Goal: Task Accomplishment & Management: Manage account settings

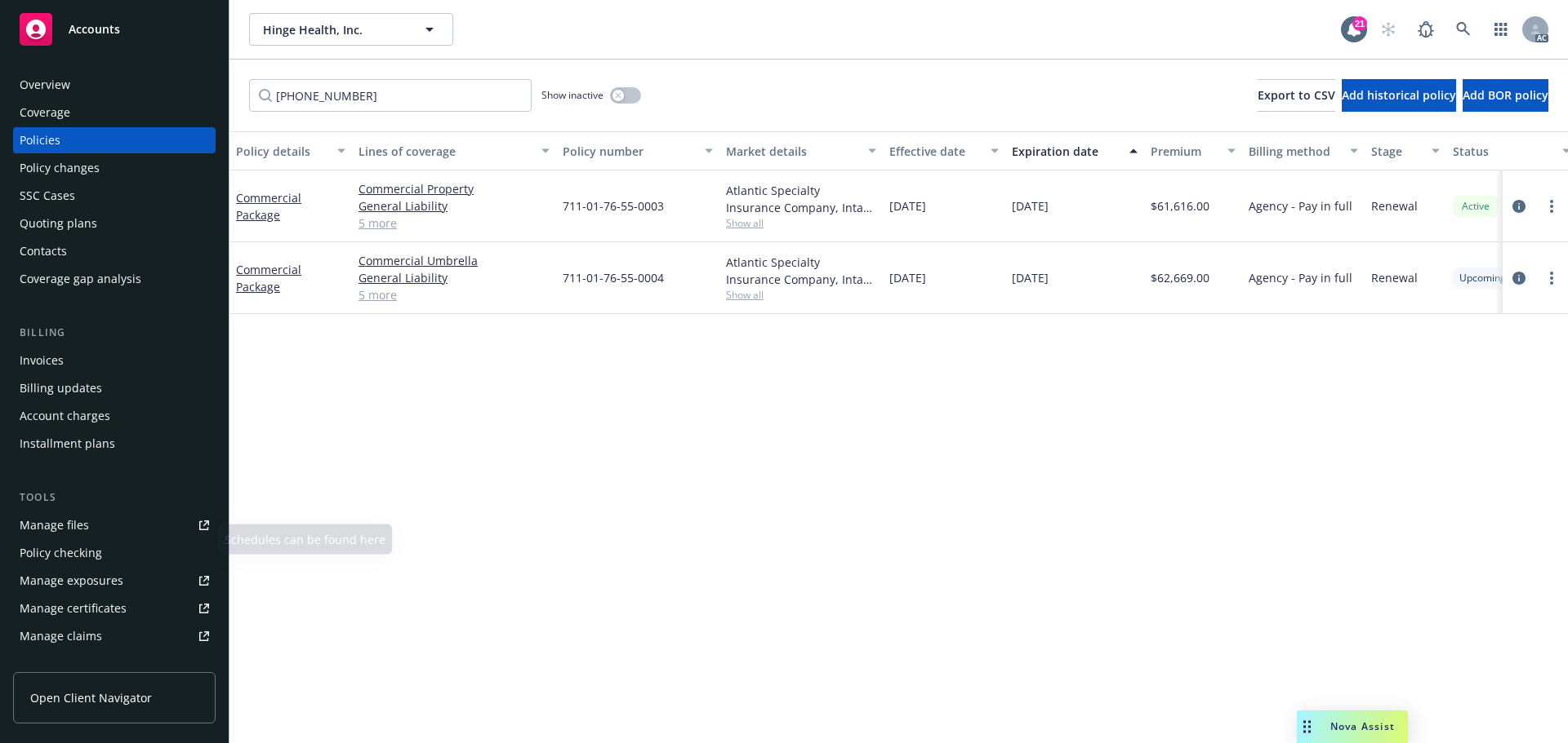
scroll to position [81, 0]
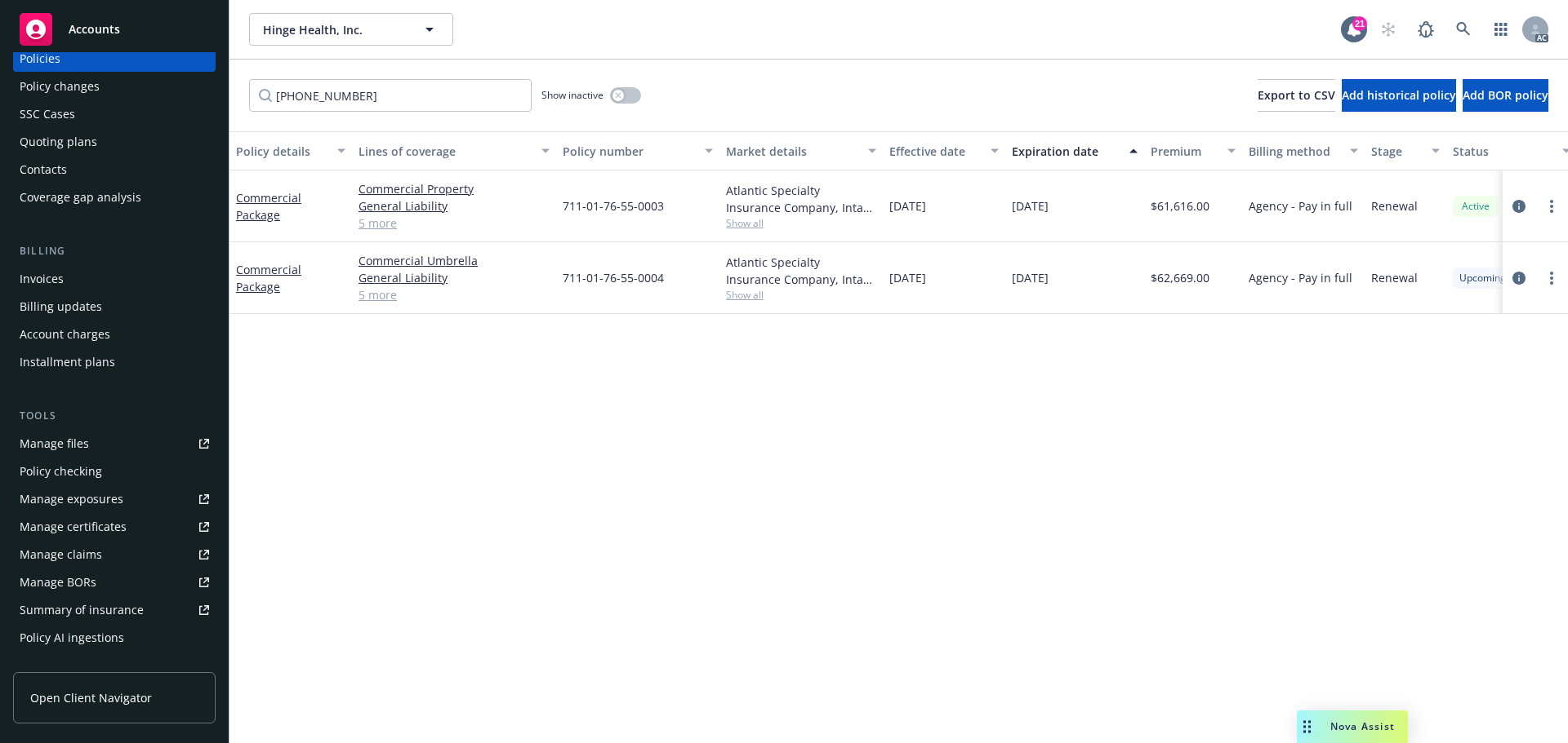
click at [100, 524] on div "Manage certificates" at bounding box center [74, 526] width 107 height 26
click at [111, 34] on span "Accounts" at bounding box center [95, 30] width 52 height 13
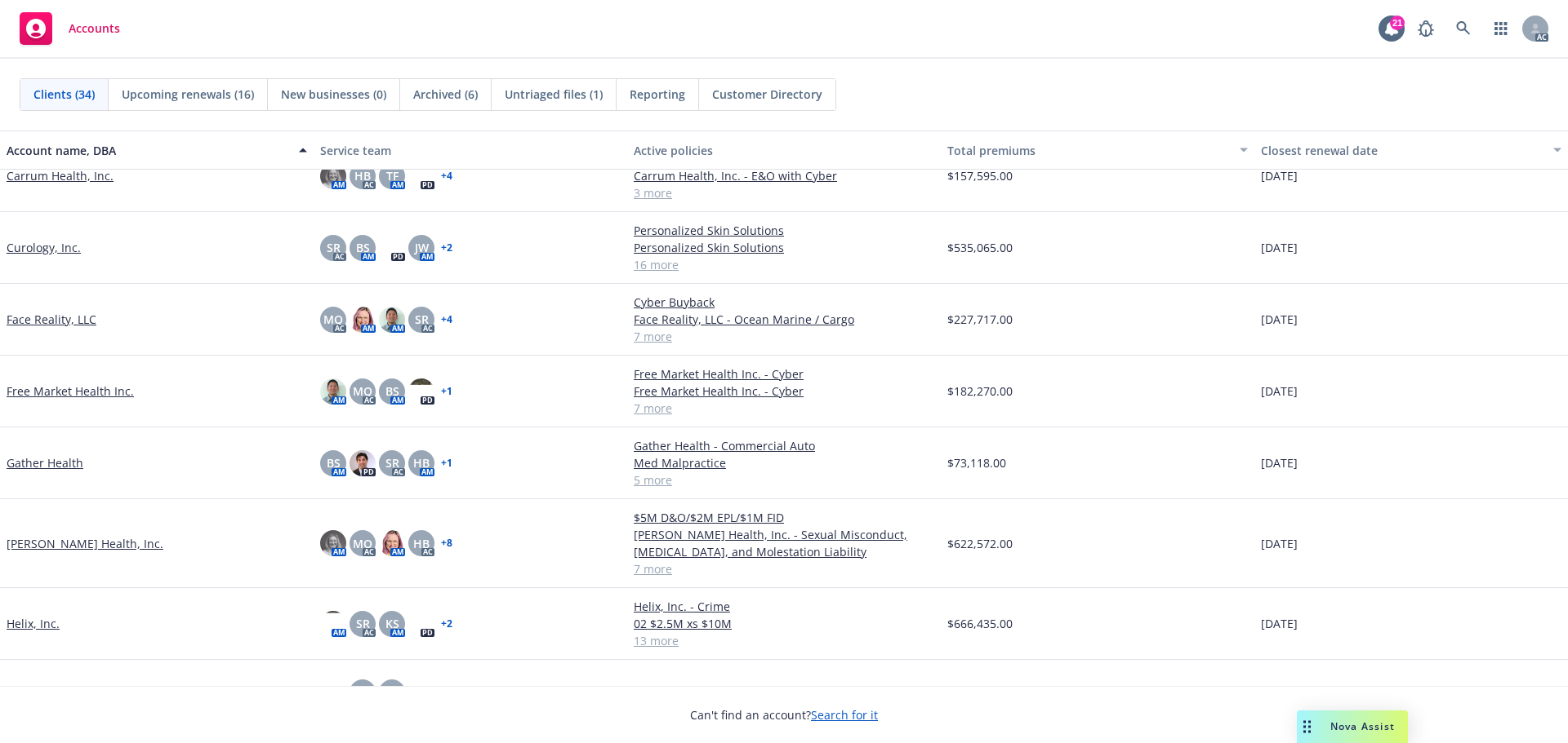
scroll to position [571, 0]
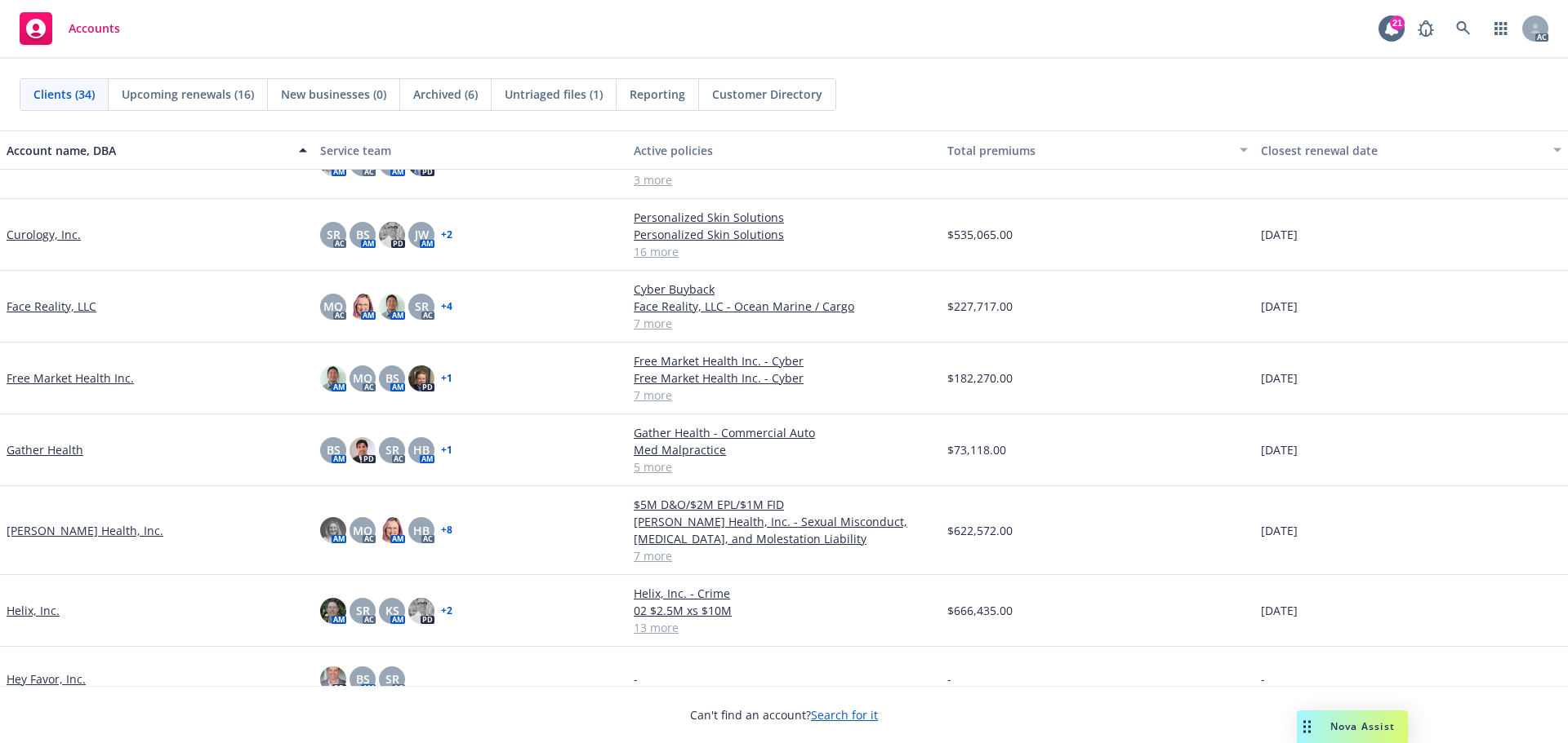
click at [97, 378] on link "Free Market Health Inc." at bounding box center [70, 378] width 127 height 17
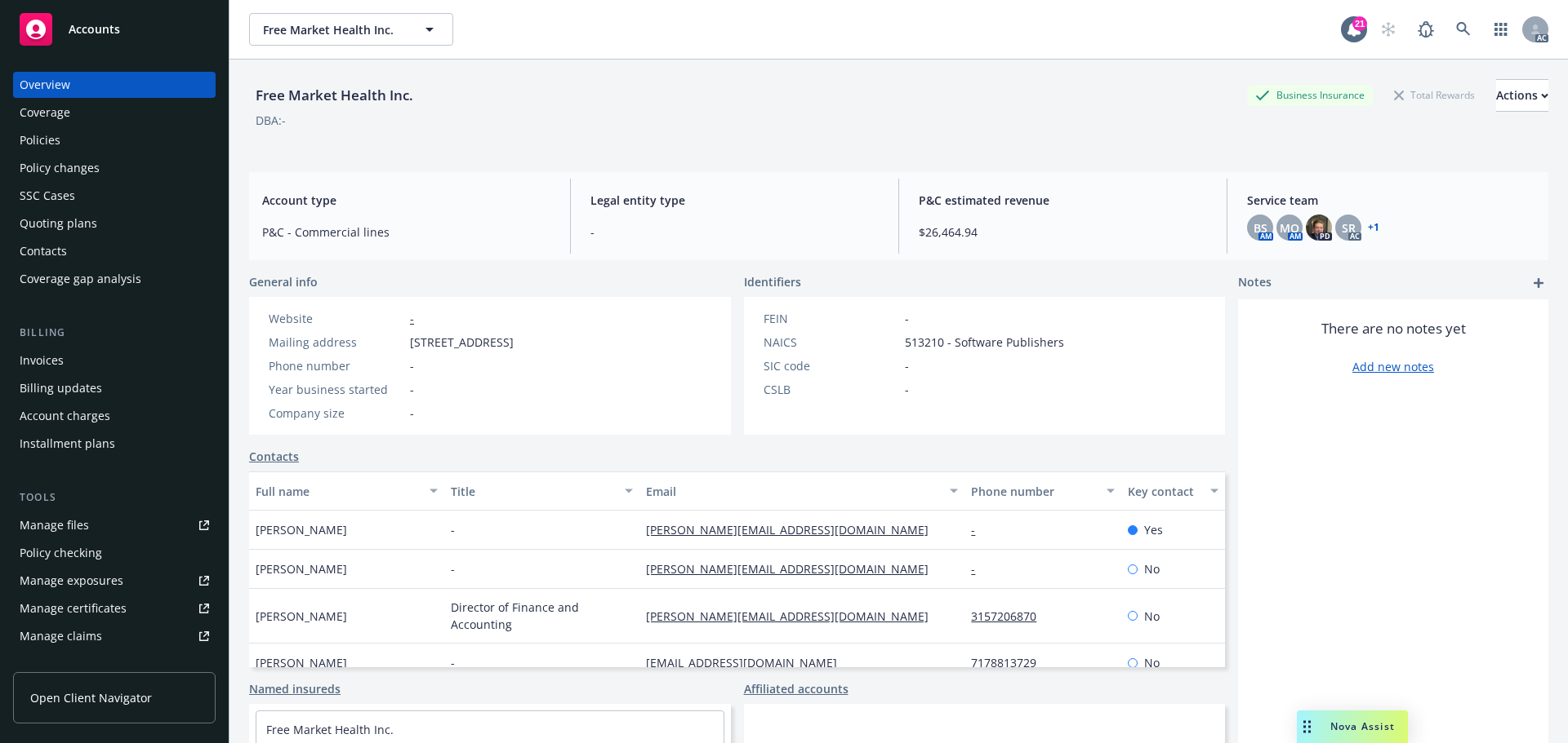
click at [73, 223] on div "Quoting plans" at bounding box center [58, 223] width 77 height 26
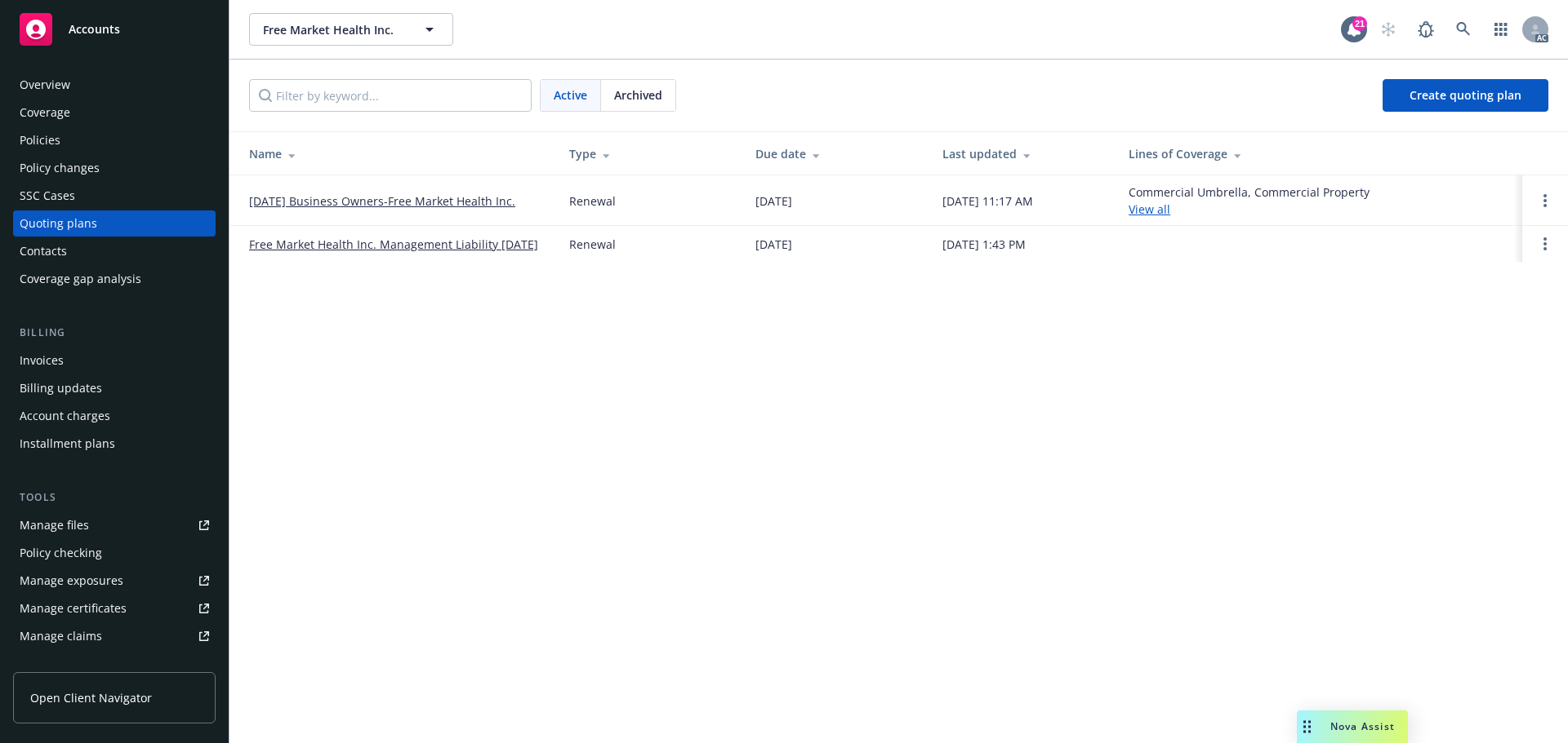
click at [463, 200] on link "9/25/25 Business Owners-Free Market Health Inc." at bounding box center [382, 202] width 267 height 17
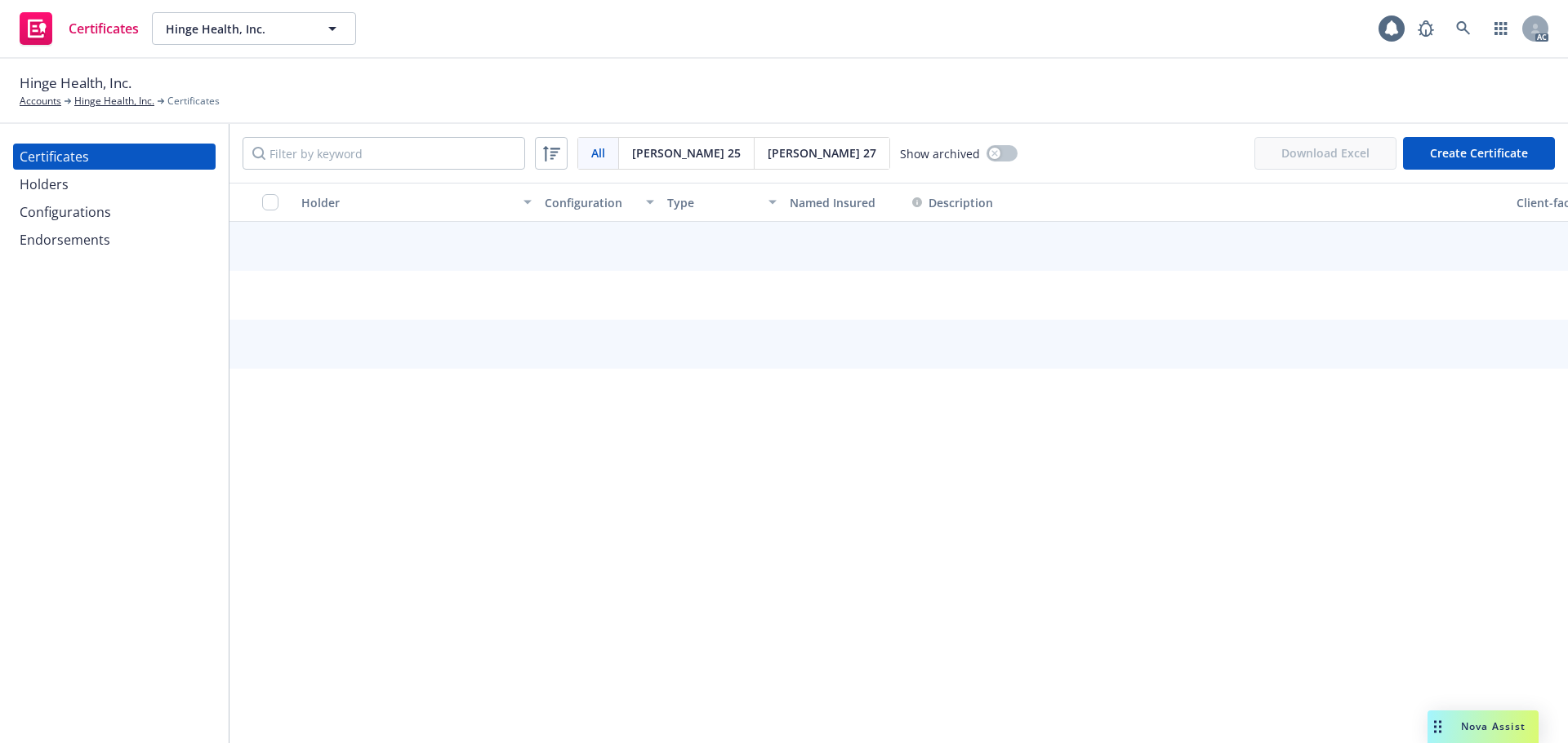
drag, startPoint x: 0, startPoint y: 0, endPoint x: 128, endPoint y: 212, distance: 247.6
click at [128, 212] on div "Configurations" at bounding box center [115, 212] width 189 height 26
click at [86, 222] on div "Configurations" at bounding box center [66, 212] width 92 height 26
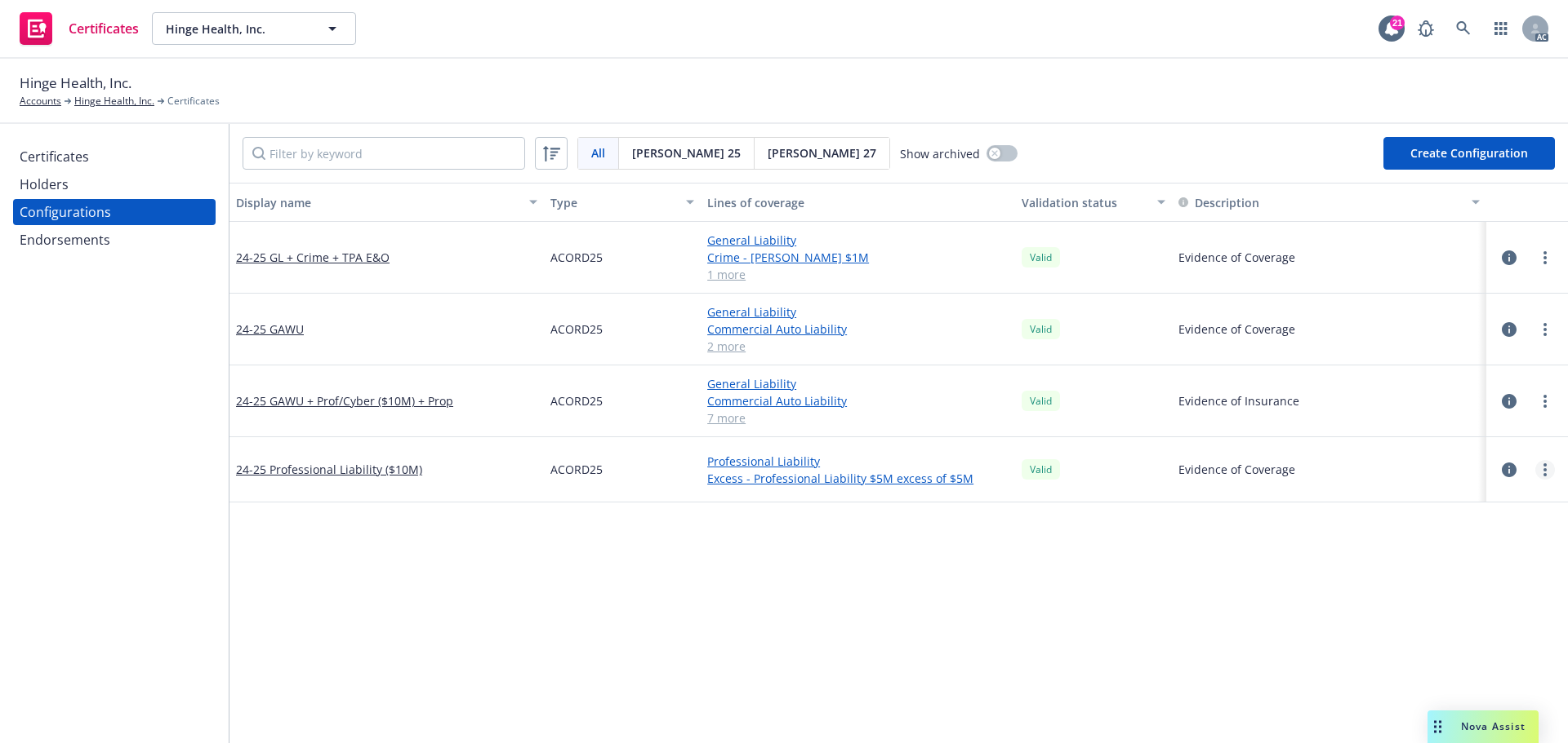
click at [1535, 470] on link "more" at bounding box center [1544, 470] width 20 height 20
click at [1475, 567] on link "View certificates using this" at bounding box center [1451, 569] width 180 height 32
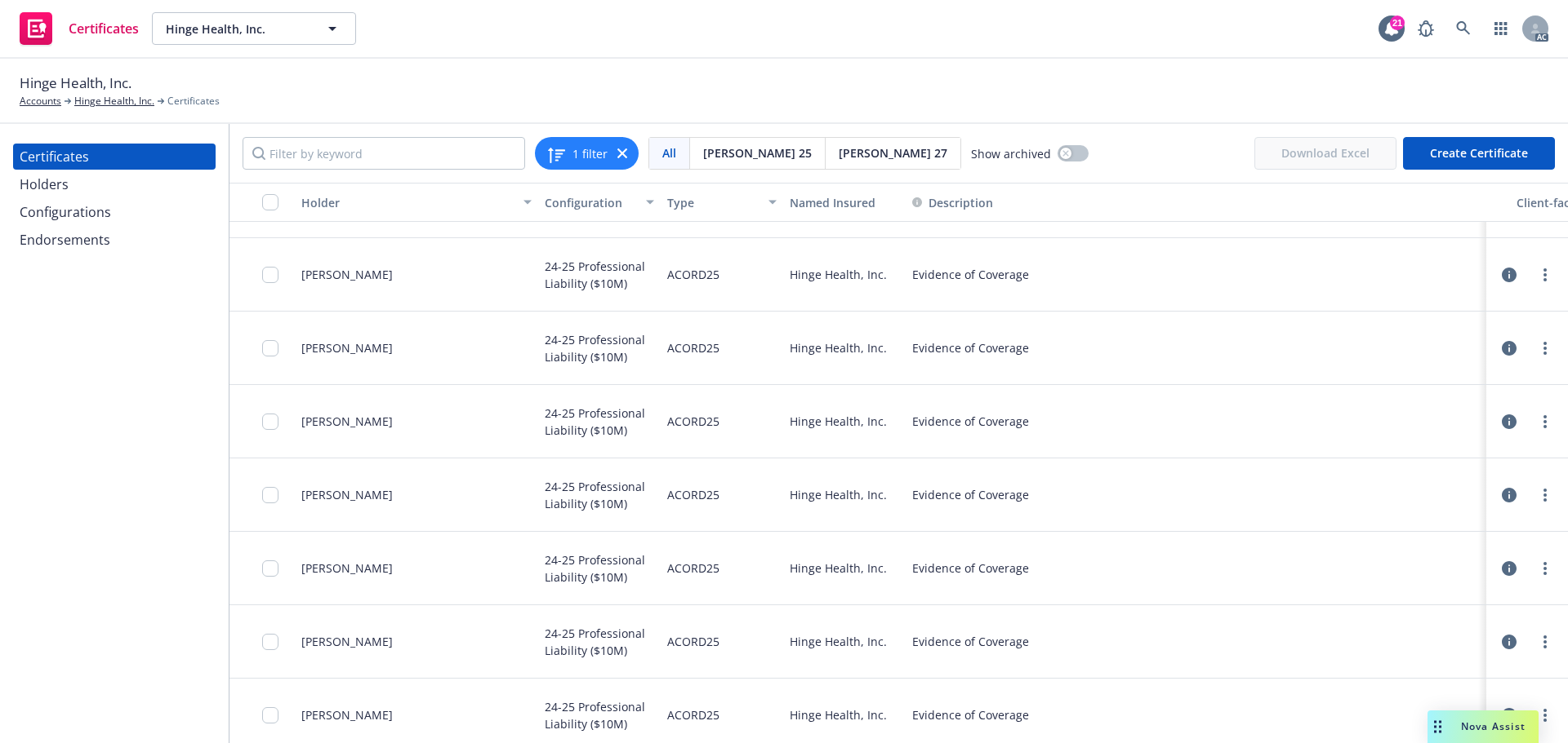
scroll to position [3163, 0]
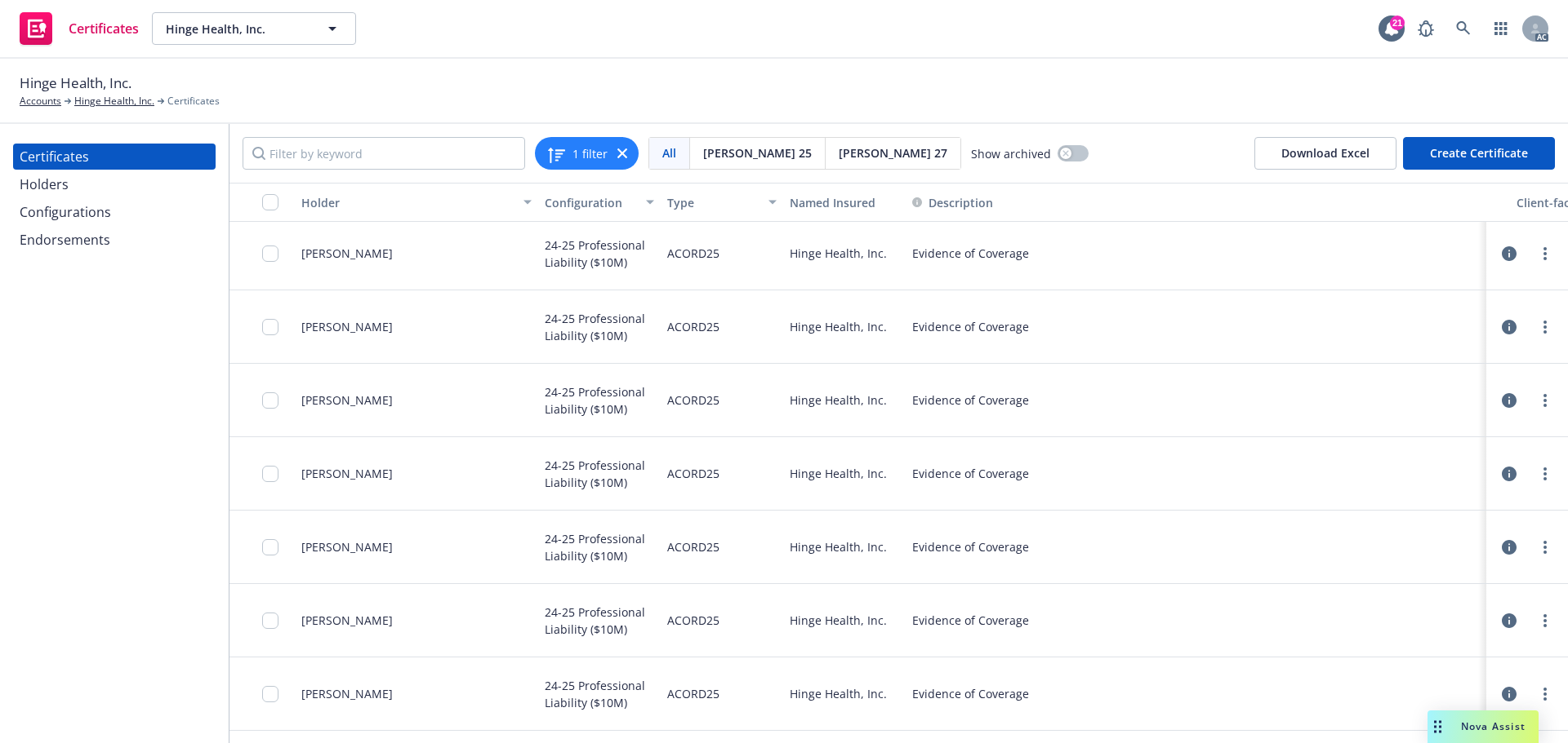
click at [81, 210] on div "Configurations" at bounding box center [66, 212] width 92 height 26
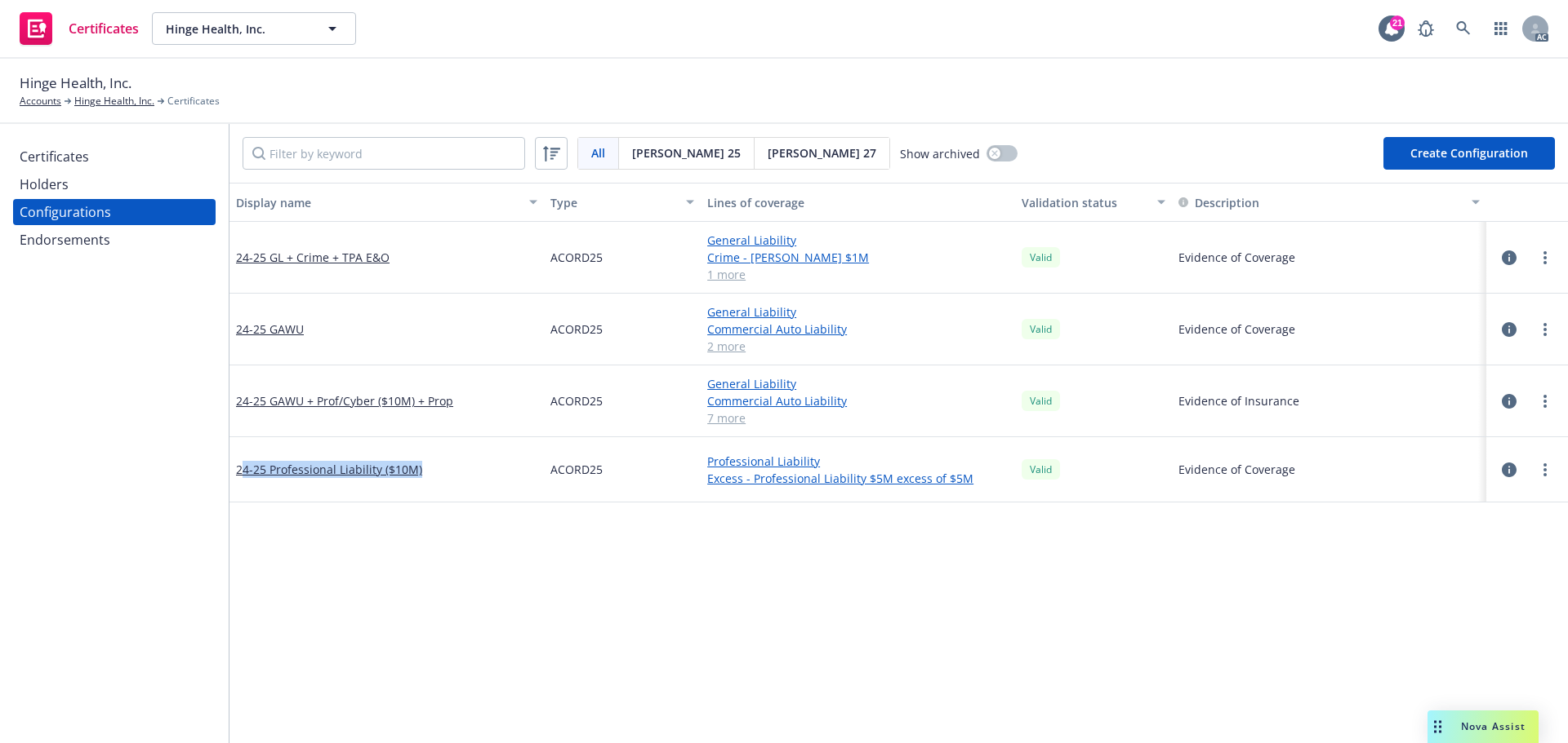
drag, startPoint x: 240, startPoint y: 475, endPoint x: 442, endPoint y: 472, distance: 202.0
click at [442, 472] on div "24-25 Professional Liability ($10M)" at bounding box center [386, 470] width 314 height 65
click at [423, 472] on div "24-25 Professional Liability ($10M)" at bounding box center [386, 470] width 314 height 65
drag, startPoint x: 423, startPoint y: 472, endPoint x: 232, endPoint y: 474, distance: 191.0
click at [232, 474] on div "24-25 Professional Liability ($10M)" at bounding box center [386, 470] width 314 height 65
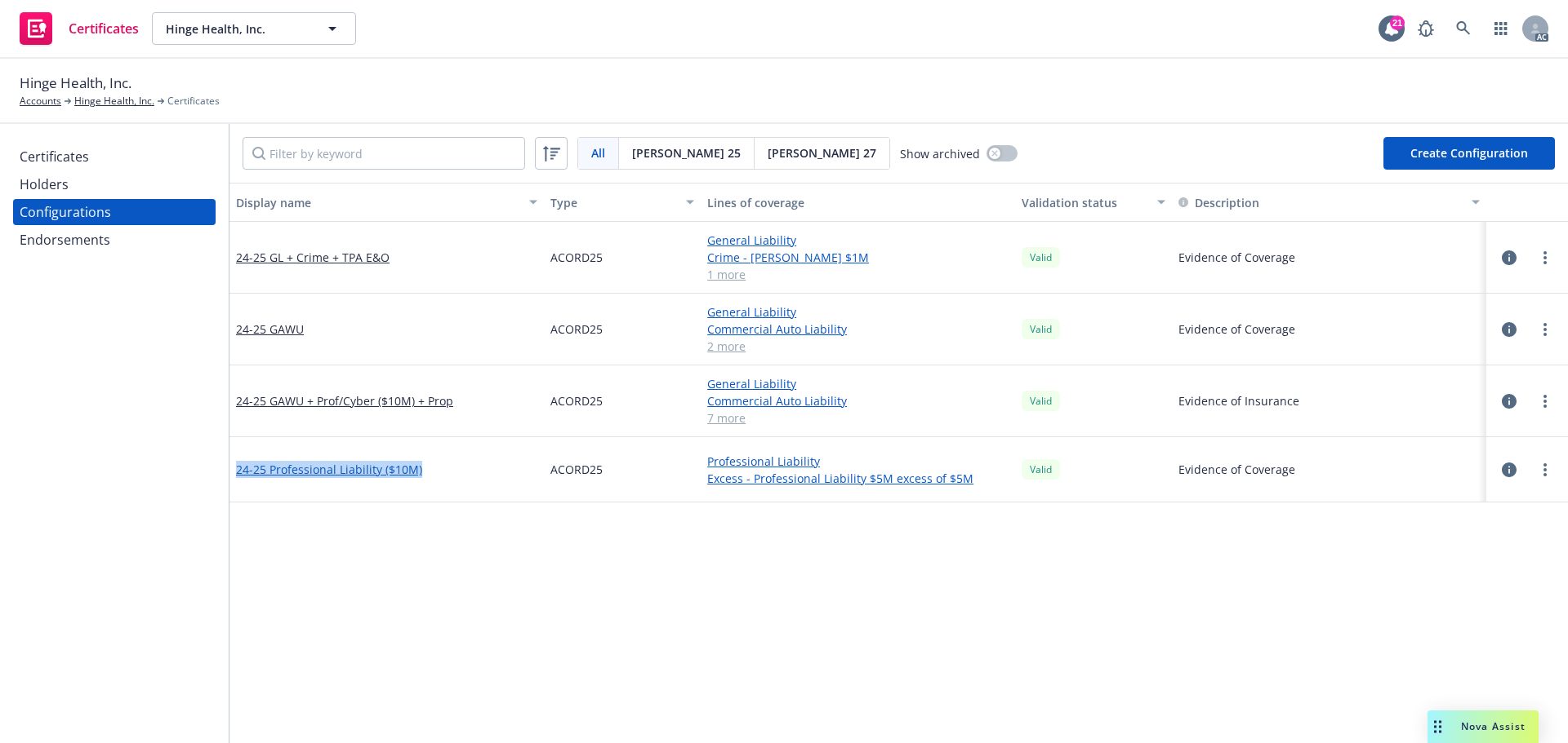
copy link "24-25 Professional Liability ($10M)"
click at [104, 103] on link "Hinge Health, Inc." at bounding box center [115, 100] width 80 height 14
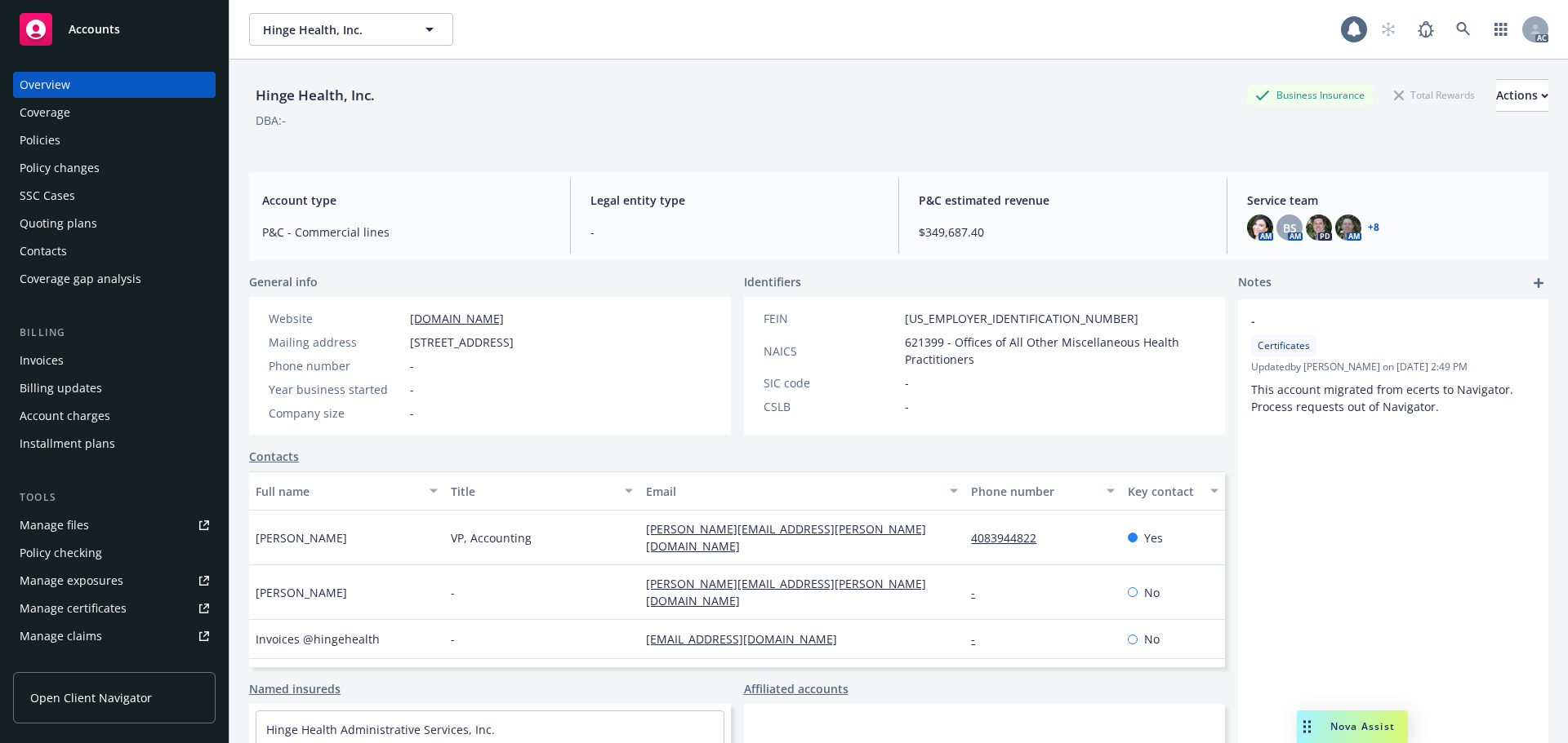
click at [48, 143] on div "Policies" at bounding box center [40, 139] width 41 height 26
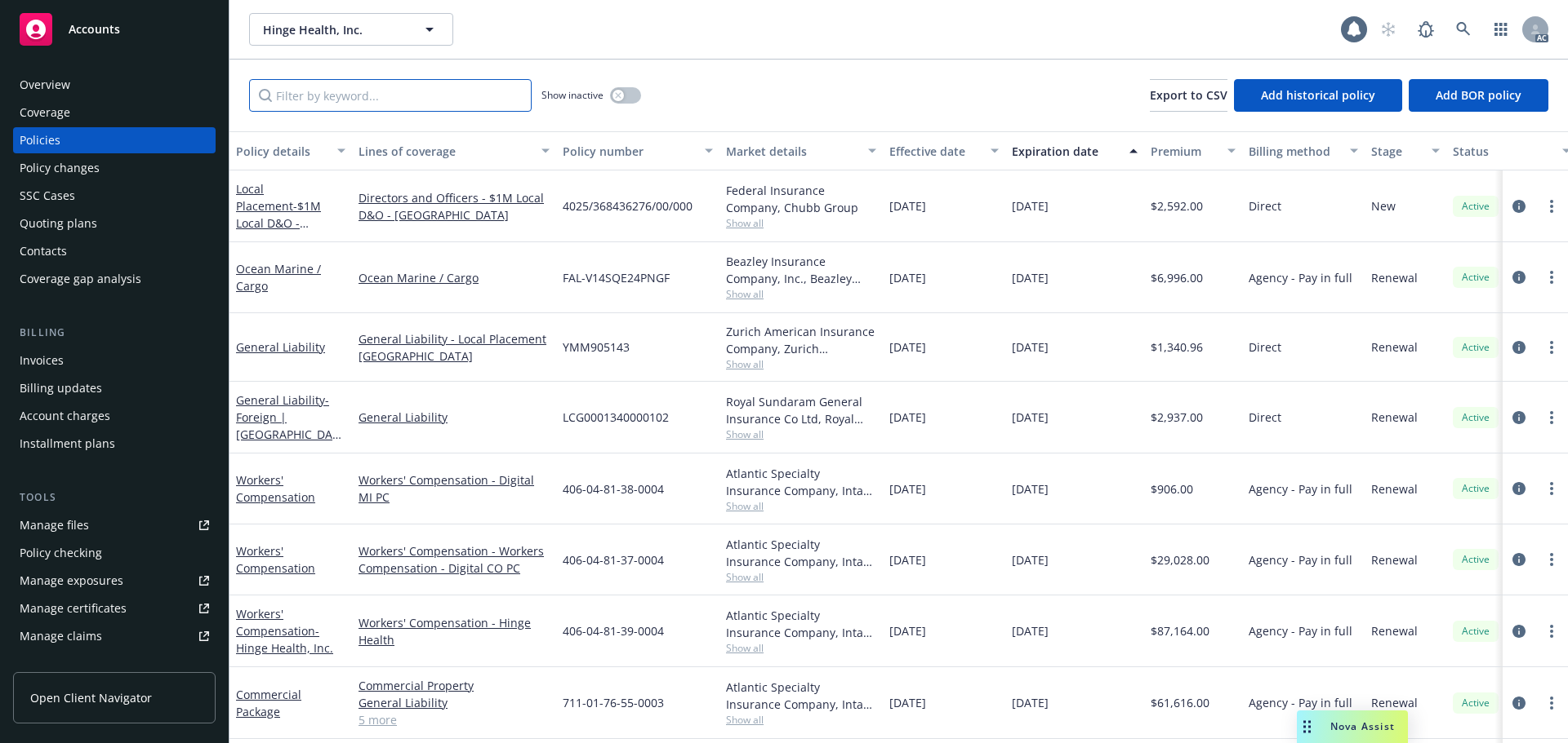
click at [333, 95] on input "Filter by keyword..." at bounding box center [391, 96] width 283 height 32
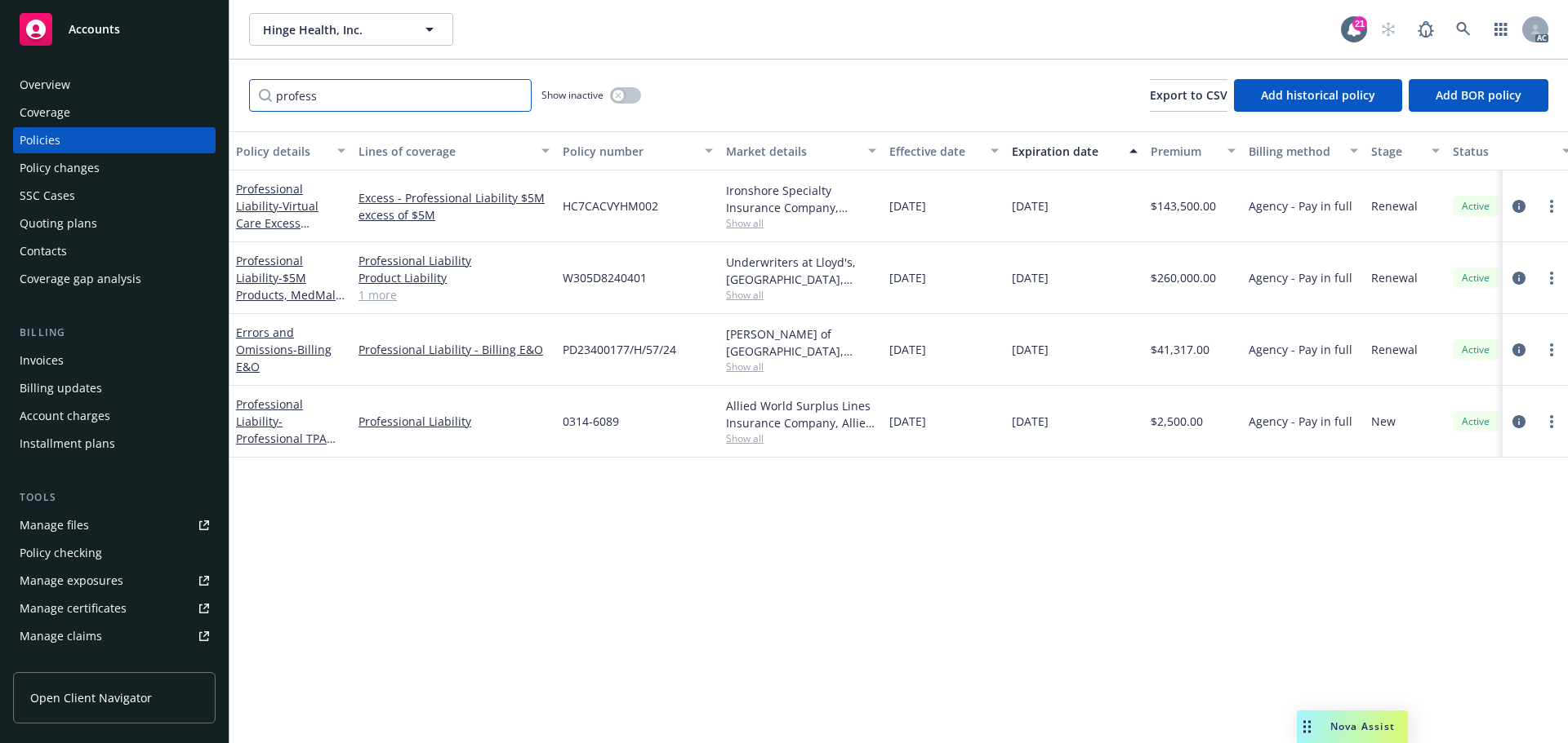
type input "profess"
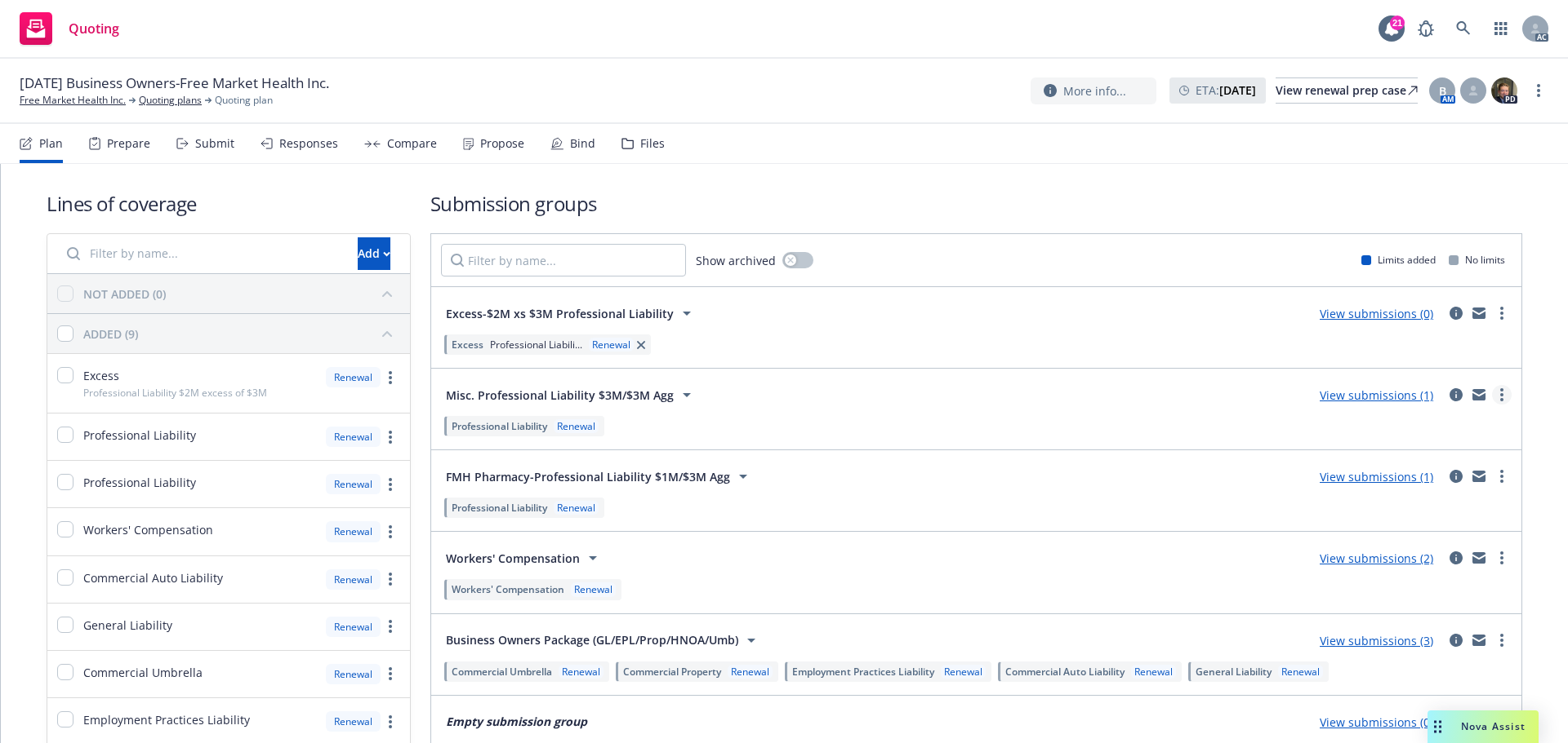
click at [1492, 392] on link "more" at bounding box center [1501, 394] width 20 height 20
click at [1381, 605] on span "Create policy (fast track)" at bounding box center [1411, 598] width 171 height 15
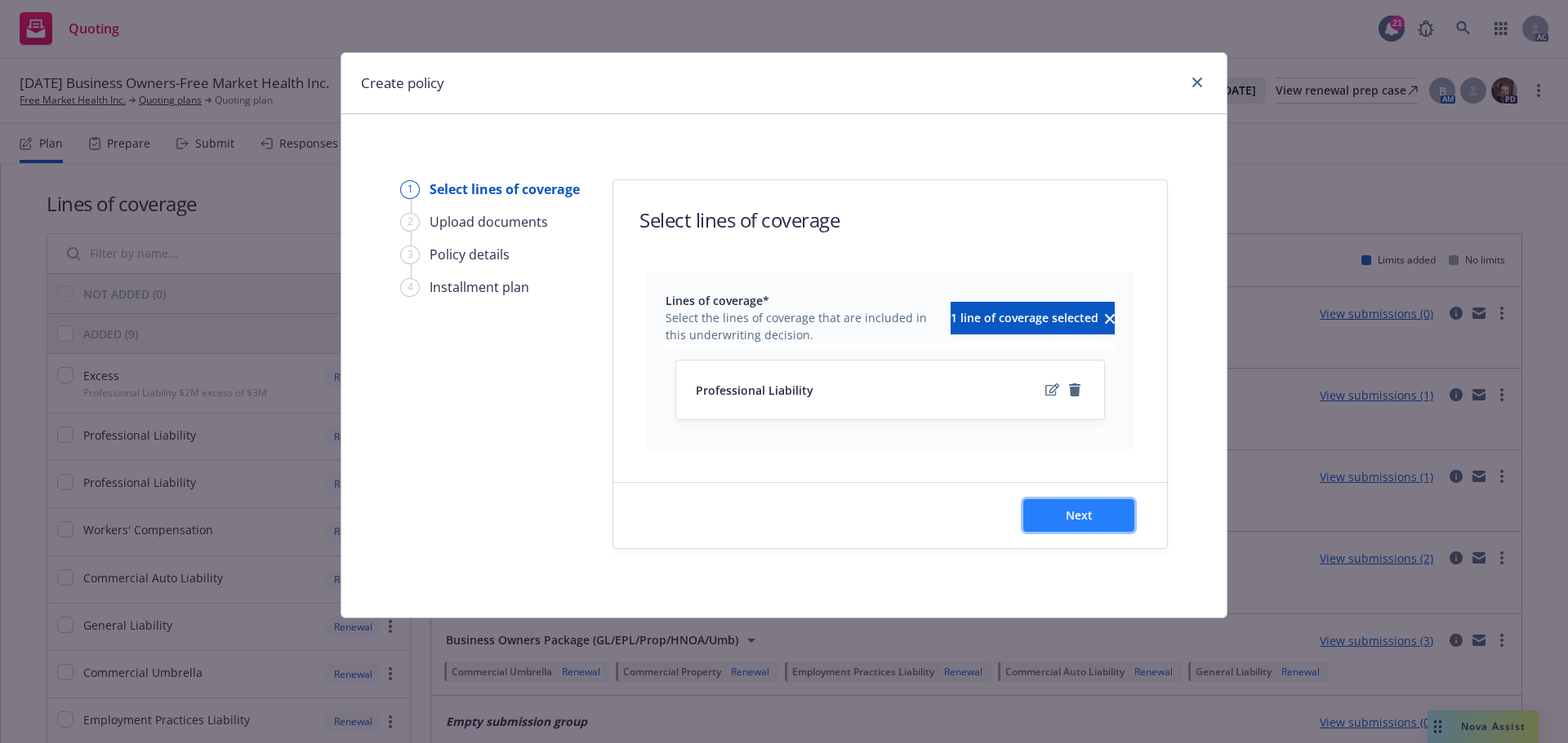
click at [1071, 519] on span "Next" at bounding box center [1079, 516] width 27 height 15
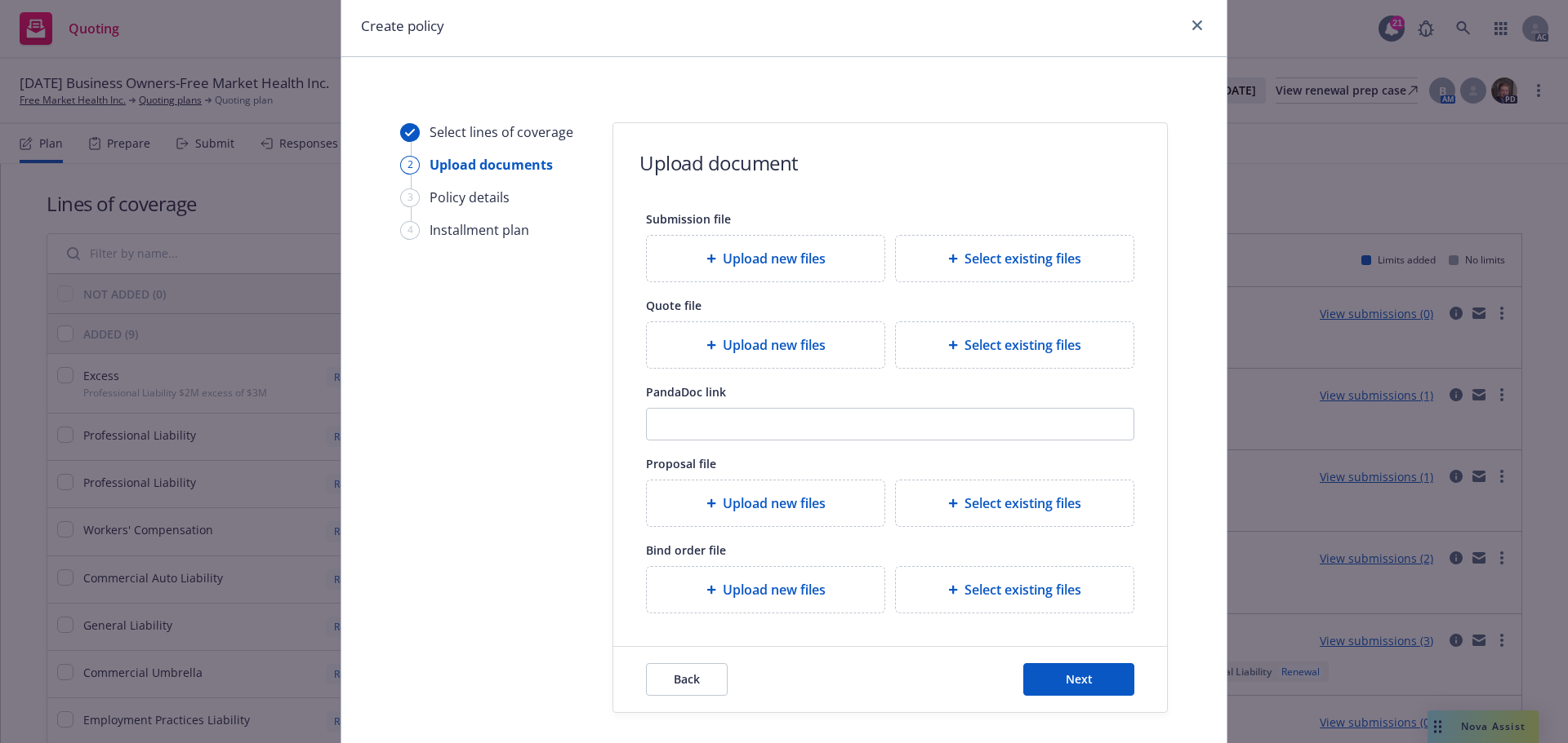
scroll to position [149, 0]
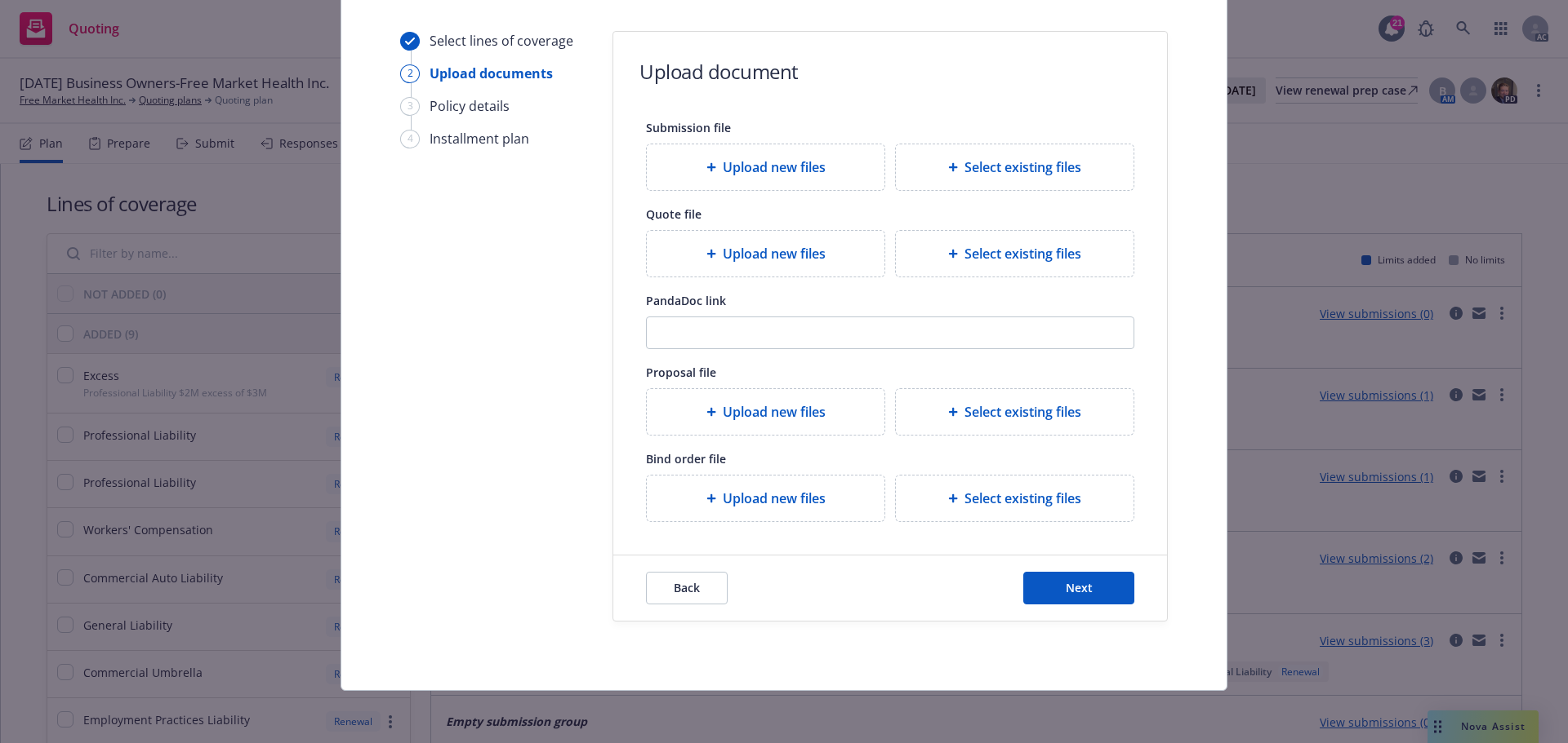
click at [752, 501] on span "Upload new files" at bounding box center [774, 499] width 103 height 20
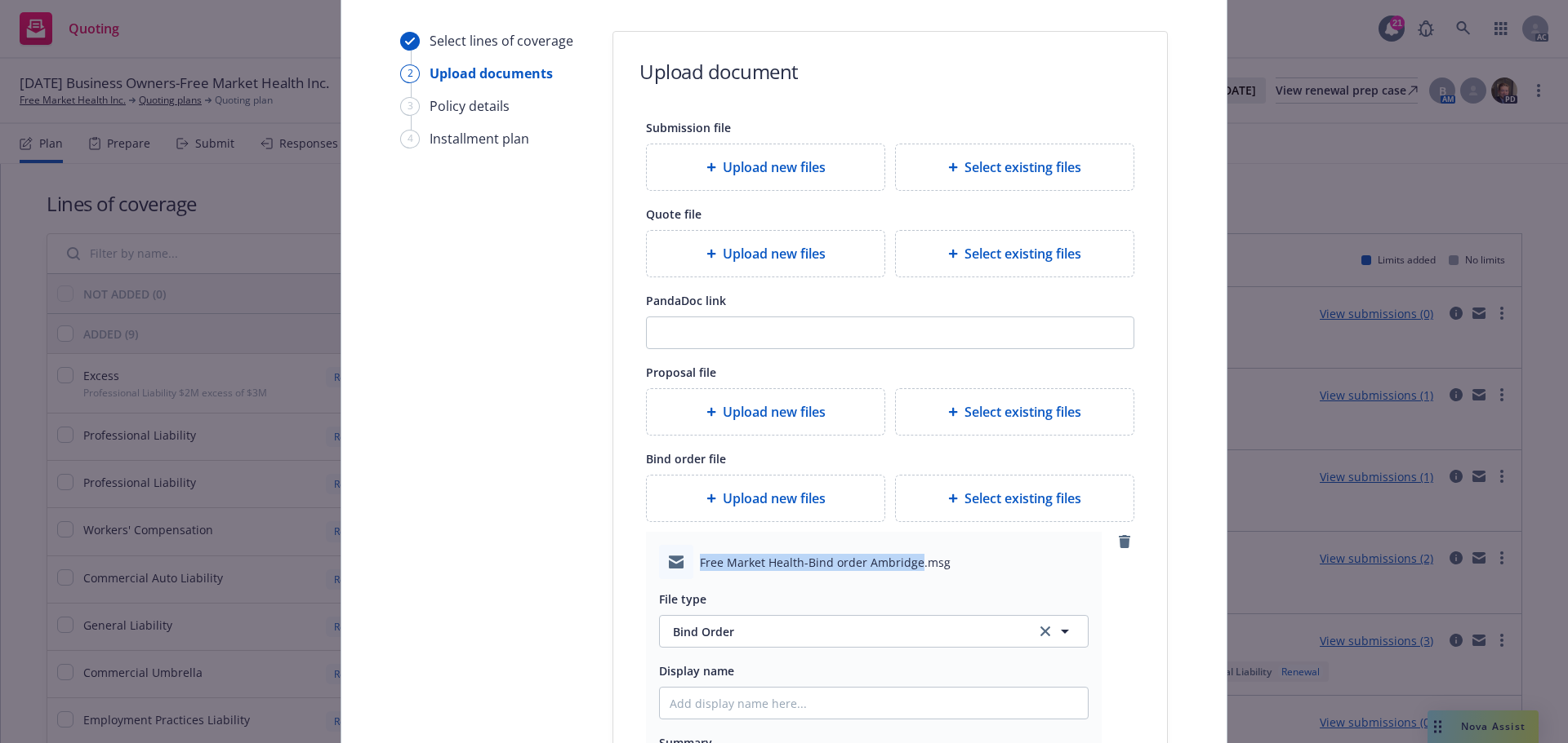
drag, startPoint x: 695, startPoint y: 562, endPoint x: 911, endPoint y: 565, distance: 216.0
click at [911, 565] on span "Free Market Health-Bind order Ambridge.msg" at bounding box center [825, 563] width 250 height 17
copy span "Free Market Health-Bind order Ambridge"
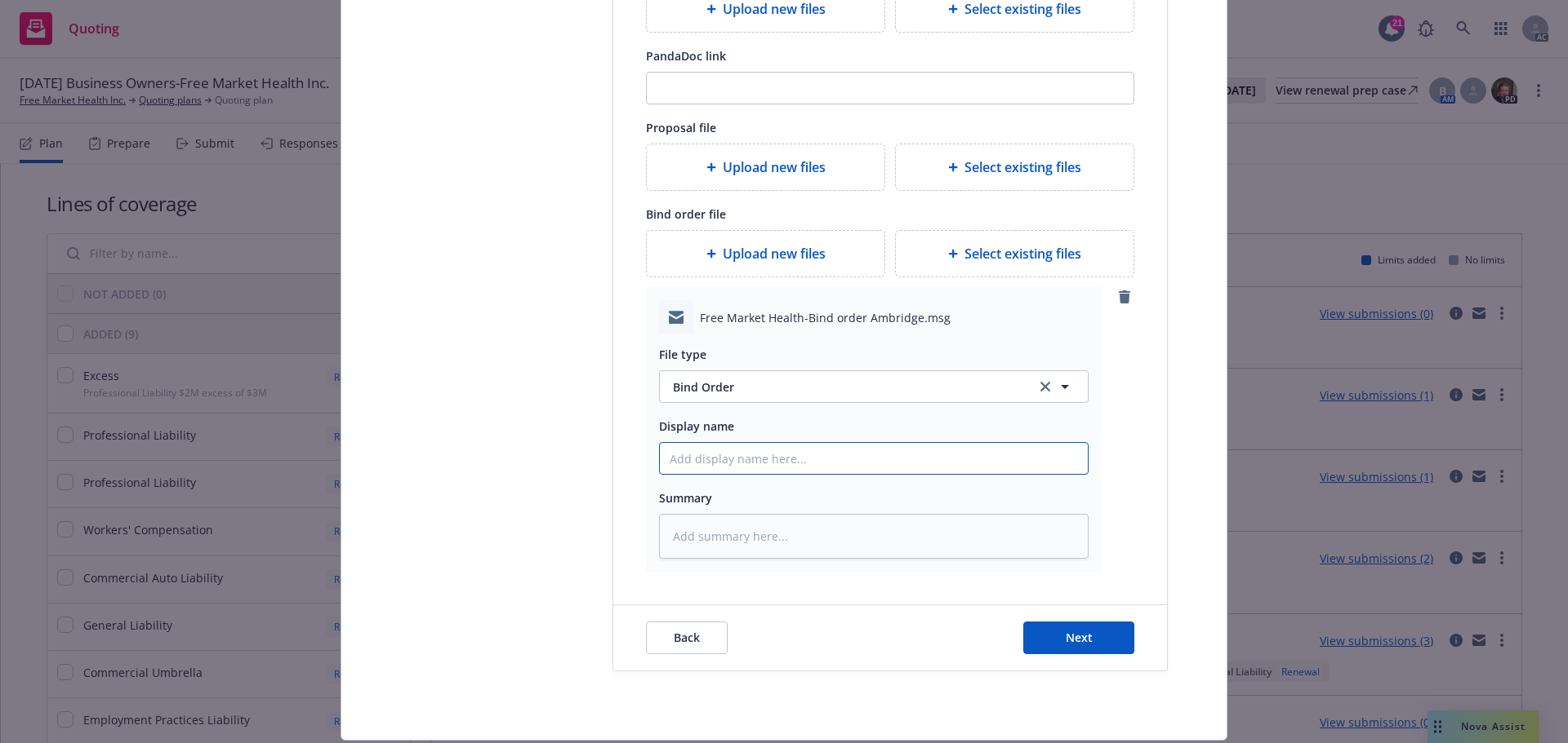
click at [715, 457] on input "Display name" at bounding box center [873, 458] width 428 height 31
paste input "Free Market Health-Bind order Ambridge"
type textarea "x"
type input "Free Market Health-Bind order Ambridge"
click at [736, 541] on textarea at bounding box center [873, 536] width 429 height 45
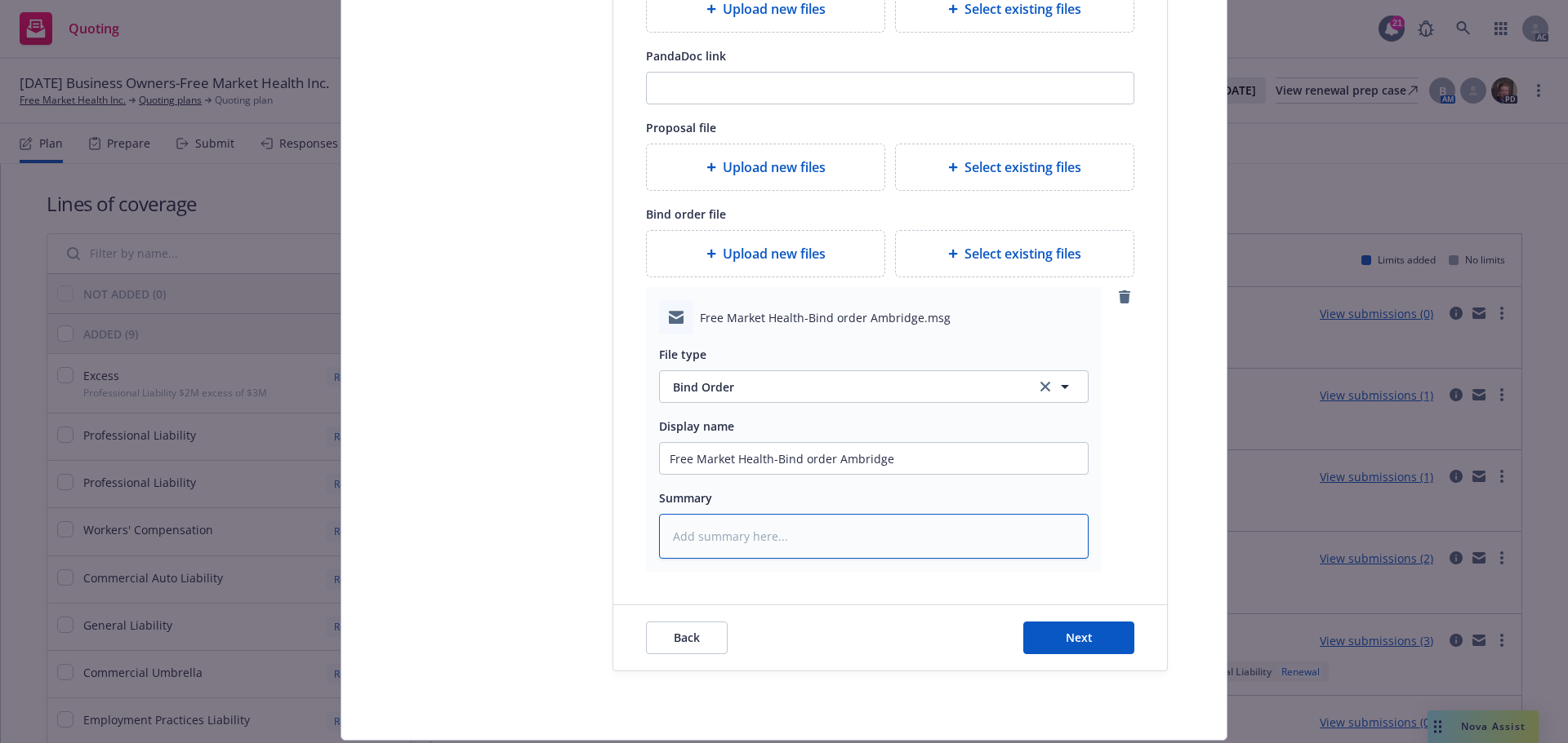
paste textarea "Free Market Health-Bind order Ambridge"
type textarea "x"
type textarea "Free Market Health-Bind order Ambridge"
click at [1076, 640] on span "Next" at bounding box center [1079, 638] width 27 height 15
type textarea "x"
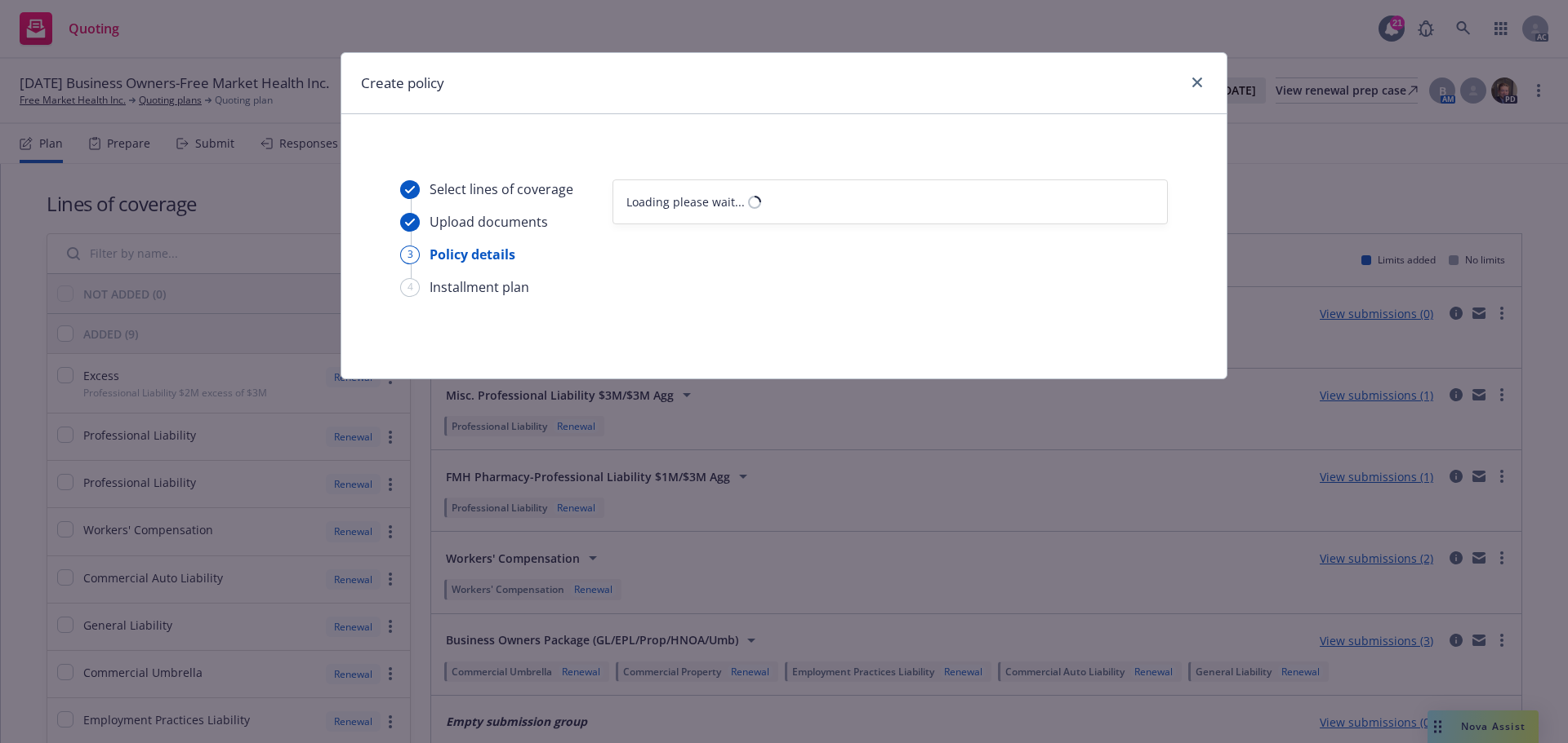
scroll to position [0, 0]
select select "12"
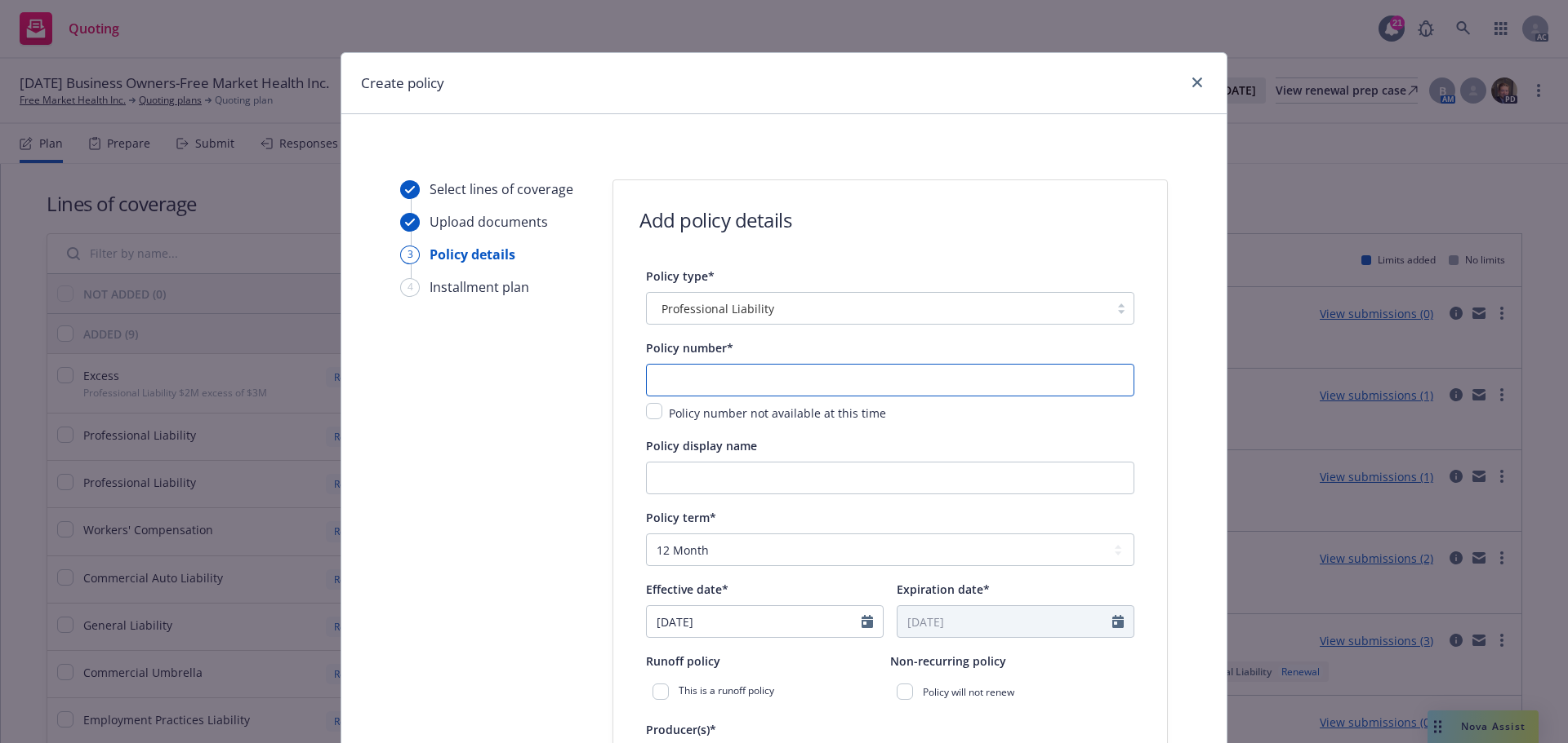
click at [704, 379] on input "text" at bounding box center [890, 380] width 488 height 32
click at [661, 373] on input "text" at bounding box center [890, 380] width 488 height 32
paste input "MPL3090625"
type input "MPL3090625"
click at [680, 474] on input "Policy display name" at bounding box center [890, 478] width 488 height 32
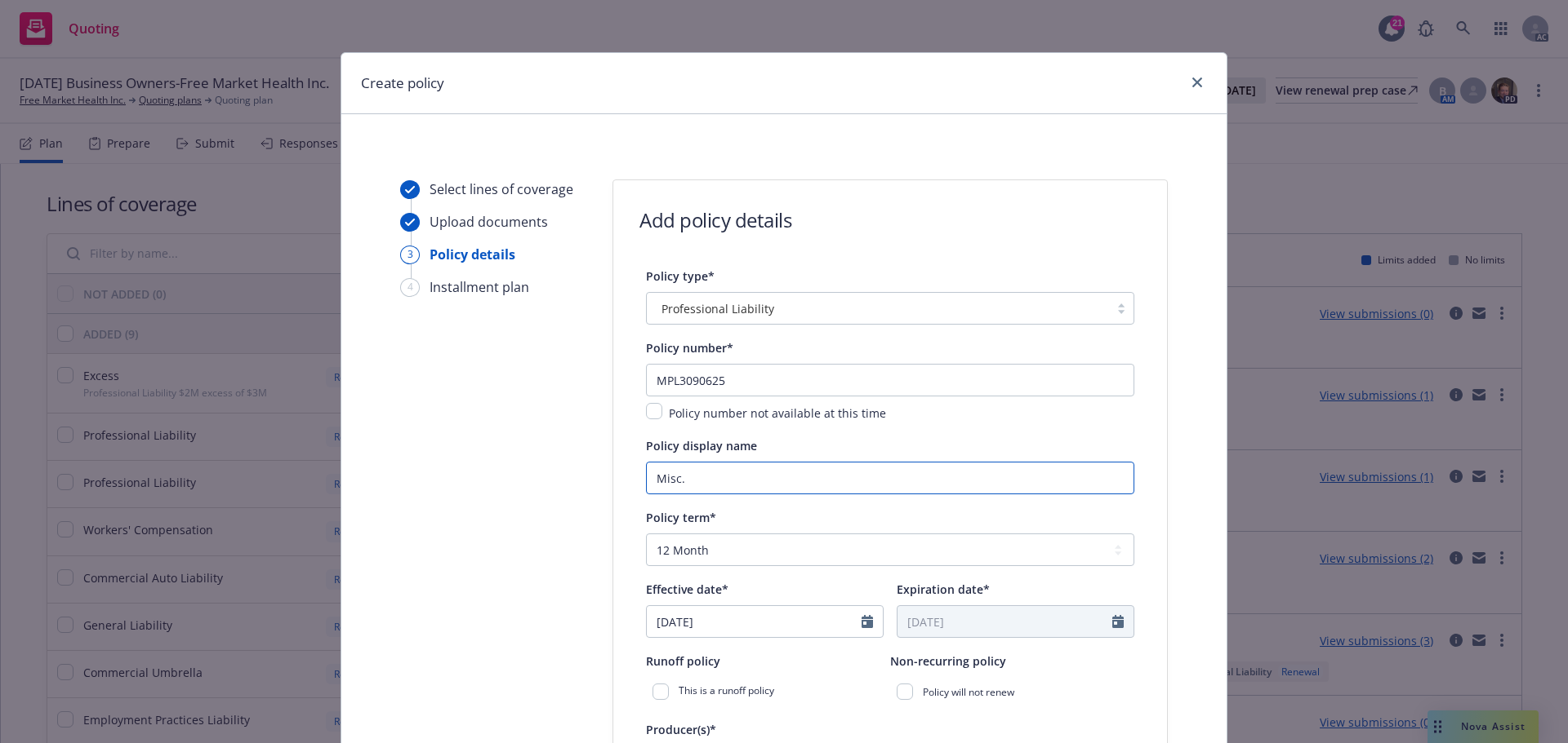
type input "Misc. Professional Liability"
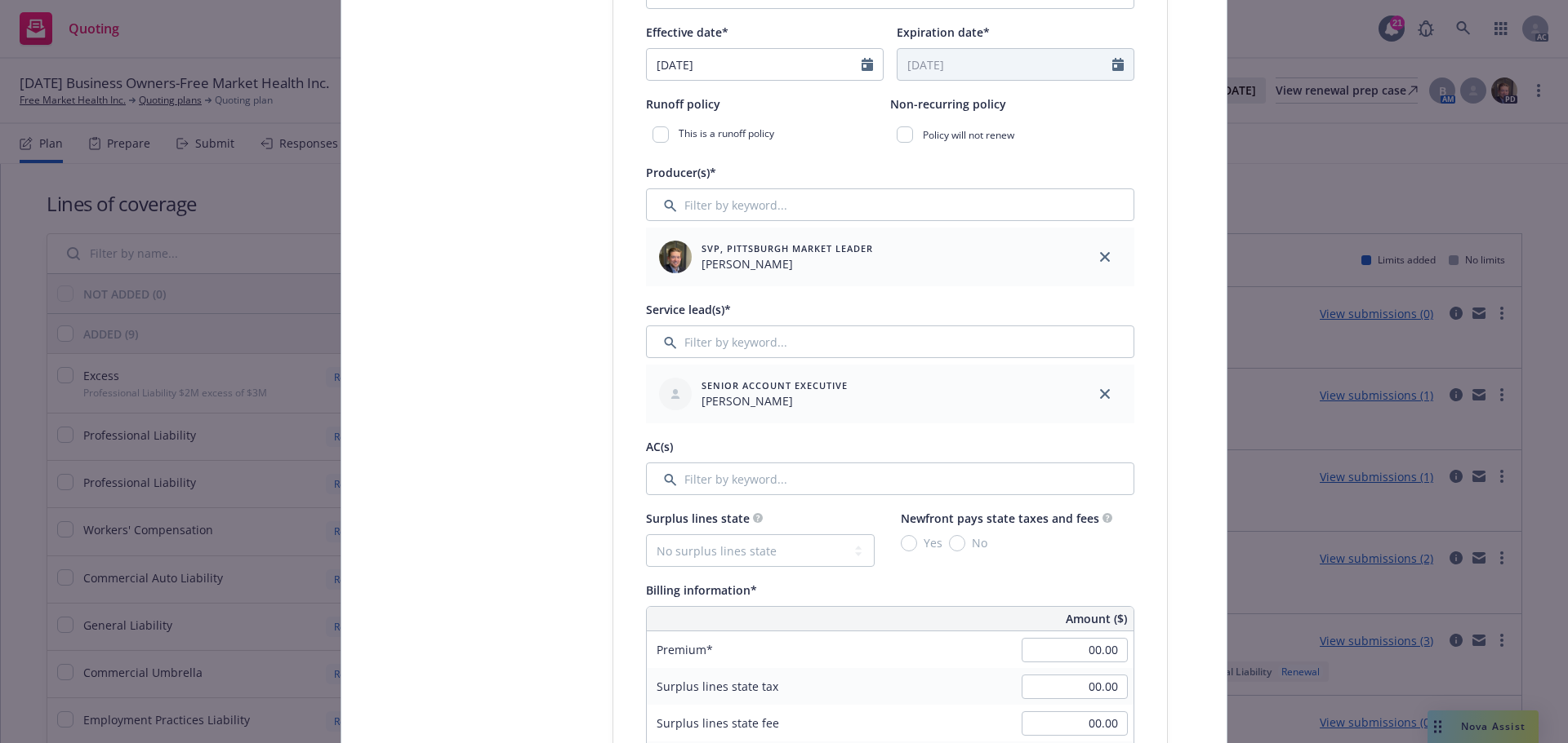
scroll to position [571, 0]
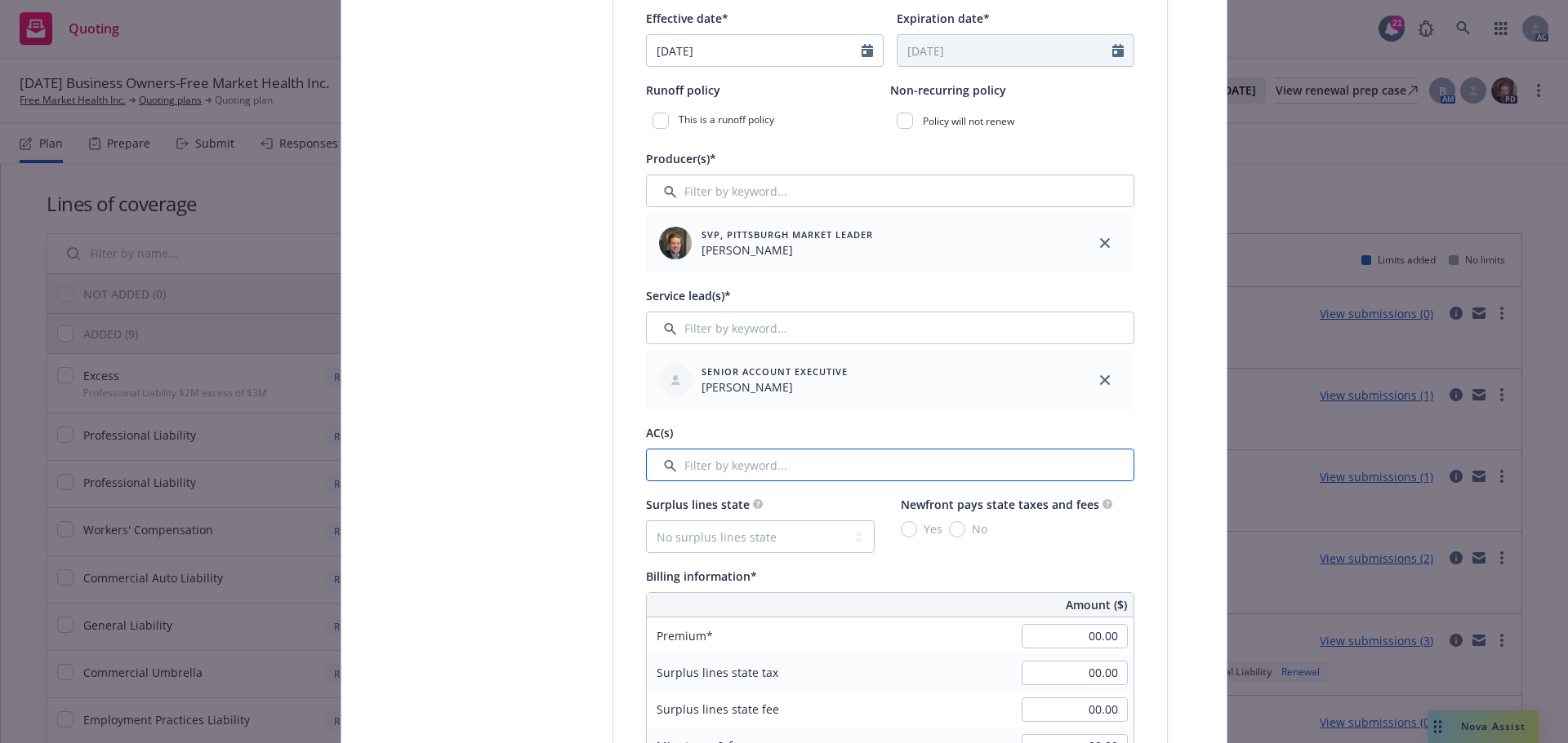
click at [801, 467] on input "Filter by keyword..." at bounding box center [890, 465] width 488 height 32
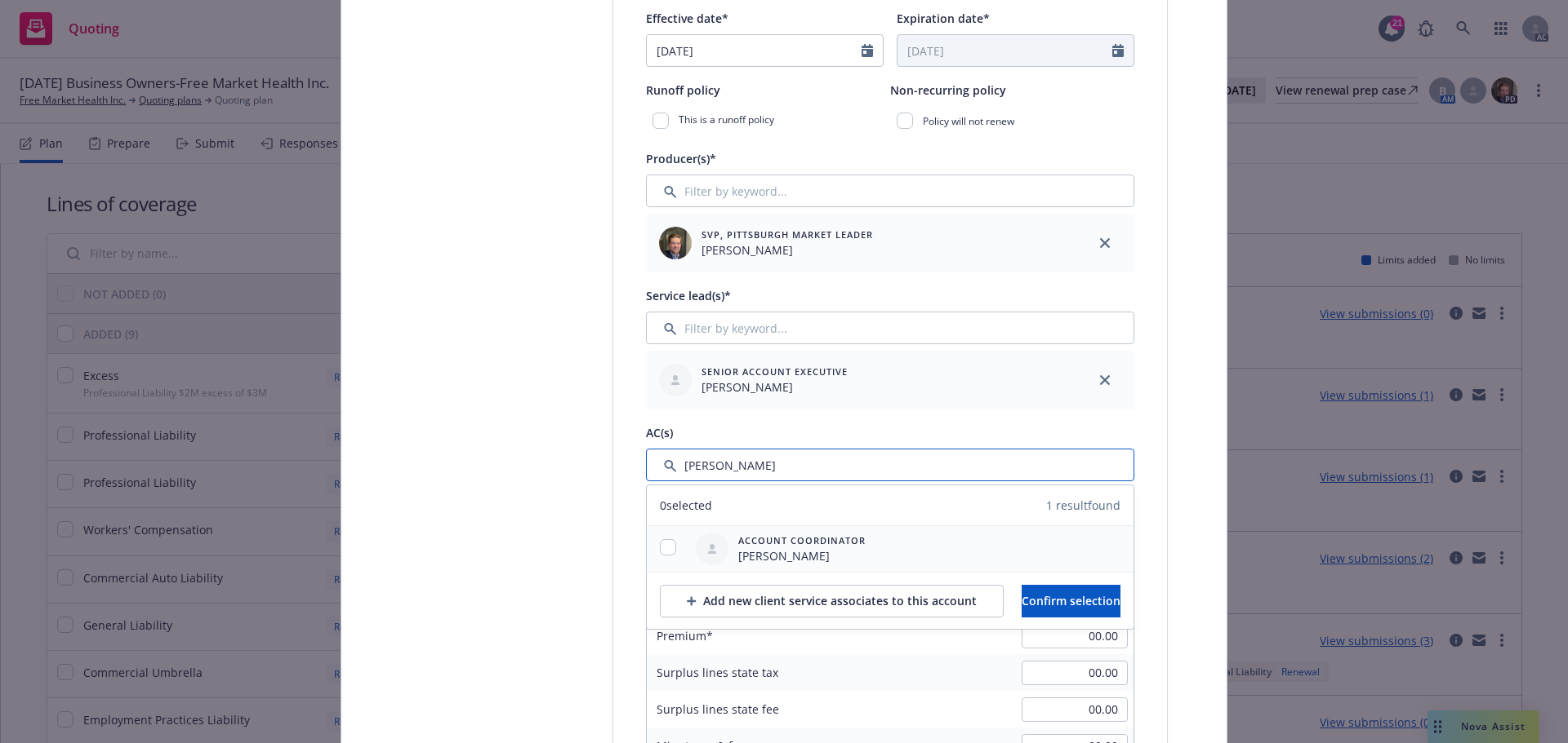
type input "Sara"
click at [662, 549] on input "checkbox" at bounding box center [667, 547] width 16 height 16
checkbox input "true"
click at [1083, 601] on span "Confirm selection" at bounding box center [1070, 601] width 98 height 15
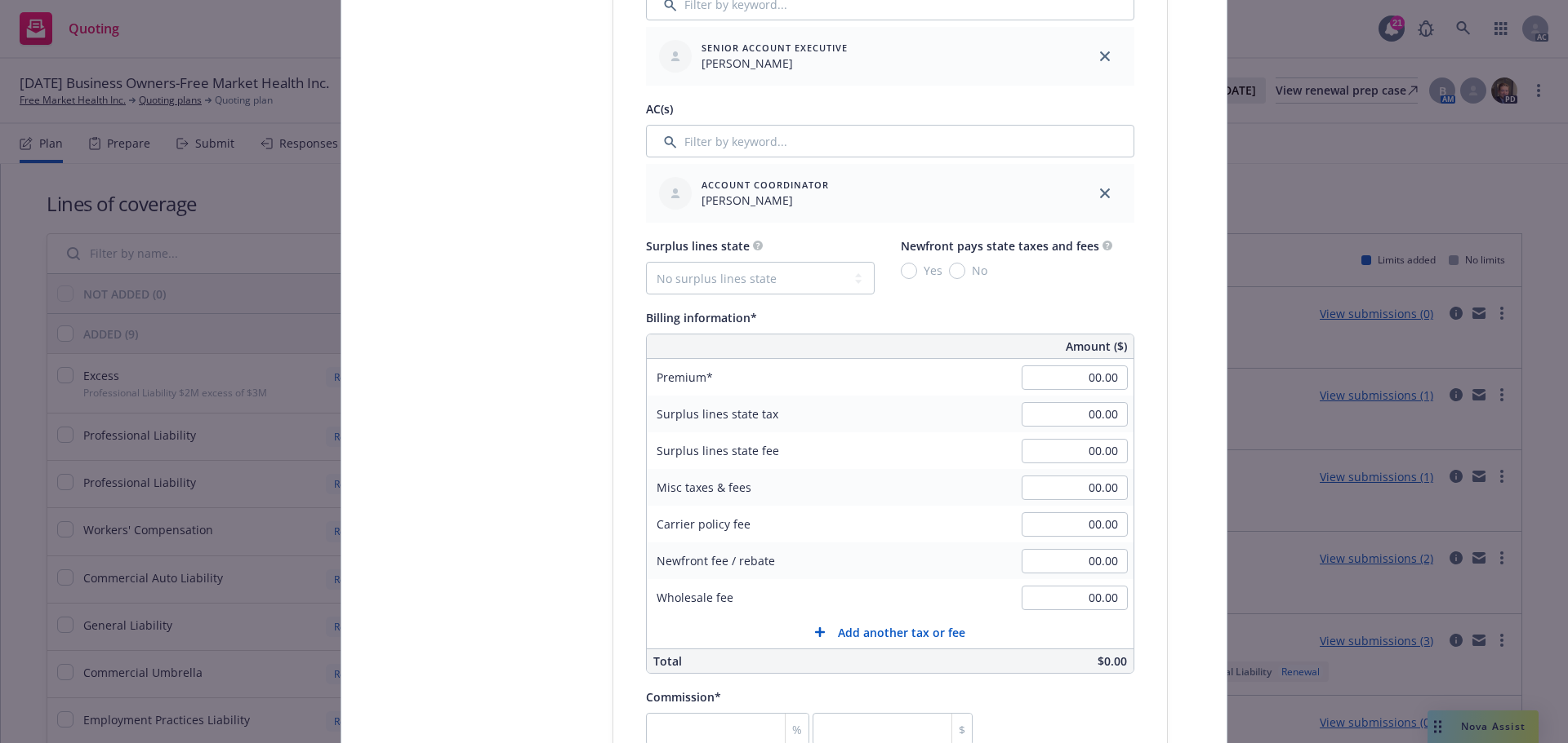
scroll to position [898, 0]
click at [847, 276] on select "No surplus lines state Alaska Alabama Arkansas Arizona California Colorado Conn…" at bounding box center [760, 276] width 228 height 32
select select "PA"
click at [646, 260] on select "No surplus lines state Alaska Alabama Arkansas Arizona California Colorado Conn…" at bounding box center [760, 276] width 228 height 32
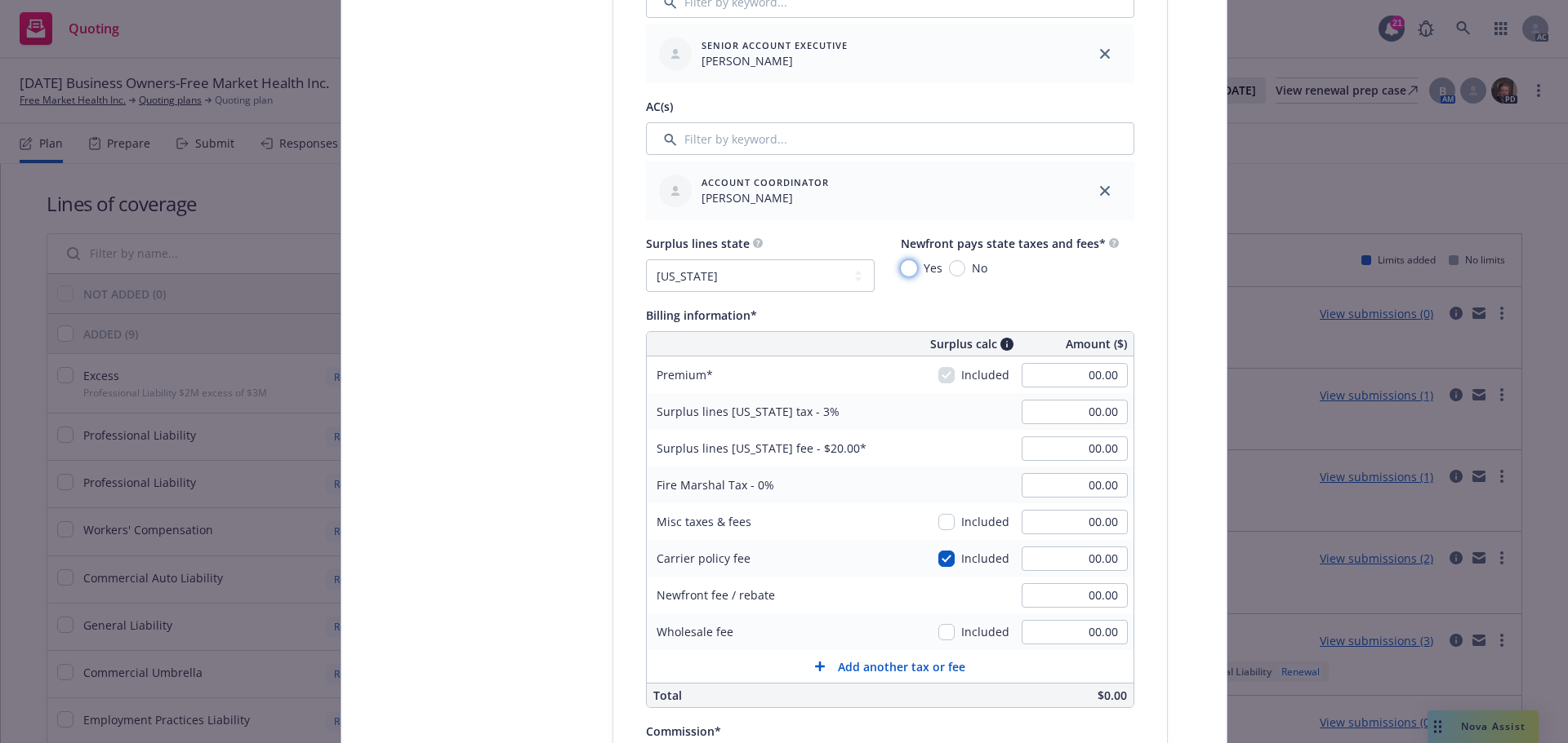
click at [904, 270] on input "Yes" at bounding box center [909, 268] width 16 height 16
radio input "true"
drag, startPoint x: 1081, startPoint y: 380, endPoint x: 1089, endPoint y: 378, distance: 8.2
click at [1081, 380] on input "00.00" at bounding box center [1074, 375] width 106 height 25
type input "53,350.00"
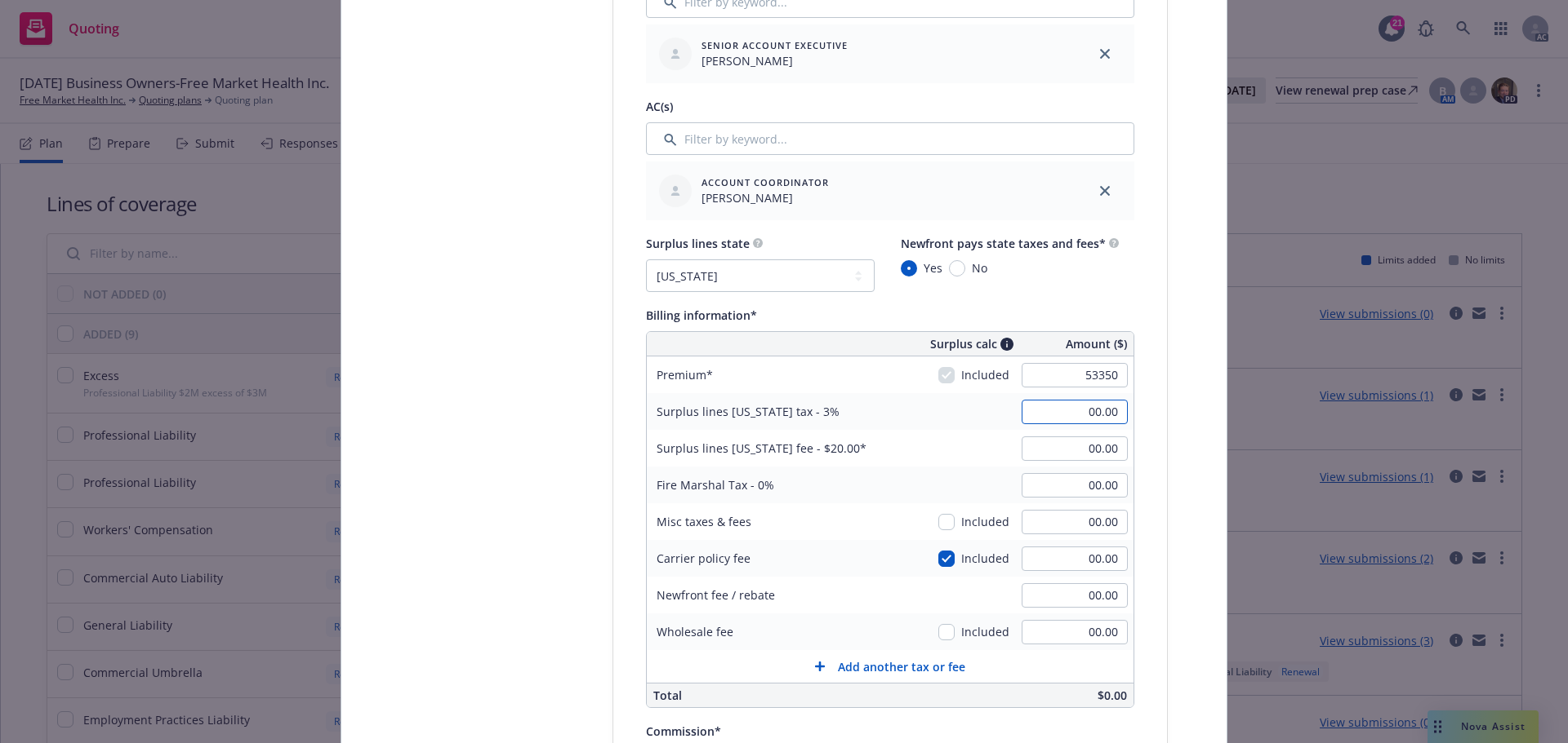
type input "1,600.50"
type input "250"
type input "1,608.00"
type input "250.00"
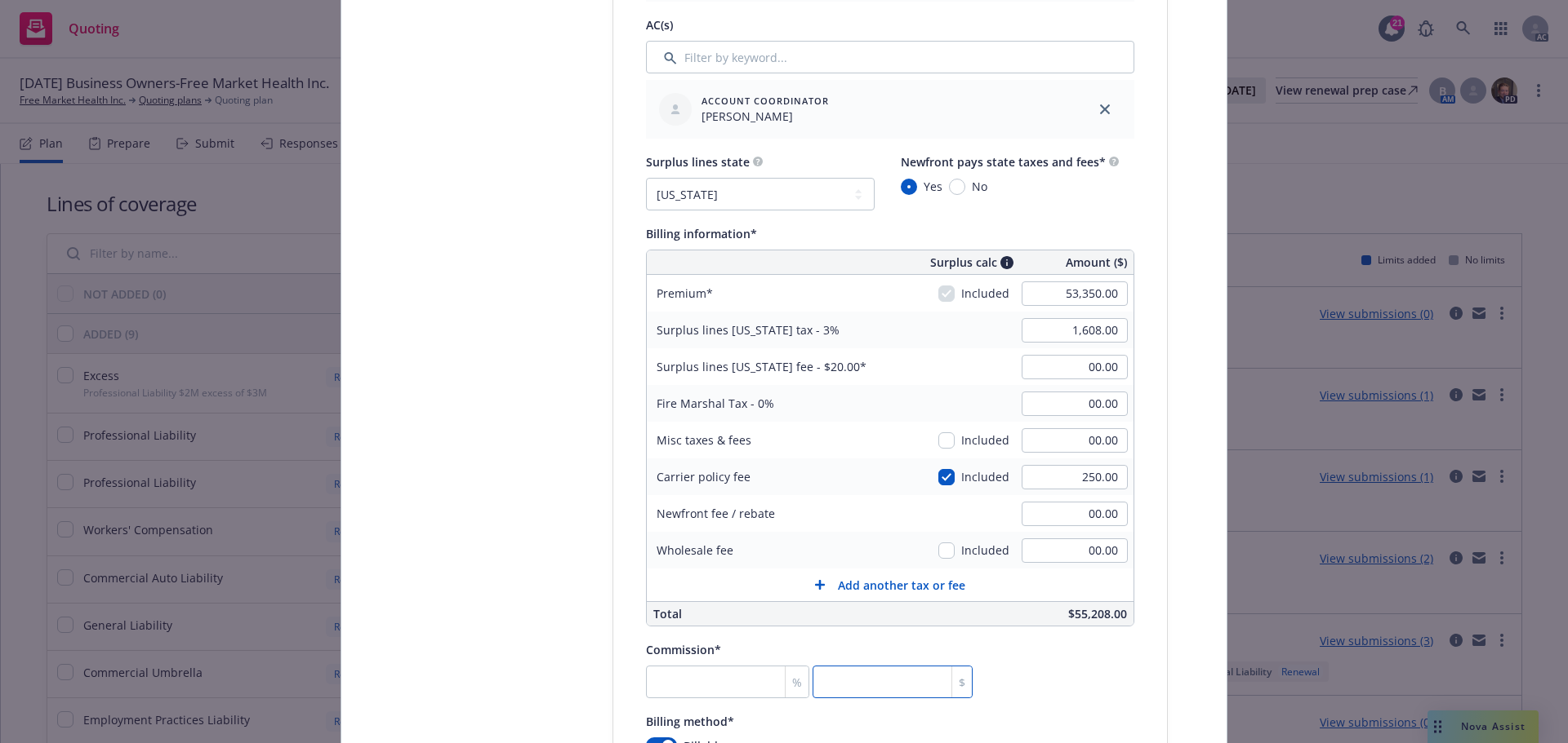
click at [857, 675] on input "number" at bounding box center [891, 682] width 160 height 32
type input "0.002"
type input "1"
type input "0.019"
type input "10"
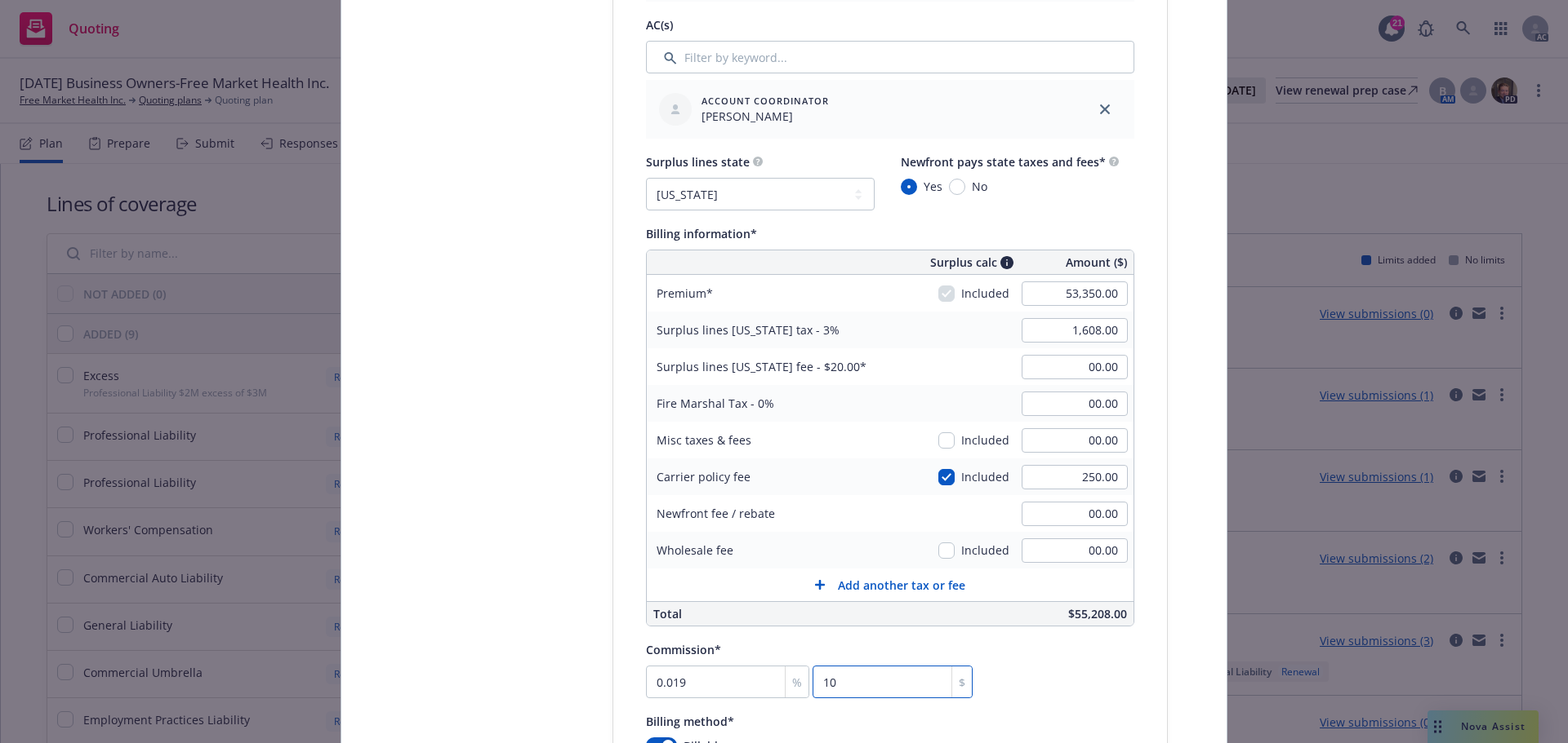
type input "0.199"
type input "106"
type input "2"
type input "1067"
type input "20"
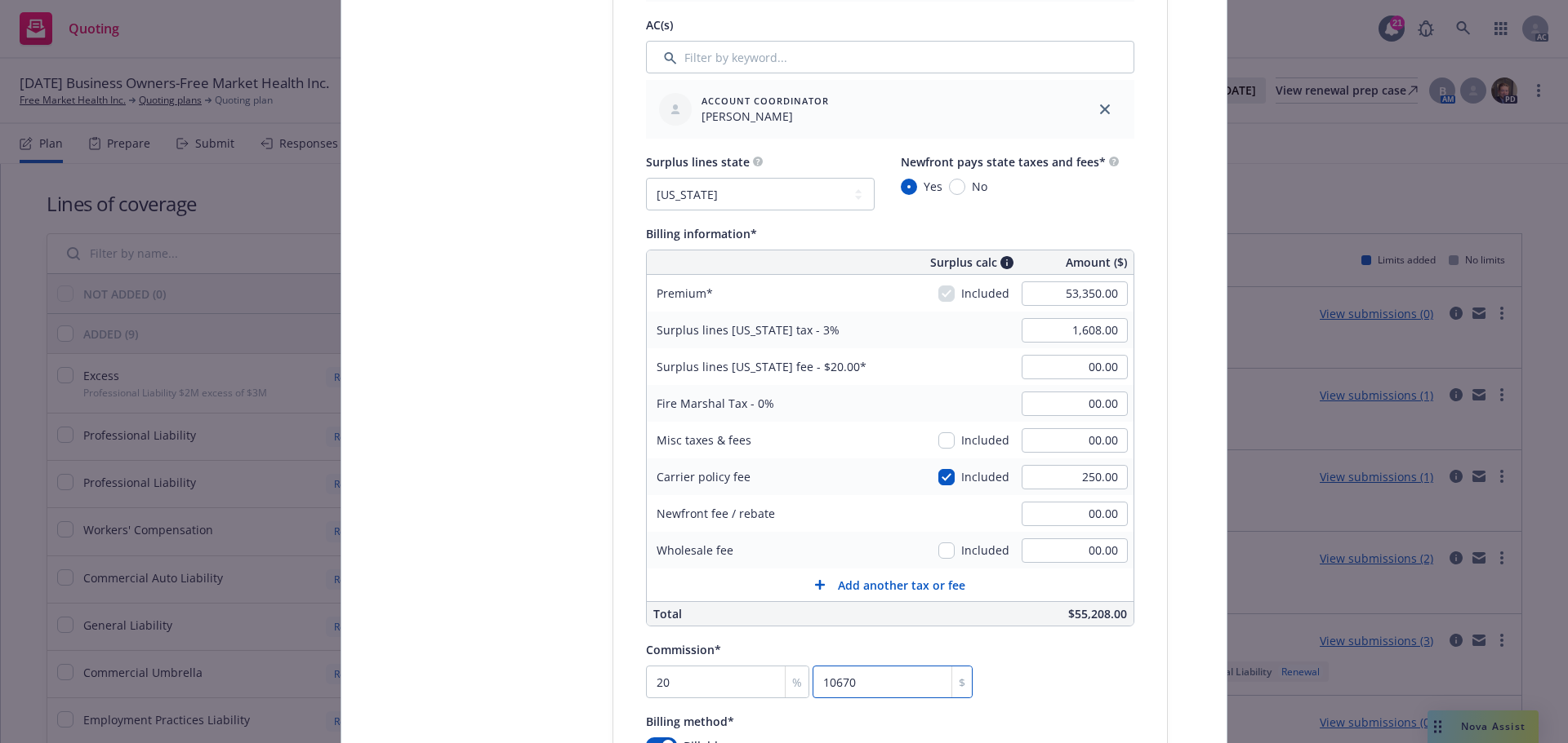
type input "10670"
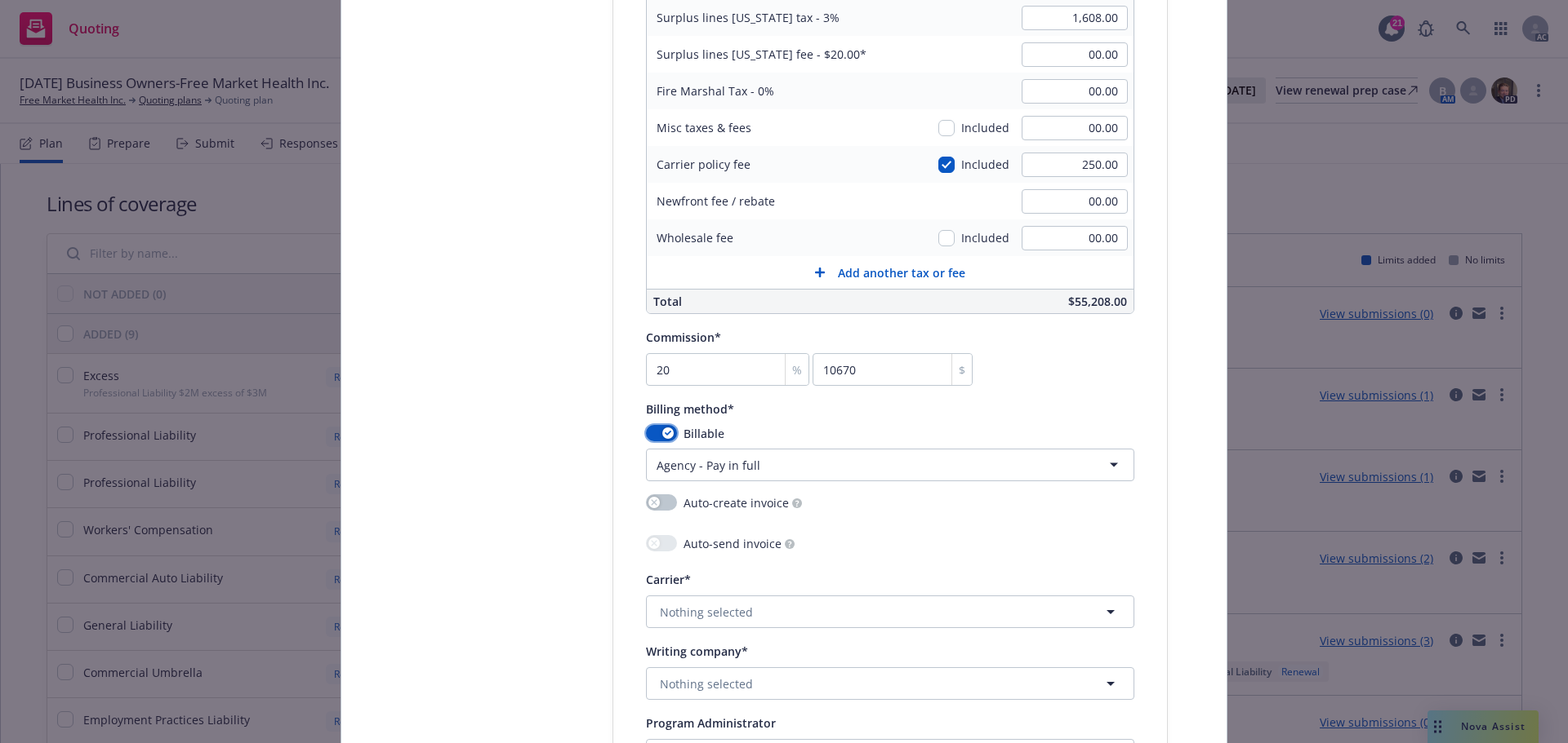
scroll to position [1398, 0]
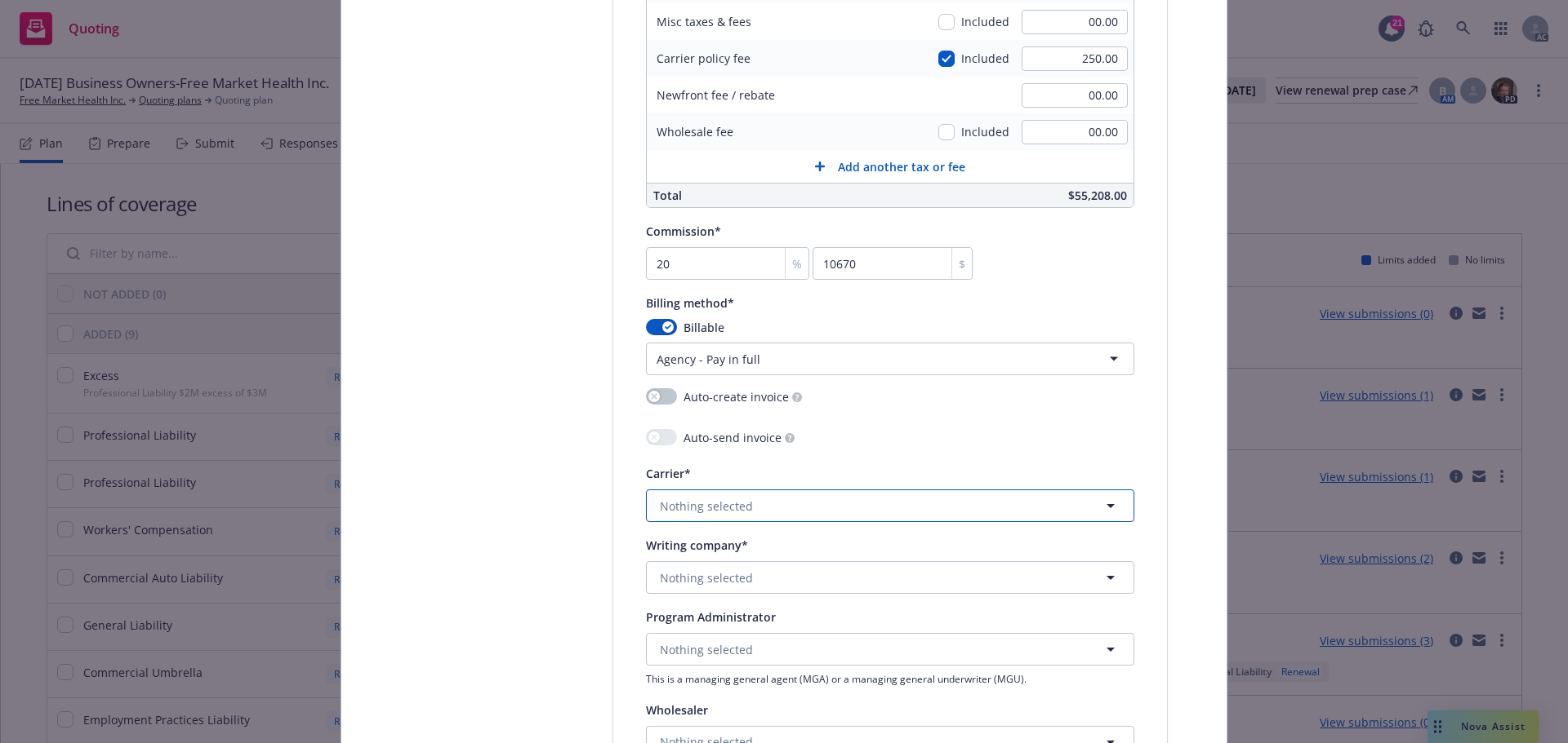
click at [698, 502] on span "Nothing selected" at bounding box center [705, 506] width 93 height 17
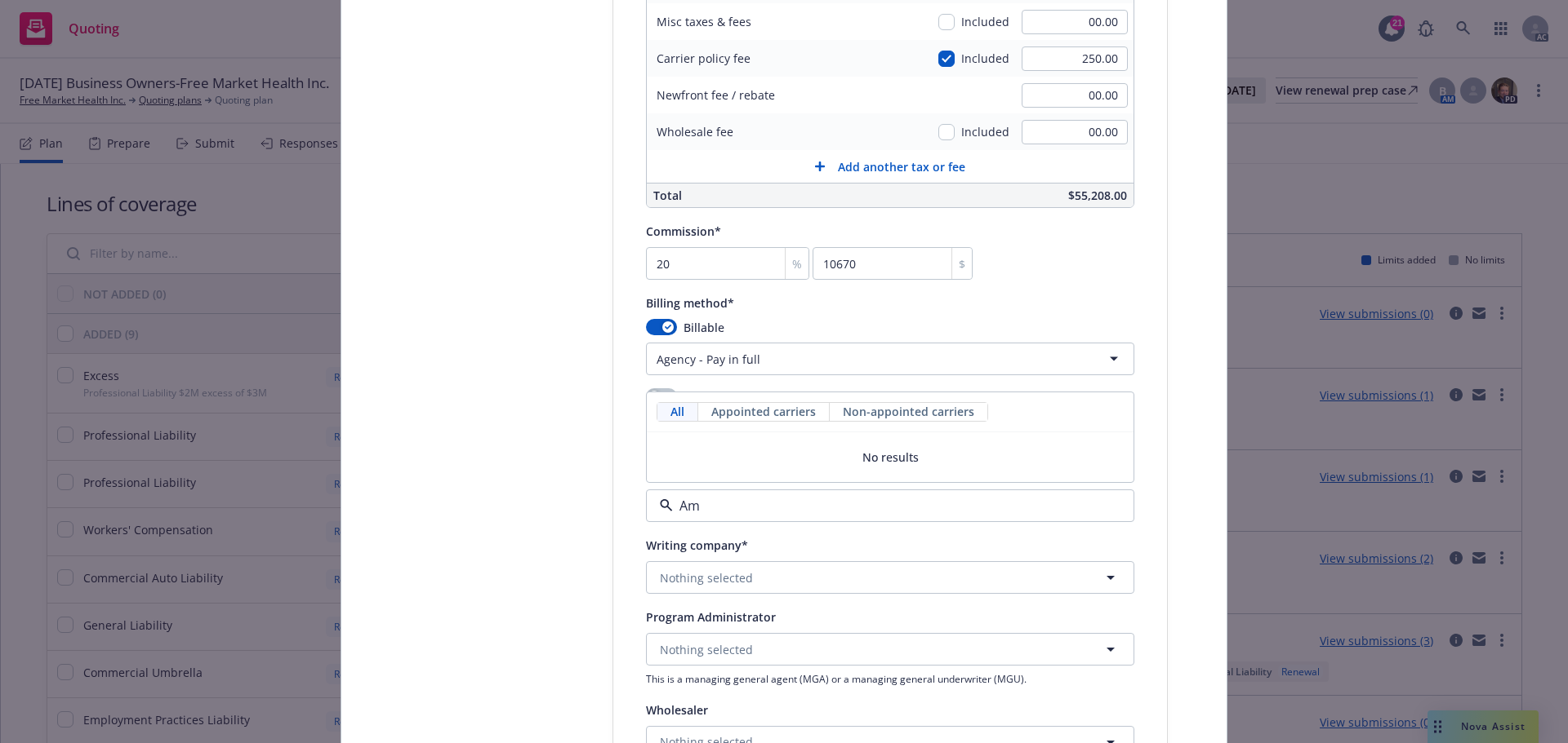
type input "A"
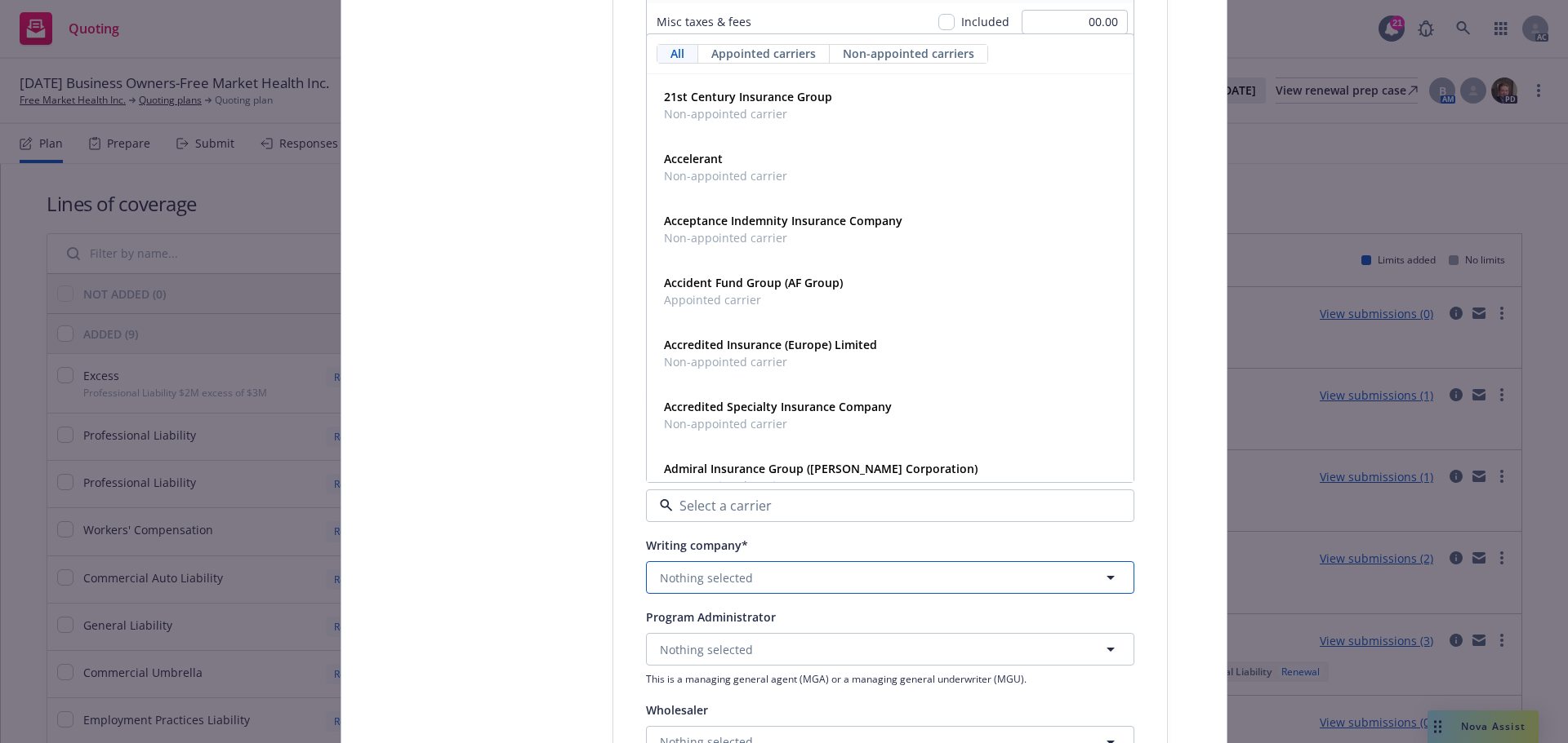
click at [726, 583] on span "Nothing selected" at bounding box center [705, 578] width 93 height 17
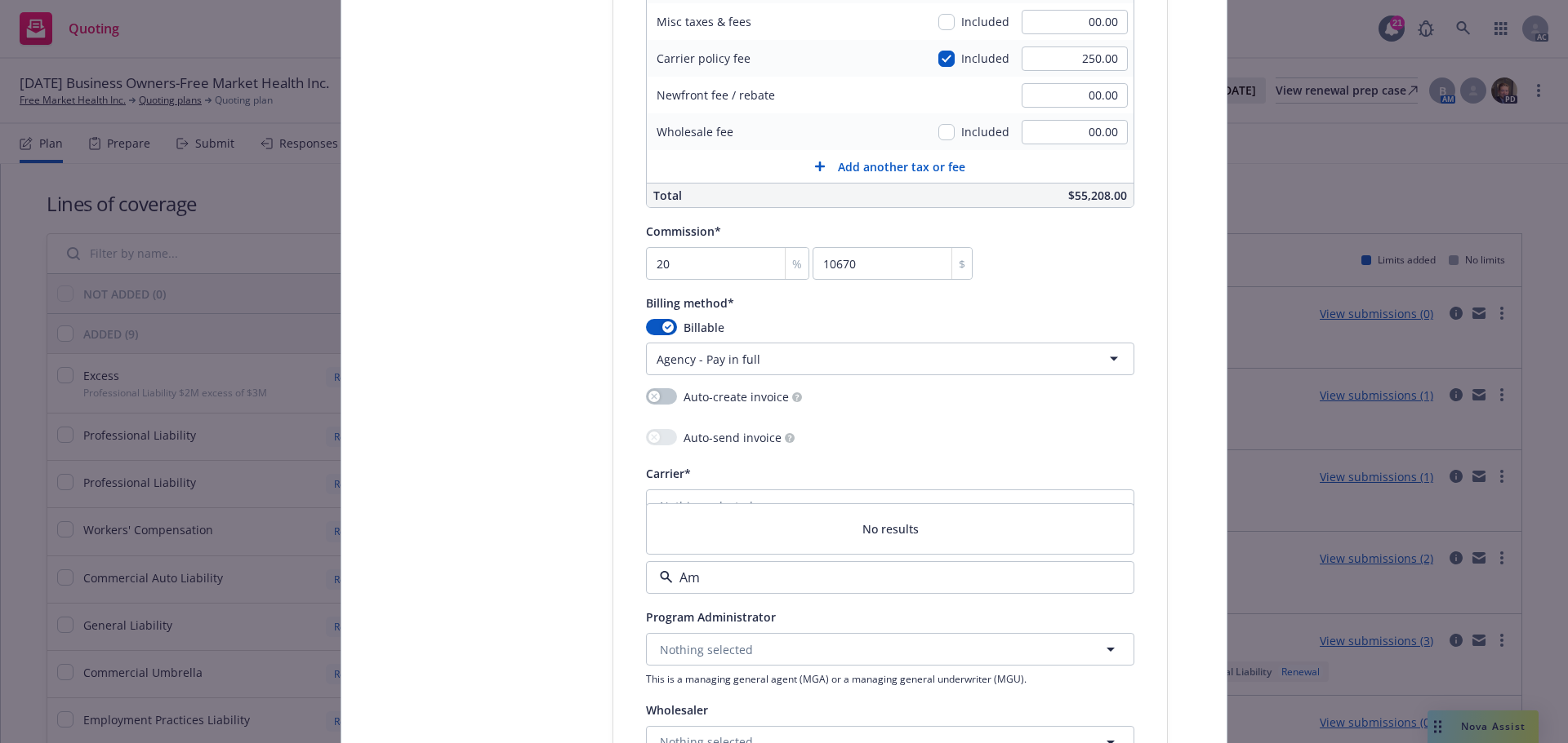
type input "A"
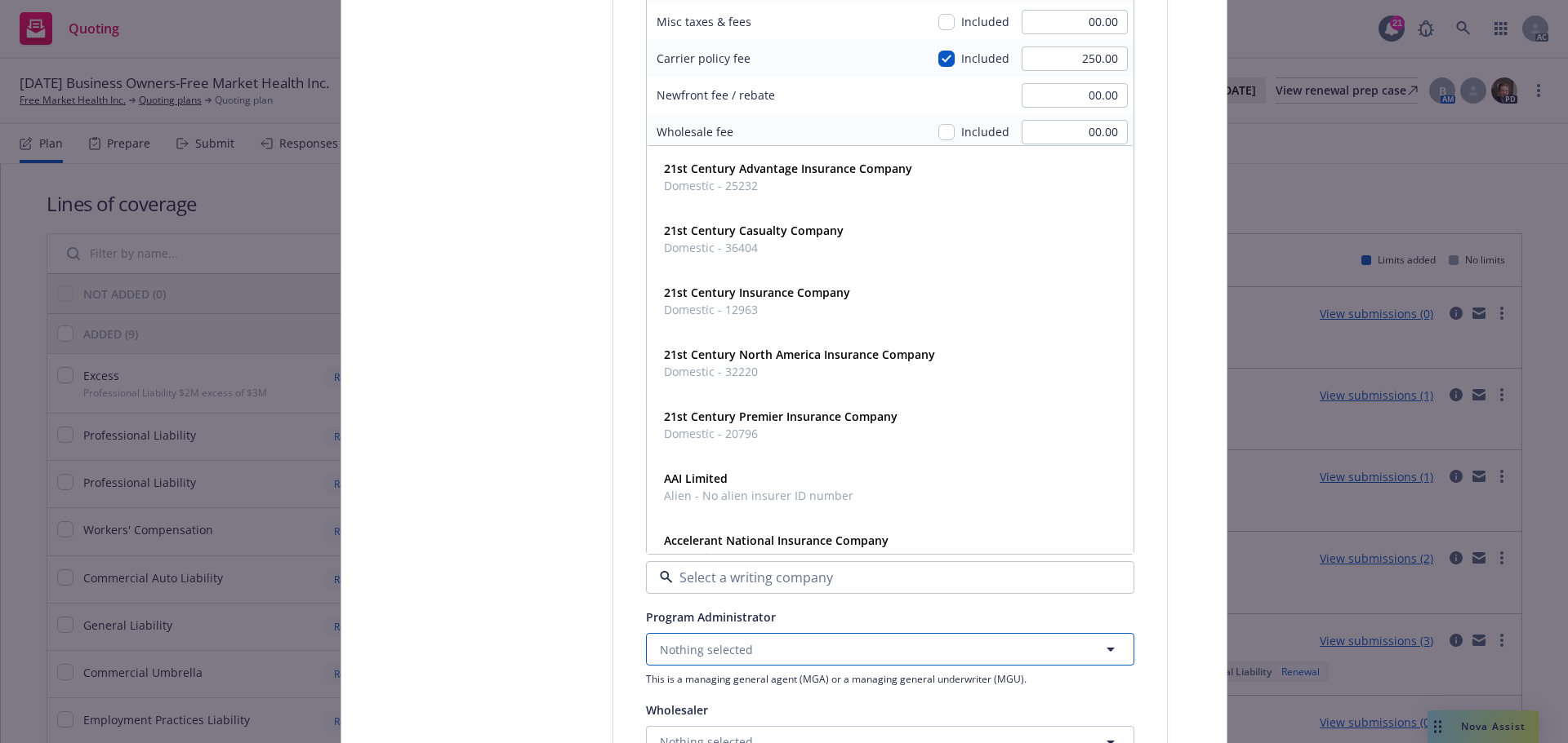
click at [742, 637] on button "Nothing selected" at bounding box center [890, 649] width 488 height 32
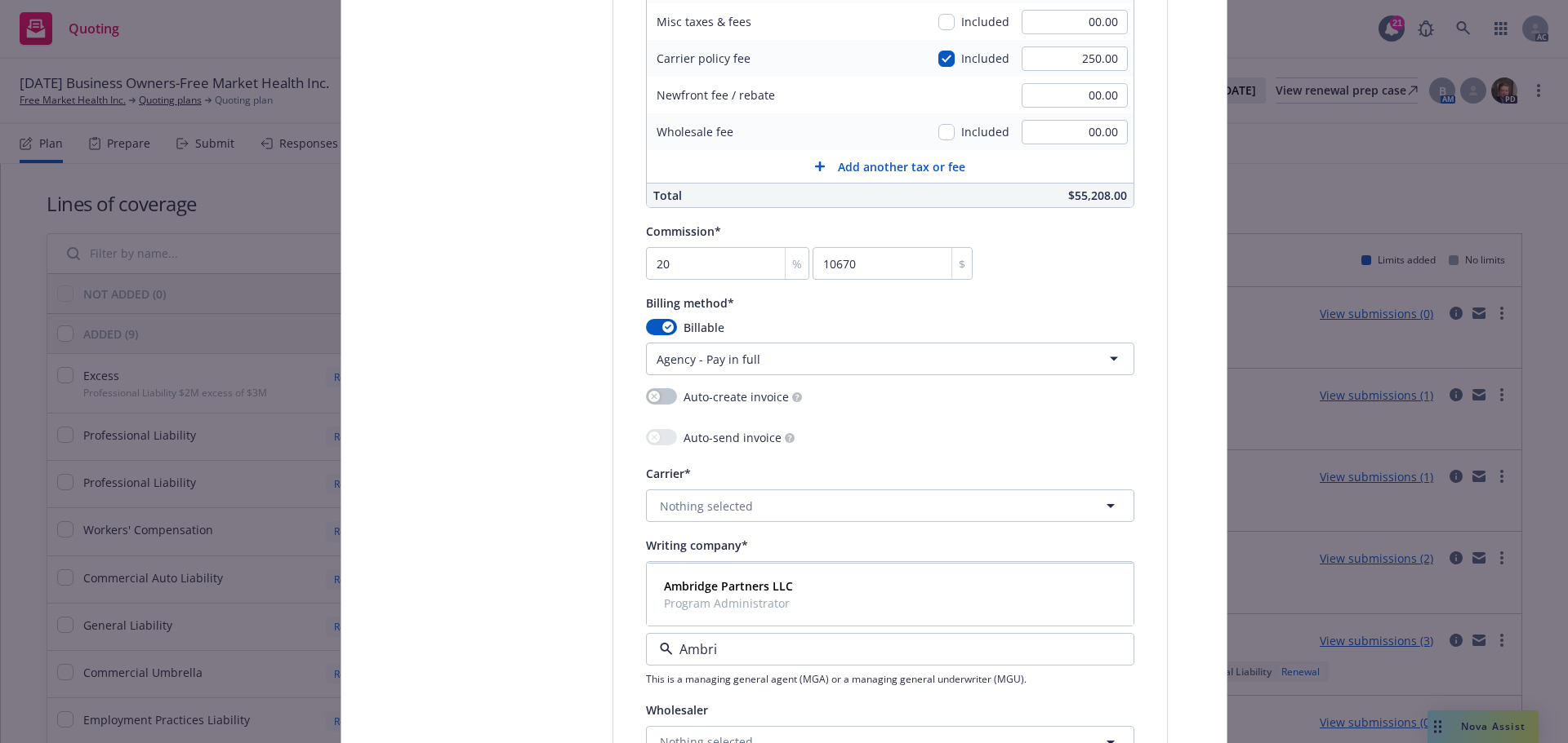
type input "Ambrid"
click at [751, 595] on span "Ambridge Partners LLC" at bounding box center [728, 586] width 129 height 17
click at [704, 505] on span "Nothing selected" at bounding box center [705, 506] width 93 height 17
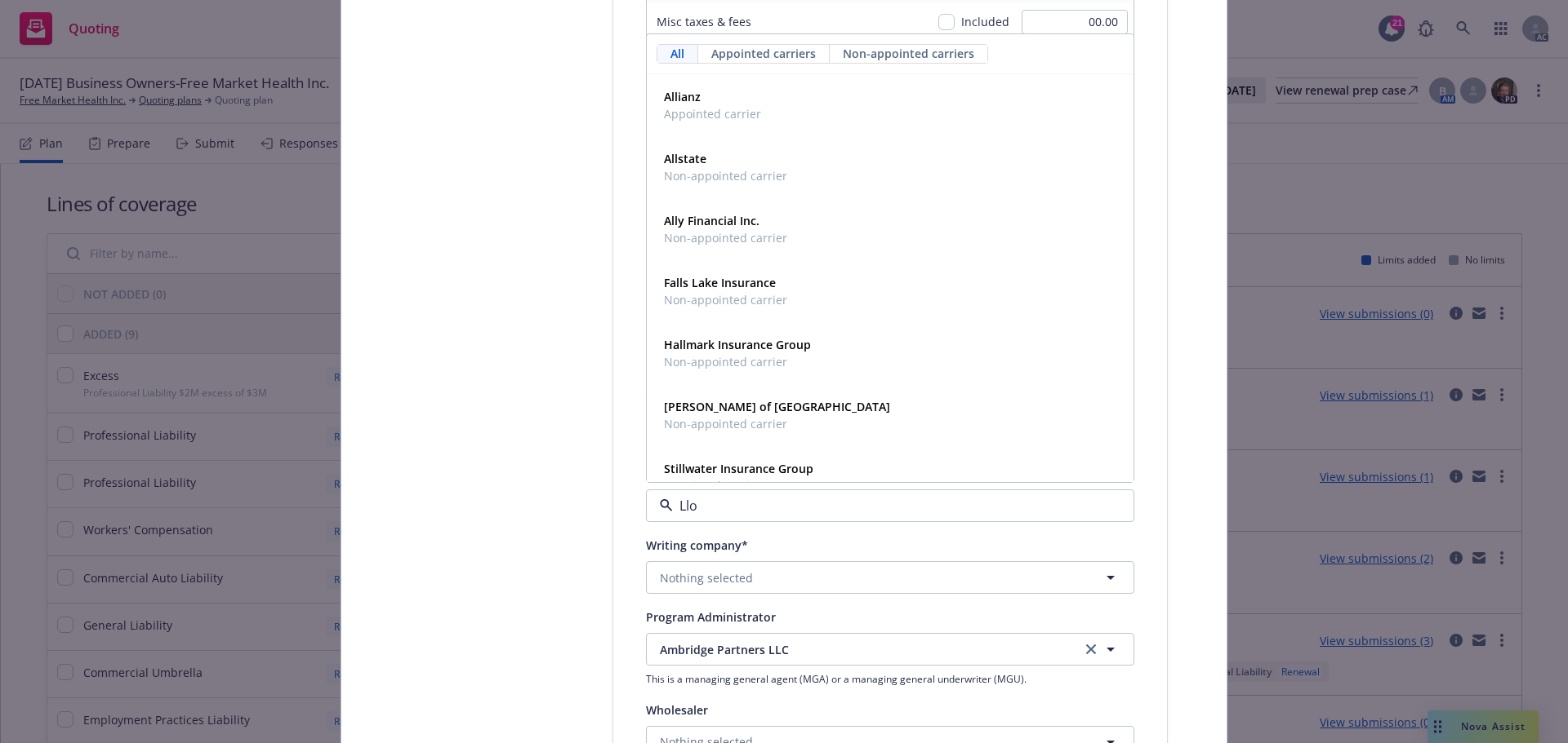
type input "Lloy"
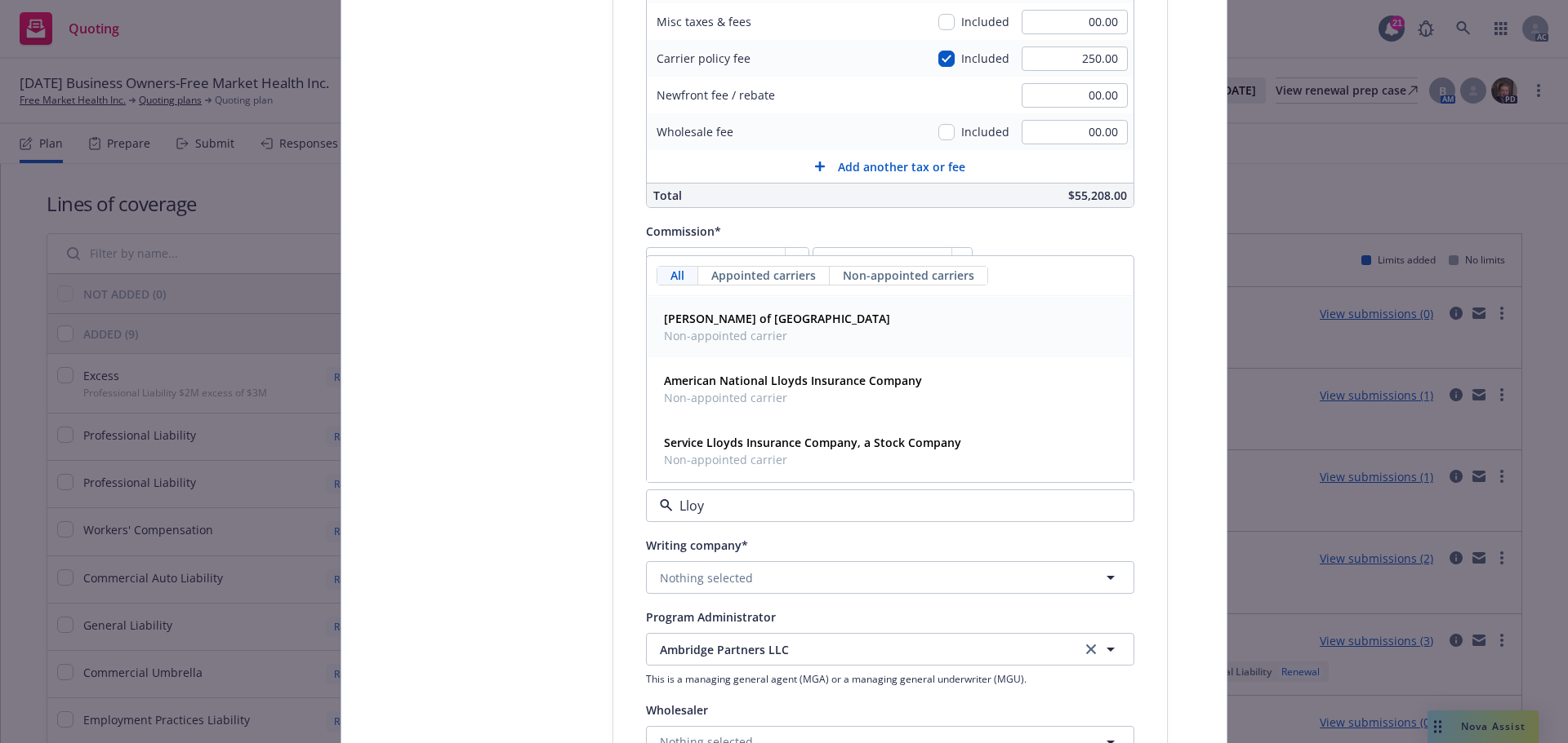
click at [706, 328] on span "Lloyd's of London" at bounding box center [777, 319] width 226 height 17
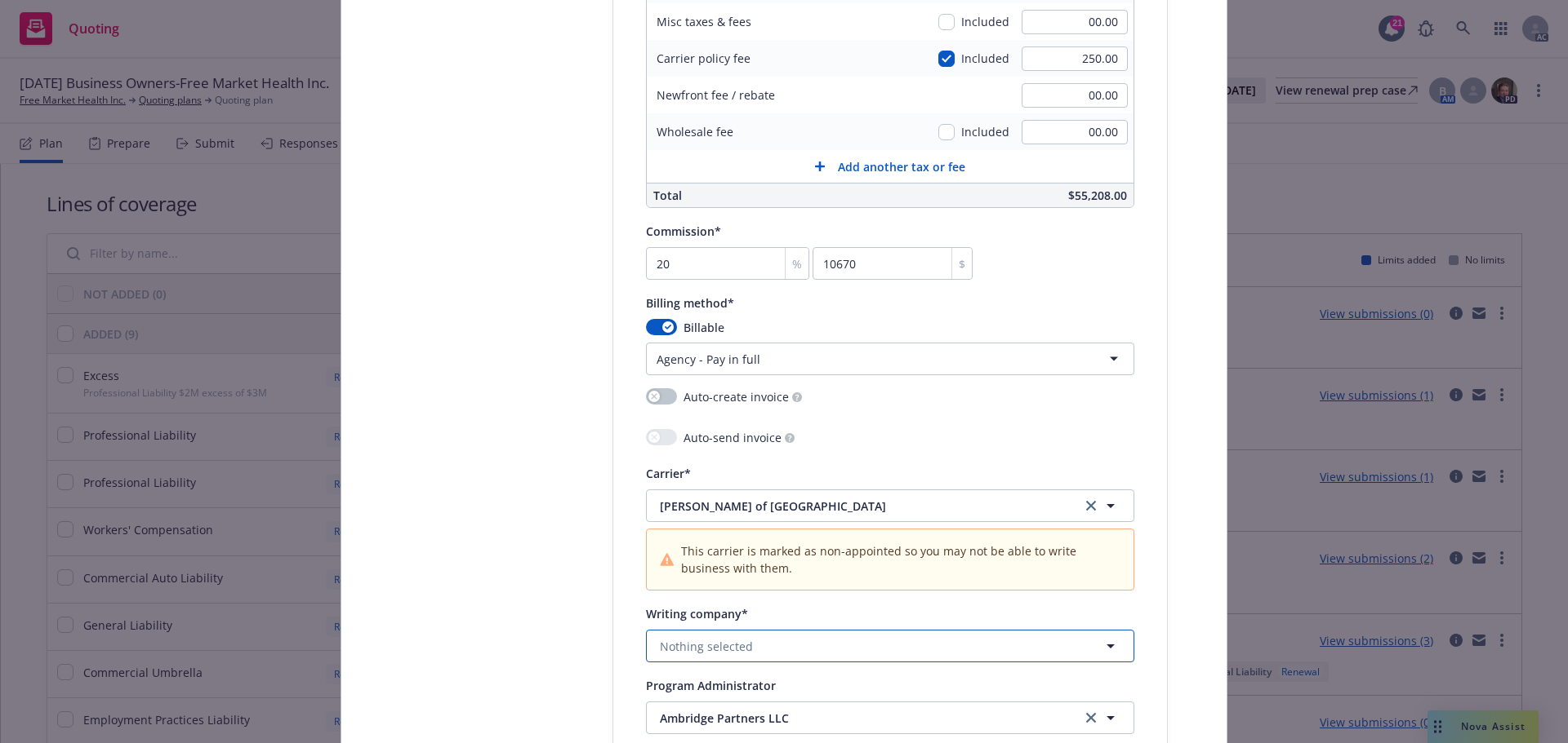
click at [765, 642] on button "Nothing selected" at bounding box center [890, 647] width 488 height 32
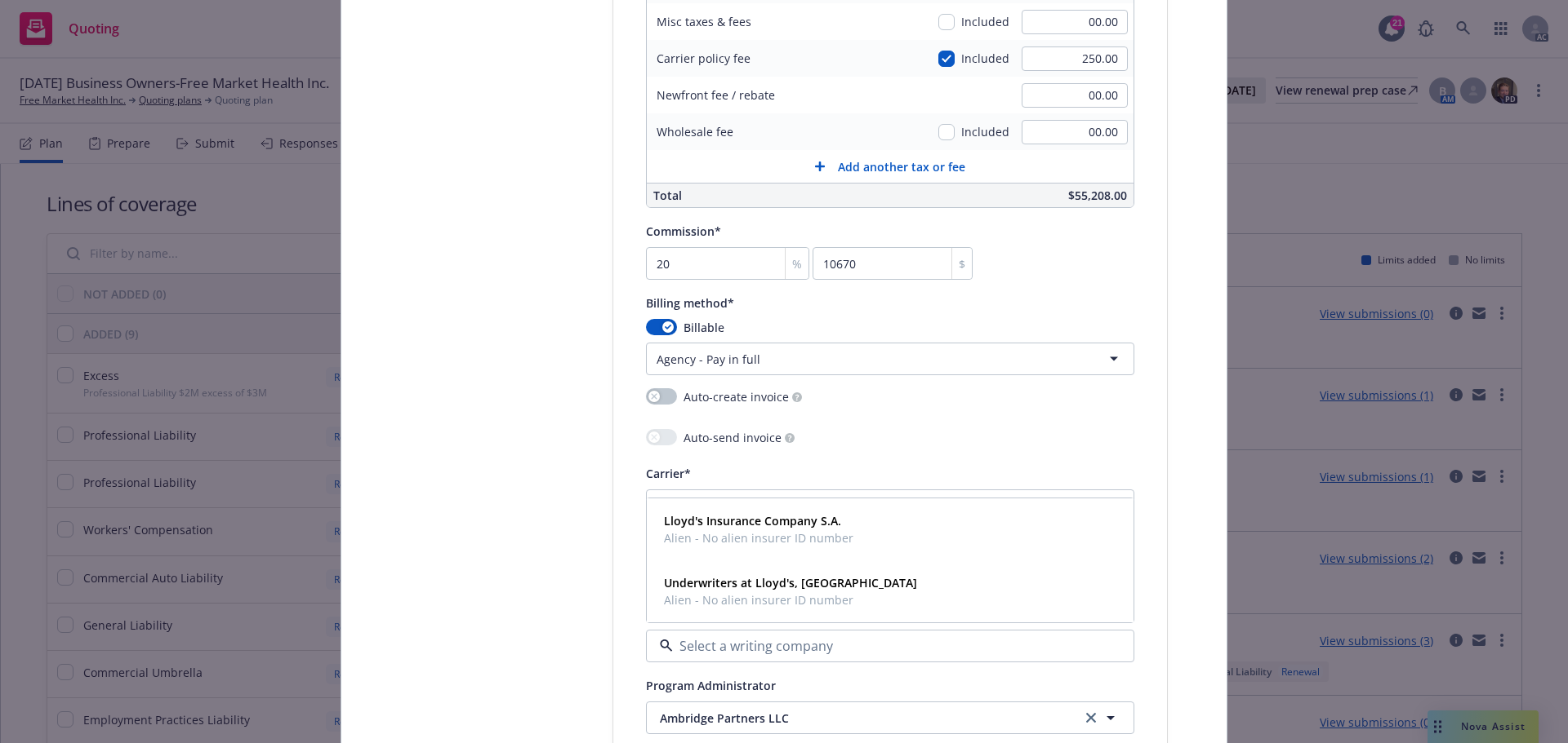
click at [830, 458] on div "Policy number* MPL3090625 Policy number not available at this time Policy displ…" at bounding box center [890, 24] width 488 height 2168
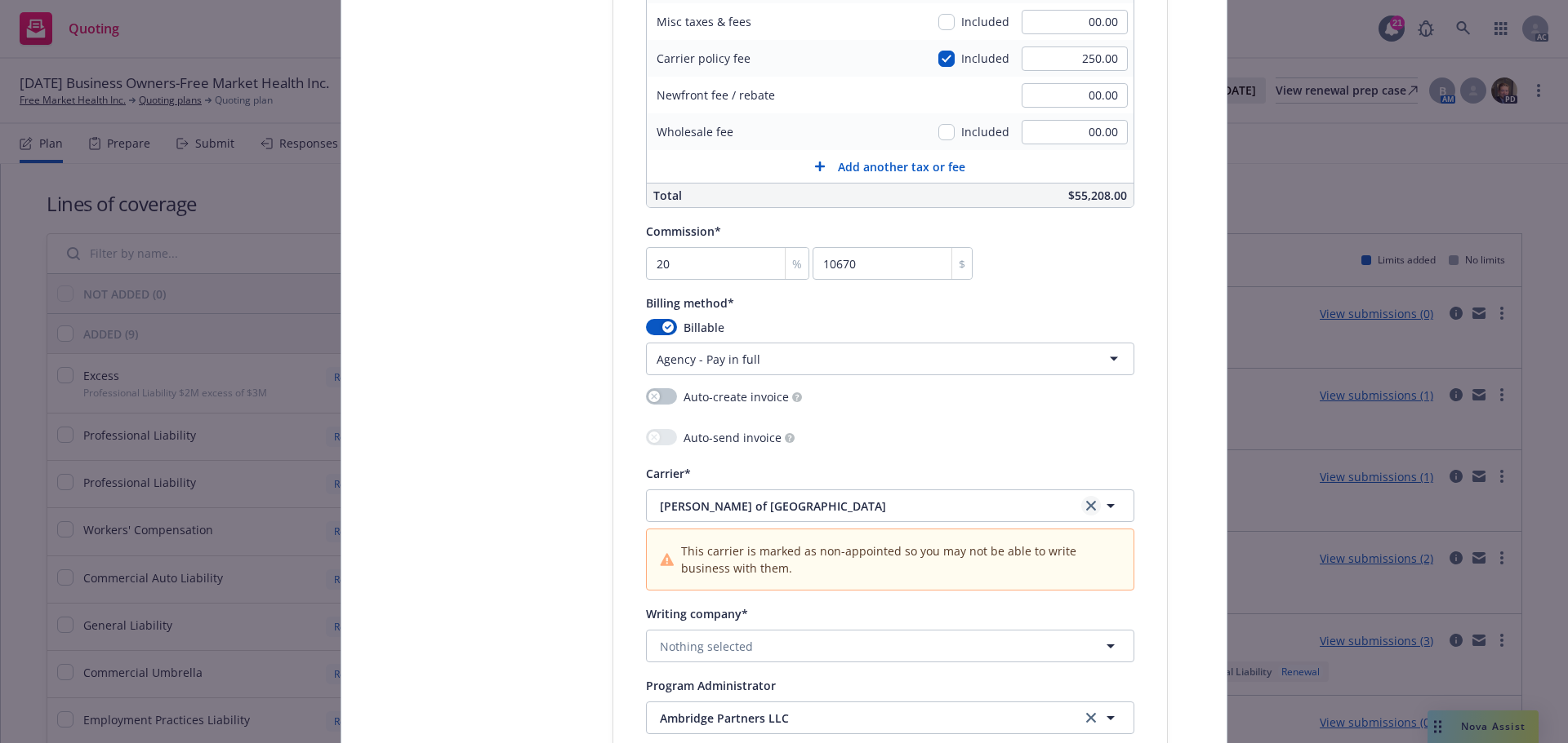
click at [1085, 505] on icon "clear selection" at bounding box center [1090, 506] width 10 height 10
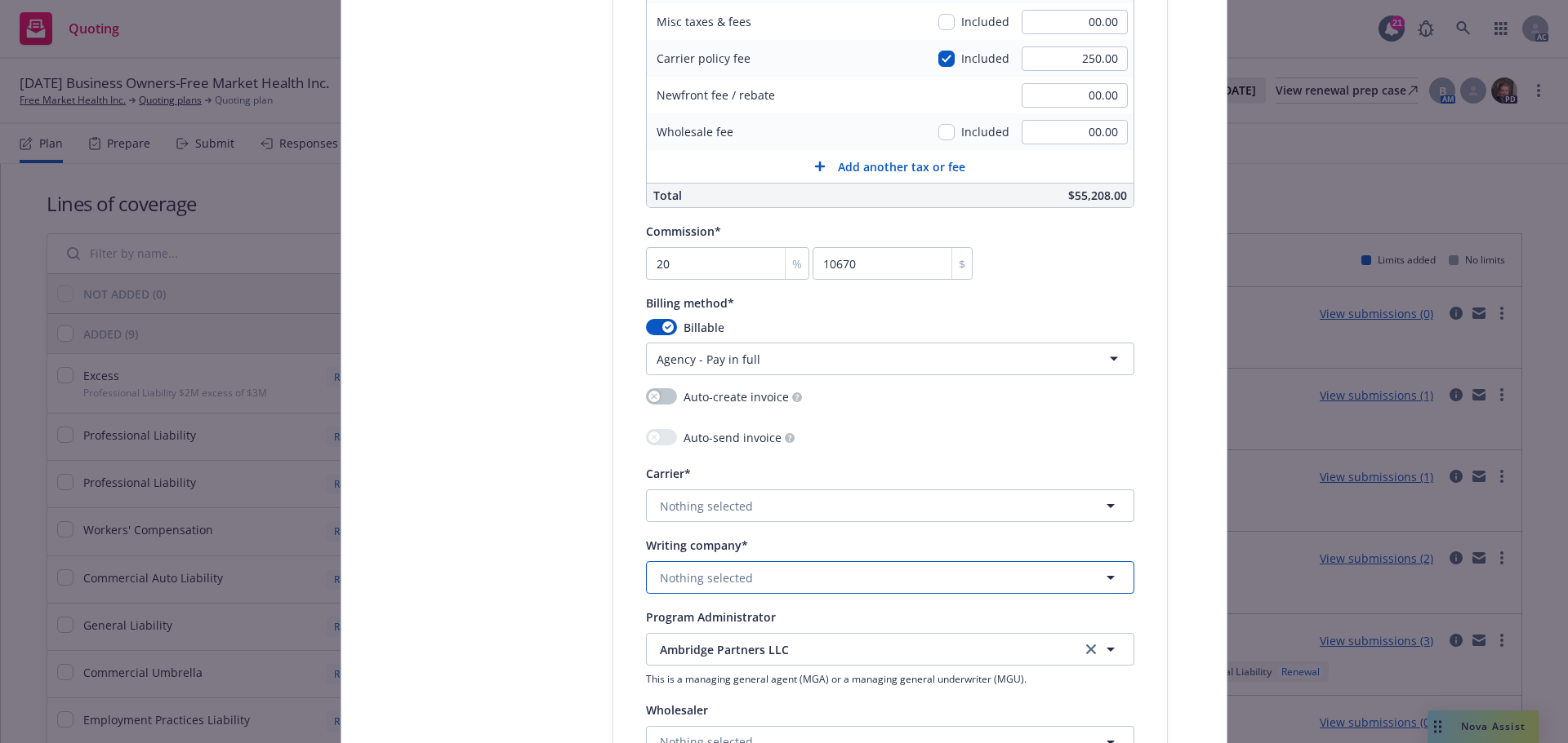
click at [721, 578] on span "Nothing selected" at bounding box center [705, 578] width 93 height 17
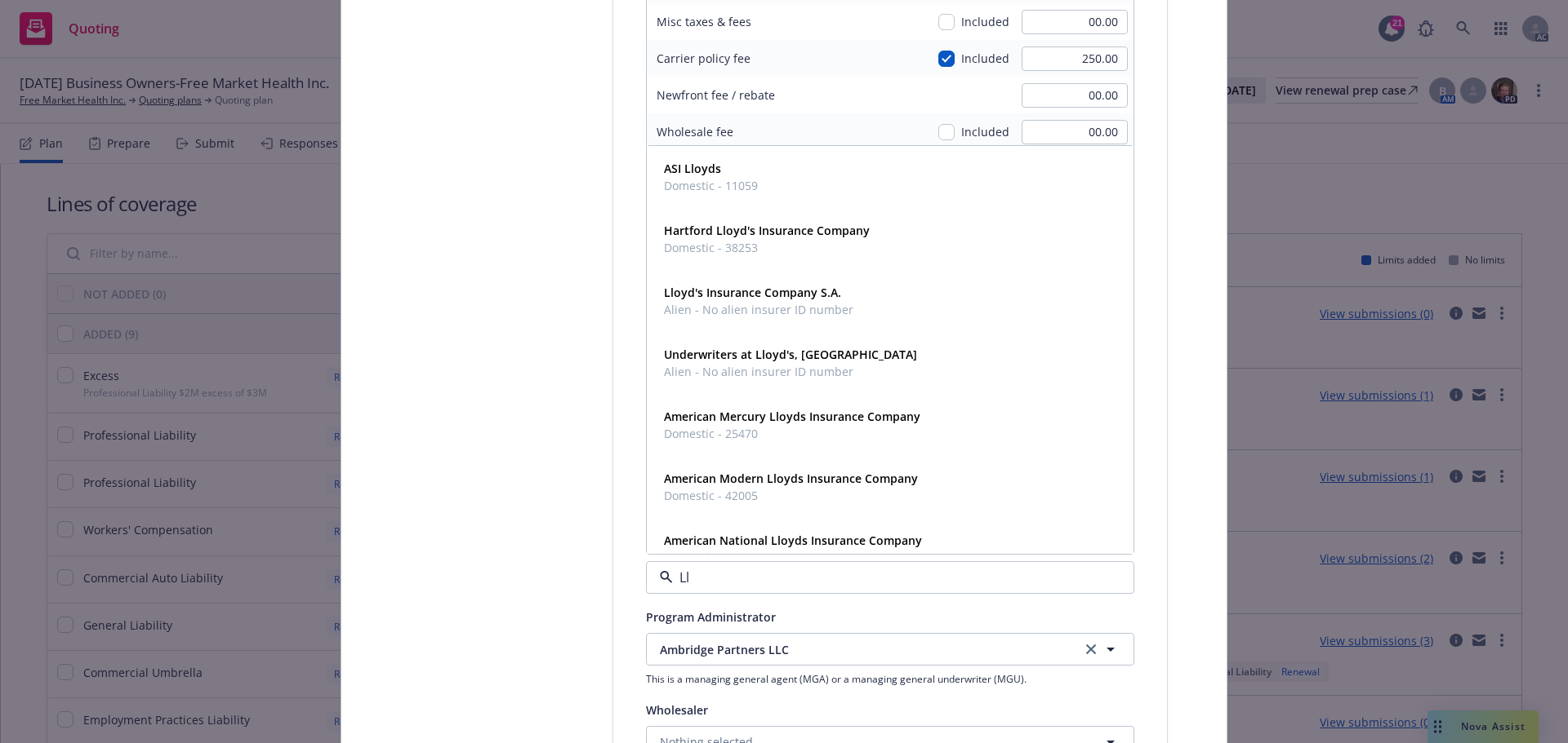
type input "L"
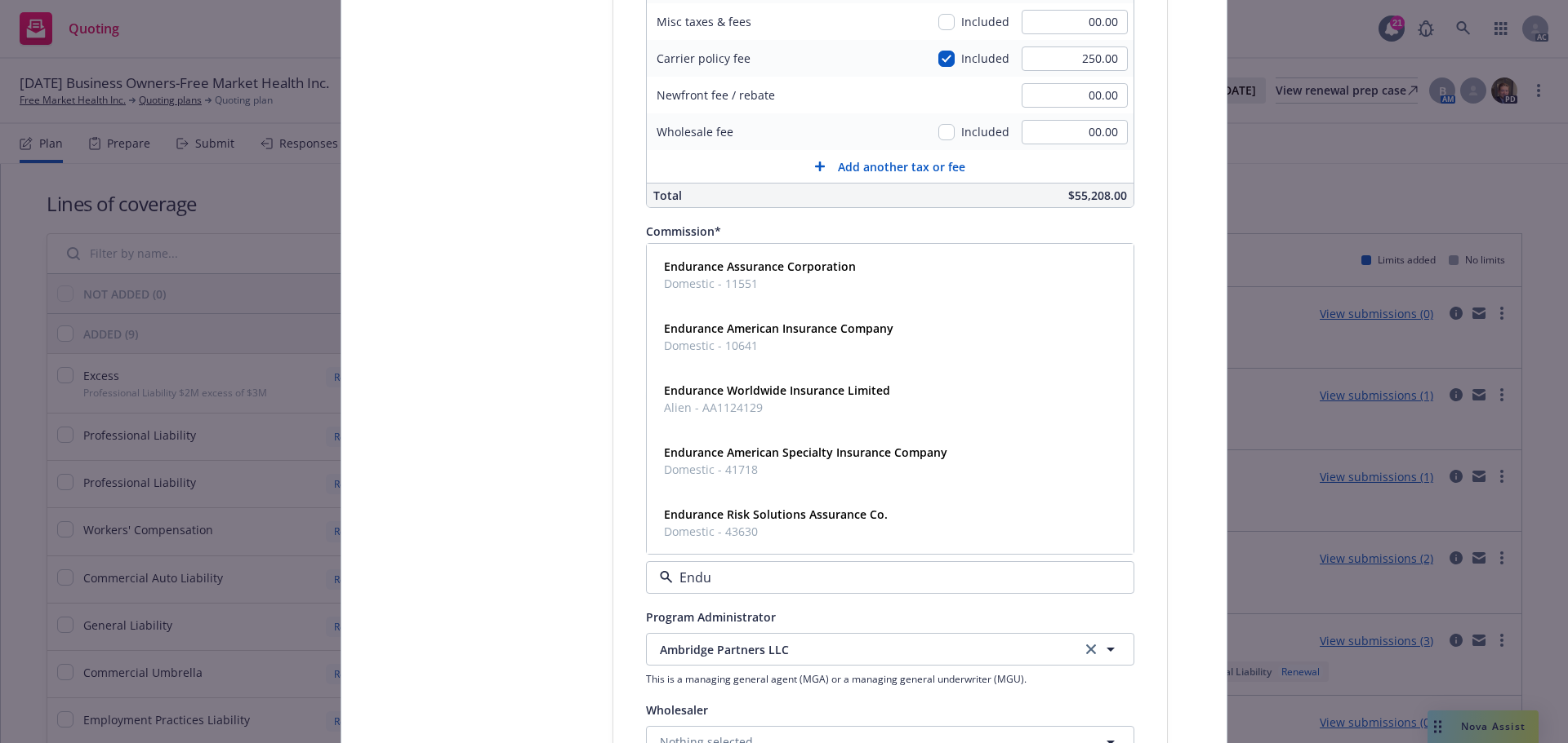
type input "Endur"
drag, startPoint x: 731, startPoint y: 580, endPoint x: 644, endPoint y: 568, distance: 87.8
click at [652, 580] on div "Endur" at bounding box center [890, 578] width 488 height 32
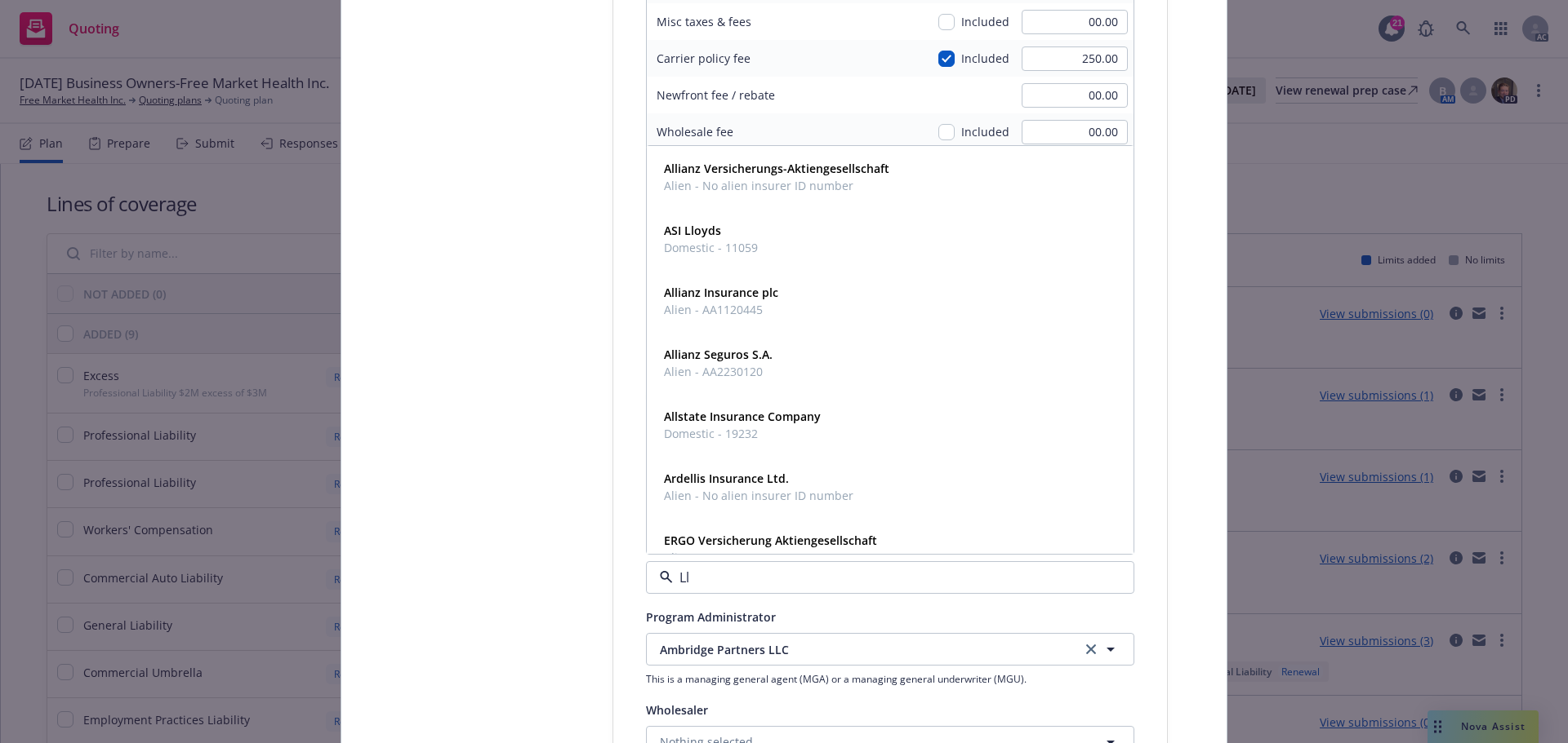
type input "Llo"
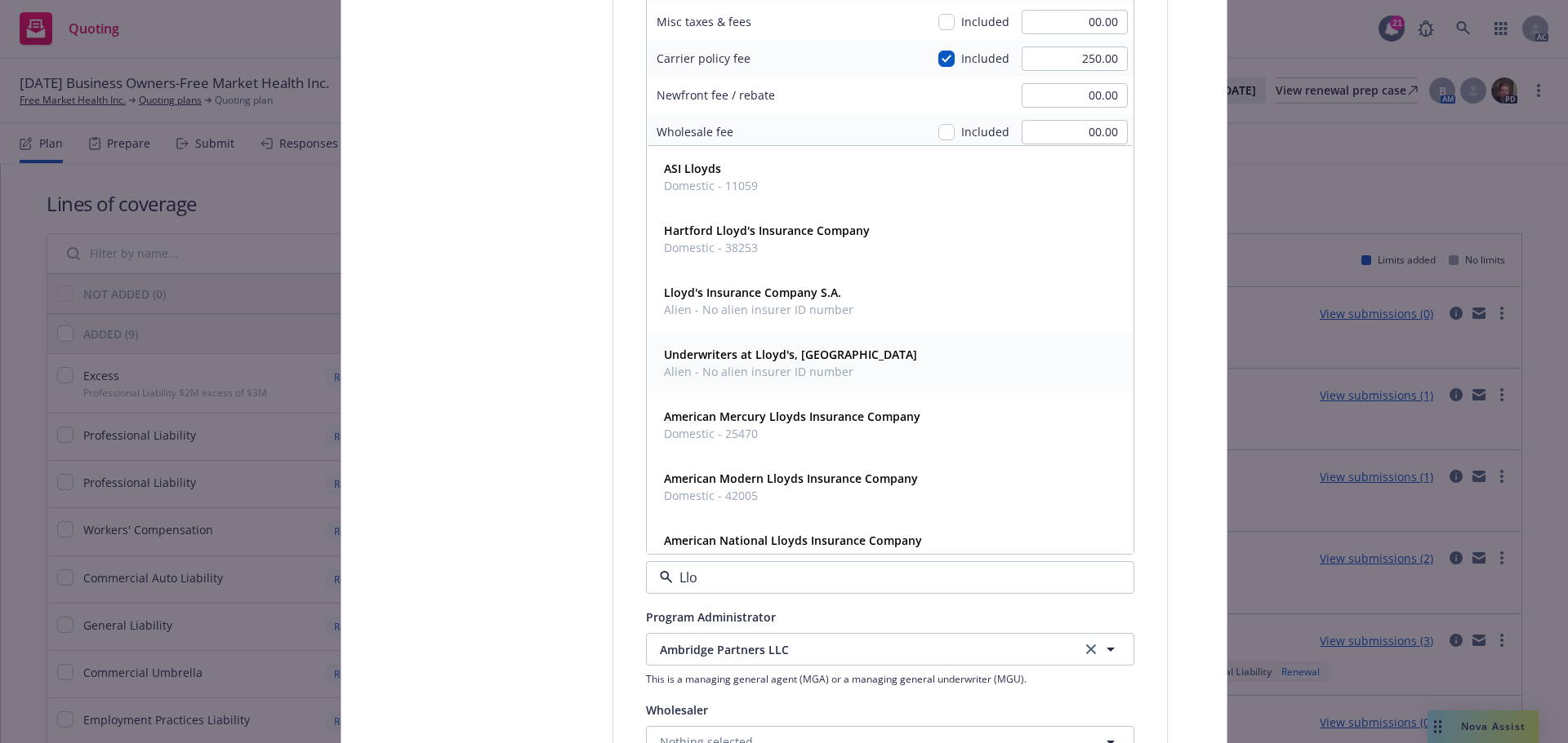
click at [747, 365] on span "Alien - No alien insurer ID number" at bounding box center [790, 372] width 253 height 17
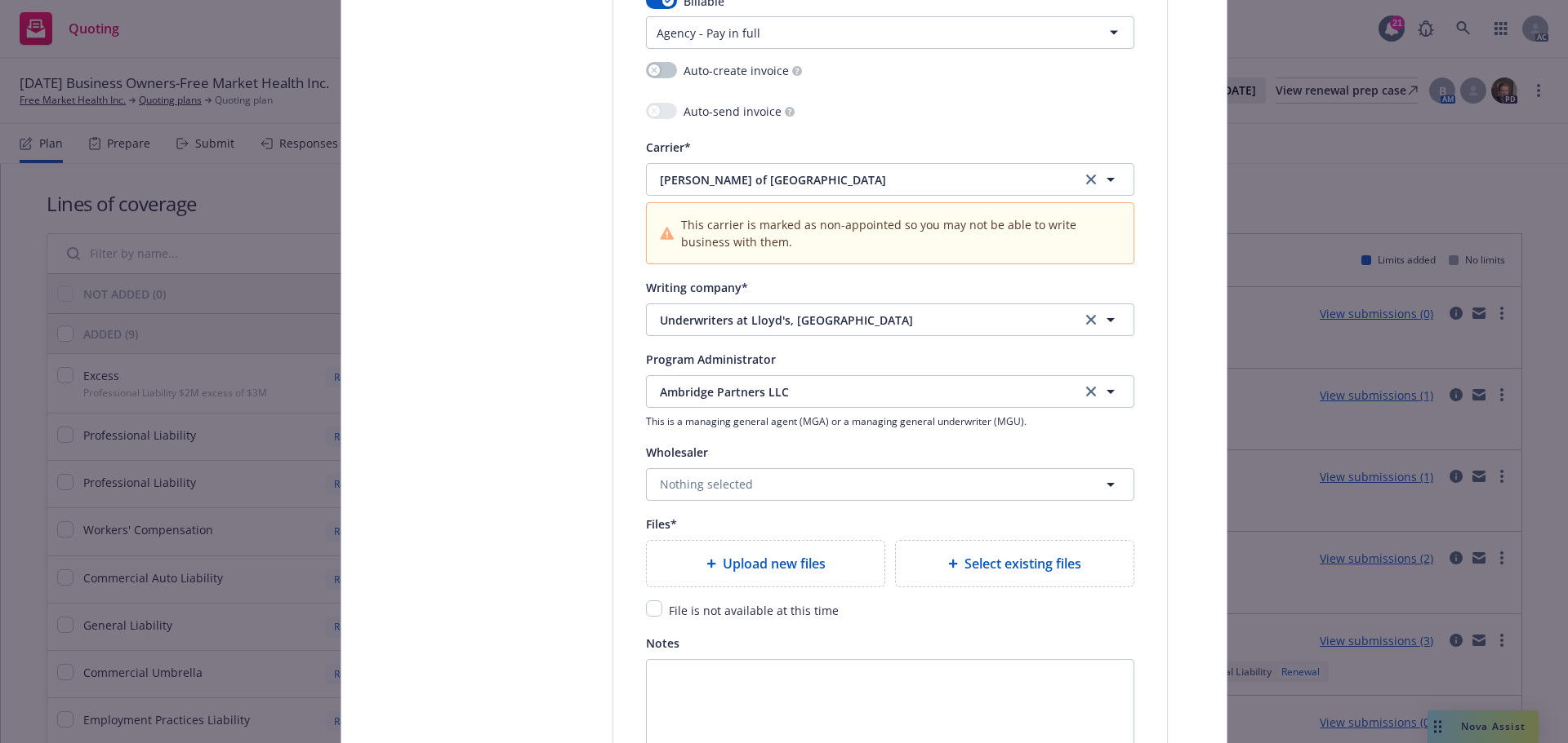
scroll to position [1806, 0]
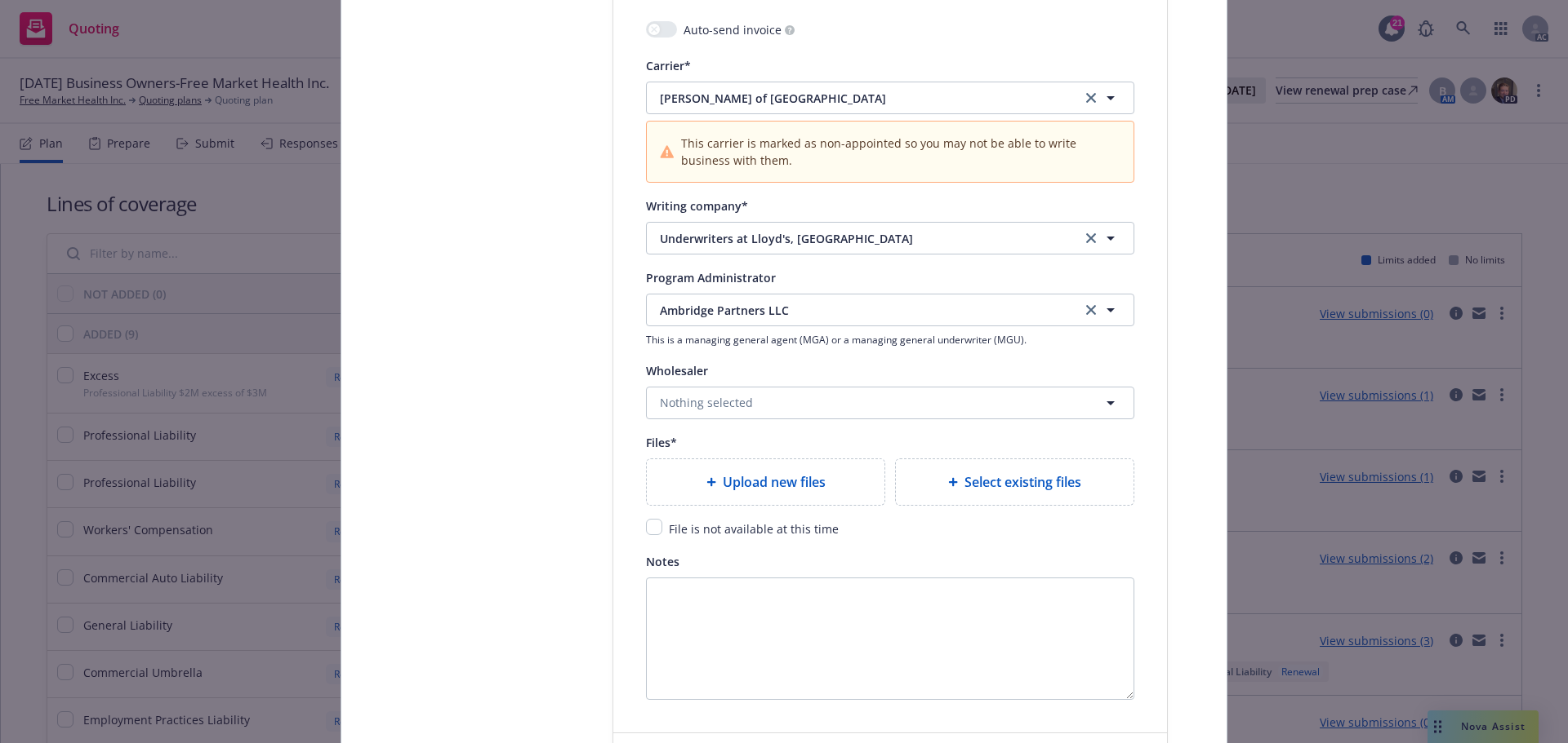
click at [788, 484] on span "Upload new files" at bounding box center [774, 482] width 103 height 20
type textarea "x"
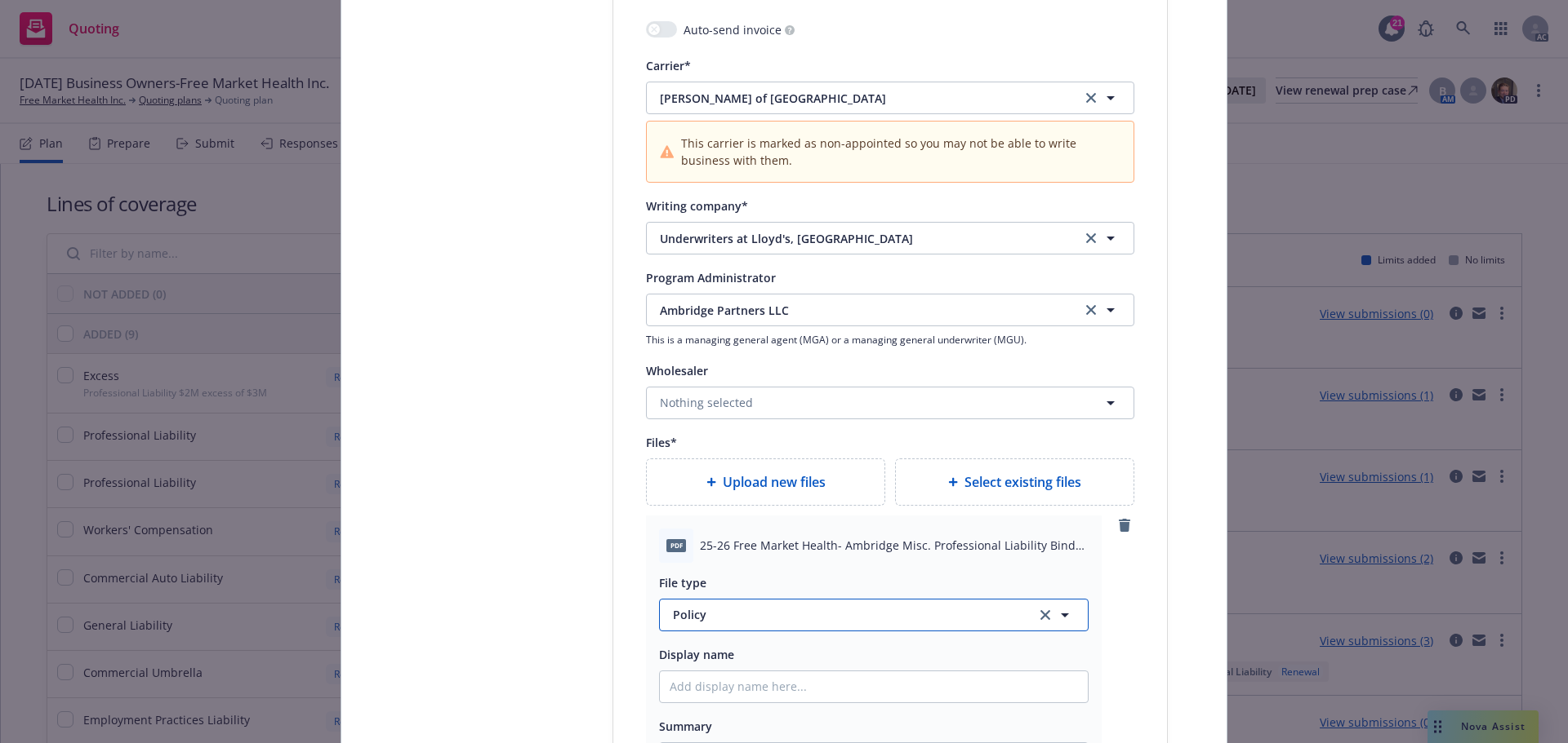
click at [763, 615] on span "Policy" at bounding box center [845, 615] width 344 height 17
type input "binder"
click at [740, 535] on div "Binder" at bounding box center [873, 526] width 408 height 24
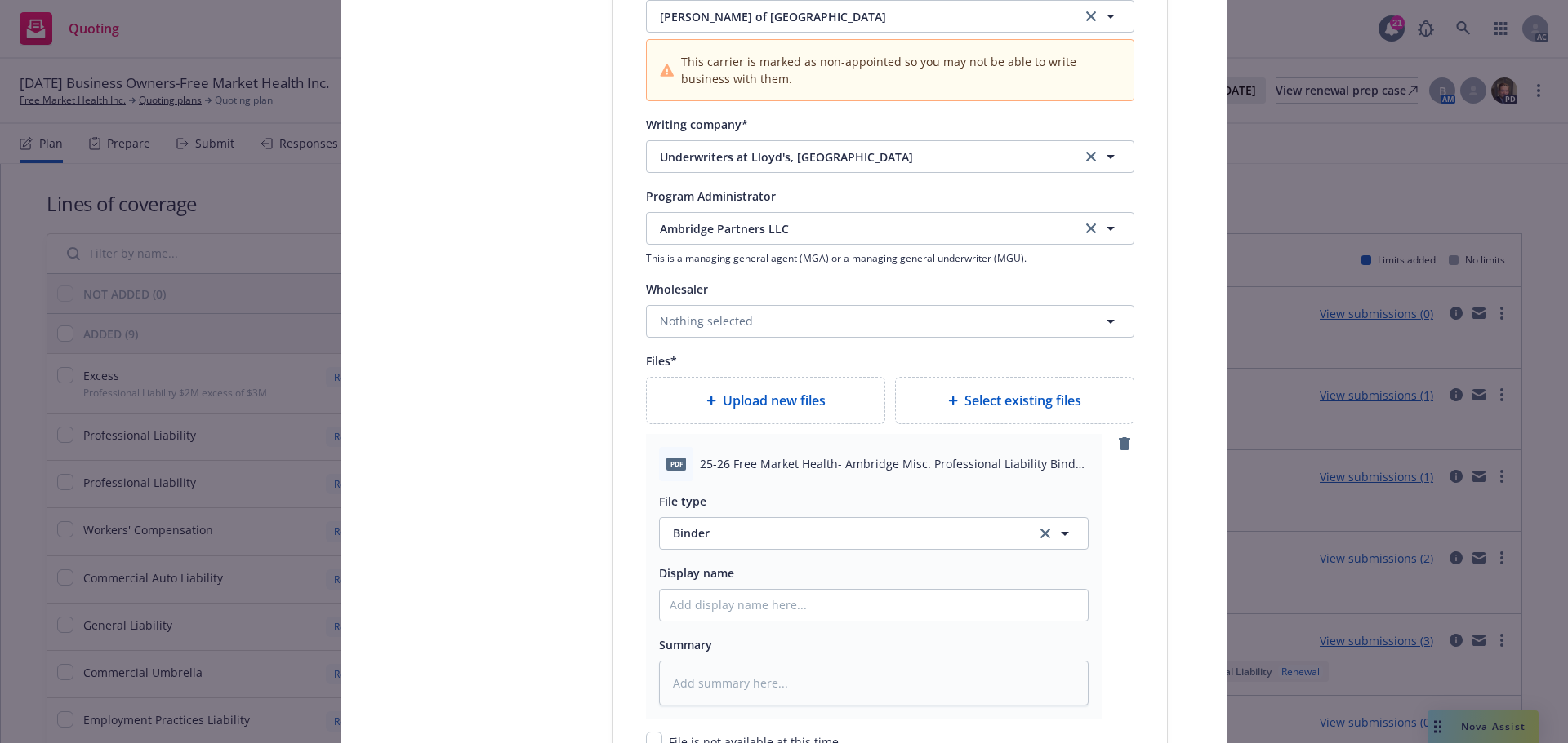
click at [820, 399] on div "Upload new files" at bounding box center [764, 400] width 211 height 20
drag, startPoint x: 696, startPoint y: 464, endPoint x: 1067, endPoint y: 470, distance: 371.0
click at [1067, 470] on span "25-26 Free Market Health- Ambridge Misc. Professional Liability Binder MPL30906…" at bounding box center [893, 464] width 389 height 17
copy span "25-26 Free Market Health- Ambridge Misc. Professional Liability Binder"
click at [743, 592] on input "Policy display name" at bounding box center [873, 605] width 428 height 31
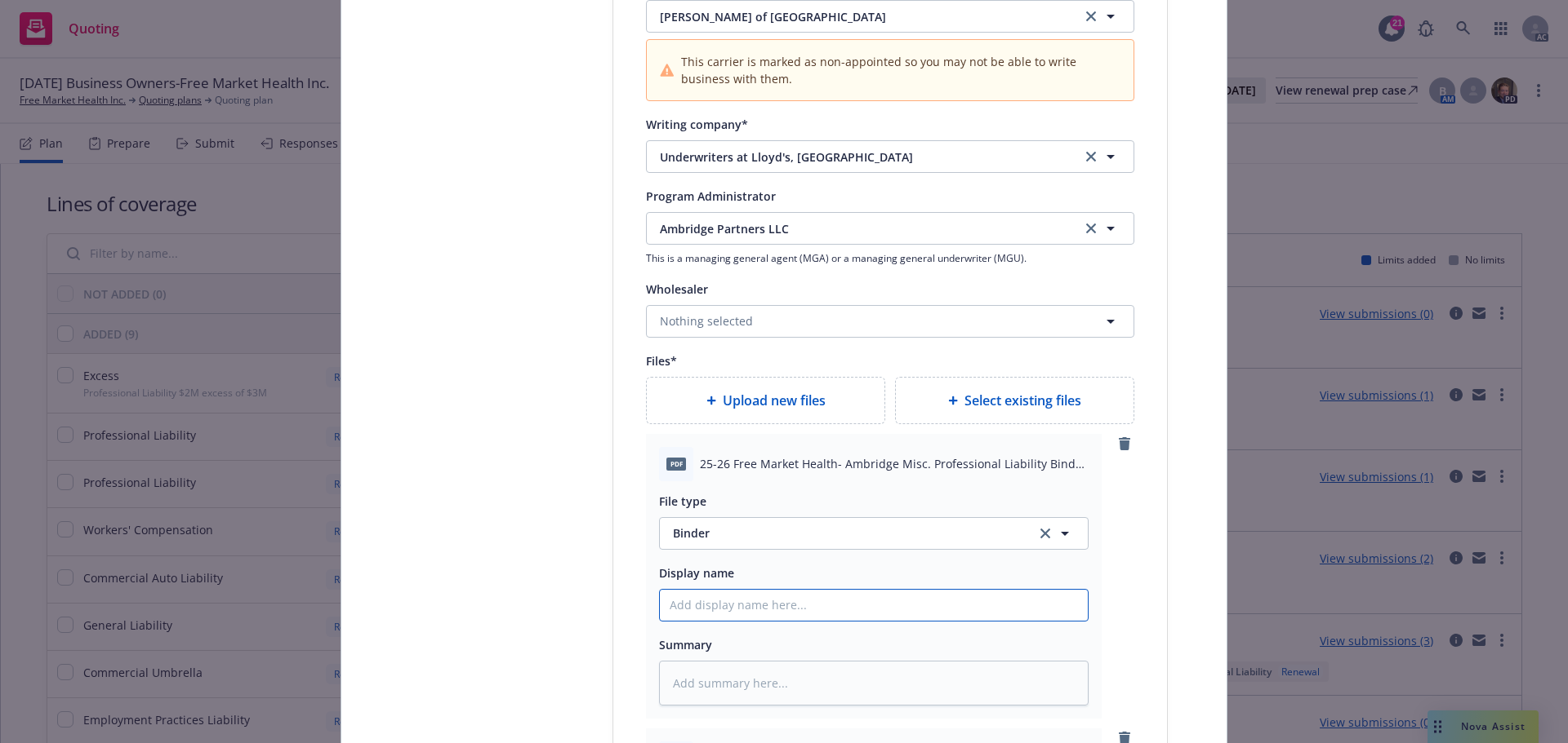
paste input "25-26 Free Market Health- Ambridge Misc. Professional Liability Binder"
type textarea "x"
type input "25-26 Free Market Health- Ambridge Misc. Professional Liability Binder"
click at [733, 676] on textarea at bounding box center [873, 683] width 429 height 45
paste textarea "25-26 Free Market Health- Ambridge Misc. Professional Liability Binder"
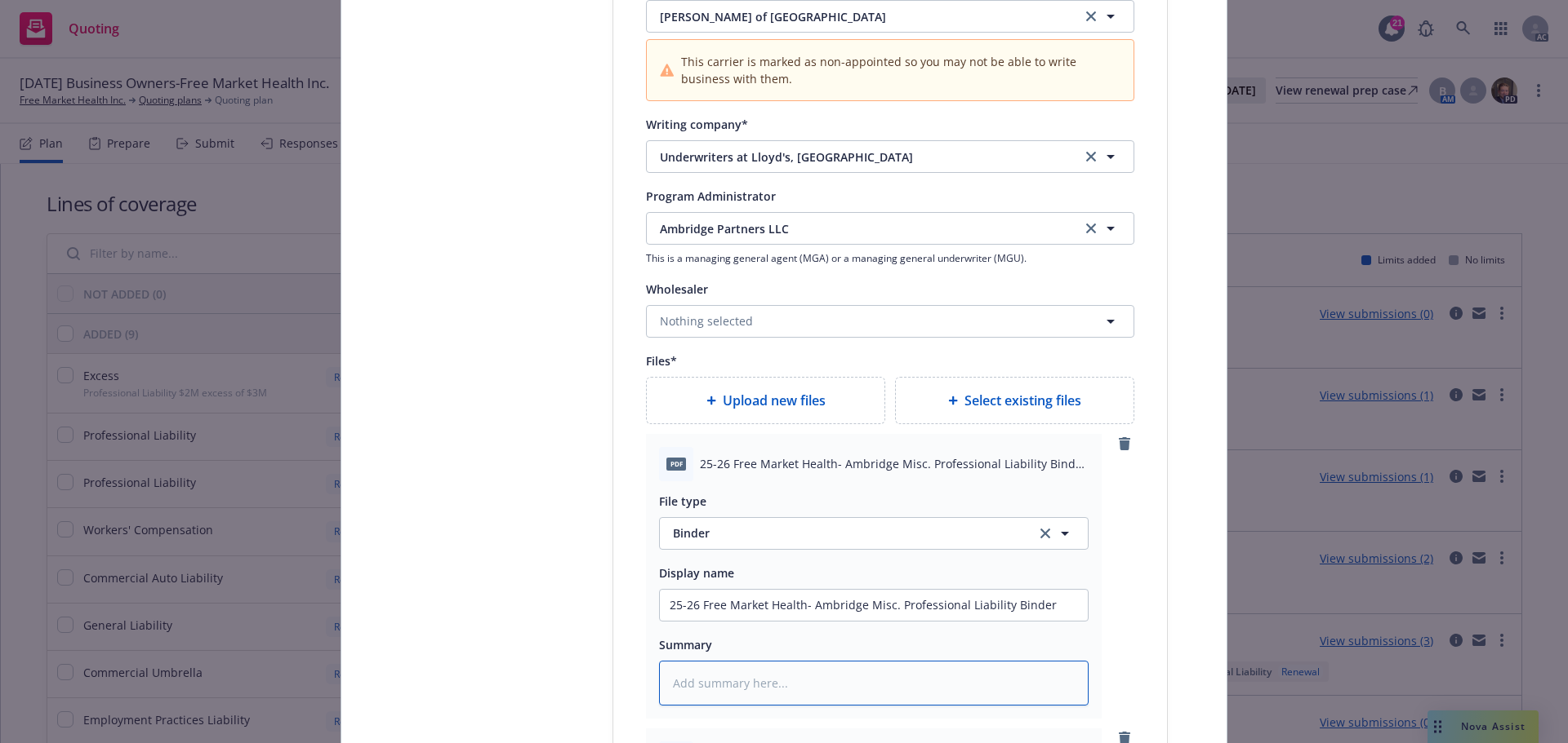
type textarea "x"
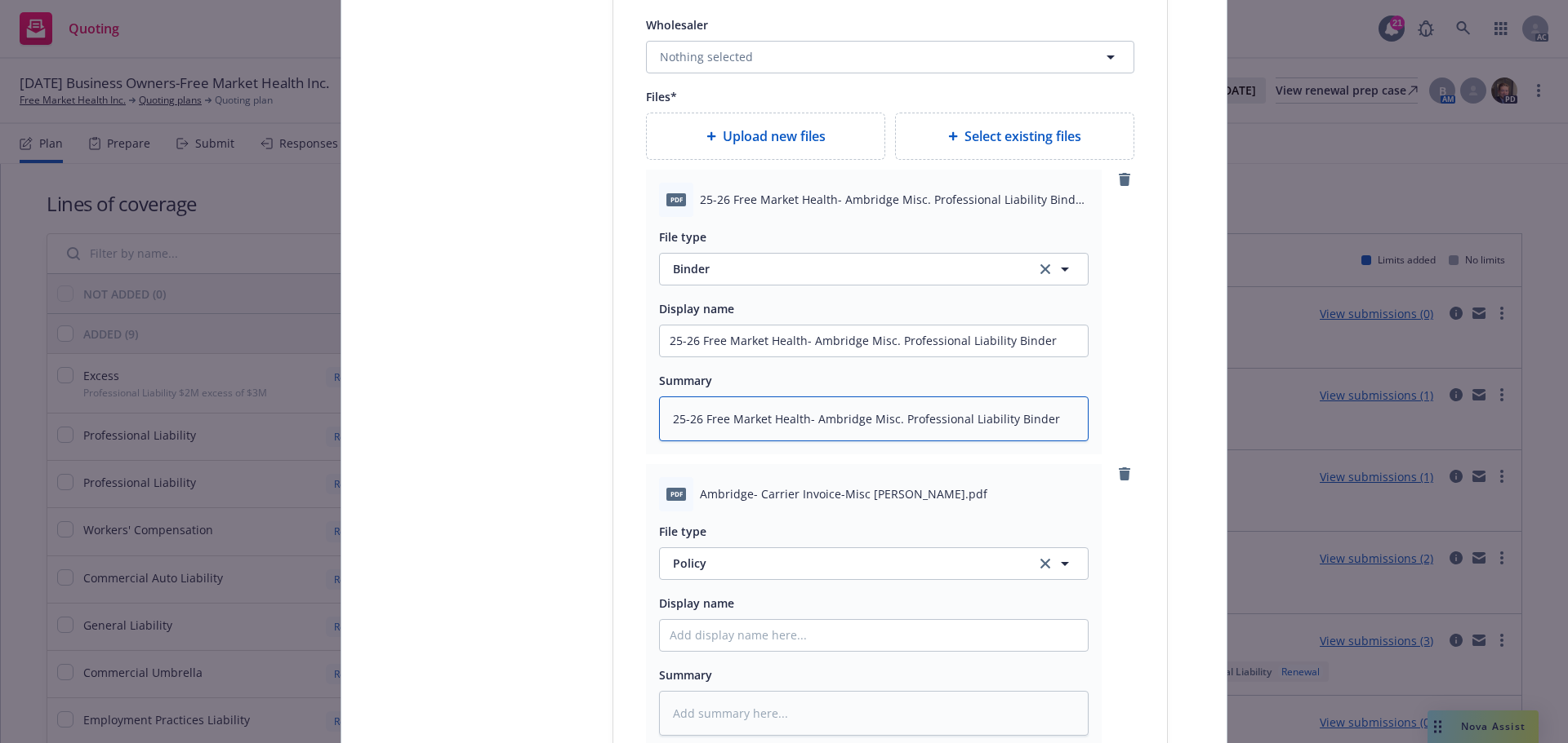
scroll to position [2296, 0]
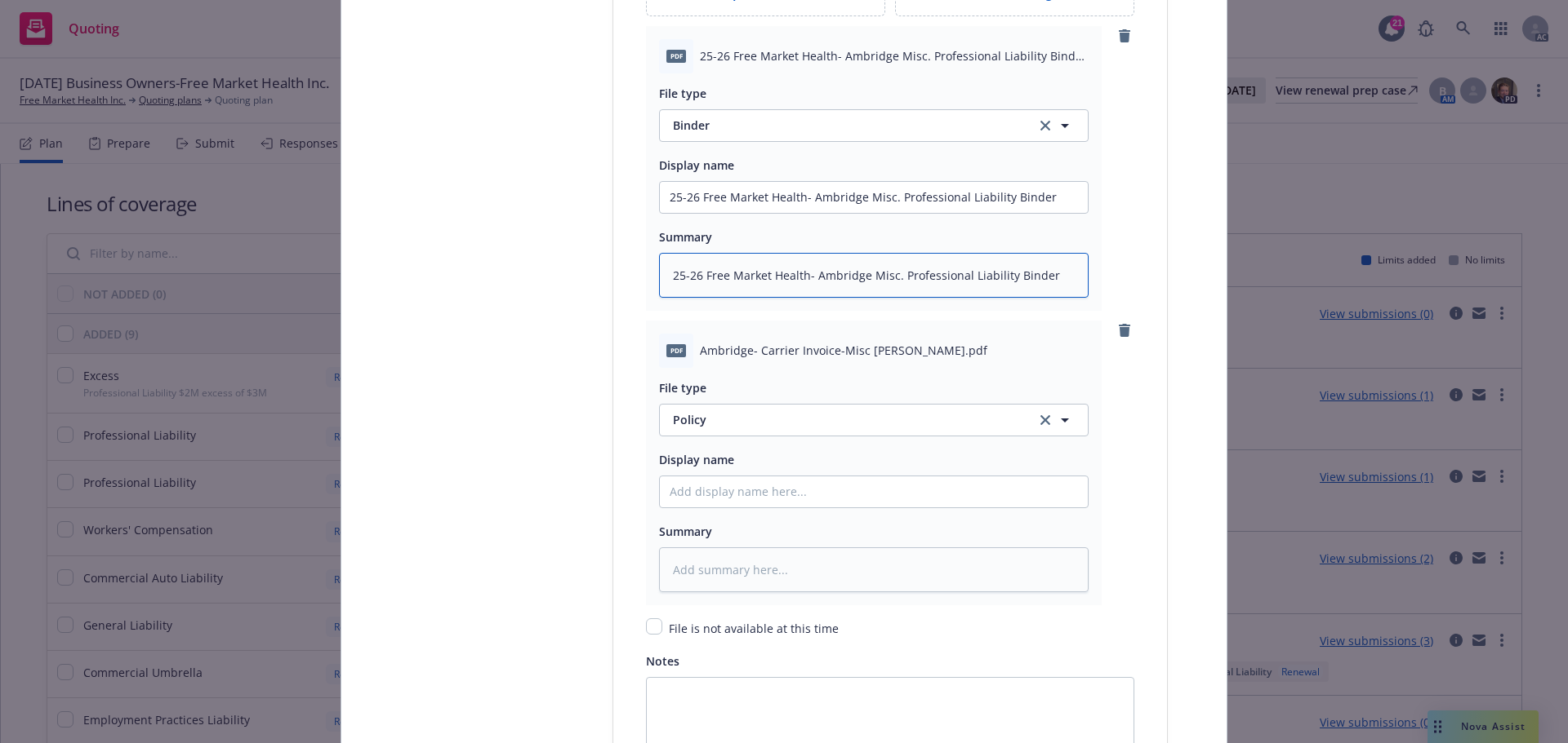
type textarea "25-26 Free Market Health- Ambridge Misc. Professional Liability Binder"
click at [738, 423] on span "Policy" at bounding box center [845, 420] width 344 height 17
type input "invo"
click at [748, 511] on span "Invoice - Third Party" at bounding box center [733, 509] width 113 height 17
drag, startPoint x: 696, startPoint y: 350, endPoint x: 907, endPoint y: 352, distance: 211.0
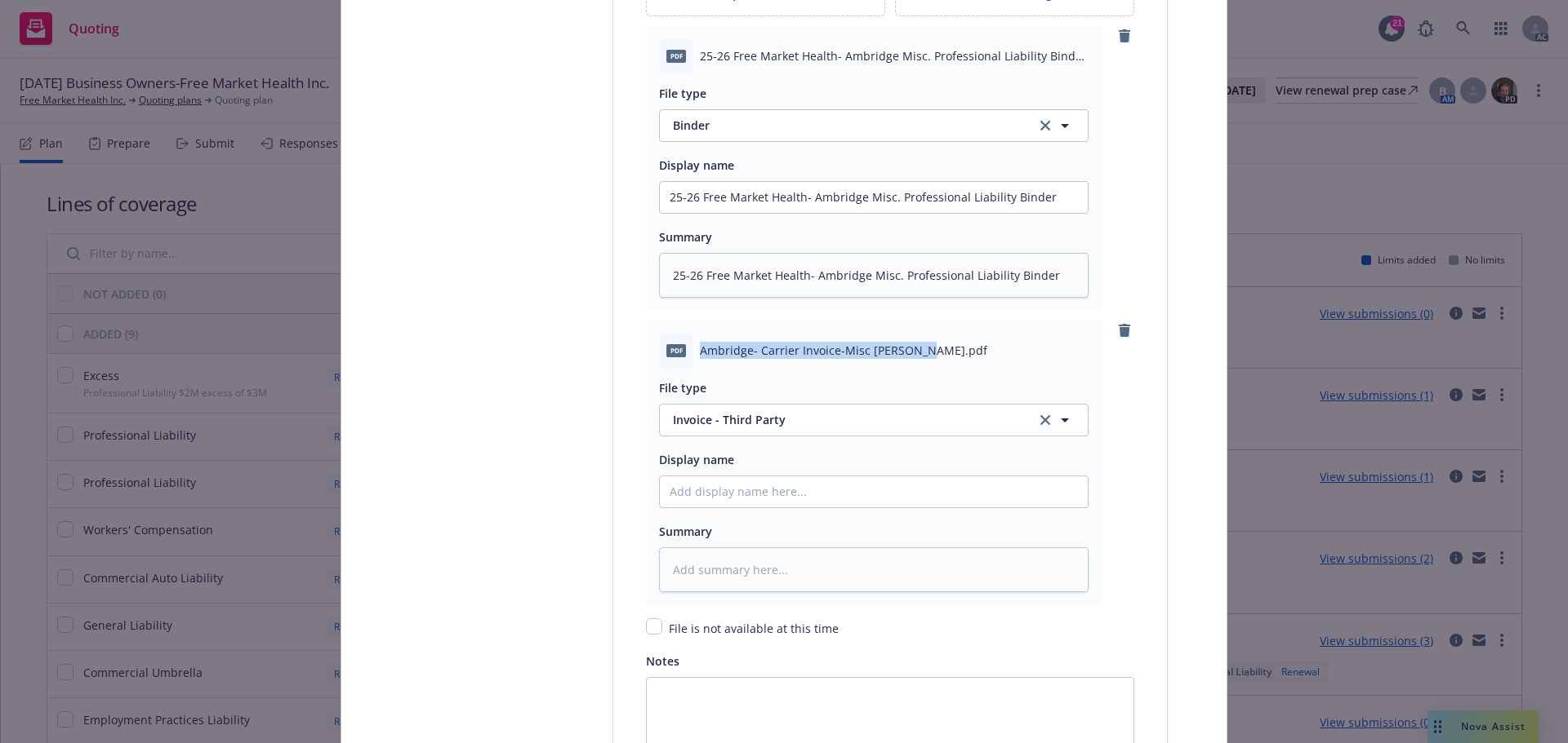
click at [907, 352] on span "Ambridge- Carrier Invoice-Misc Prof Liab.pdf" at bounding box center [843, 350] width 288 height 17
copy span "Ambridge- Carrier Invoice-Misc Prof Liab"
click at [736, 487] on input "Policy display name" at bounding box center [873, 492] width 428 height 31
paste input "Ambridge- Carrier Invoice-Misc Prof Liab"
type textarea "x"
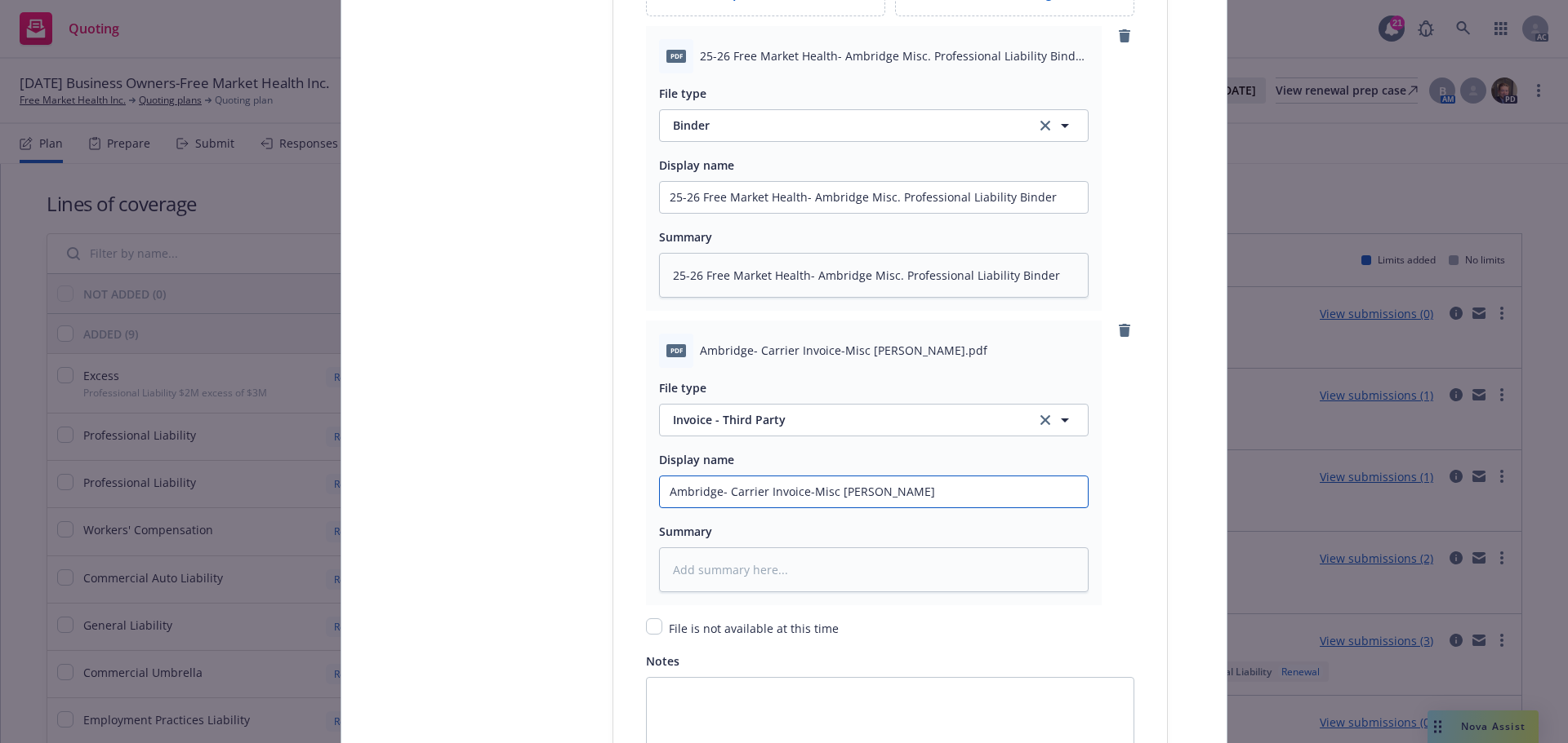
type input "Ambridge- Carrier Invoice-Misc Prof Liab"
click at [696, 578] on textarea at bounding box center [873, 569] width 429 height 45
paste textarea "Ambridge- Carrier Invoice-Misc Prof Liab"
type textarea "x"
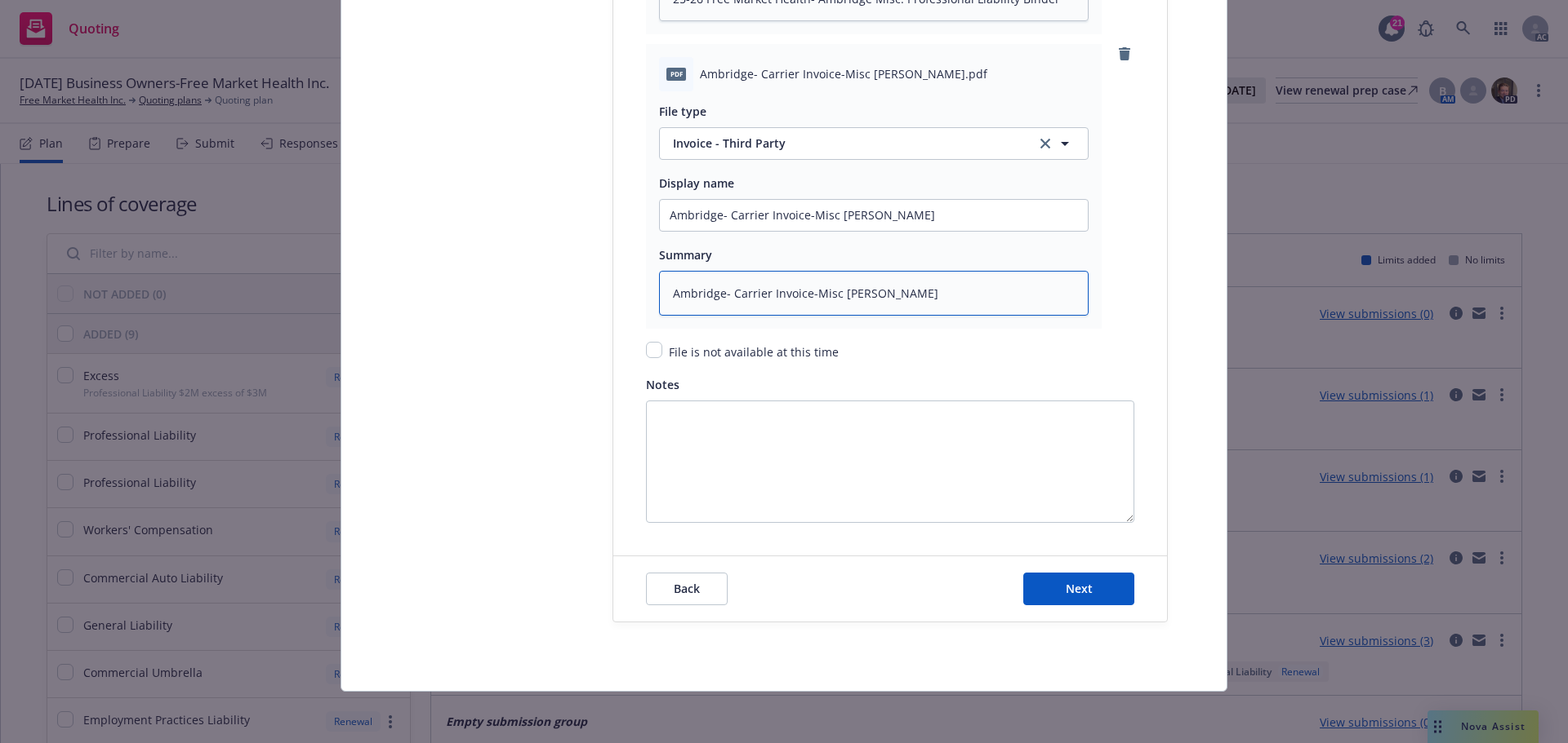
scroll to position [2573, 0]
type textarea "Ambridge- Carrier Invoice-Misc Prof Liab"
click at [1081, 591] on span "Next" at bounding box center [1079, 588] width 27 height 15
type textarea "x"
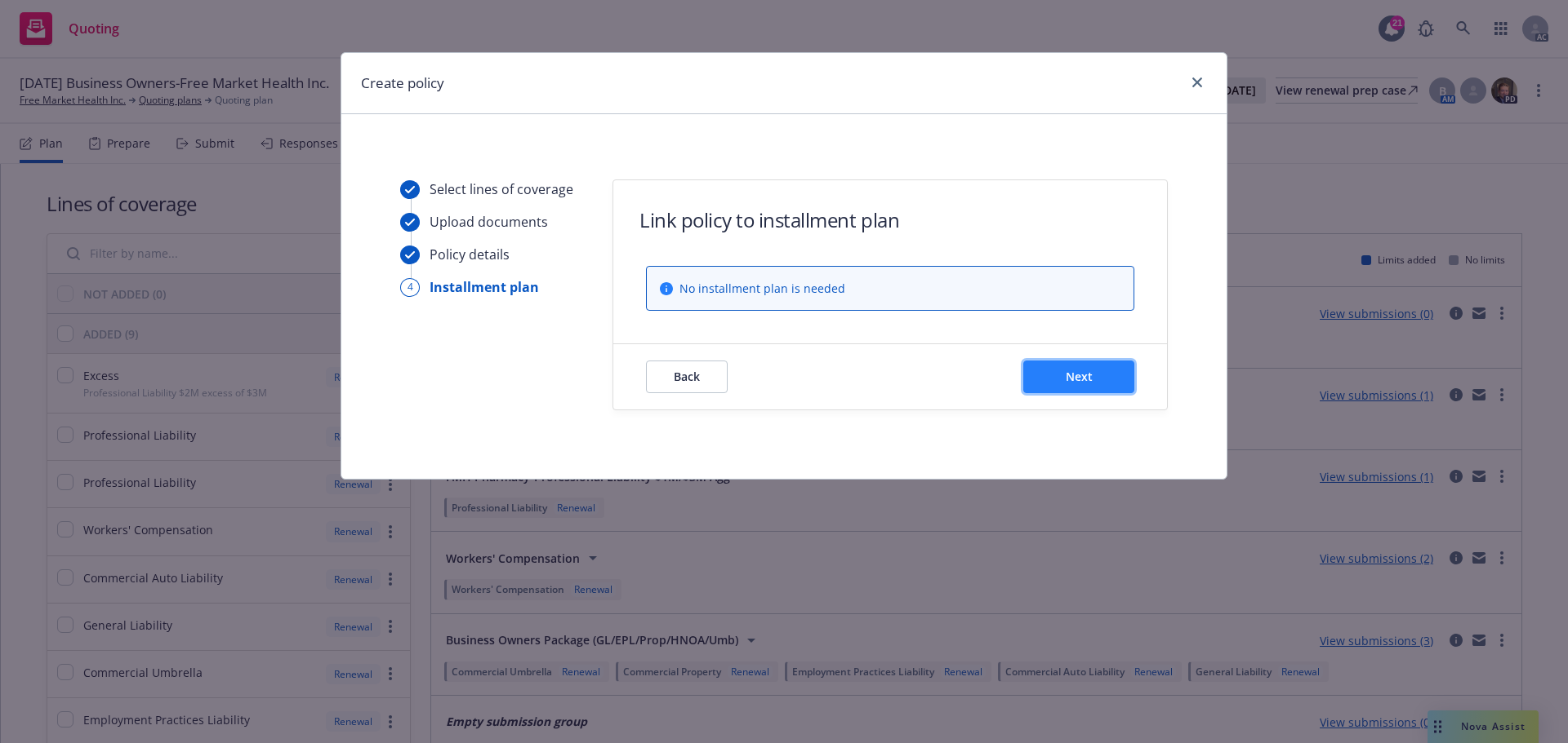
click at [1084, 381] on span "Next" at bounding box center [1079, 376] width 27 height 15
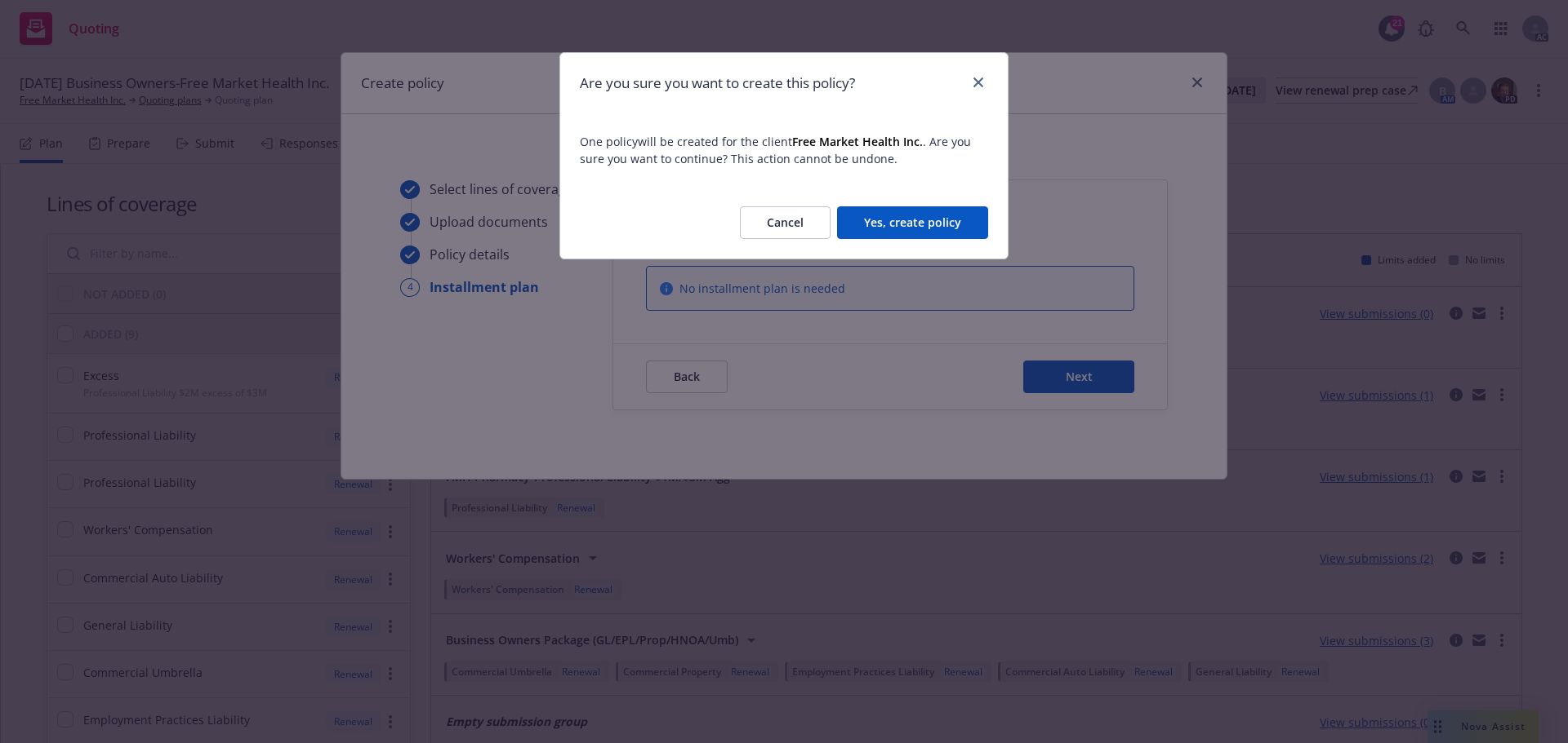
click at [923, 227] on button "Yes, create policy" at bounding box center [913, 223] width 151 height 32
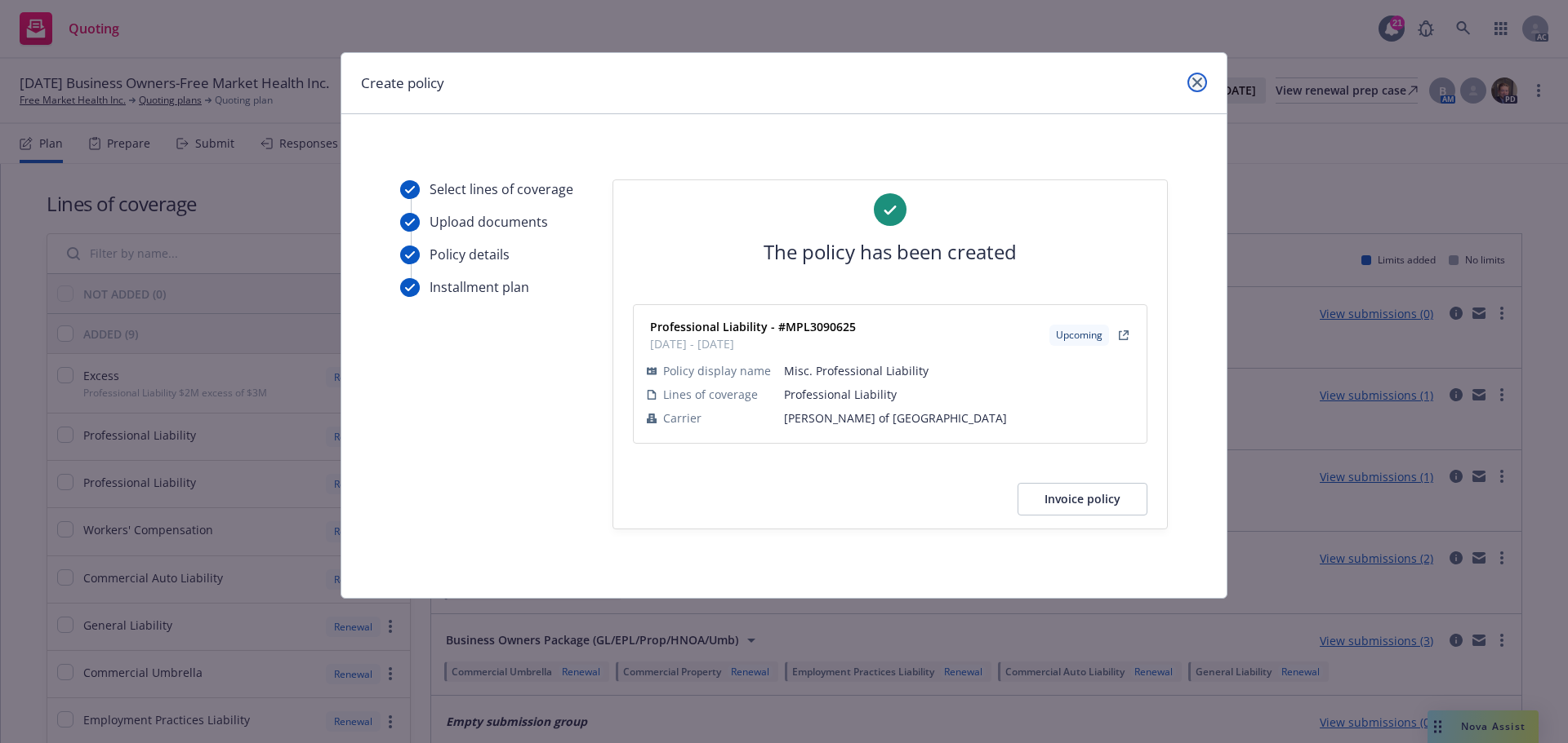
click at [1202, 83] on link "close" at bounding box center [1196, 82] width 20 height 20
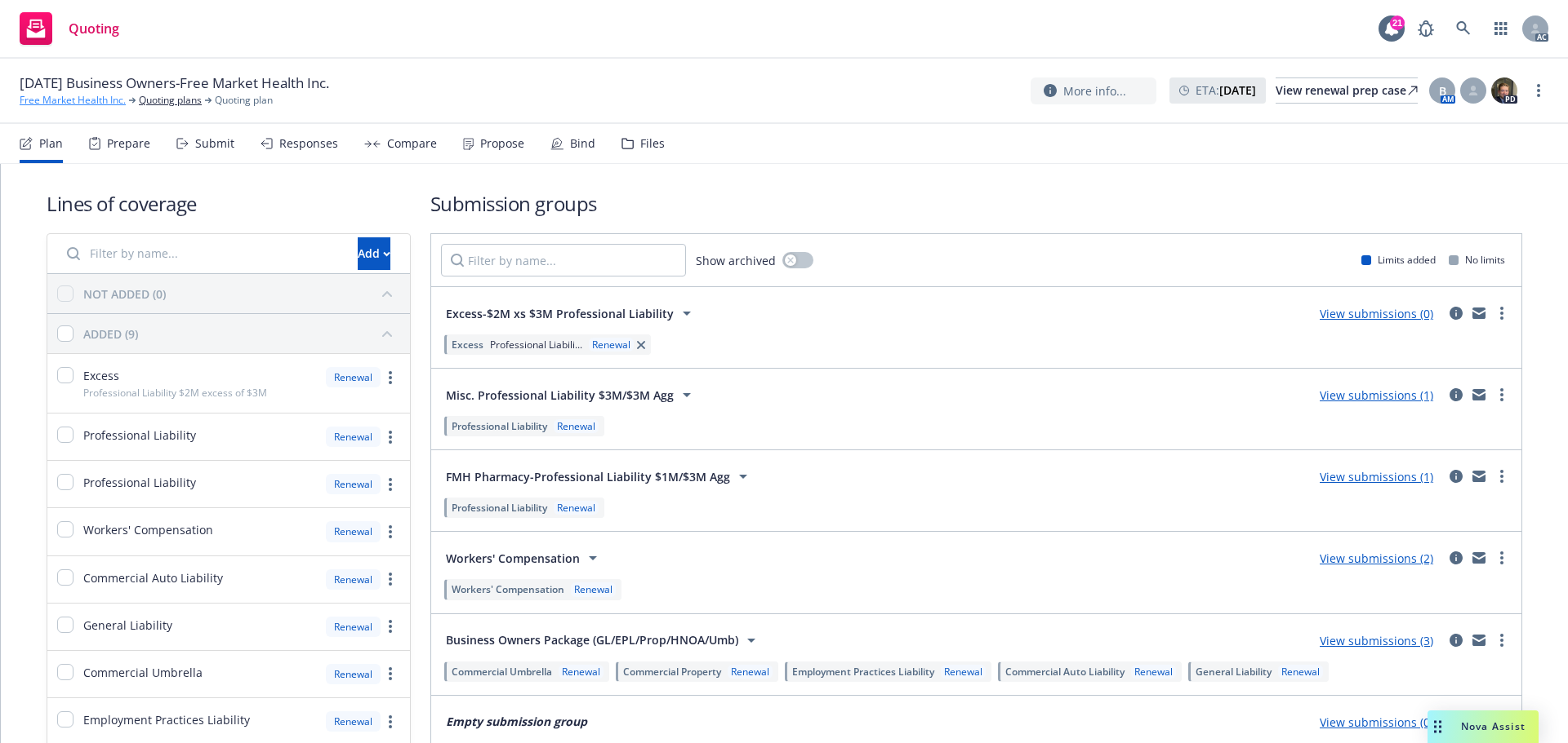
click at [104, 99] on link "Free Market Health Inc." at bounding box center [73, 99] width 106 height 14
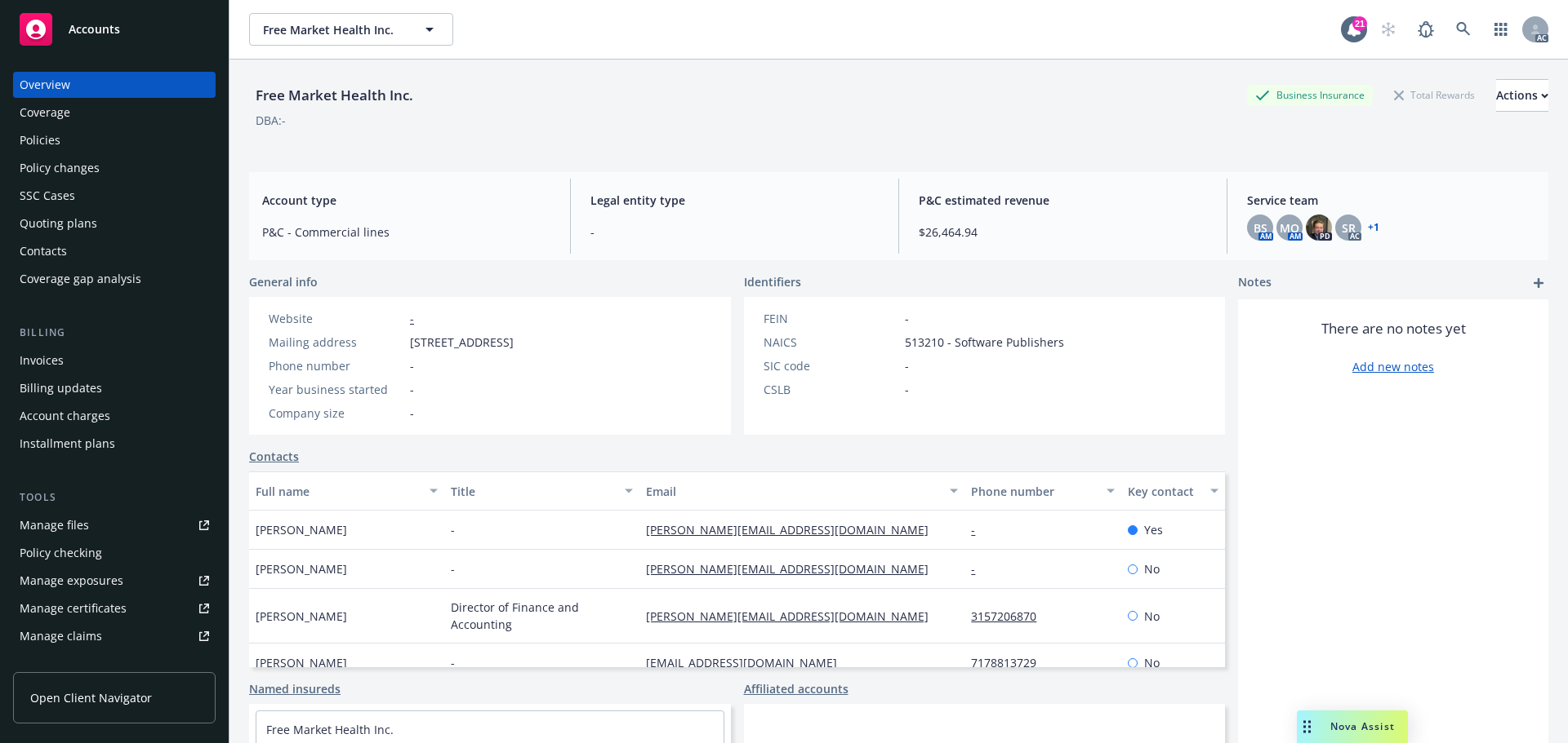
click at [86, 143] on div "Policies" at bounding box center [115, 139] width 189 height 26
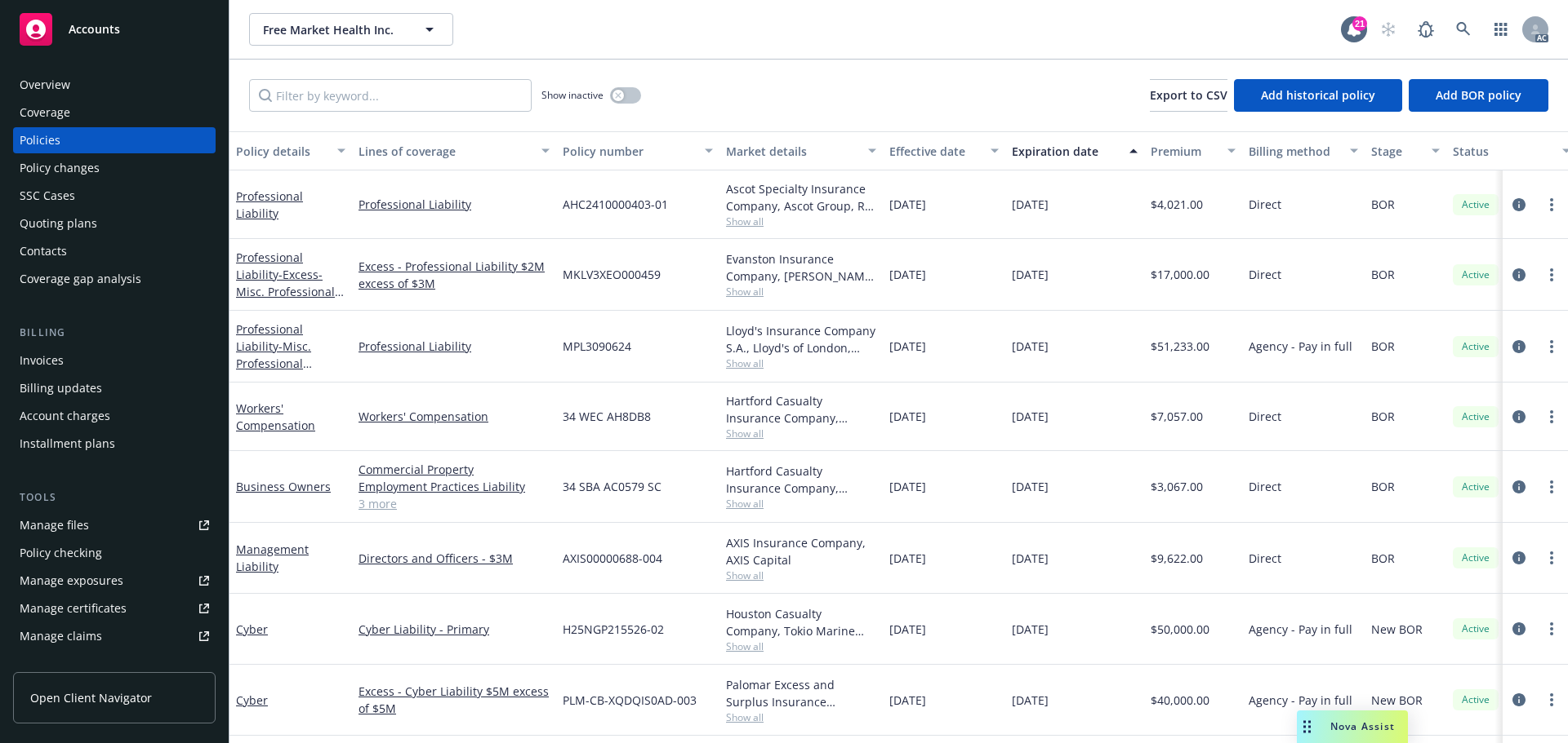
click at [761, 360] on span "Show all" at bounding box center [801, 363] width 150 height 14
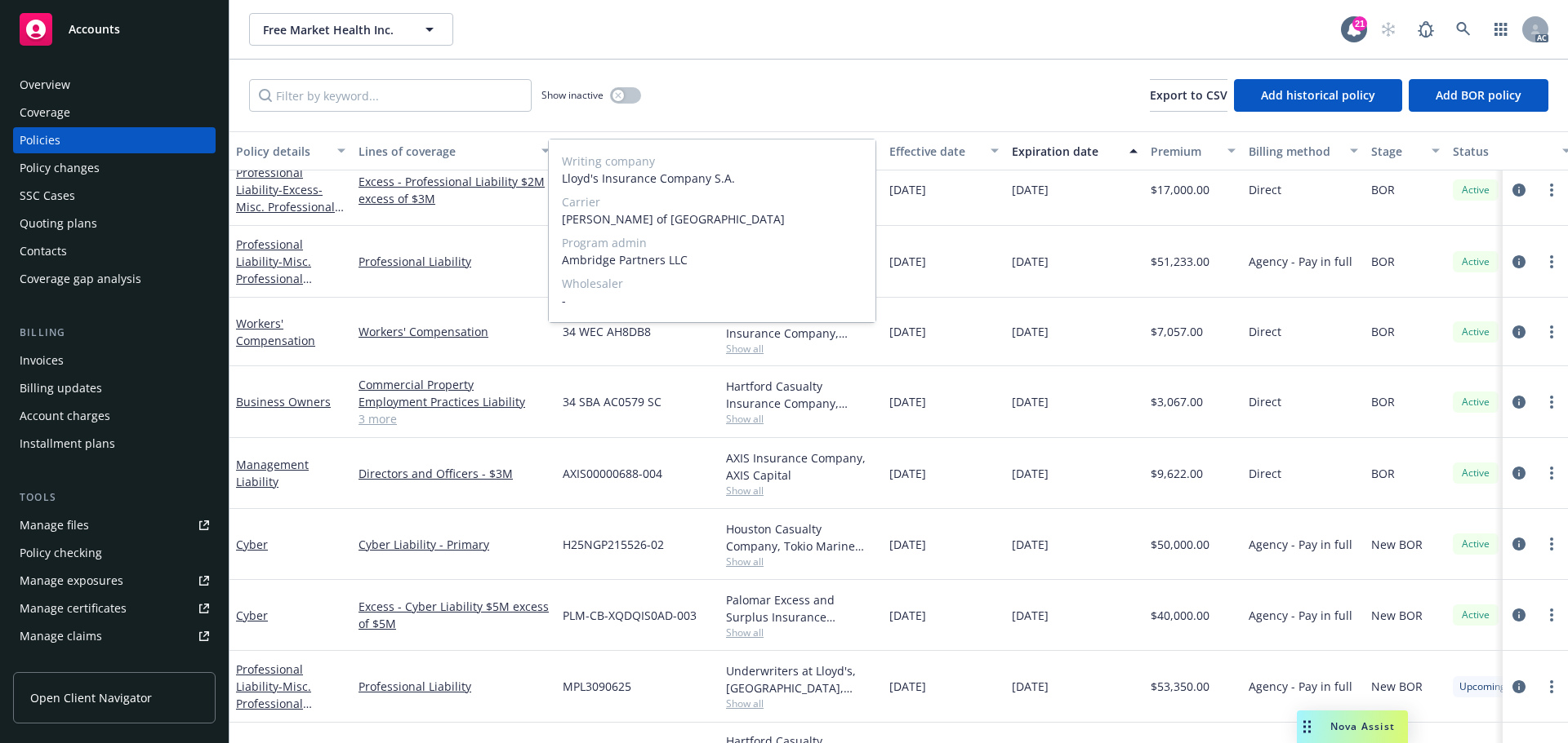
scroll to position [244, 0]
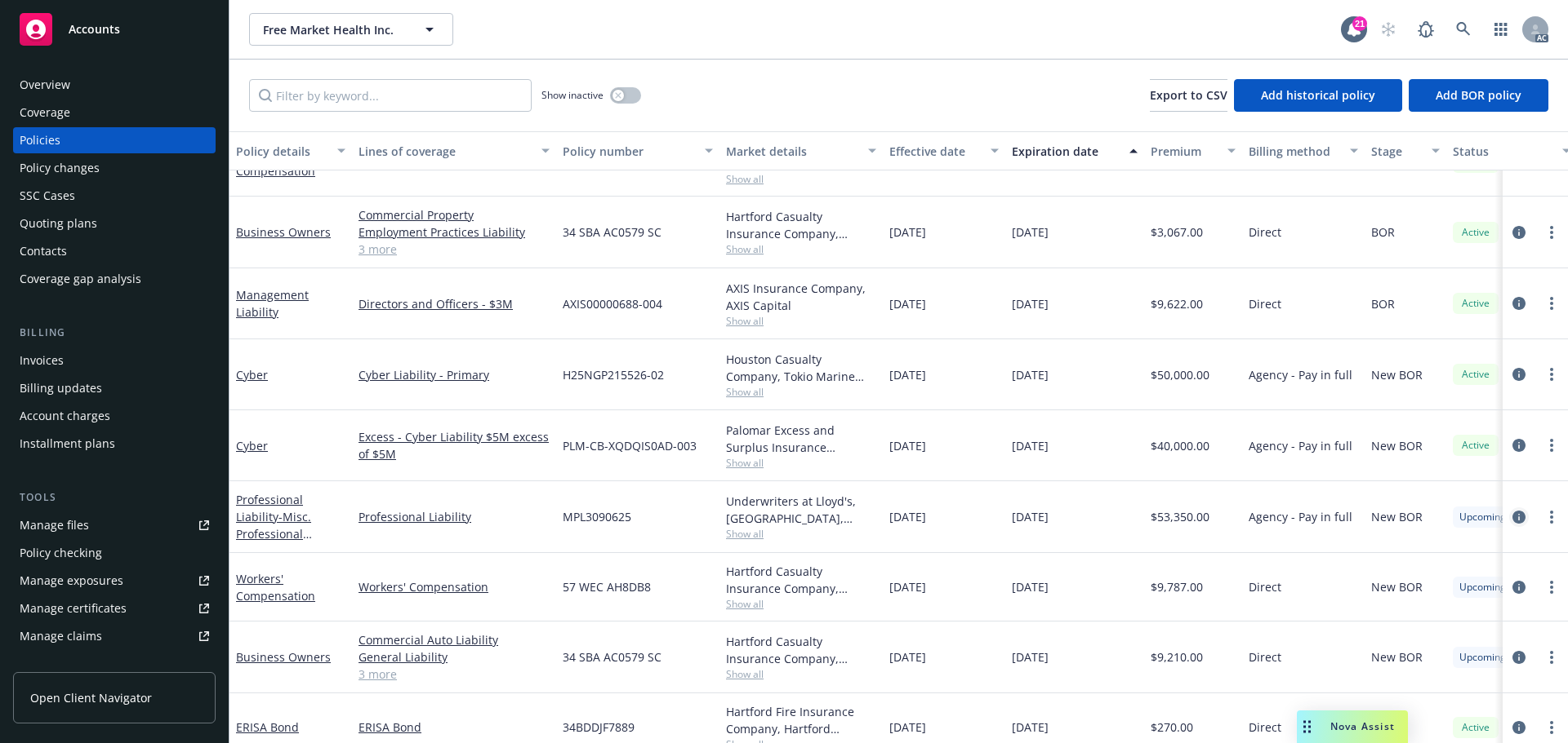
click at [1513, 519] on icon "circleInformation" at bounding box center [1519, 518] width 13 height 13
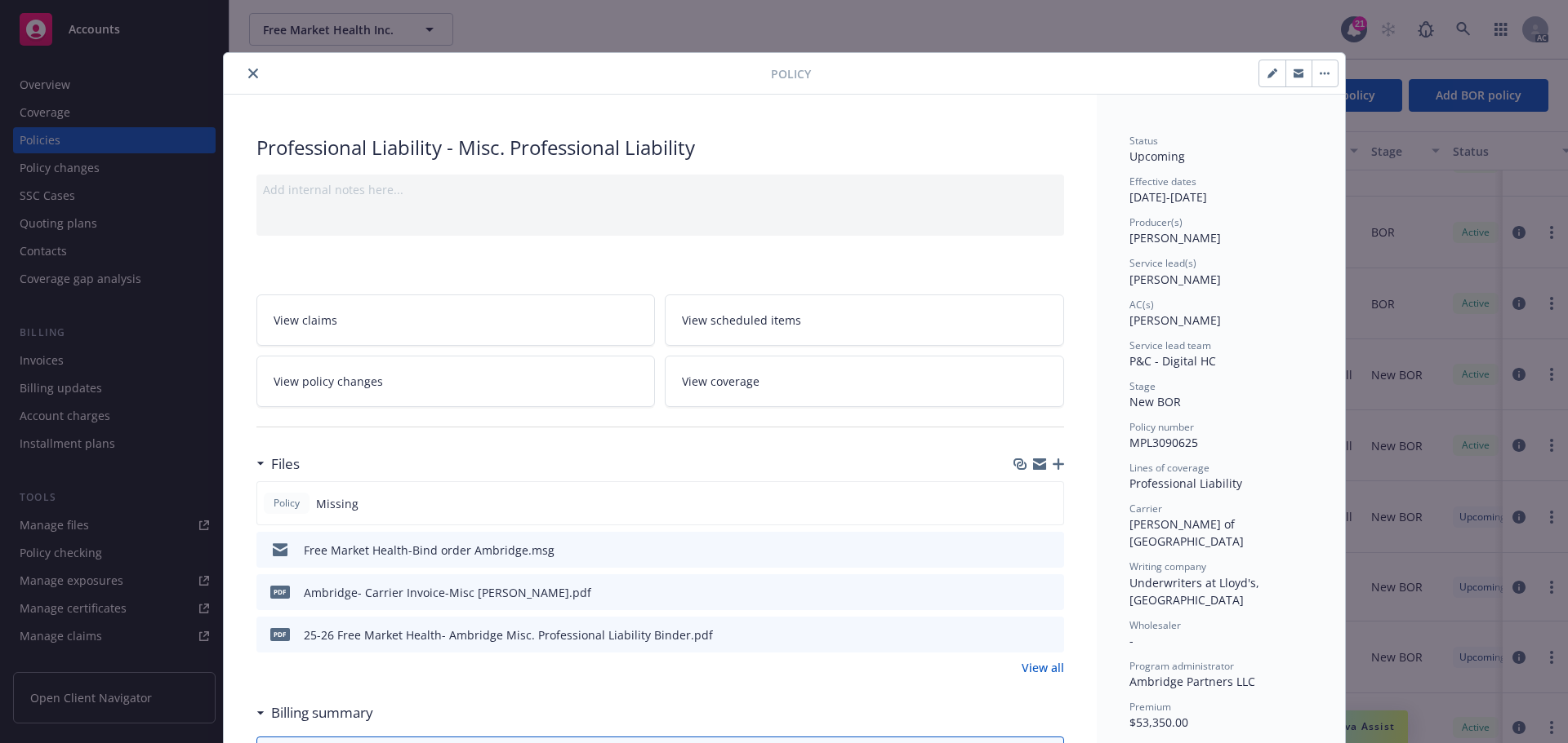
scroll to position [81, 0]
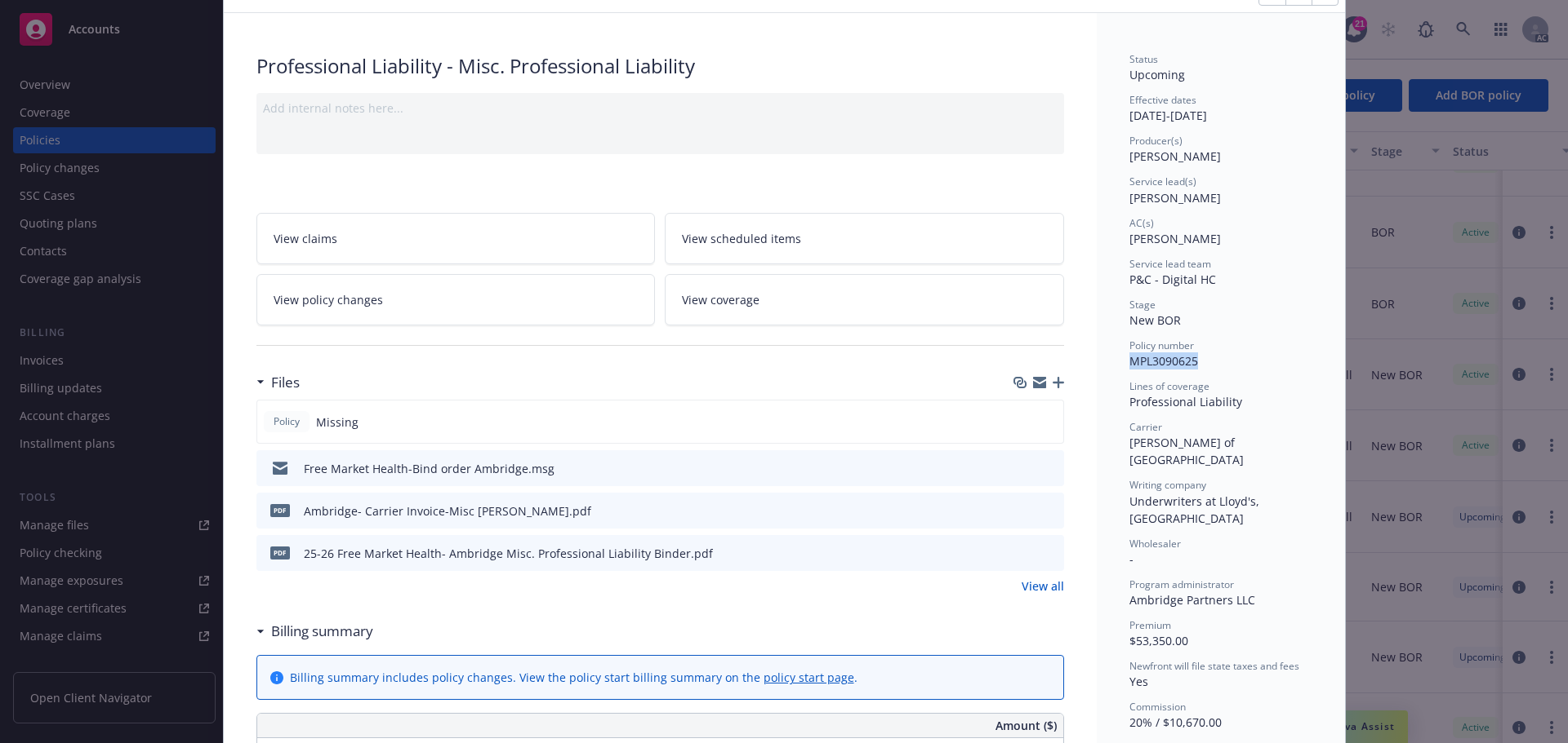
drag, startPoint x: 1196, startPoint y: 360, endPoint x: 1126, endPoint y: 364, distance: 70.1
click at [1129, 364] on div "Policy number MPL3090625" at bounding box center [1220, 354] width 183 height 31
copy span "MPL3090625"
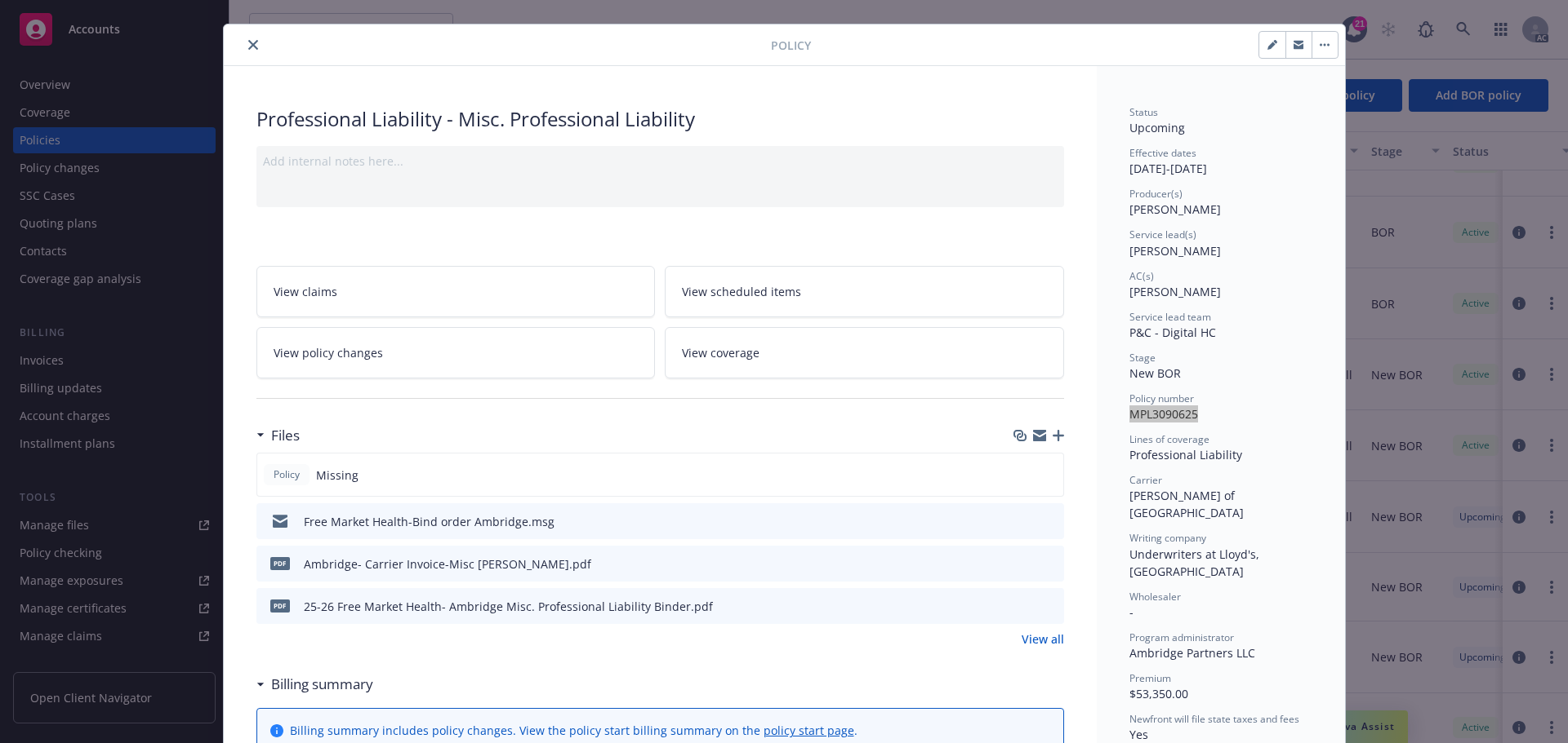
scroll to position [0, 0]
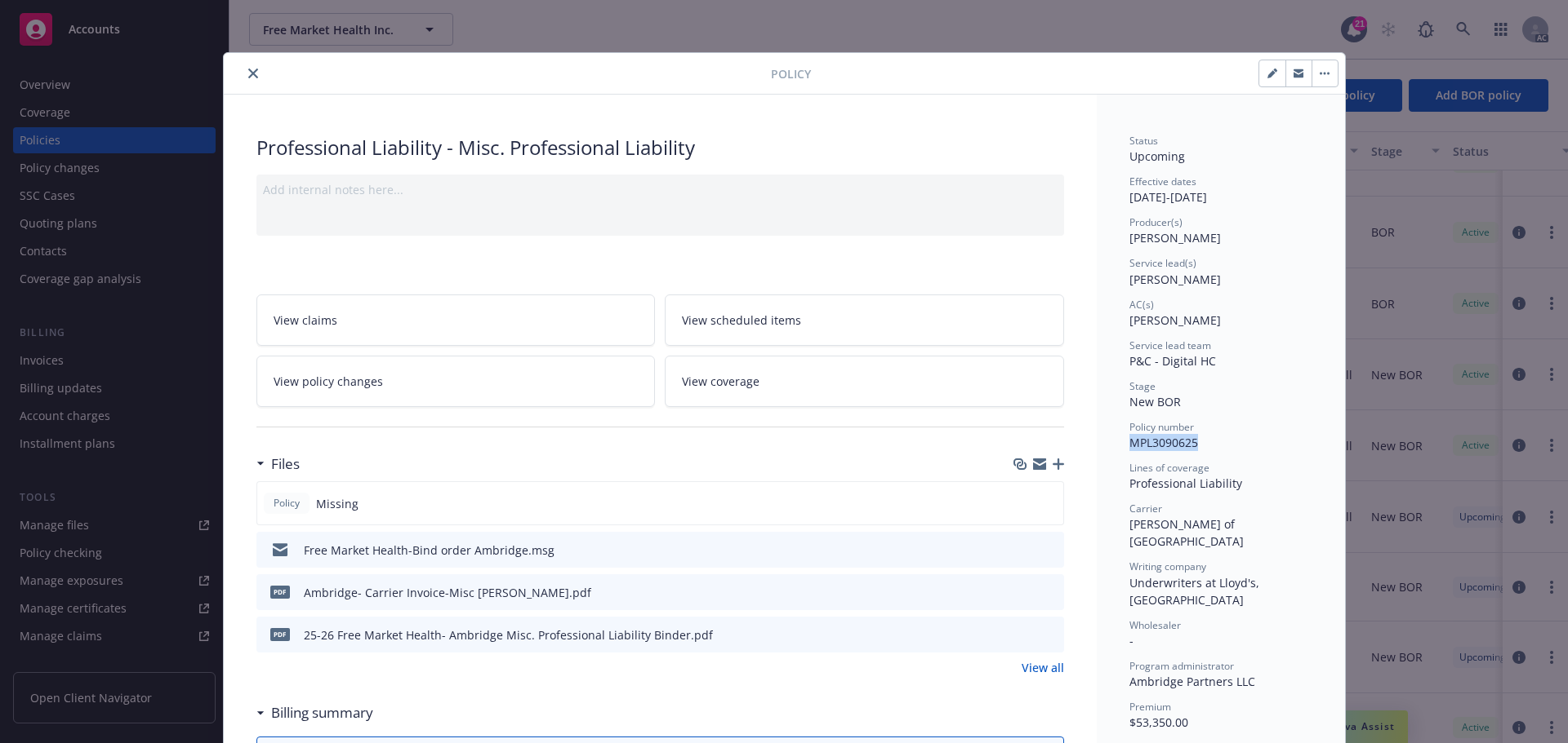
click at [249, 76] on icon "close" at bounding box center [253, 74] width 10 height 10
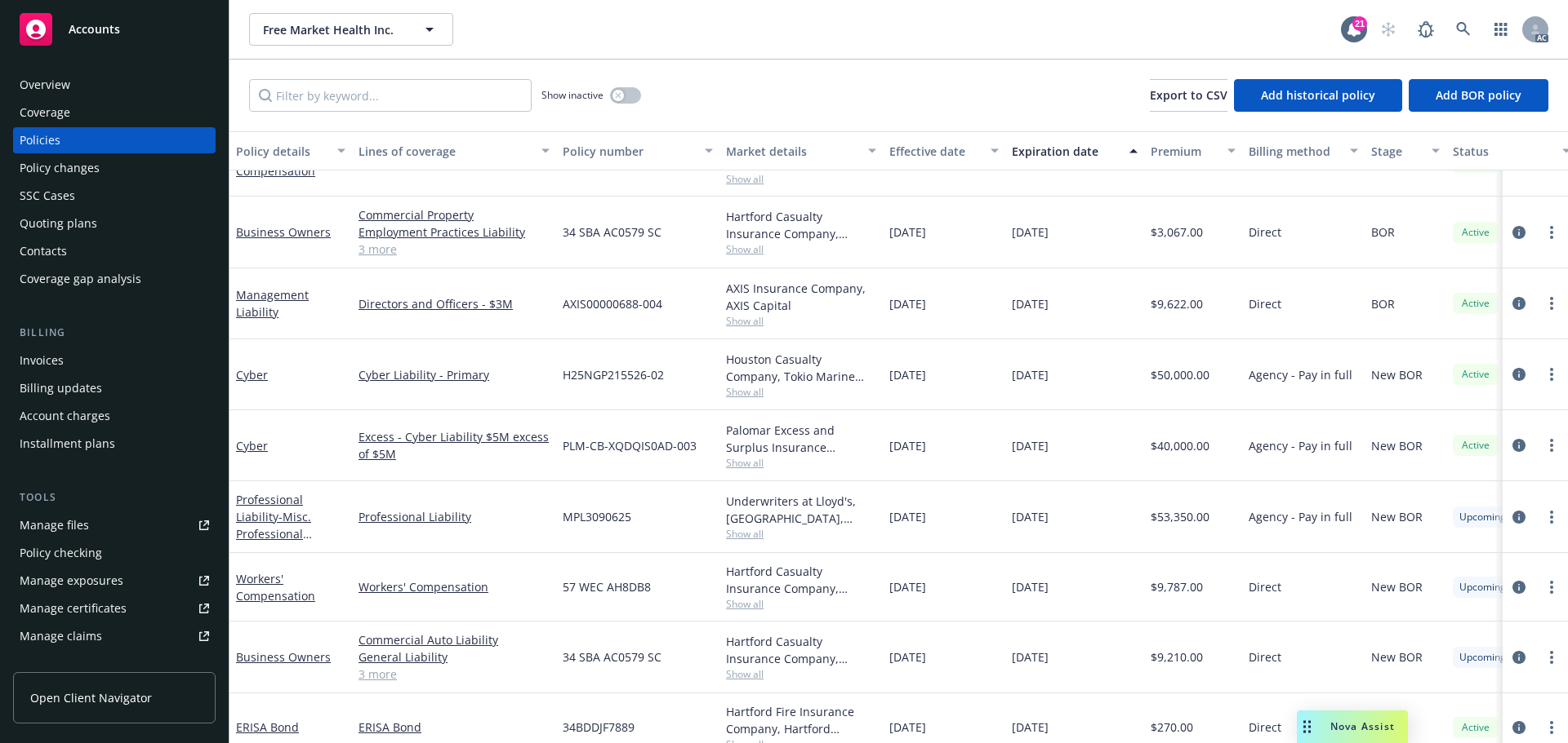
click at [59, 76] on div "Overview" at bounding box center [45, 84] width 51 height 26
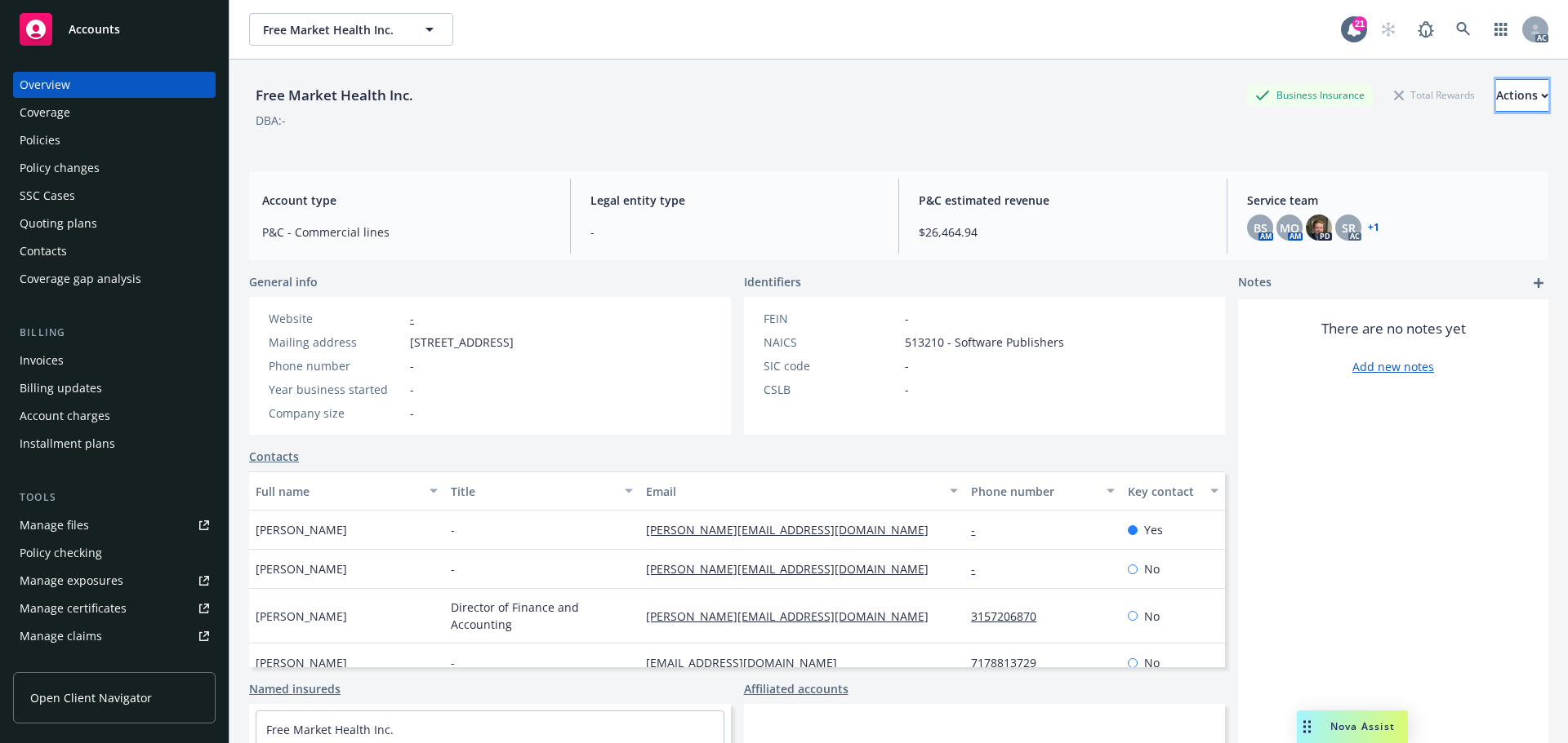
click at [1495, 98] on div "Actions" at bounding box center [1521, 96] width 53 height 31
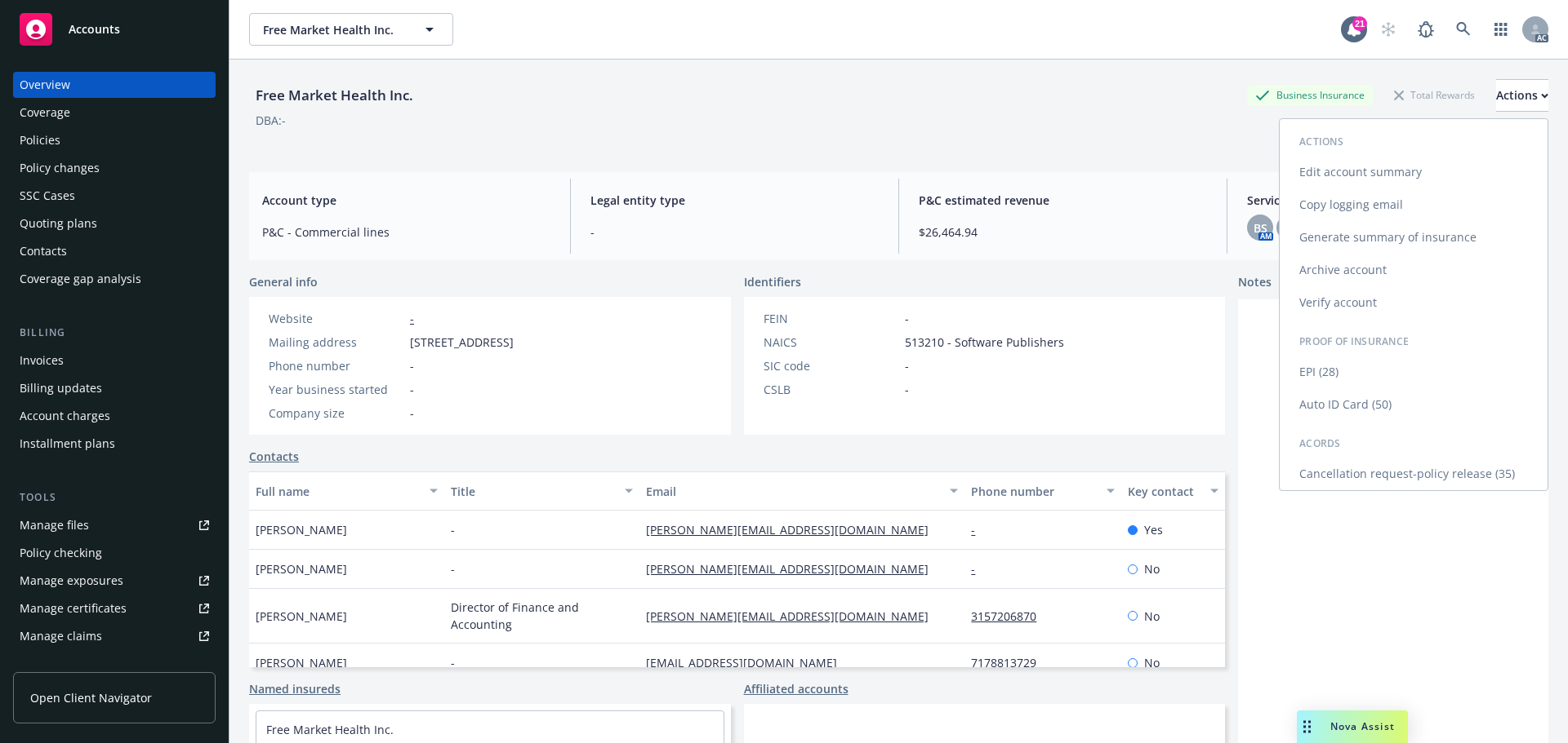
click at [1331, 172] on link "Edit account summary" at bounding box center [1413, 172] width 268 height 32
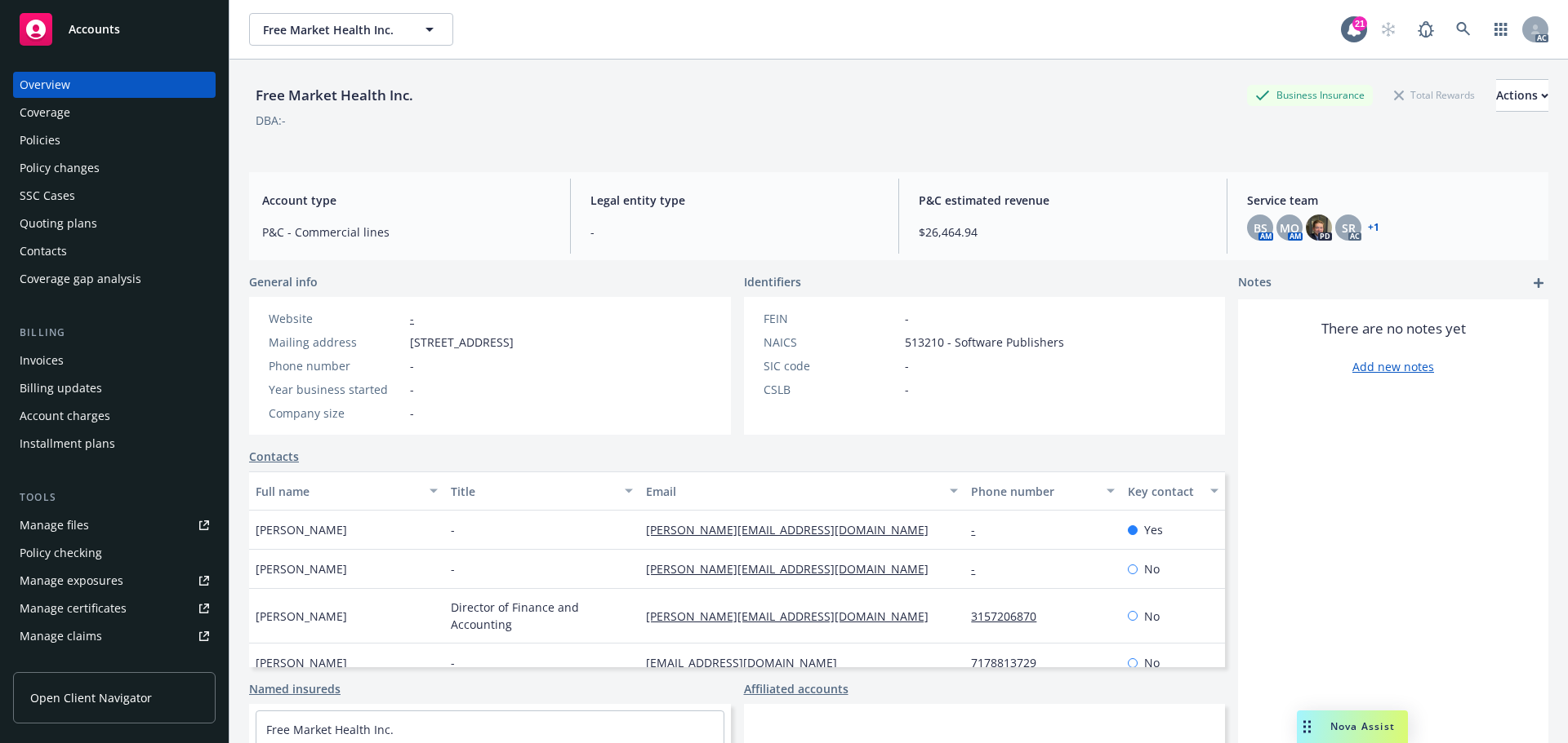
select select "US"
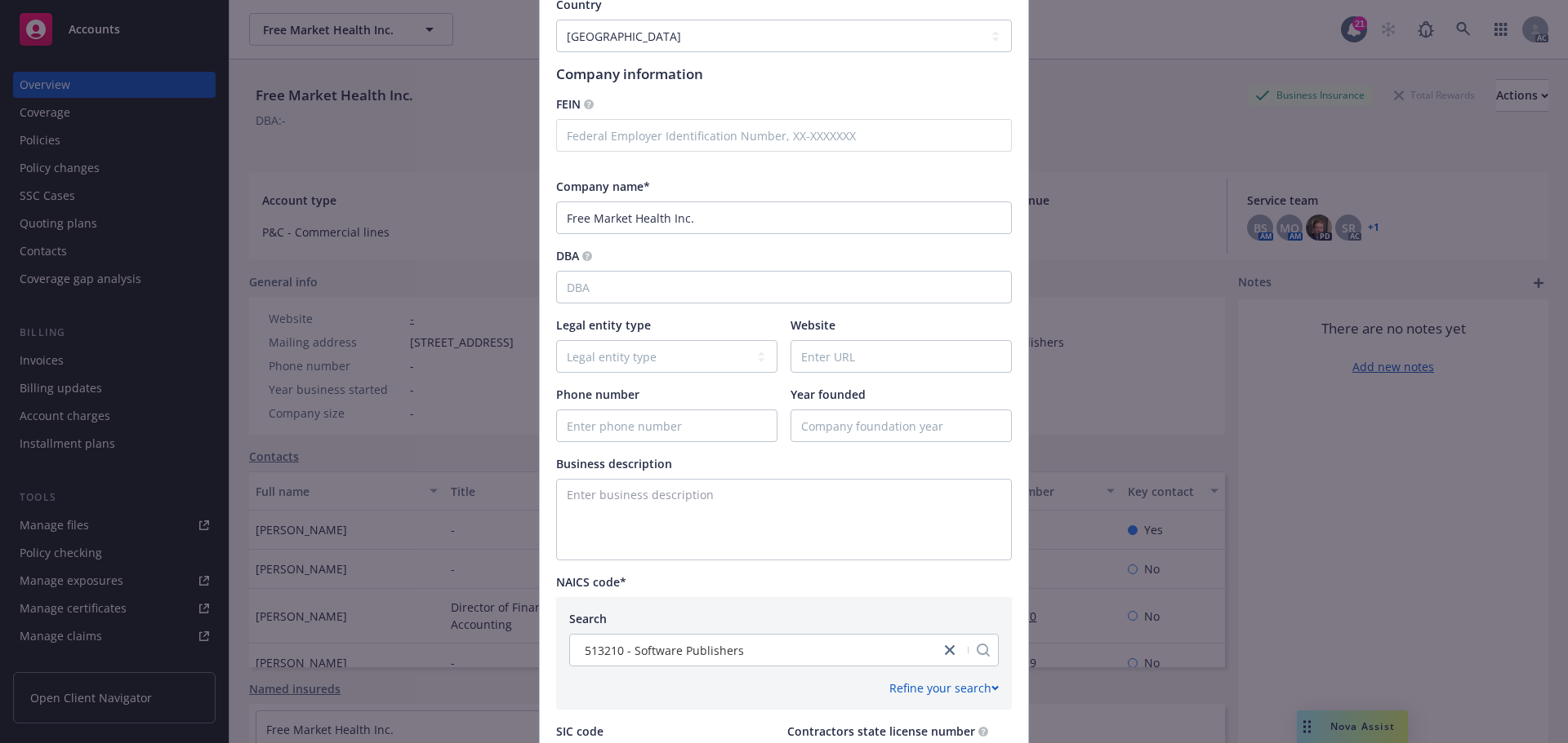
scroll to position [163, 0]
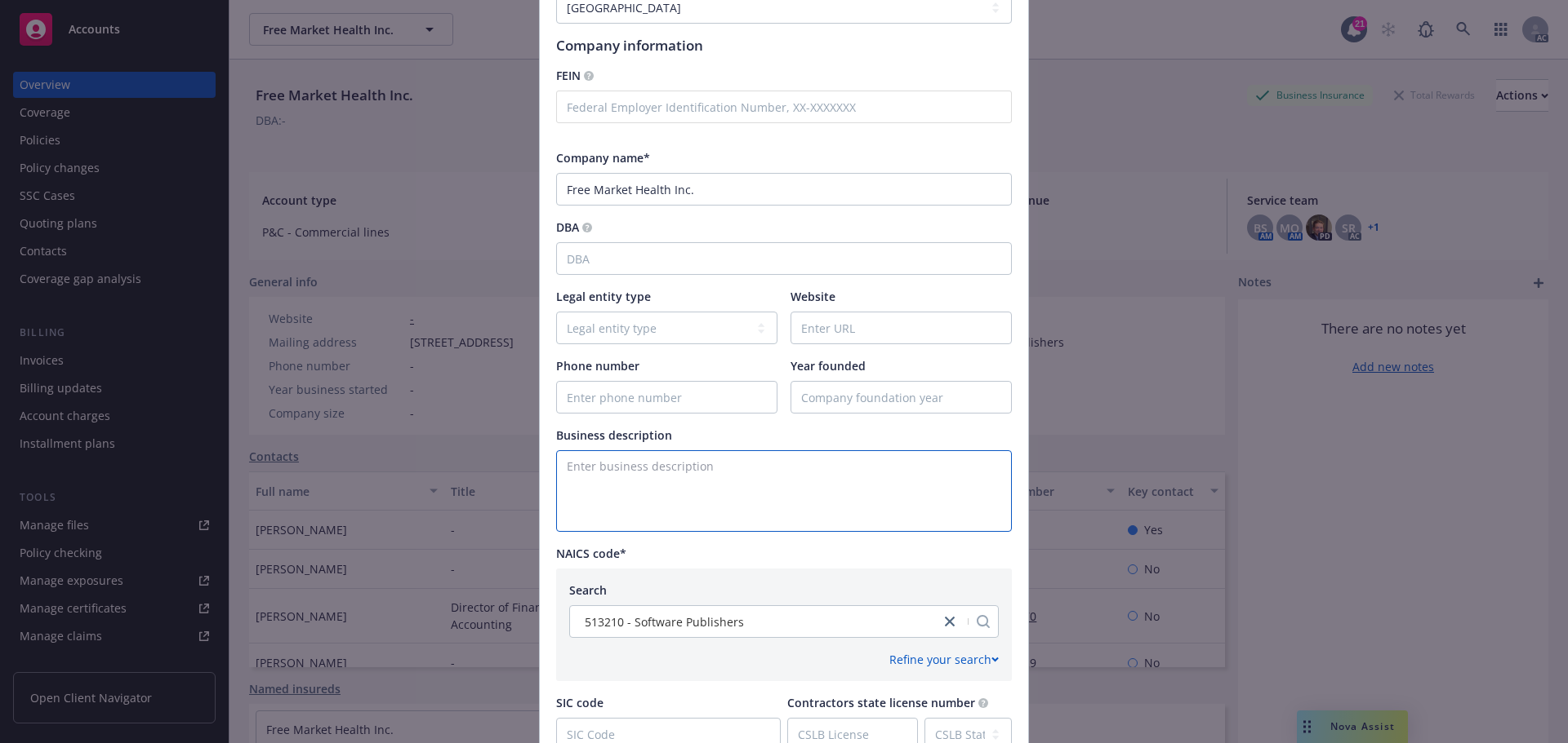
click at [586, 467] on textarea "Enter business description" at bounding box center [784, 491] width 456 height 81
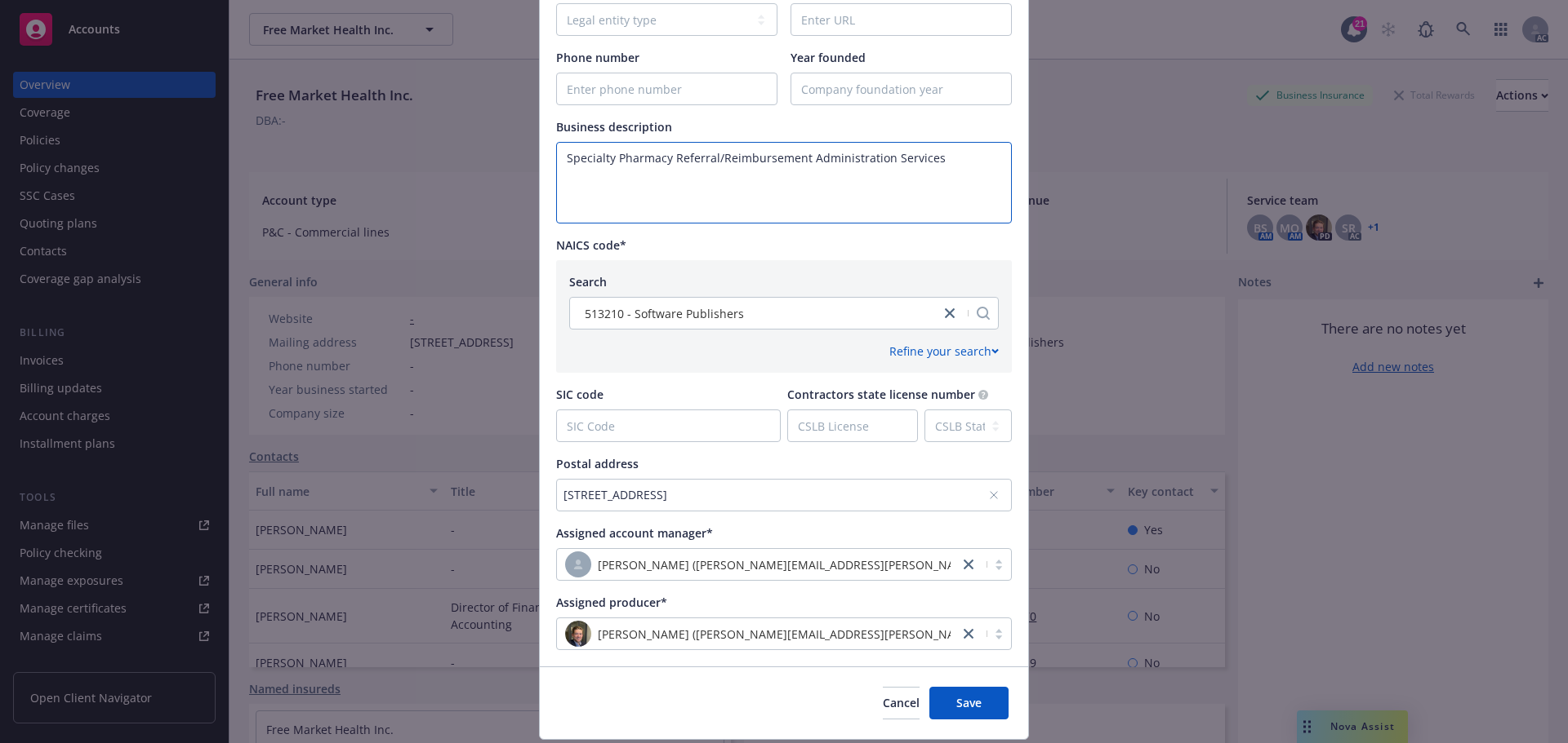
scroll to position [520, 0]
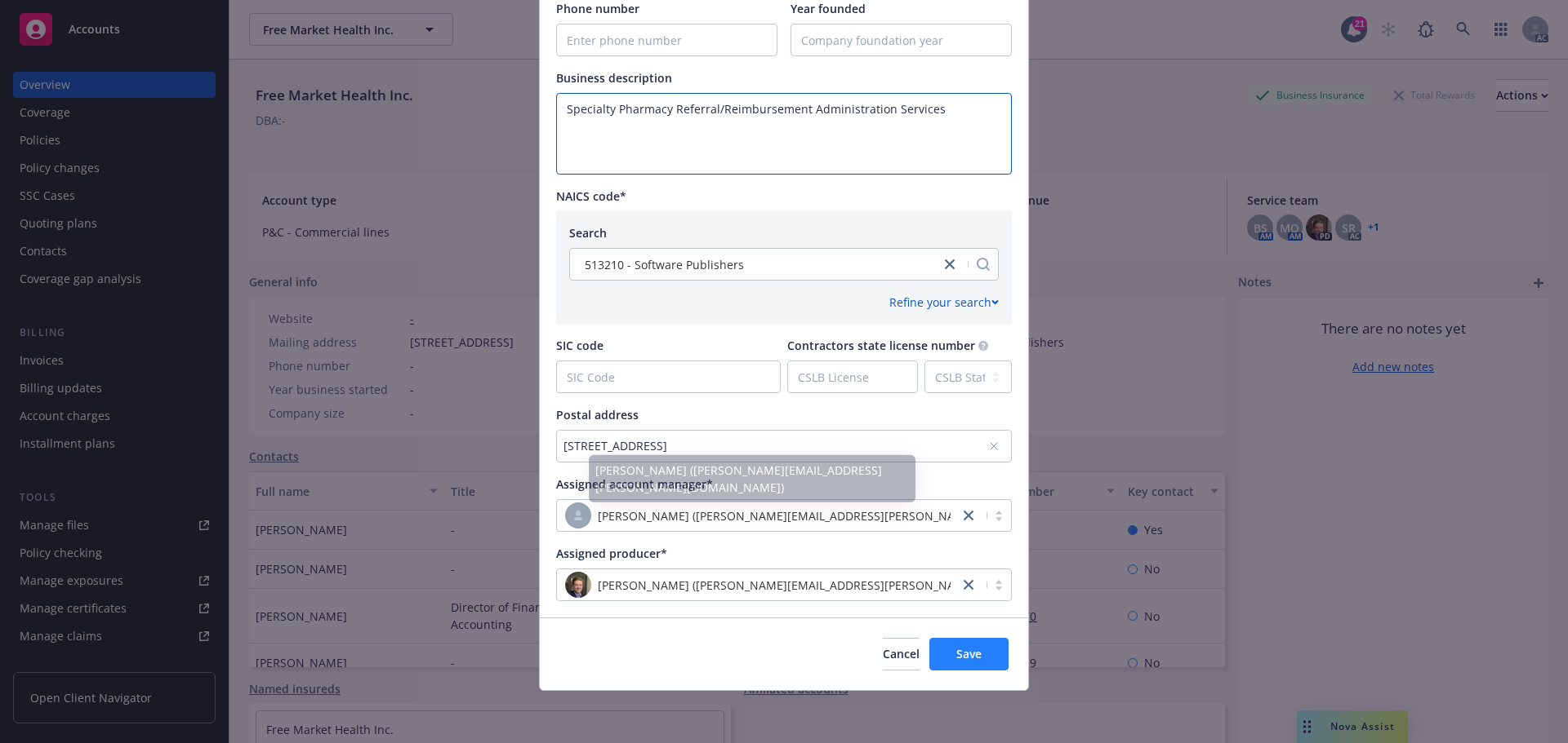
type textarea "Specialty Pharmacy Referral/Reimbursement Administration Services"
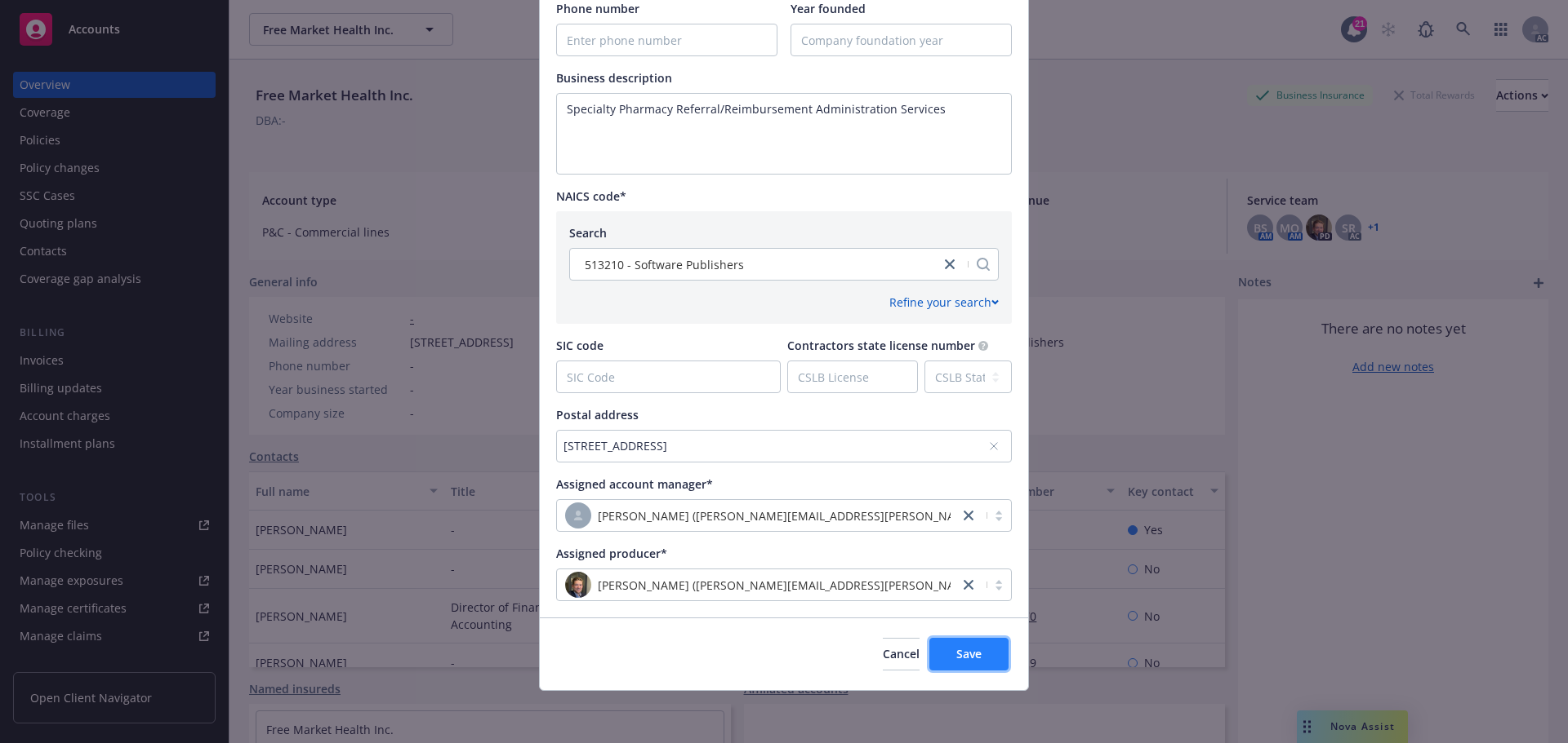
click at [970, 653] on span "Save" at bounding box center [969, 654] width 25 height 15
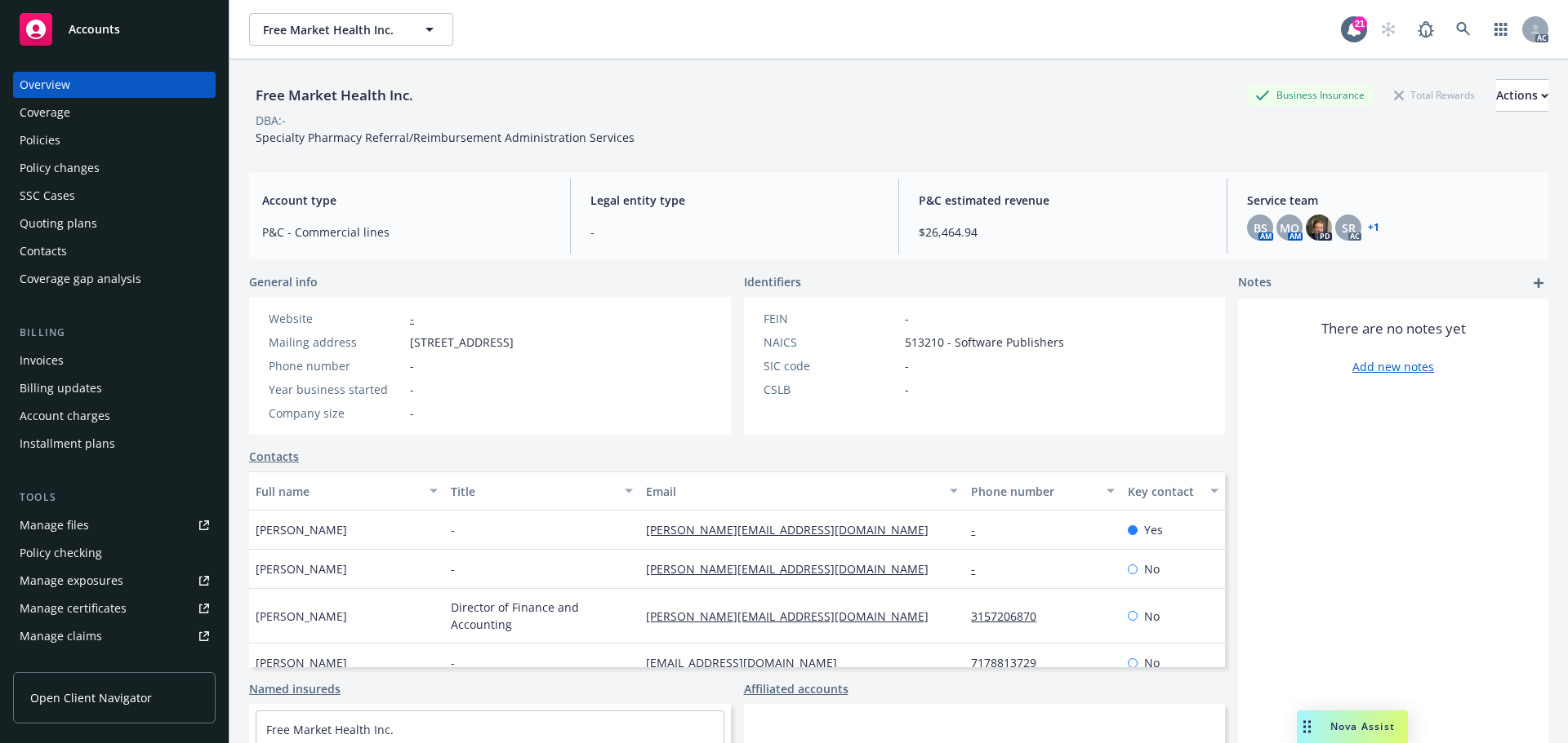
click at [42, 143] on div "Policies" at bounding box center [40, 139] width 41 height 26
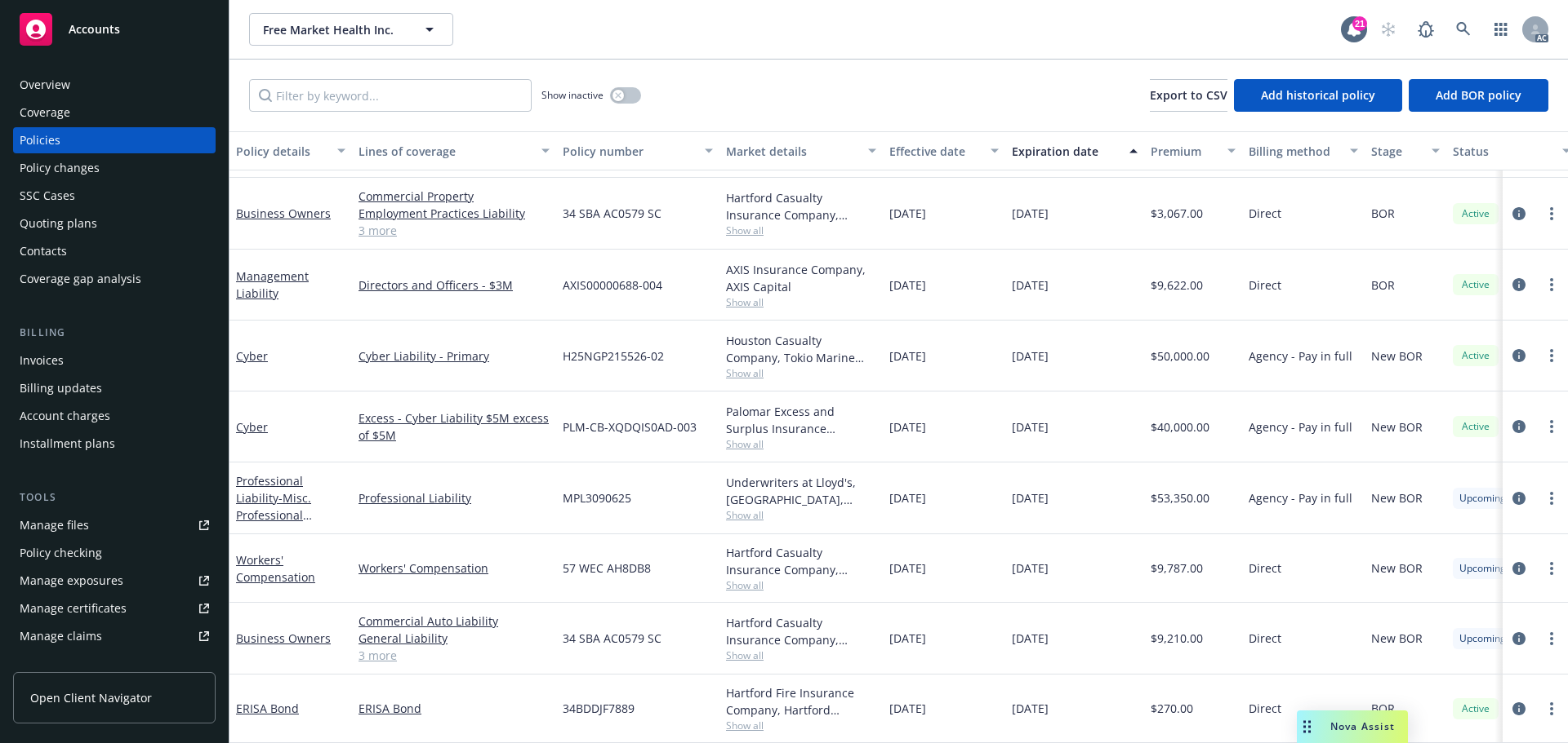
scroll to position [269, 0]
click at [1513, 492] on icon "circleInformation" at bounding box center [1519, 499] width 13 height 13
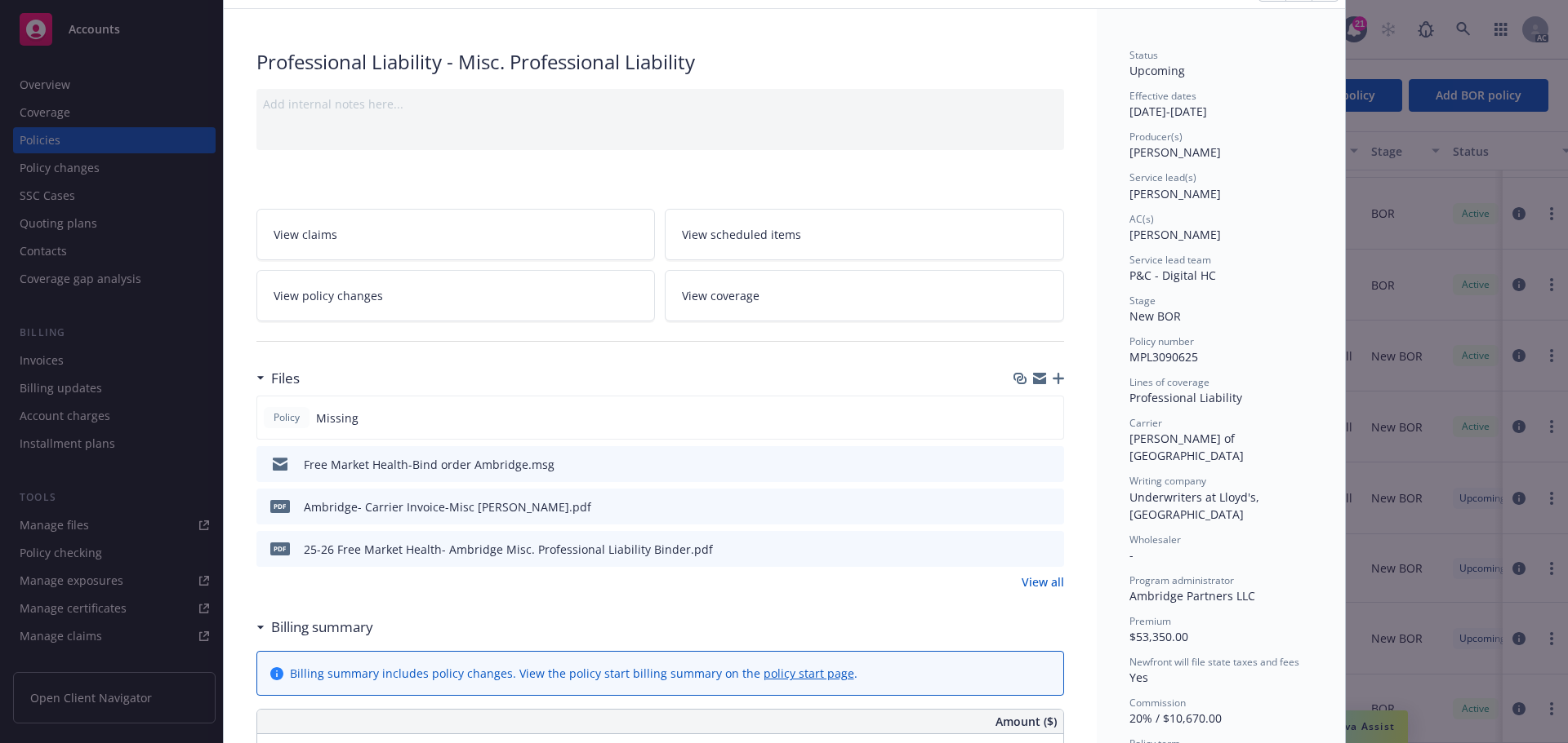
scroll to position [49, 0]
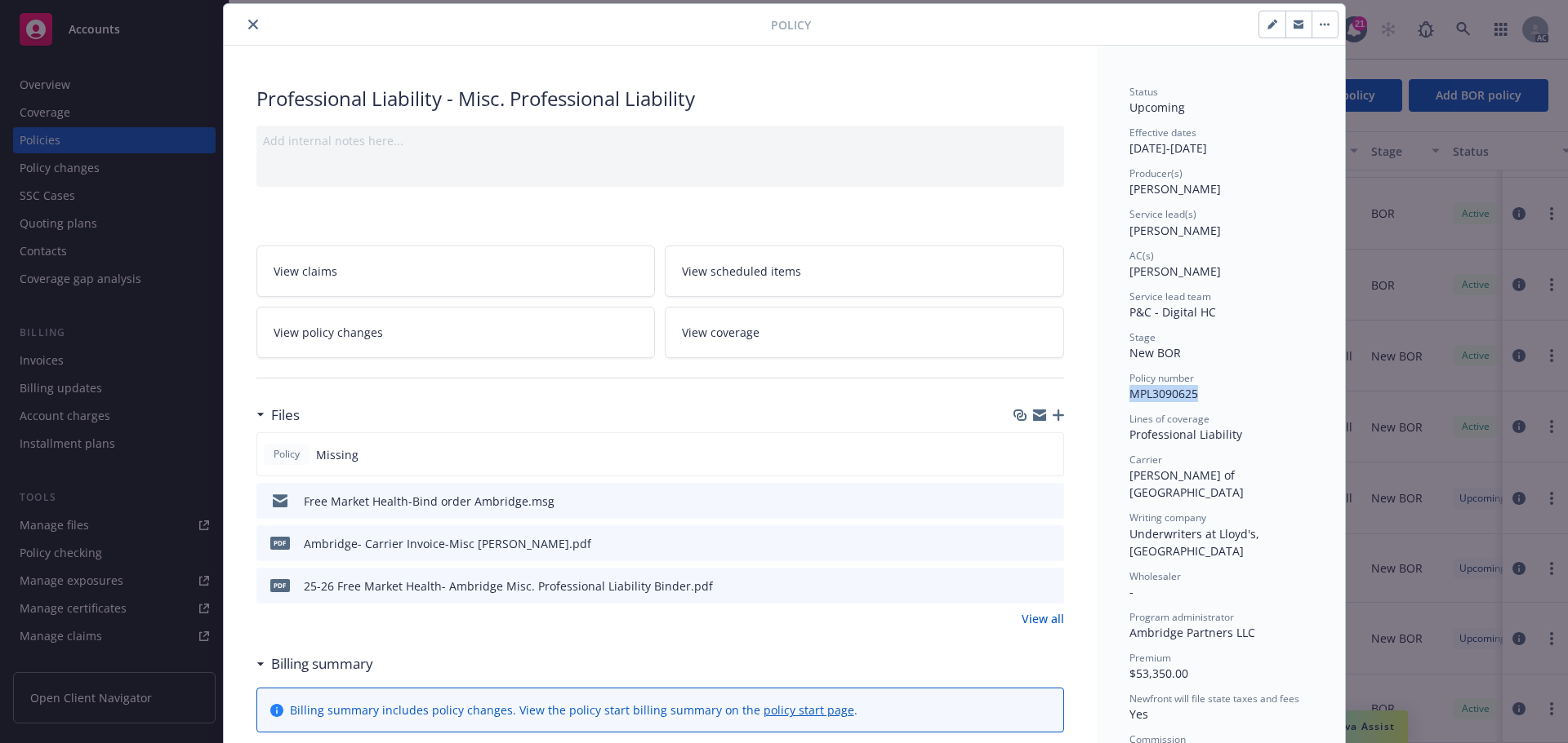
drag, startPoint x: 1190, startPoint y: 398, endPoint x: 1121, endPoint y: 398, distance: 69.0
copy span "MPL3090625"
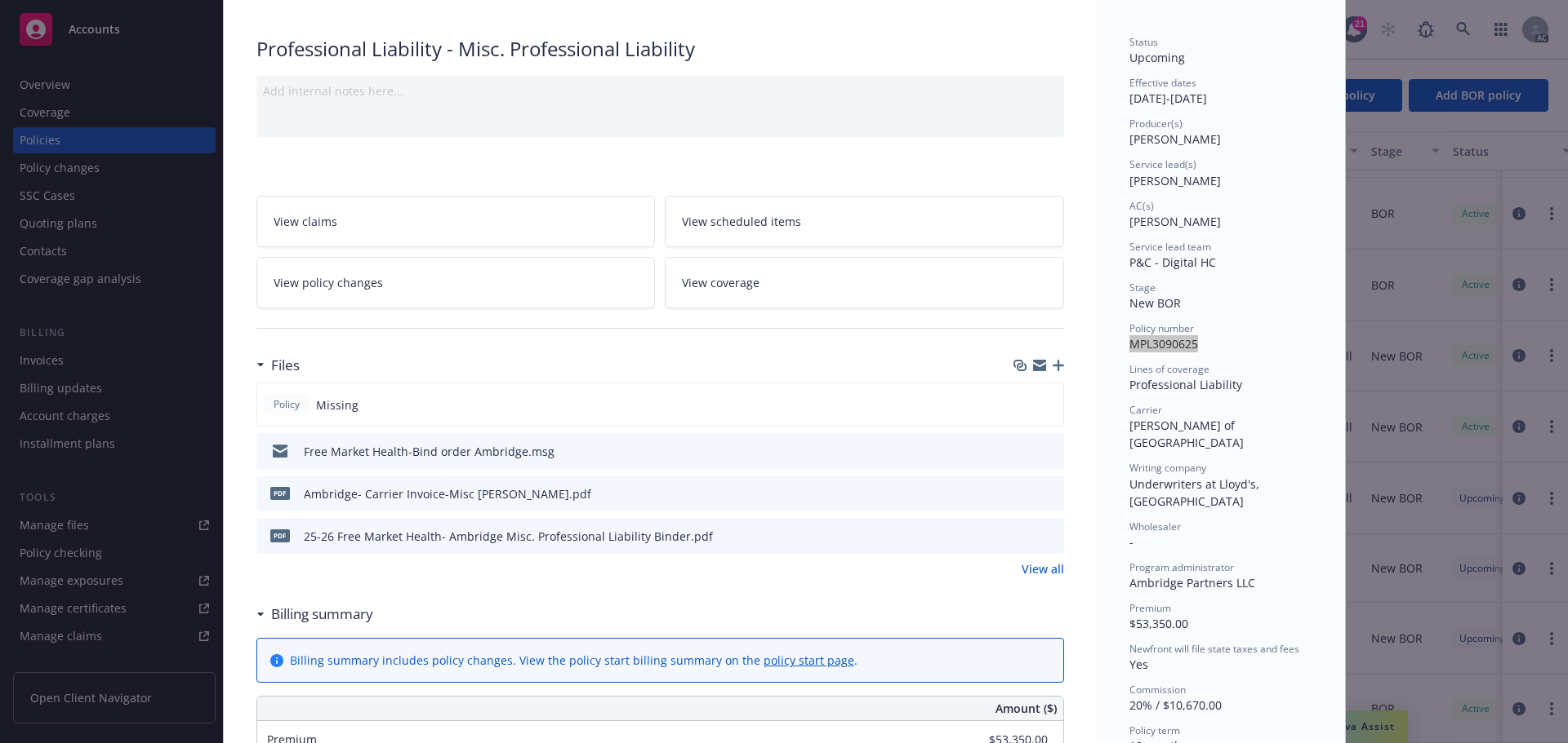
scroll to position [0, 0]
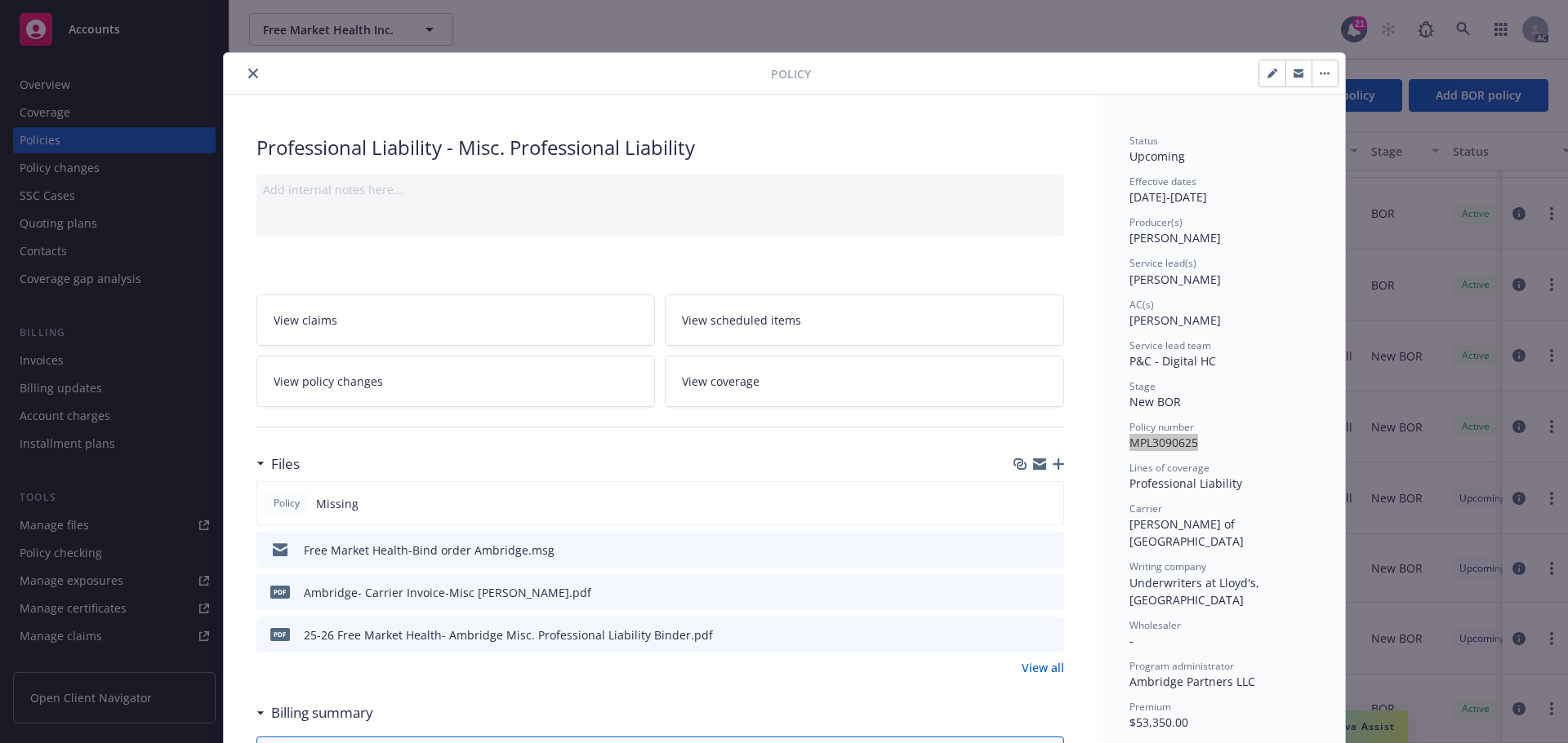
click at [249, 71] on icon "close" at bounding box center [253, 74] width 10 height 10
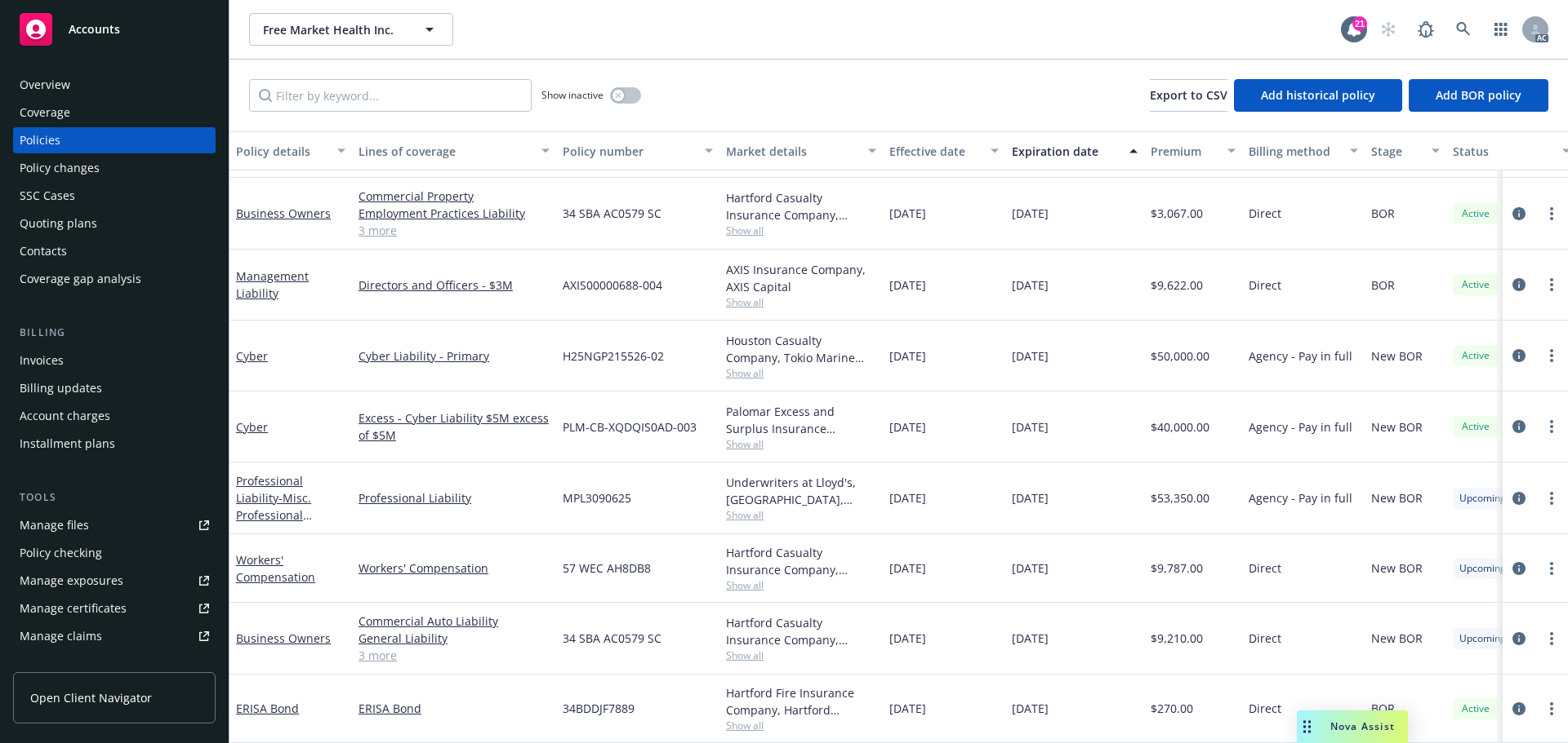
click at [130, 40] on div "Accounts" at bounding box center [115, 30] width 189 height 32
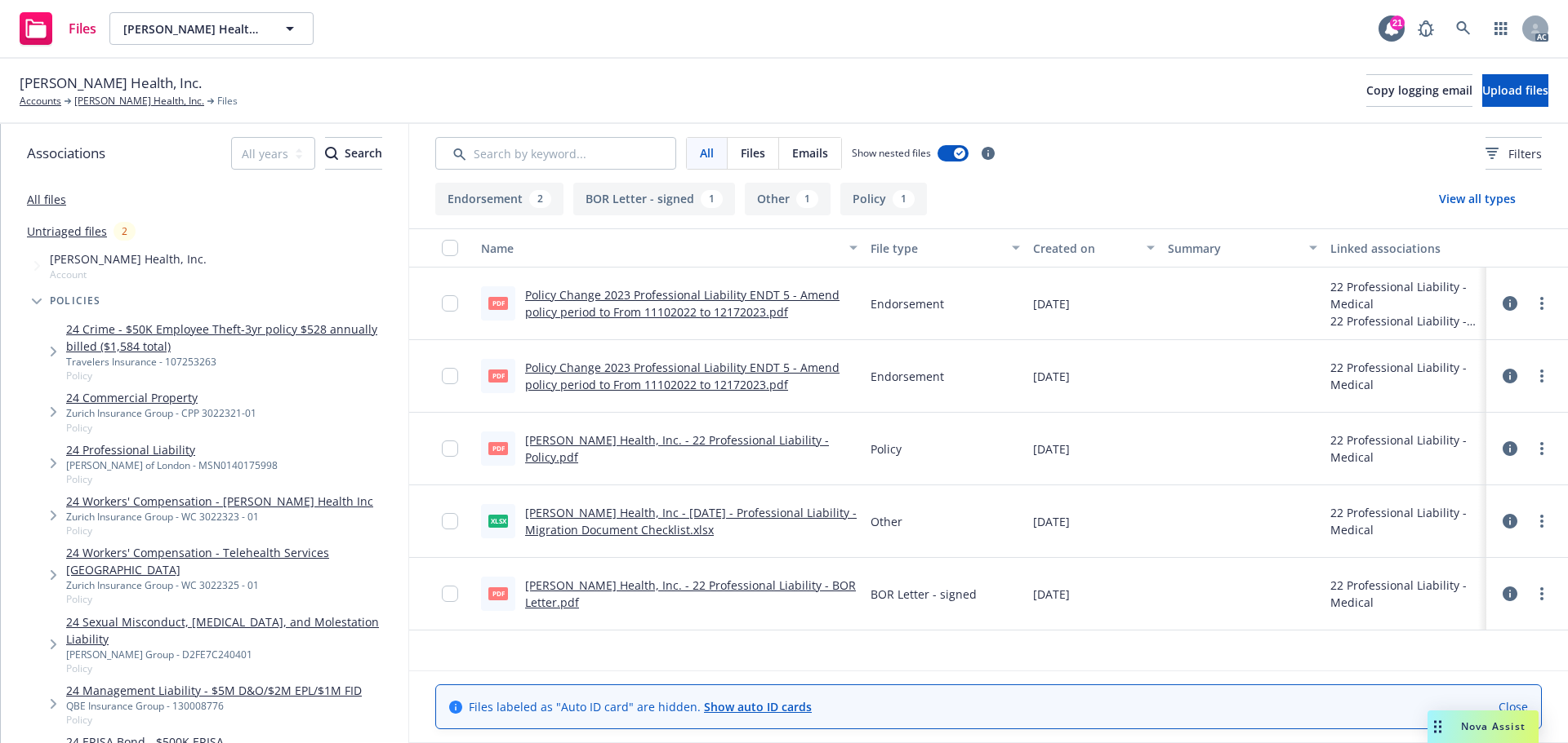
click at [715, 597] on link "[PERSON_NAME] Health, Inc. - 22 Professional Liability - BOR Letter.pdf" at bounding box center [690, 594] width 331 height 32
click at [777, 451] on link "[PERSON_NAME] Health, Inc. - 22 Professional Liability - Policy.pdf" at bounding box center [677, 449] width 304 height 32
click at [785, 449] on link "[PERSON_NAME] Health, Inc. - 22 Professional Liability - Policy.pdf" at bounding box center [677, 449] width 304 height 32
click at [114, 104] on link "[PERSON_NAME] Health, Inc." at bounding box center [140, 100] width 130 height 14
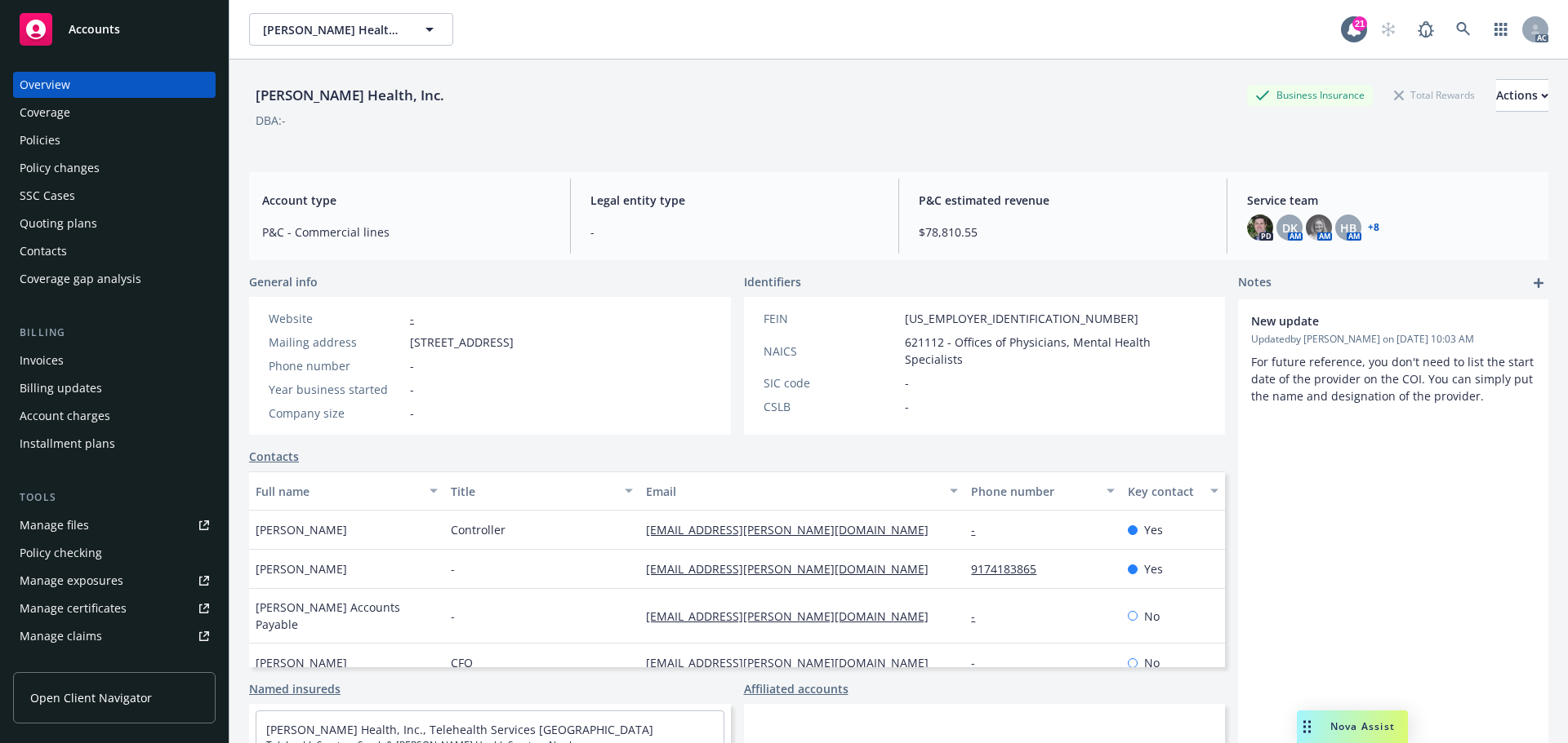
click at [53, 140] on div "Policies" at bounding box center [40, 139] width 41 height 26
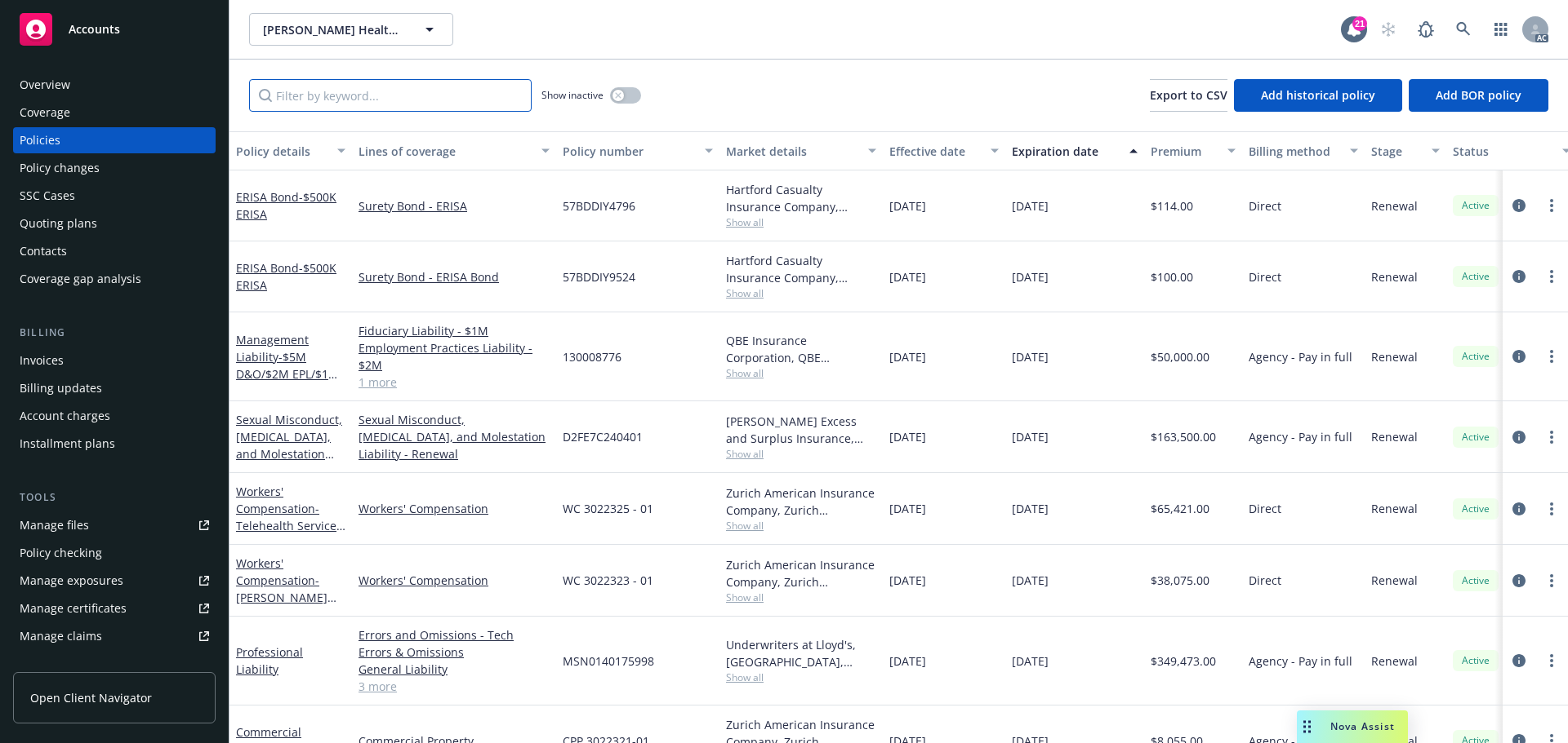
click at [328, 98] on input "Filter by keyword..." at bounding box center [391, 96] width 283 height 32
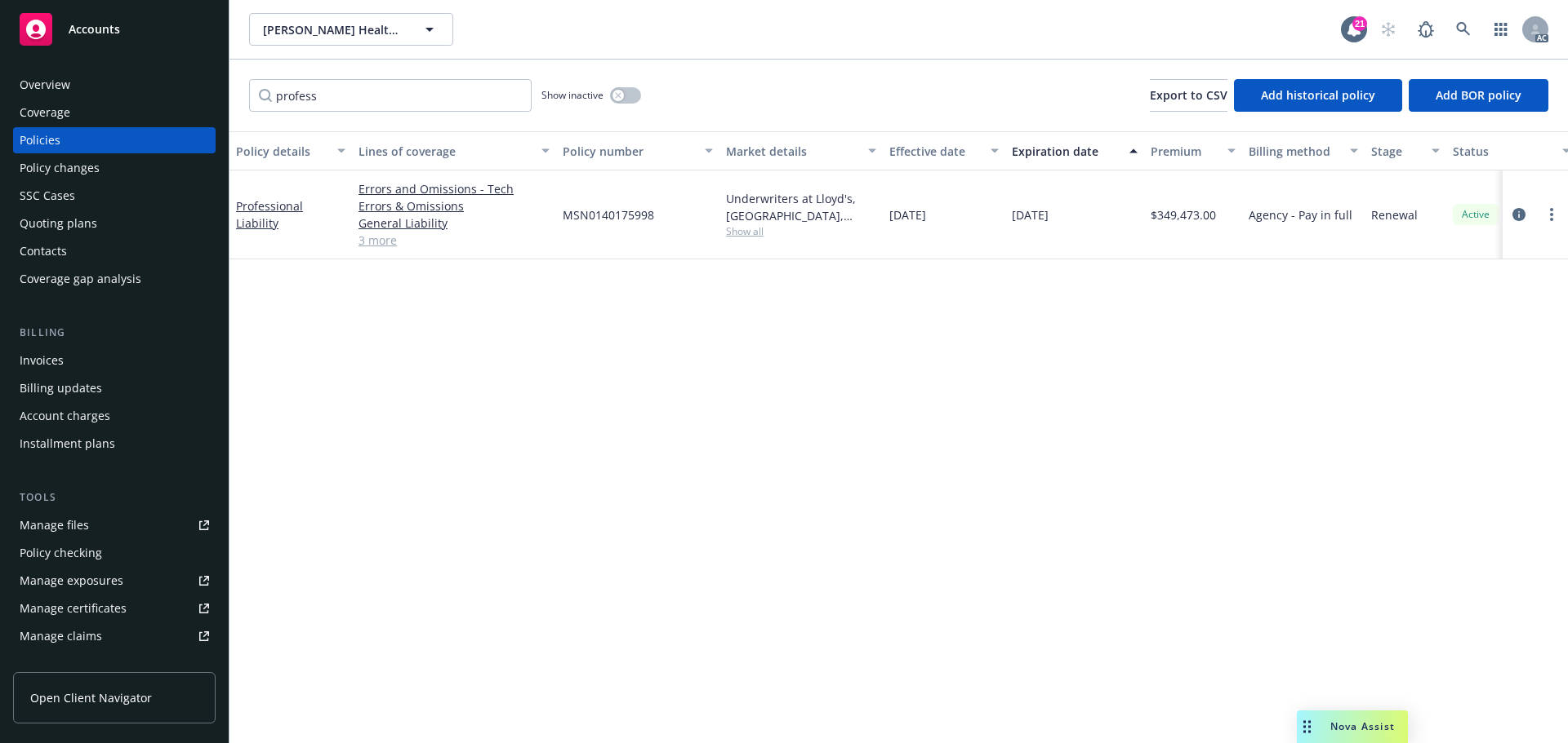
click at [749, 233] on span "Show all" at bounding box center [801, 231] width 150 height 14
drag, startPoint x: 327, startPoint y: 96, endPoint x: 223, endPoint y: 87, distance: 104.4
click at [223, 87] on div "Accounts Overview Coverage Policies Policy changes SSC Cases Quoting plans Cont…" at bounding box center [784, 372] width 1568 height 743
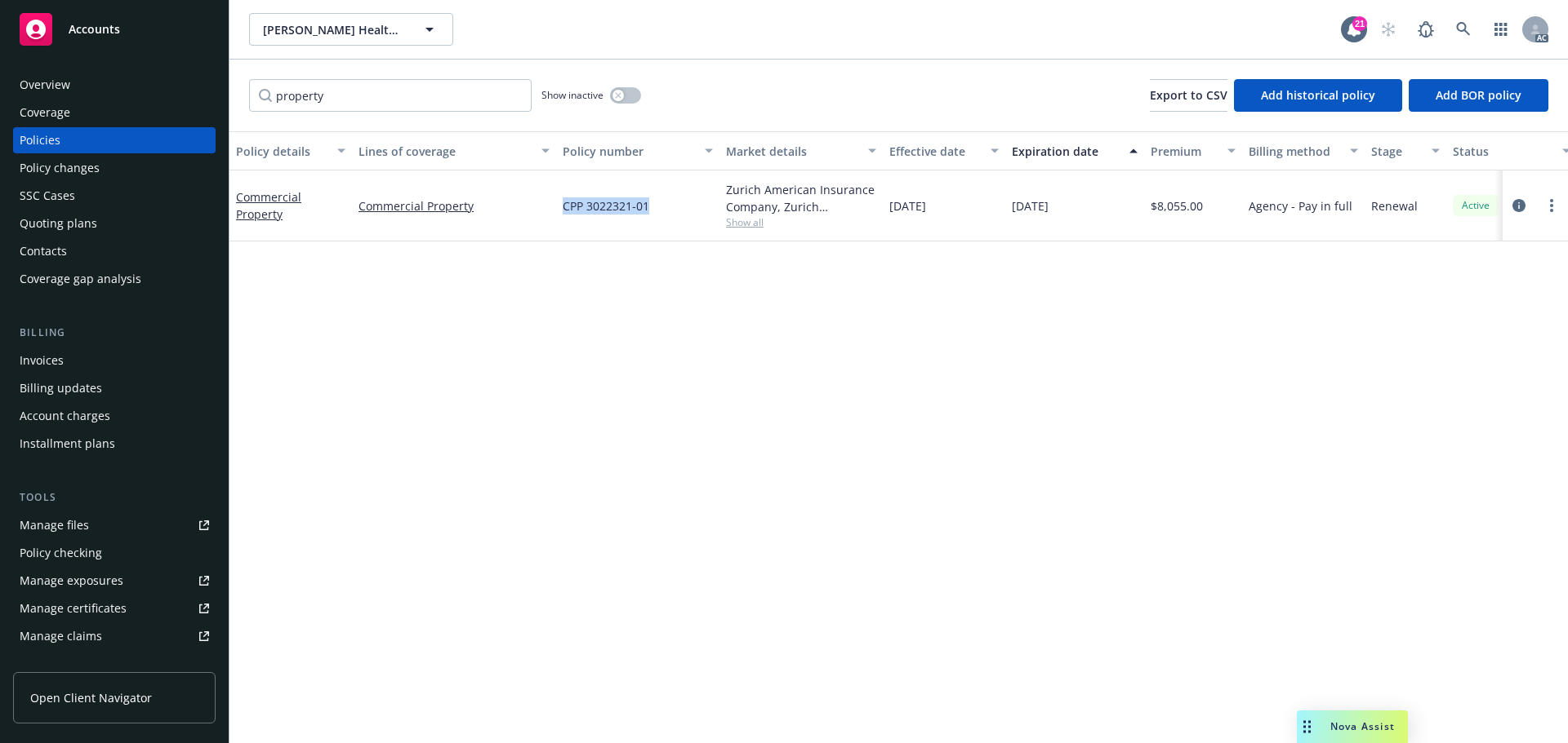
drag, startPoint x: 648, startPoint y: 205, endPoint x: 564, endPoint y: 214, distance: 84.5
click at [564, 214] on span "CPP 3022321-01" at bounding box center [606, 206] width 87 height 17
copy span "CPP 3022321-01"
drag, startPoint x: 347, startPoint y: 95, endPoint x: 207, endPoint y: 96, distance: 140.0
click at [206, 104] on div "Accounts Overview Coverage Policies Policy changes SSC Cases Quoting plans Cont…" at bounding box center [784, 372] width 1568 height 743
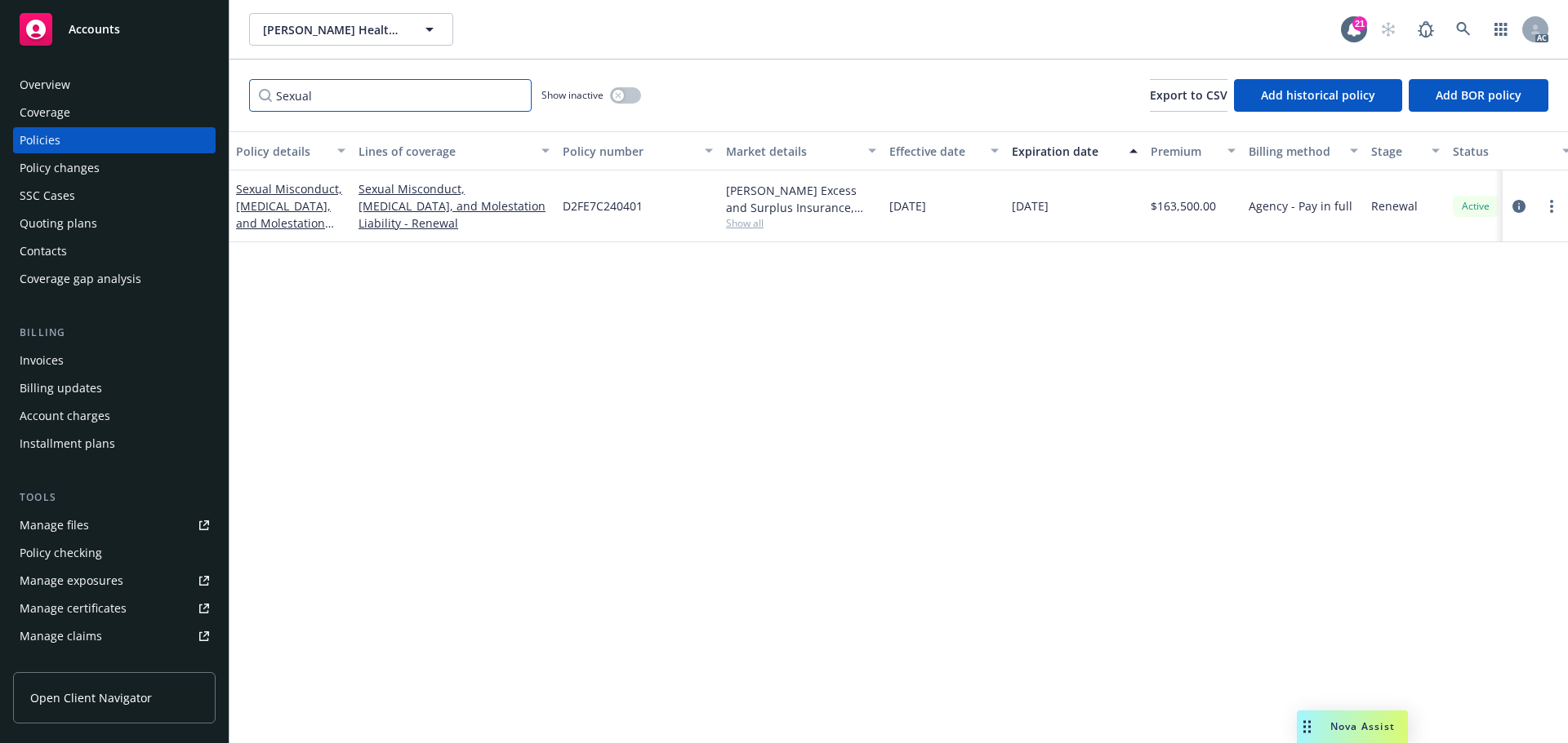
drag, startPoint x: 328, startPoint y: 101, endPoint x: 185, endPoint y: 88, distance: 143.6
click at [200, 93] on div "Accounts Overview Coverage Policies Policy changes SSC Cases Quoting plans Cont…" at bounding box center [784, 372] width 1568 height 743
drag, startPoint x: 624, startPoint y: 207, endPoint x: 562, endPoint y: 207, distance: 62.0
click at [562, 207] on div "107253263" at bounding box center [637, 206] width 163 height 72
copy span "107253263"
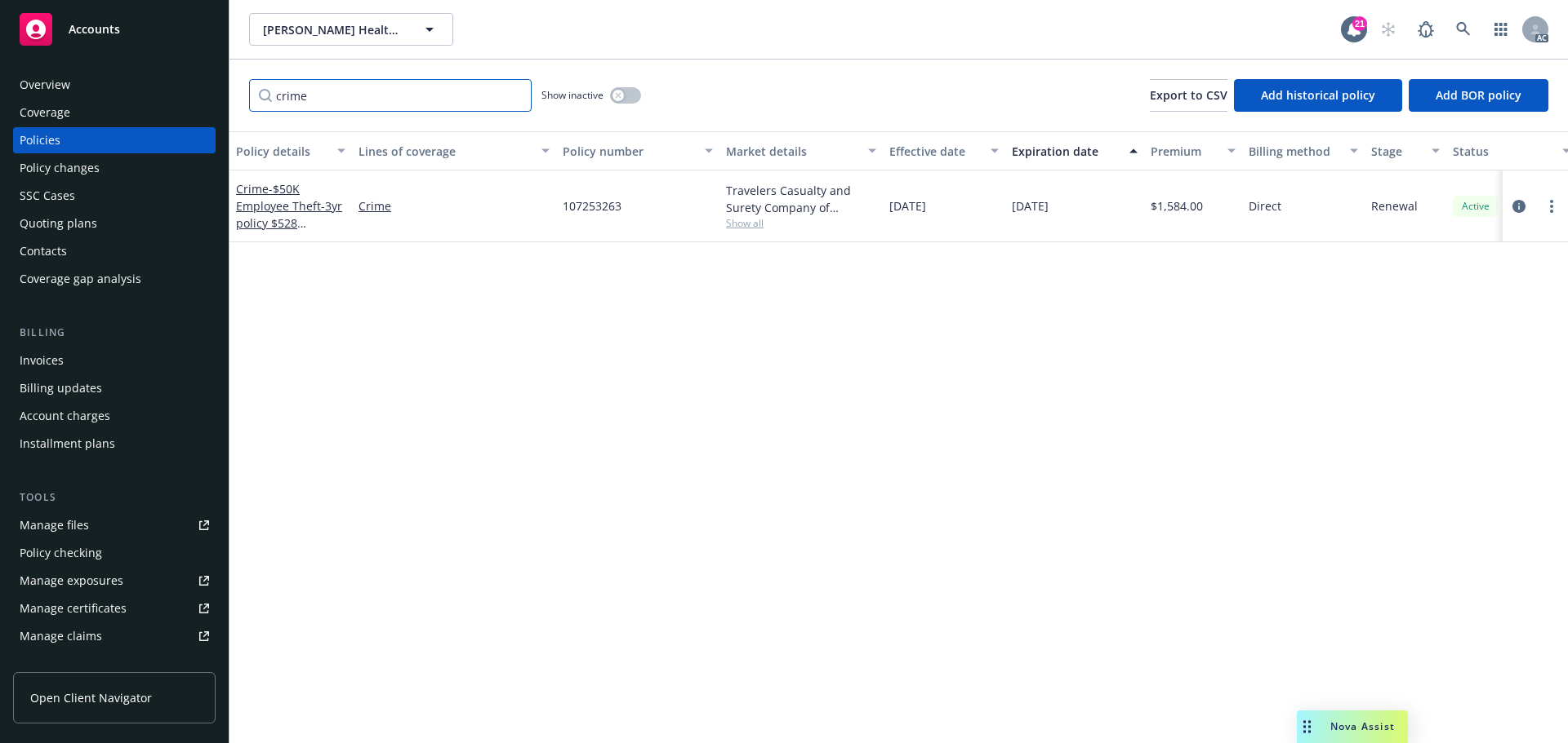
drag, startPoint x: 252, startPoint y: 95, endPoint x: 222, endPoint y: 77, distance: 35.0
click at [224, 87] on div "Accounts Overview Coverage Policies Policy changes SSC Cases Quoting plans Cont…" at bounding box center [784, 372] width 1568 height 743
type input "workers"
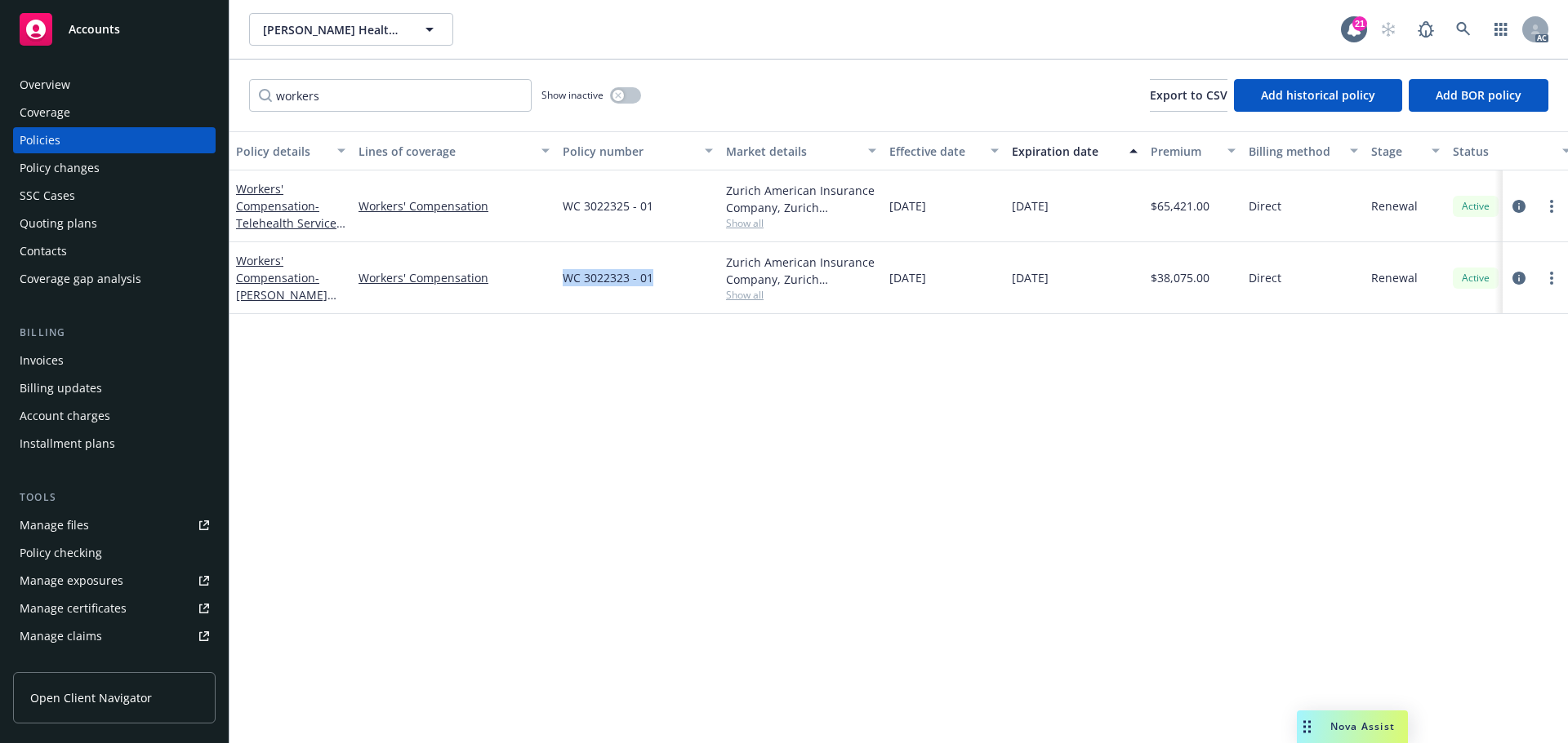
drag, startPoint x: 652, startPoint y: 282, endPoint x: 555, endPoint y: 280, distance: 97.0
click at [555, 280] on div "Workers' Compensation - [PERSON_NAME] Health Inc Workers' Compensation WC 30223…" at bounding box center [1017, 278] width 1576 height 72
copy div "WC 3022323 - 01"
drag, startPoint x: 657, startPoint y: 210, endPoint x: 551, endPoint y: 210, distance: 106.0
click at [551, 210] on div "Workers' Compensation - Telehealth Services USA Workers' Compensation WC 302232…" at bounding box center [1017, 206] width 1576 height 72
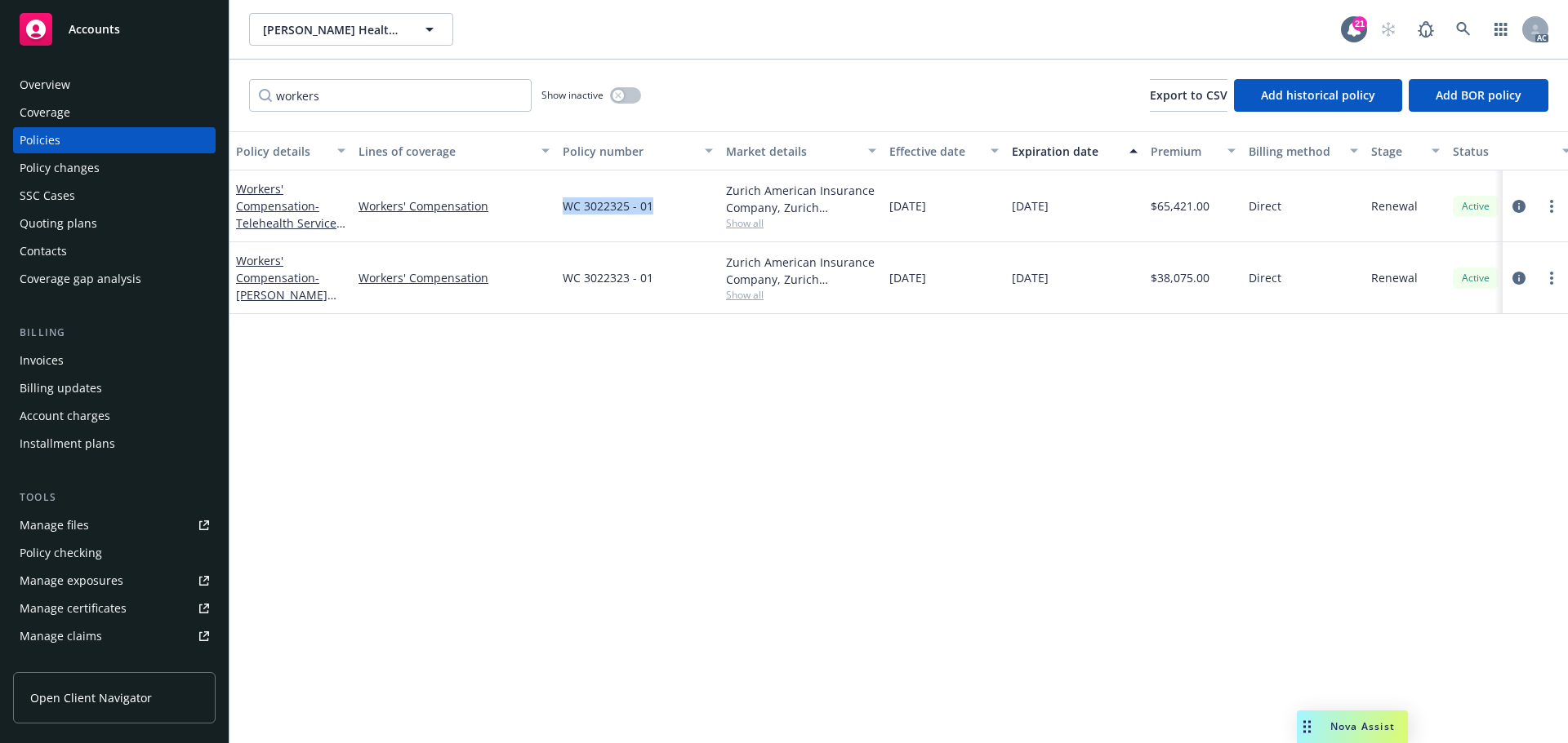
copy div "WC 3022325 - 01"
click at [96, 31] on span "Accounts" at bounding box center [95, 30] width 52 height 13
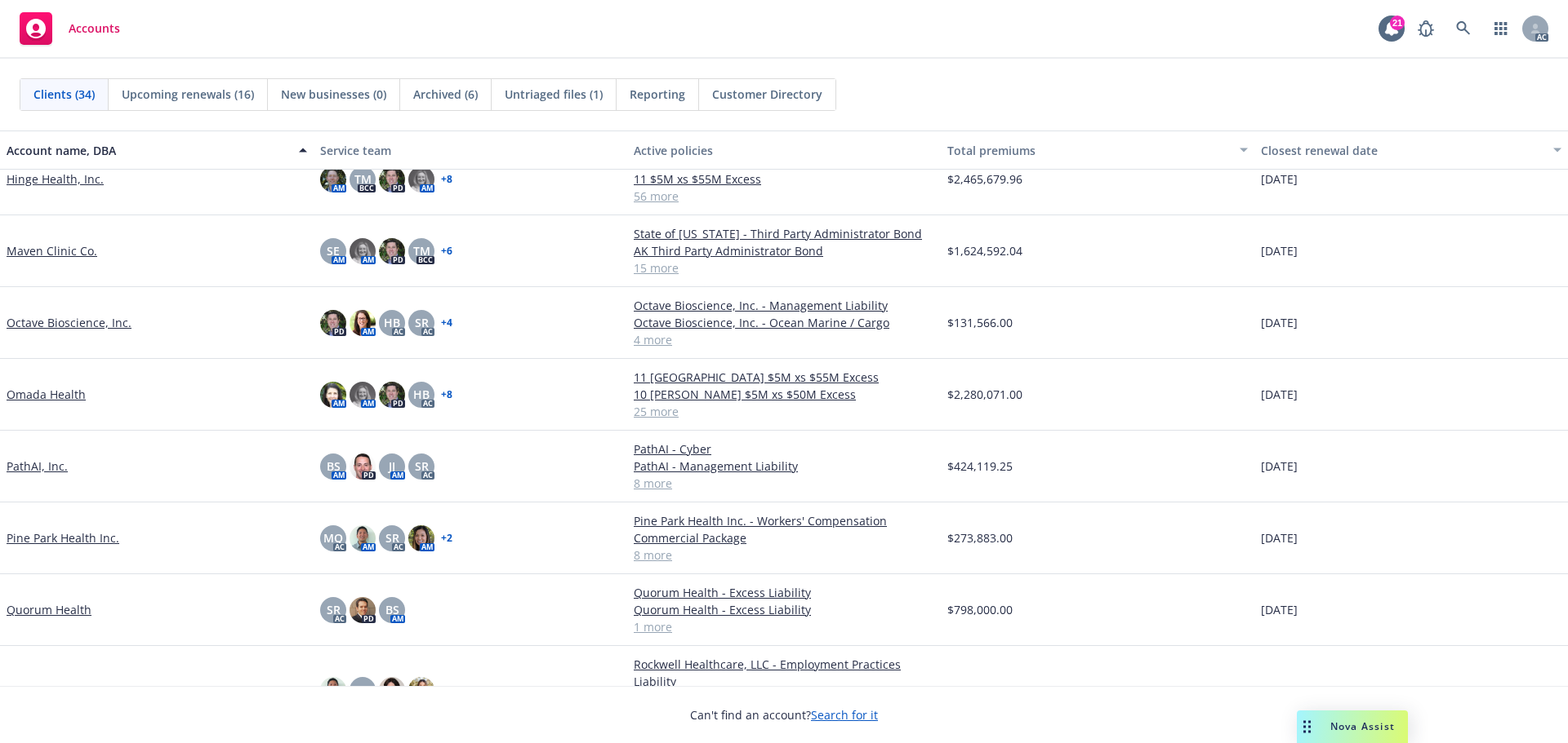
scroll to position [1061, 0]
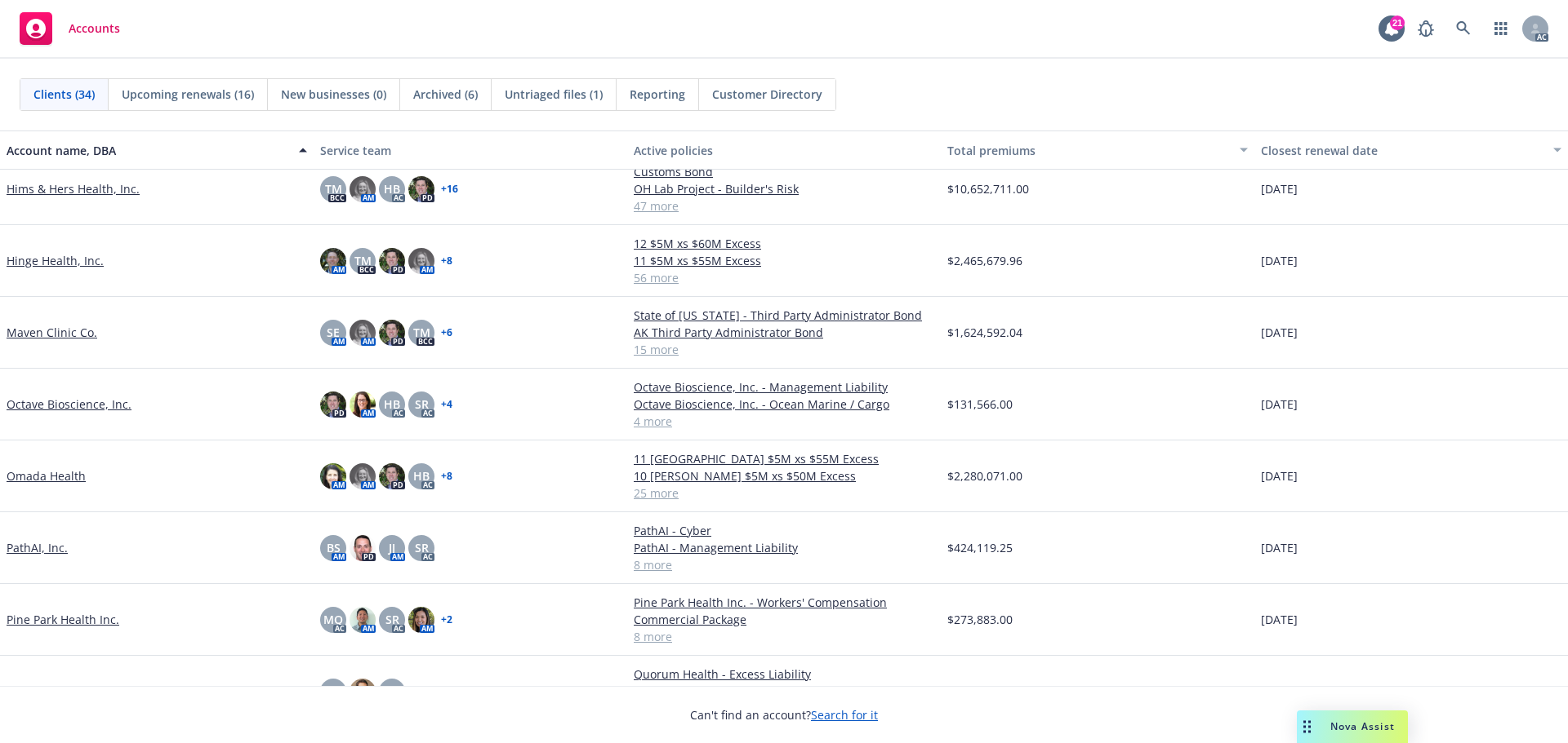
click at [65, 339] on link "Maven Clinic Co." at bounding box center [52, 332] width 91 height 17
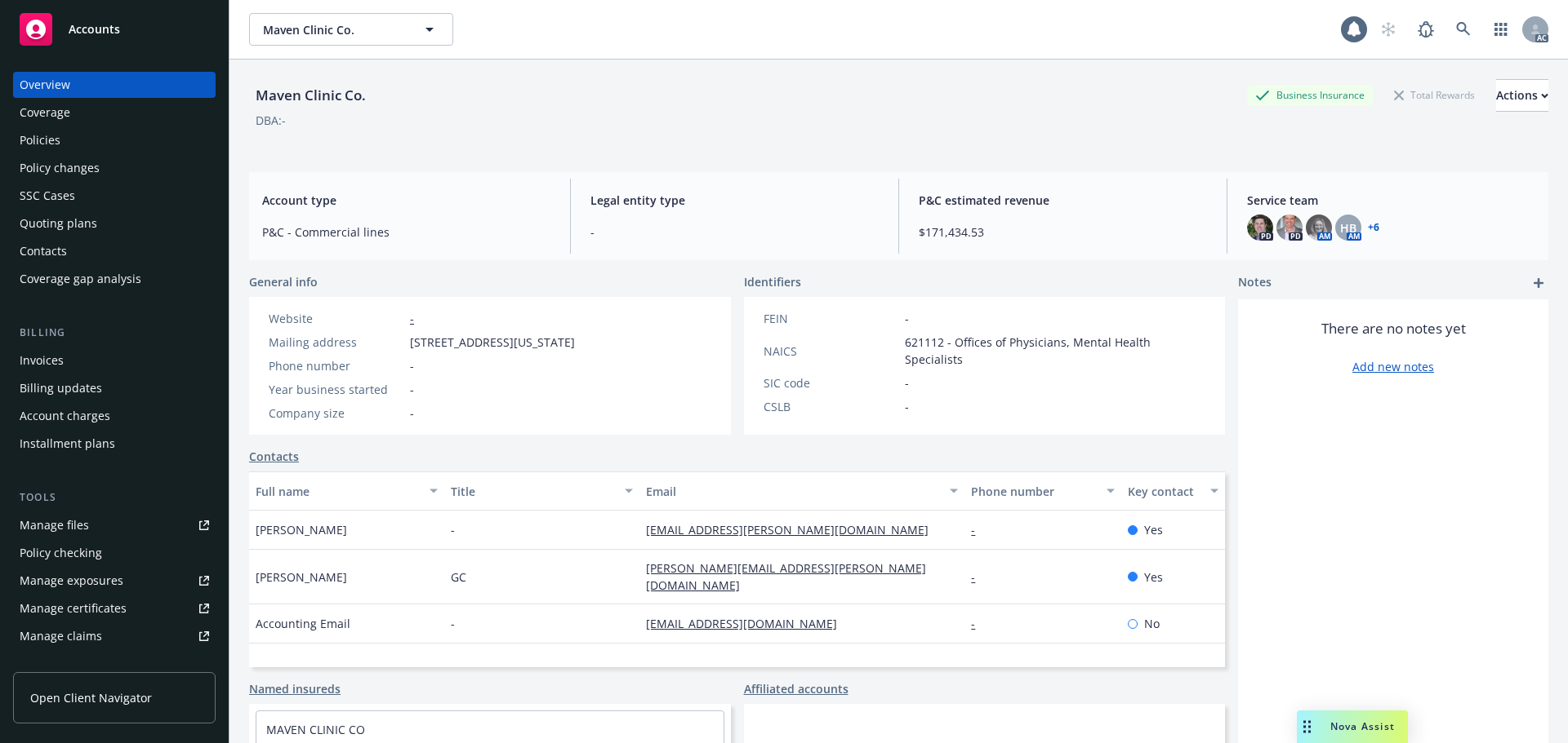
click at [53, 142] on div "Policies" at bounding box center [40, 139] width 41 height 26
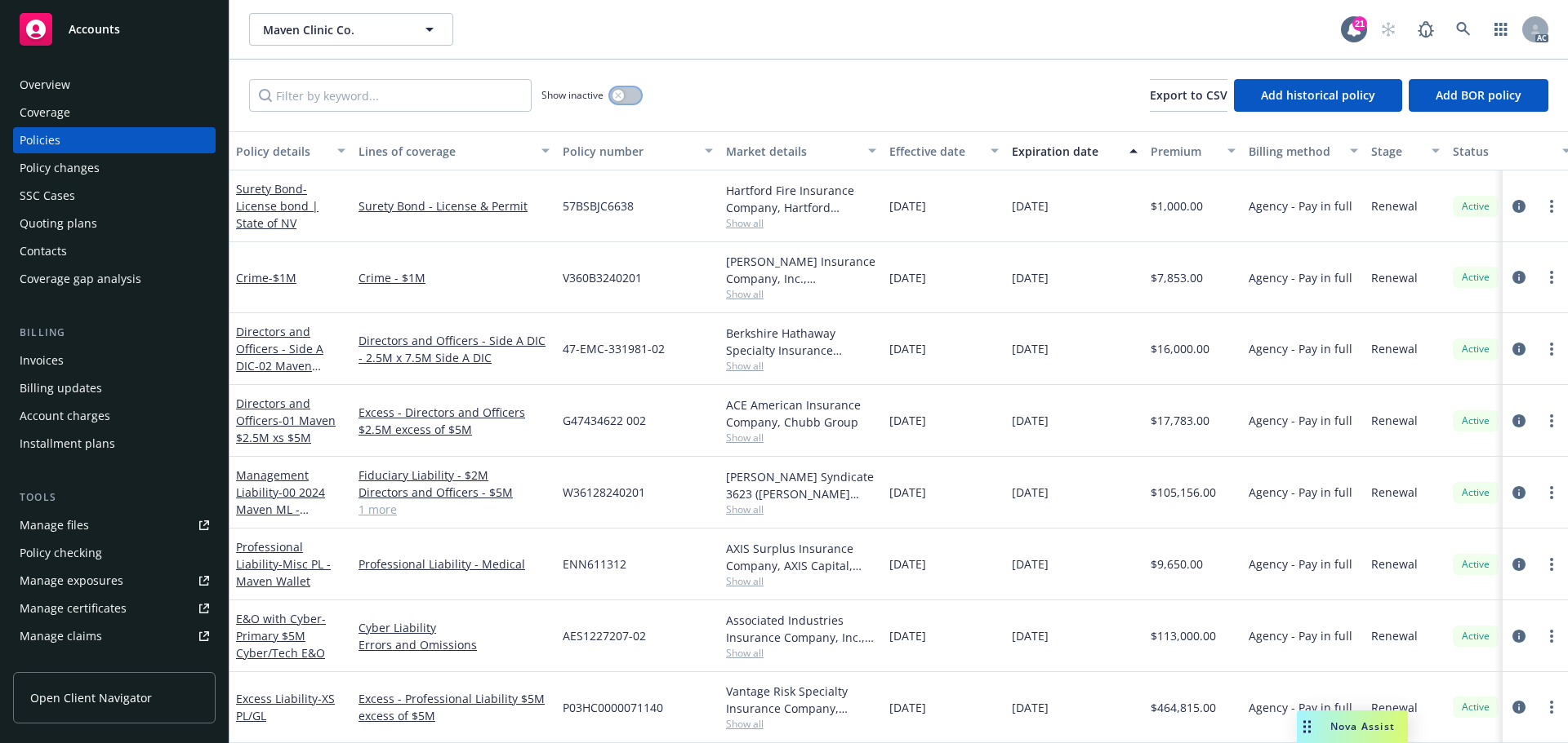
click at [634, 96] on button "button" at bounding box center [625, 95] width 31 height 16
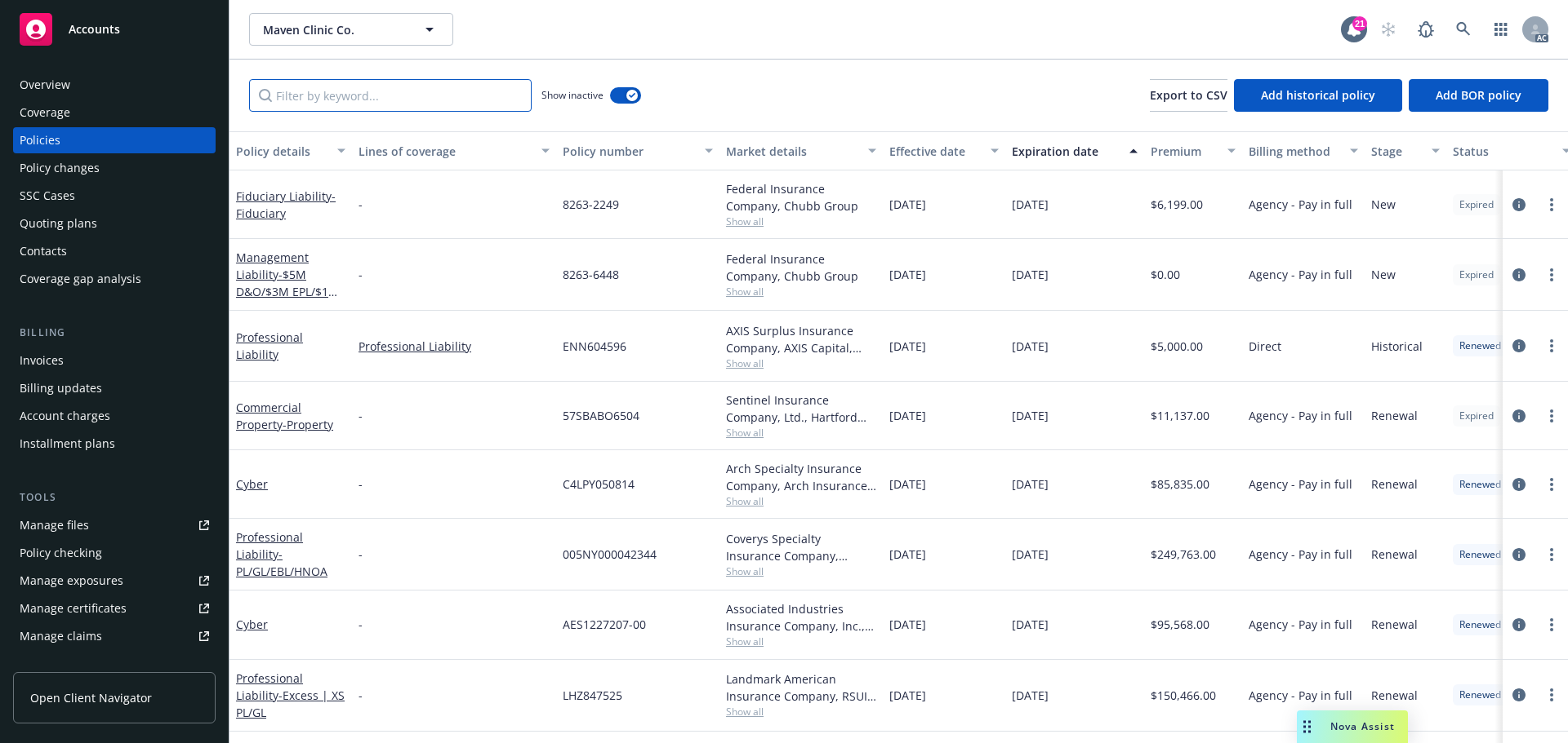
click at [356, 100] on input "Filter by keyword..." at bounding box center [391, 96] width 283 height 32
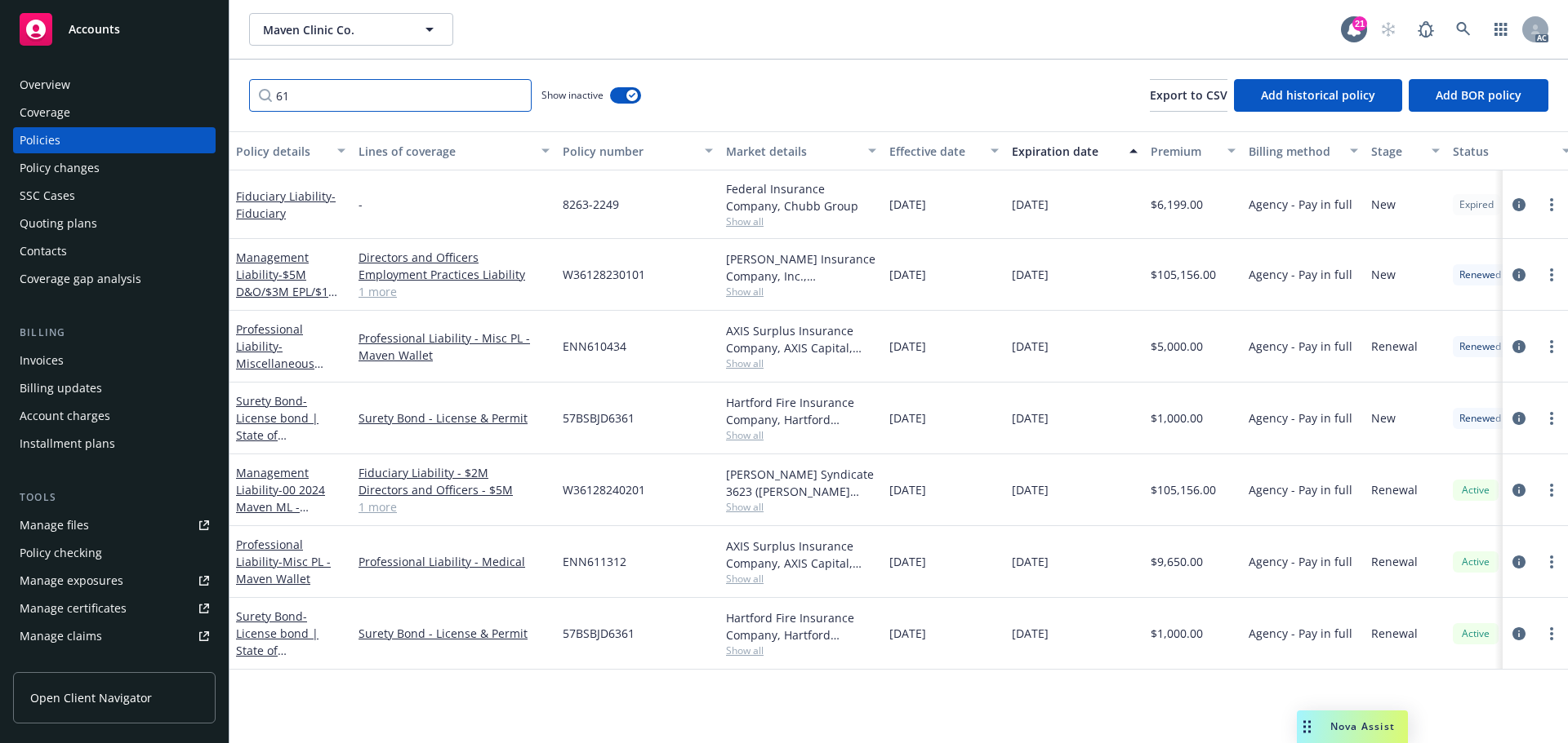
click at [298, 91] on input "61" at bounding box center [391, 96] width 283 height 32
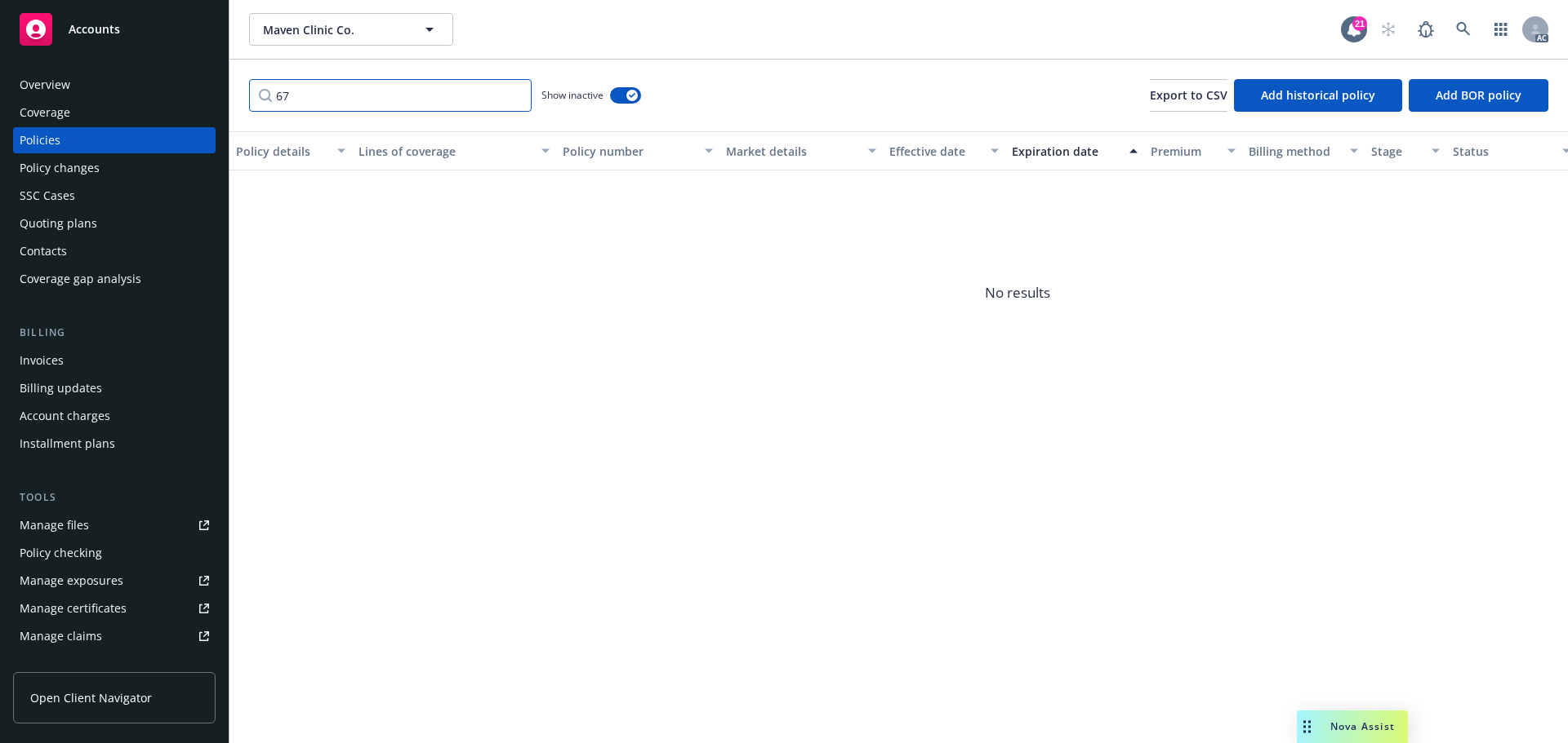
type input "6"
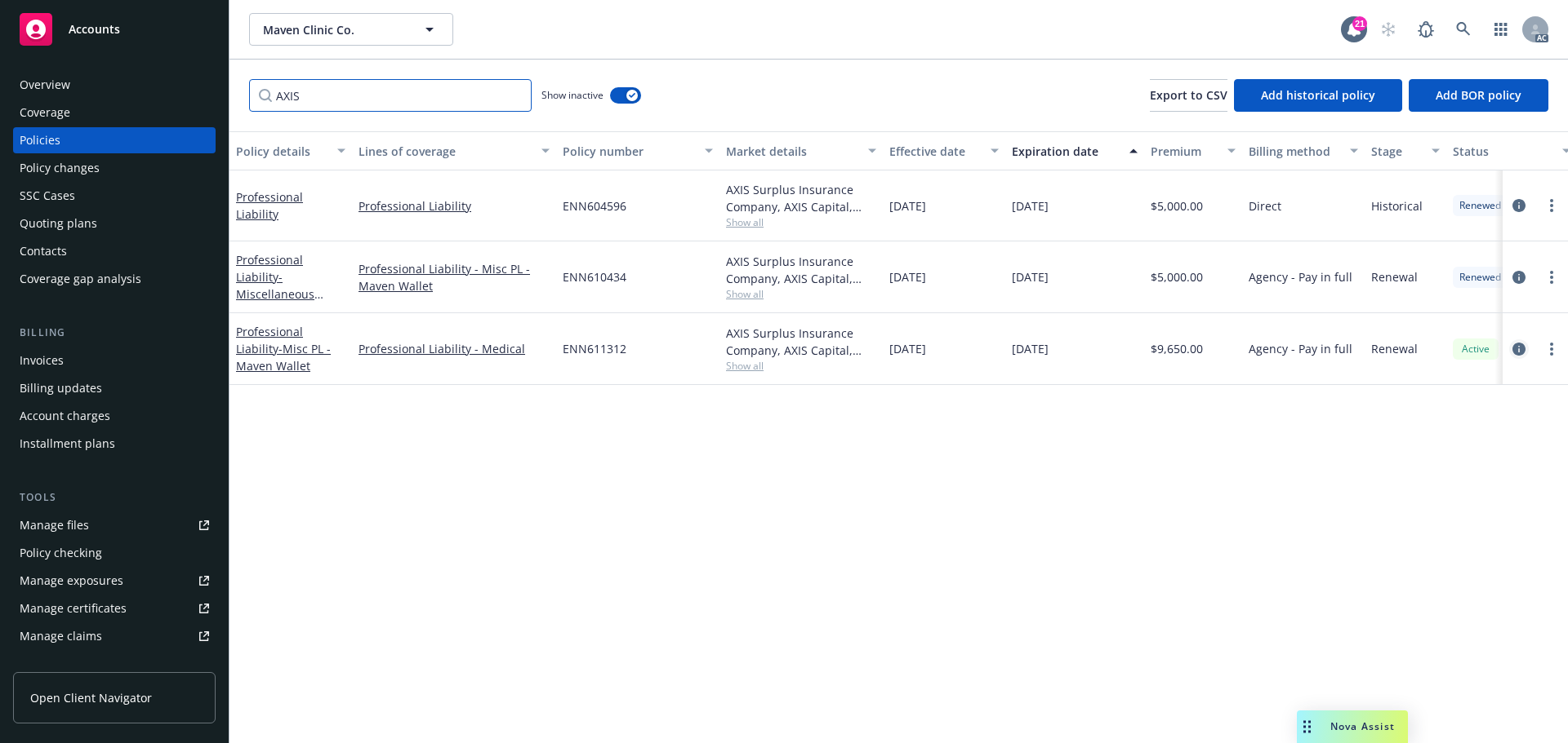
type input "AXIS"
click at [1524, 348] on icon "circleInformation" at bounding box center [1519, 350] width 13 height 13
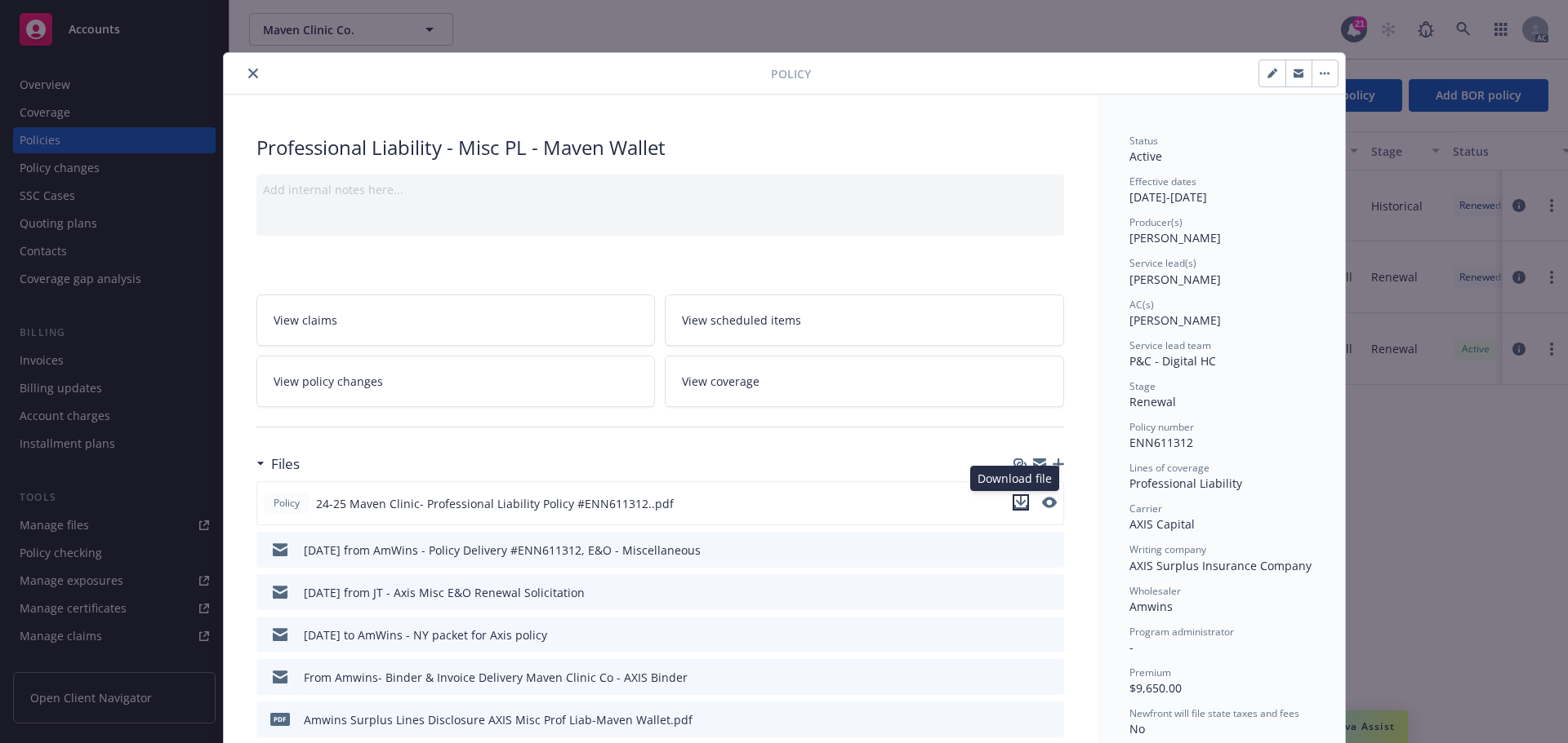
click at [1018, 502] on icon "download file" at bounding box center [1020, 503] width 13 height 13
drag, startPoint x: 248, startPoint y: 69, endPoint x: 195, endPoint y: 69, distance: 53.0
click at [248, 69] on icon "close" at bounding box center [253, 74] width 10 height 10
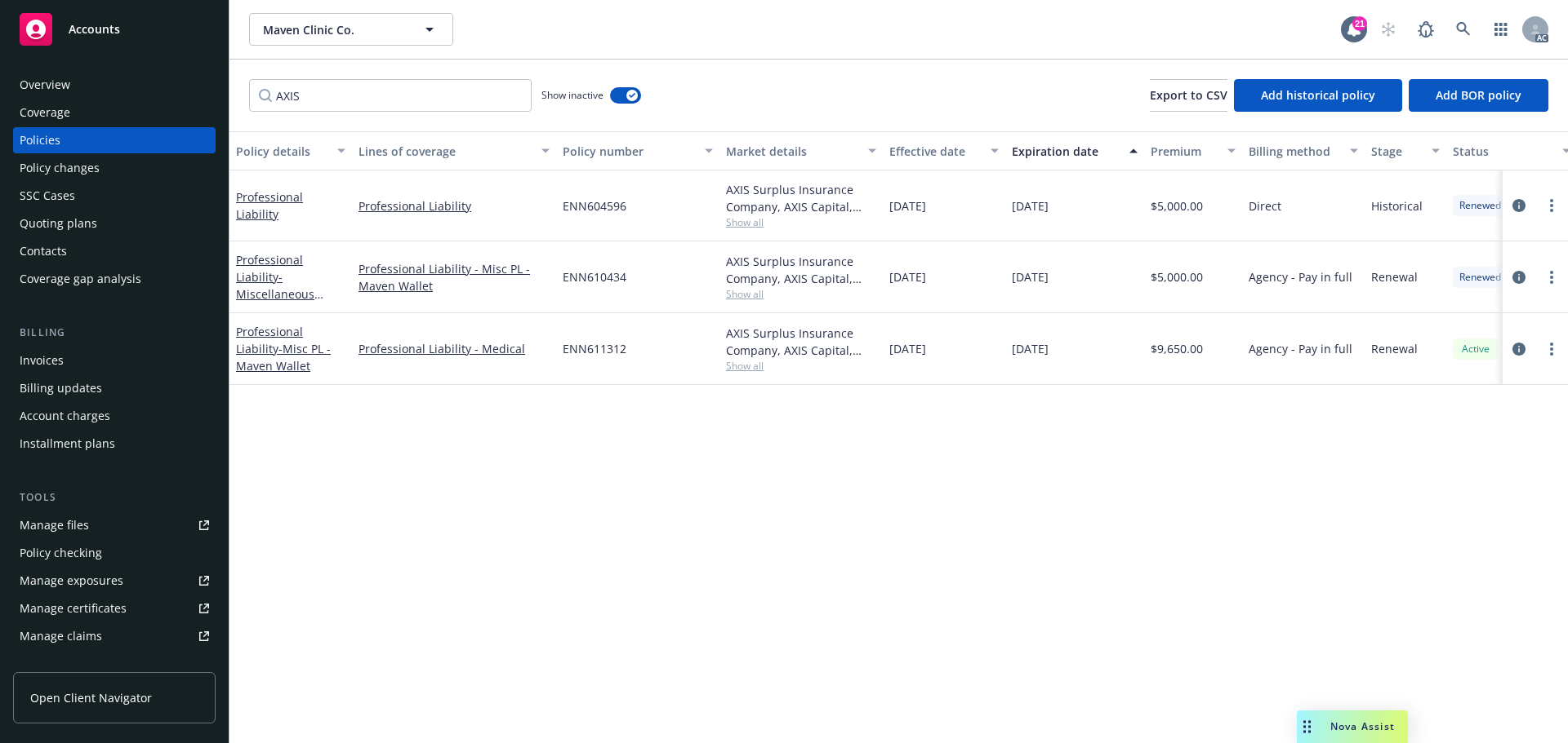
drag, startPoint x: 93, startPoint y: 32, endPoint x: 98, endPoint y: 58, distance: 26.5
click at [93, 35] on span "Accounts" at bounding box center [95, 30] width 52 height 13
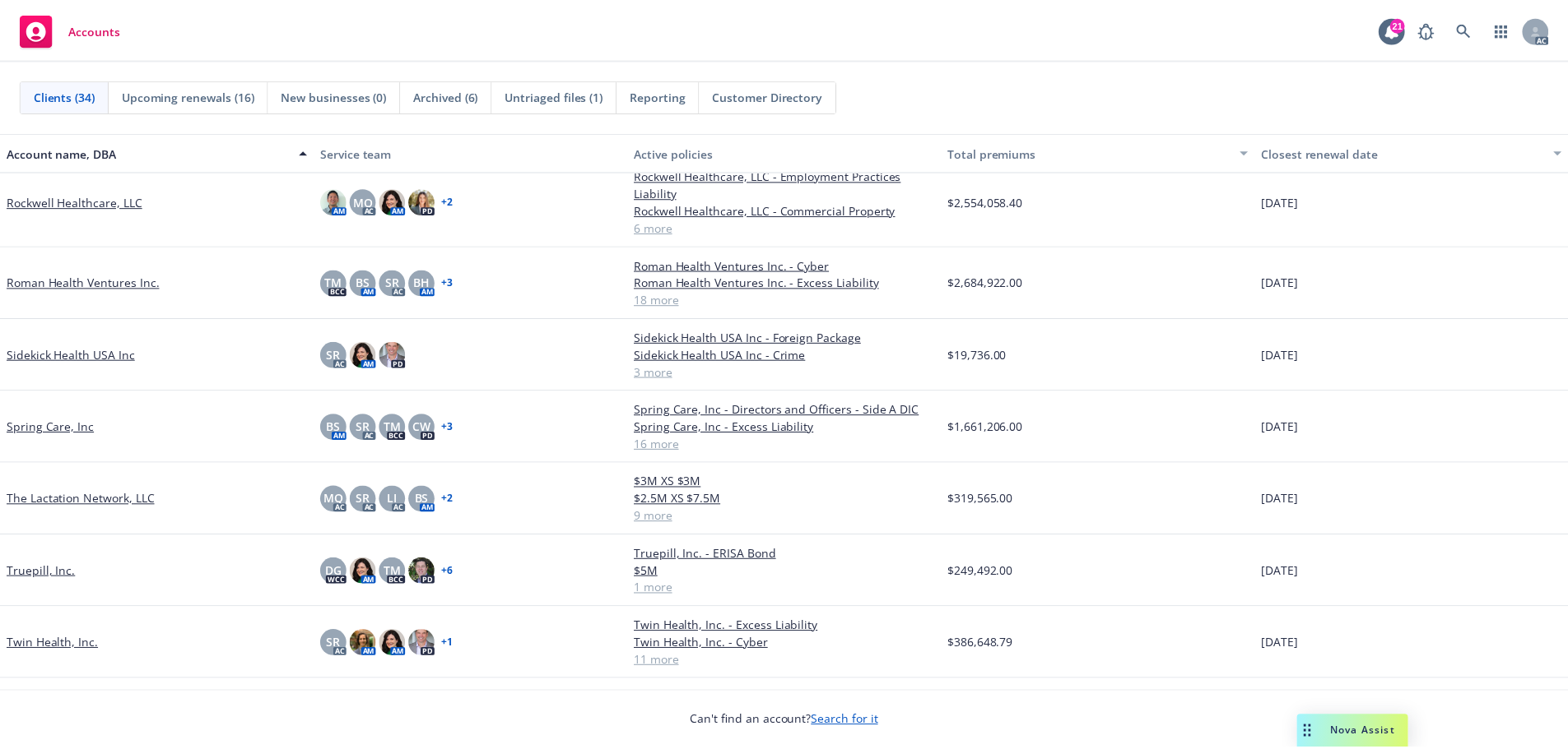
scroll to position [1787, 0]
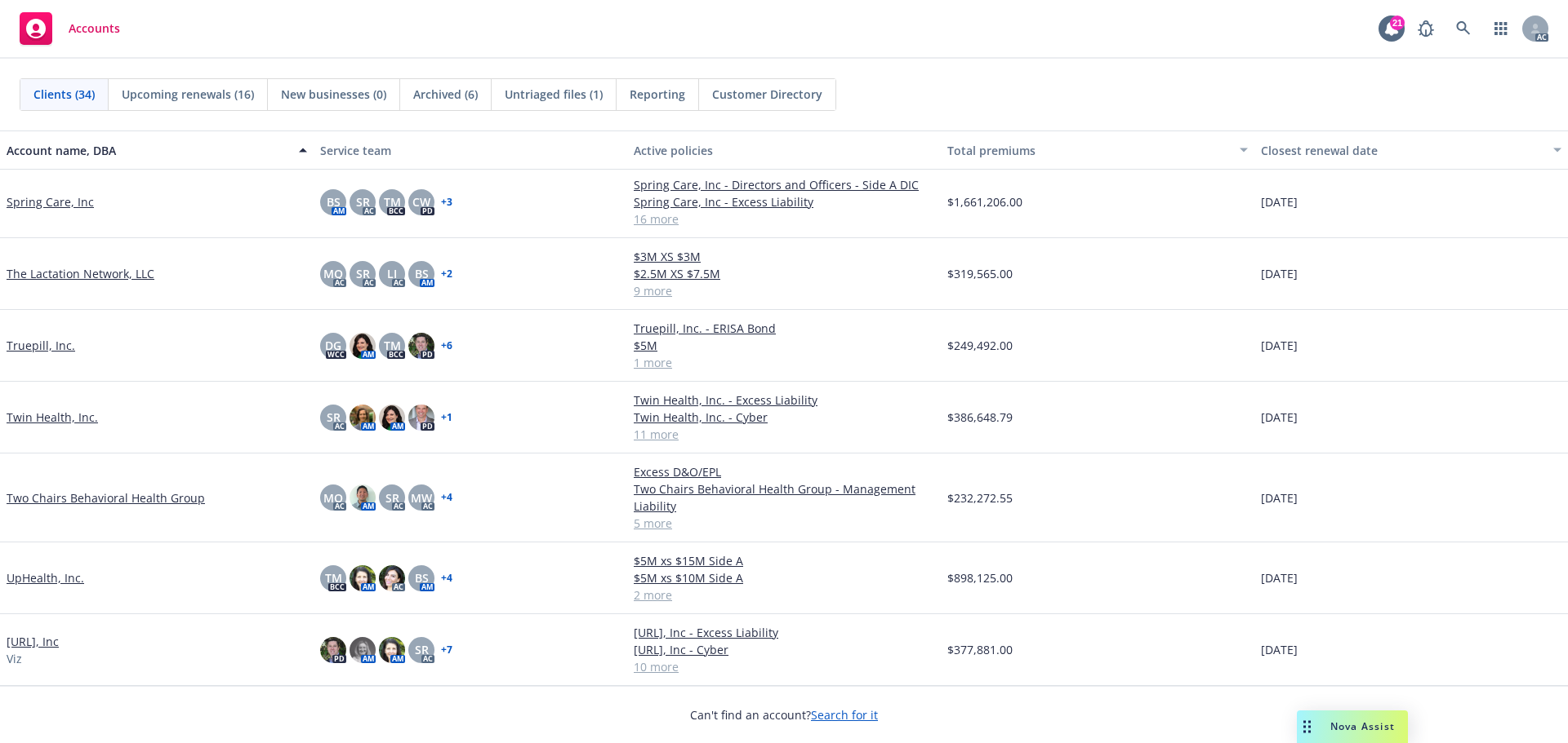
click at [47, 417] on link "Twin Health, Inc." at bounding box center [53, 417] width 92 height 17
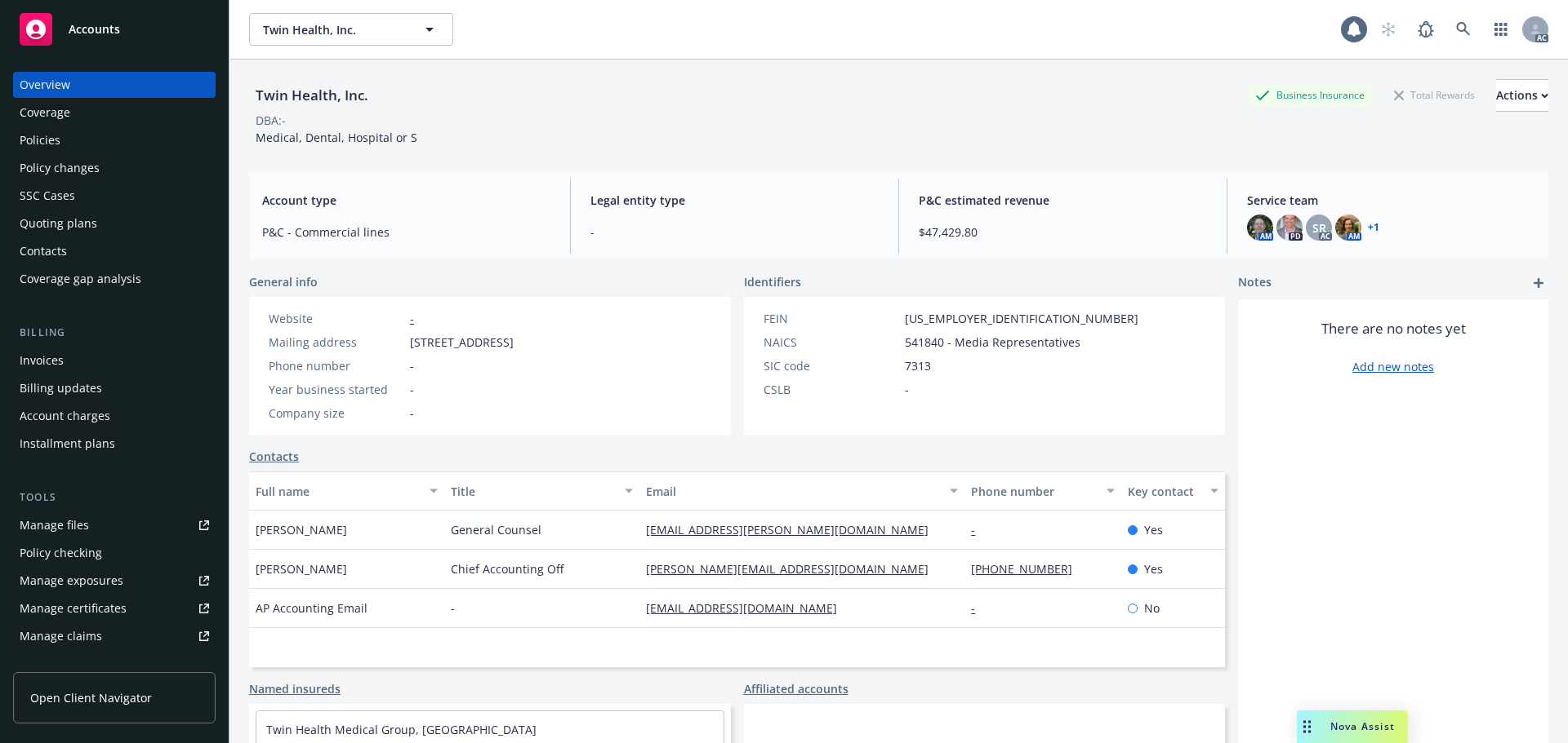
click at [92, 167] on div "Policy changes" at bounding box center [60, 167] width 80 height 26
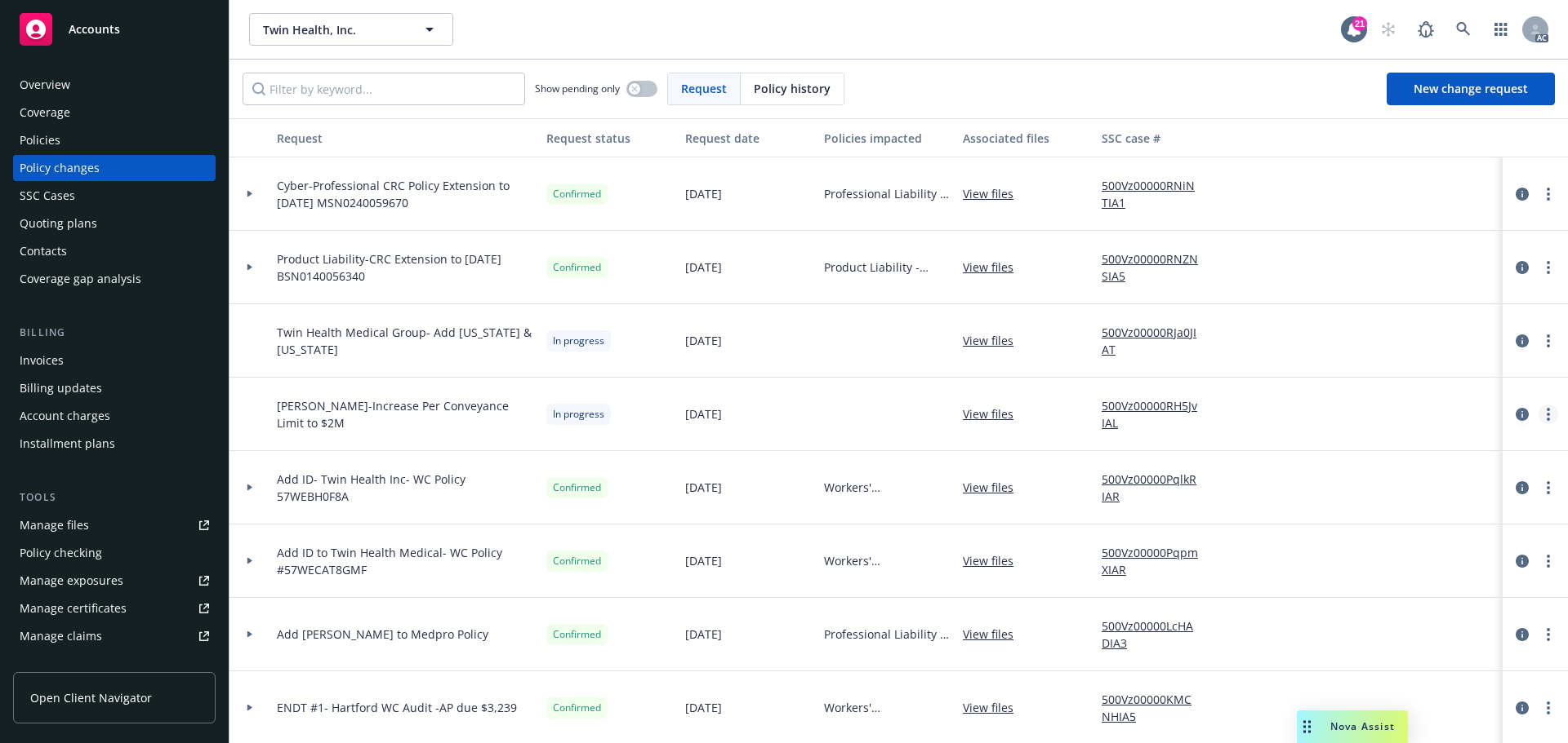
click at [1538, 413] on link "more" at bounding box center [1548, 414] width 20 height 20
click at [1345, 545] on link "Resume workflow" at bounding box center [1405, 546] width 280 height 32
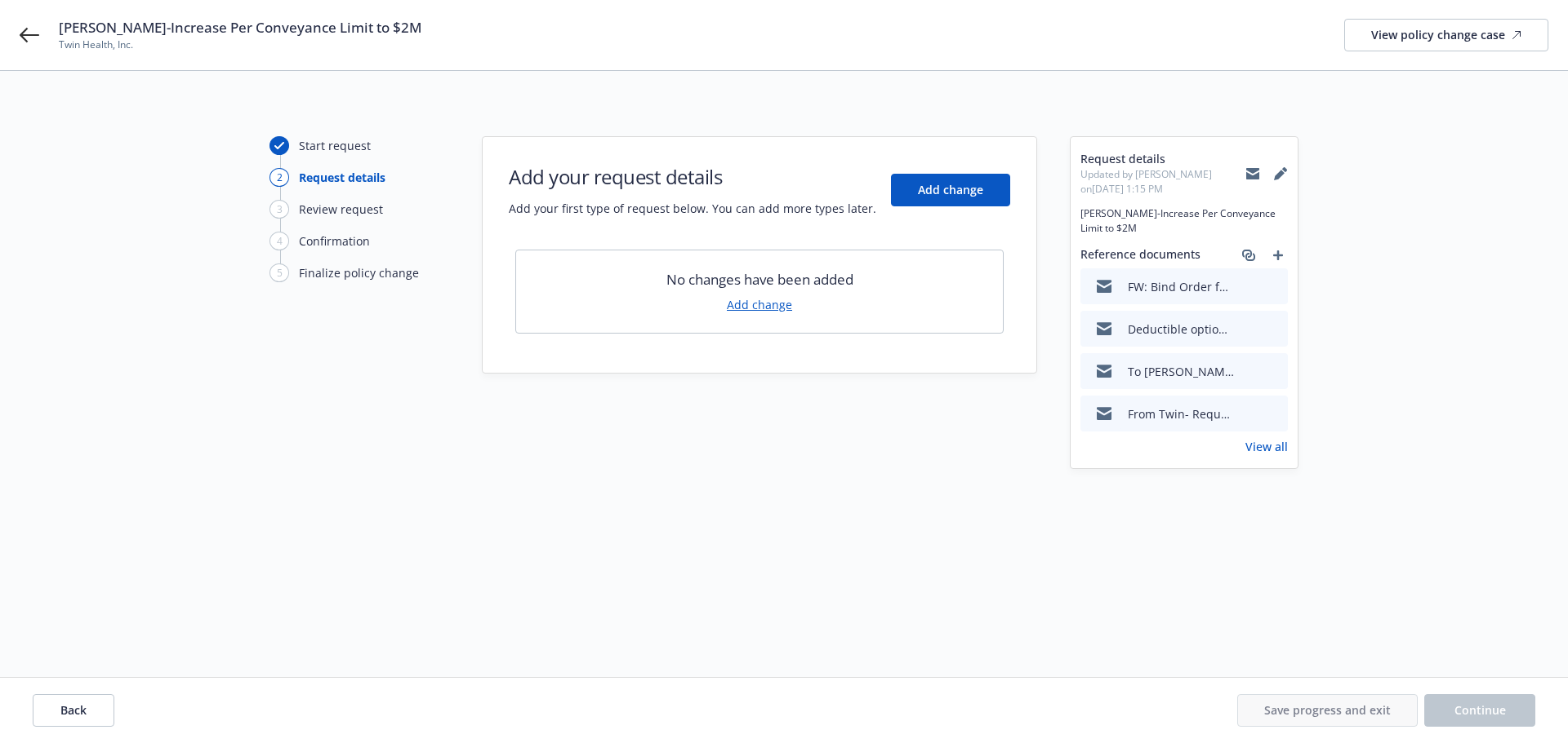
click at [773, 303] on link "Add change" at bounding box center [760, 305] width 65 height 17
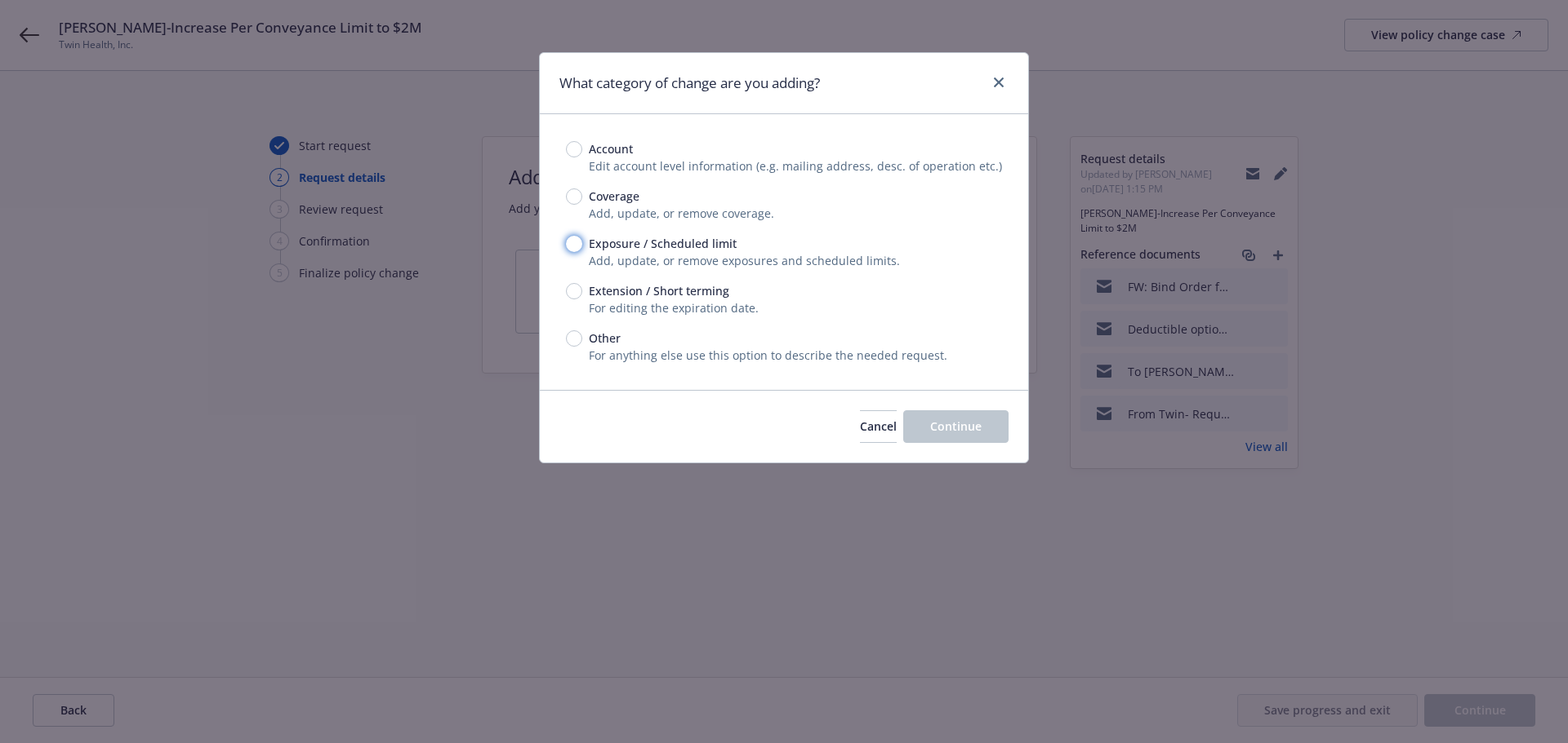
click at [569, 244] on input "Exposure / Scheduled limit" at bounding box center [573, 244] width 16 height 16
radio input "true"
click at [954, 423] on span "Continue" at bounding box center [956, 426] width 52 height 15
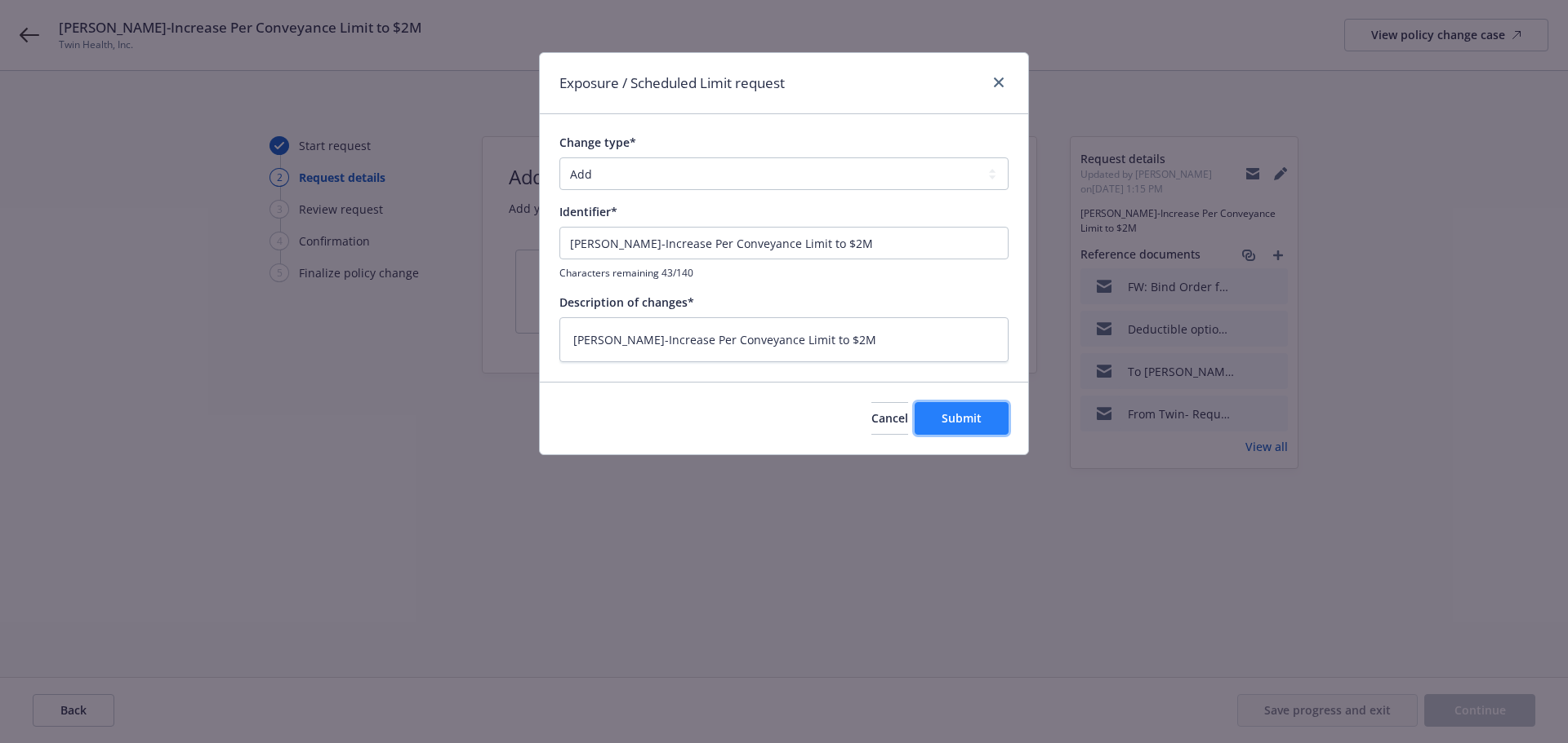
click at [977, 418] on span "Submit" at bounding box center [961, 418] width 40 height 15
type textarea "x"
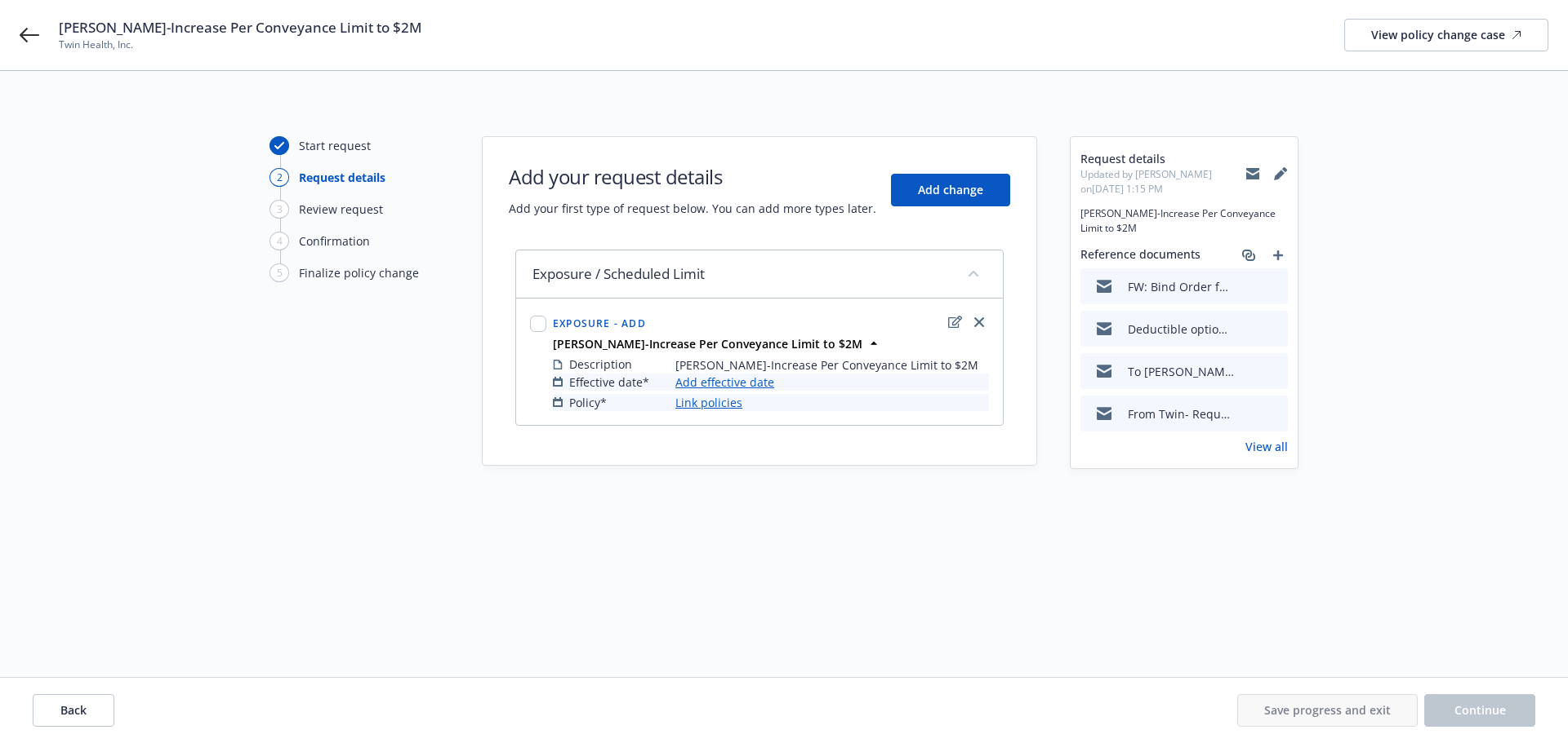
click at [733, 383] on link "Add effective date" at bounding box center [724, 382] width 98 height 17
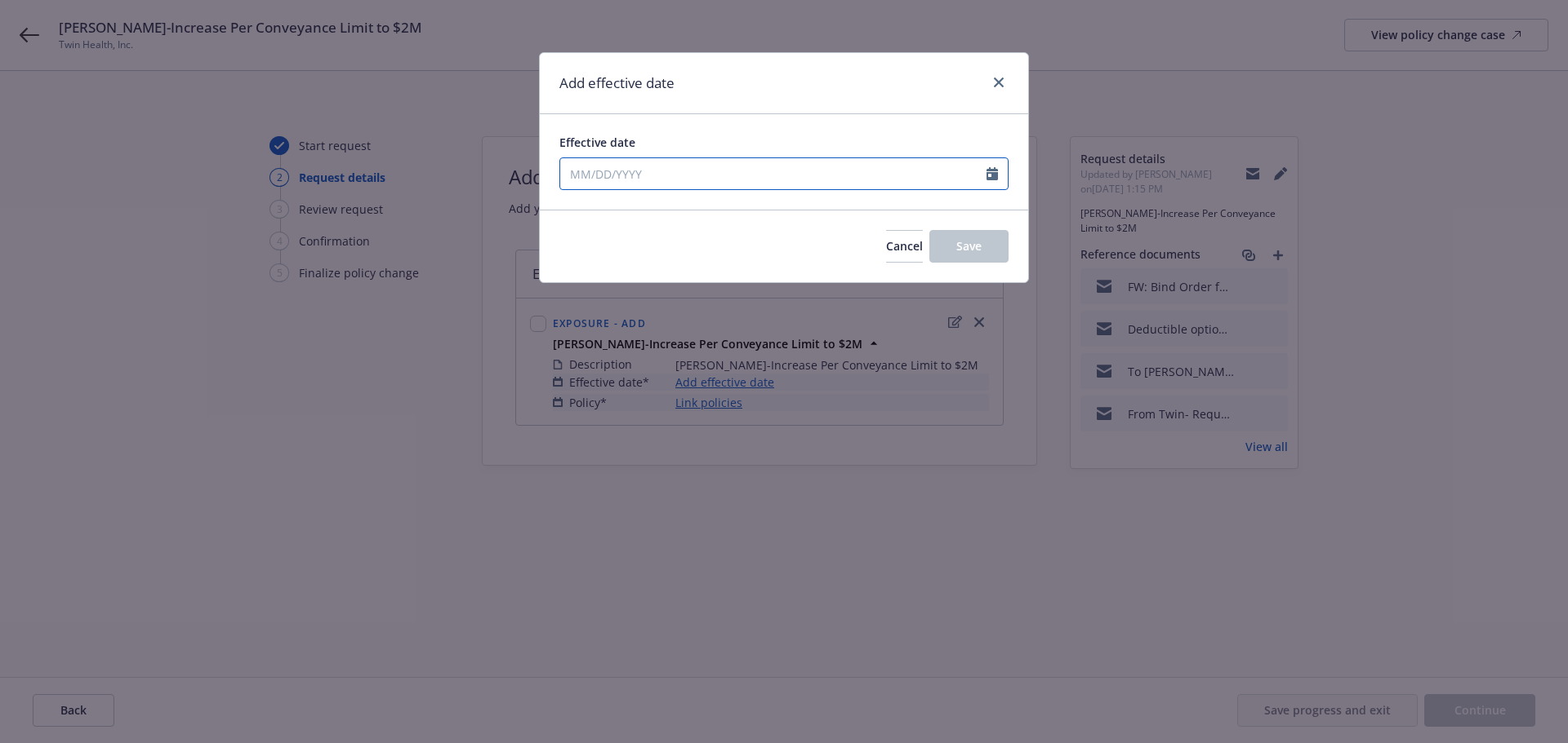
click at [990, 171] on icon "Calendar" at bounding box center [992, 174] width 11 height 13
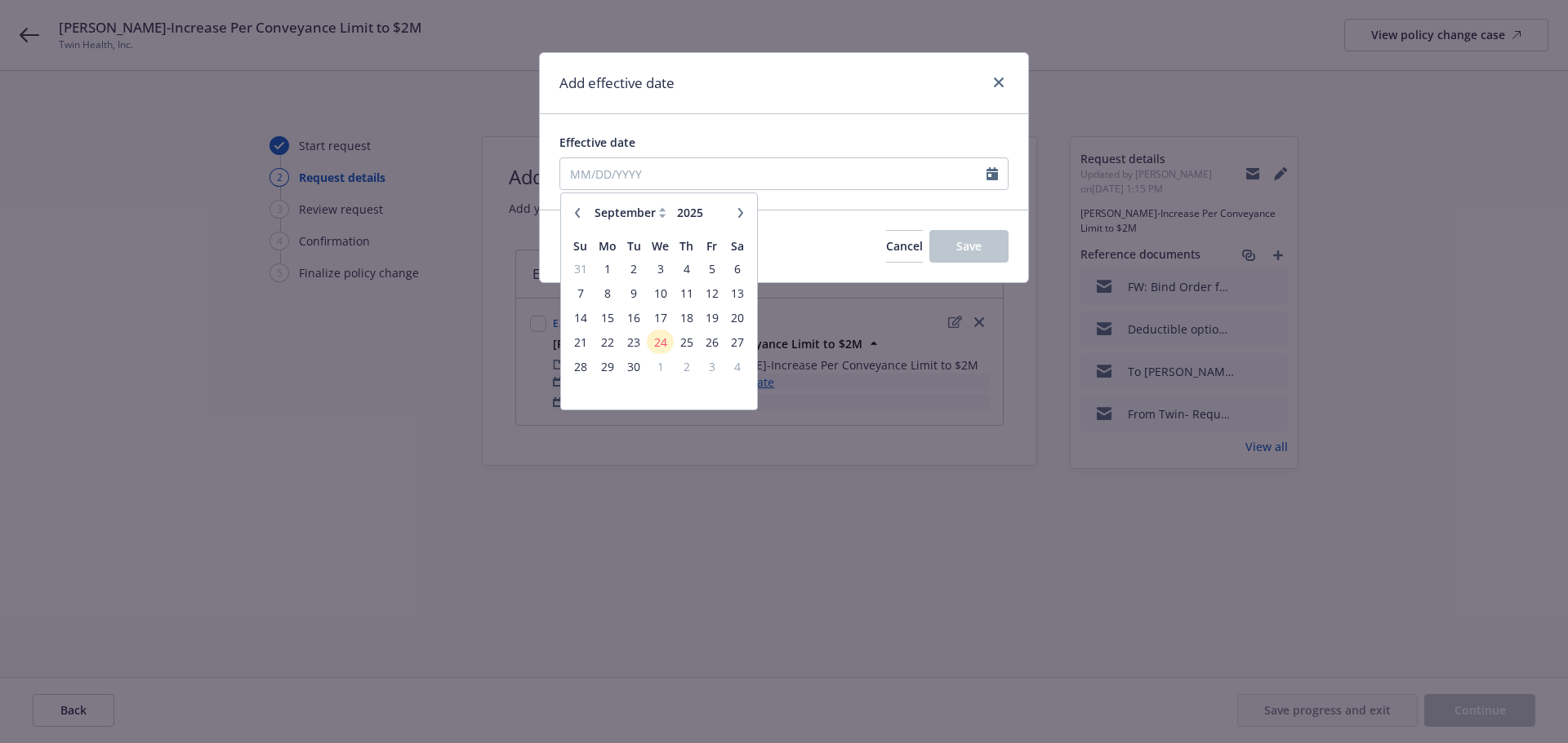
click at [576, 210] on icon "button" at bounding box center [577, 213] width 10 height 10
select select "8"
click at [578, 370] on span "24" at bounding box center [580, 366] width 22 height 20
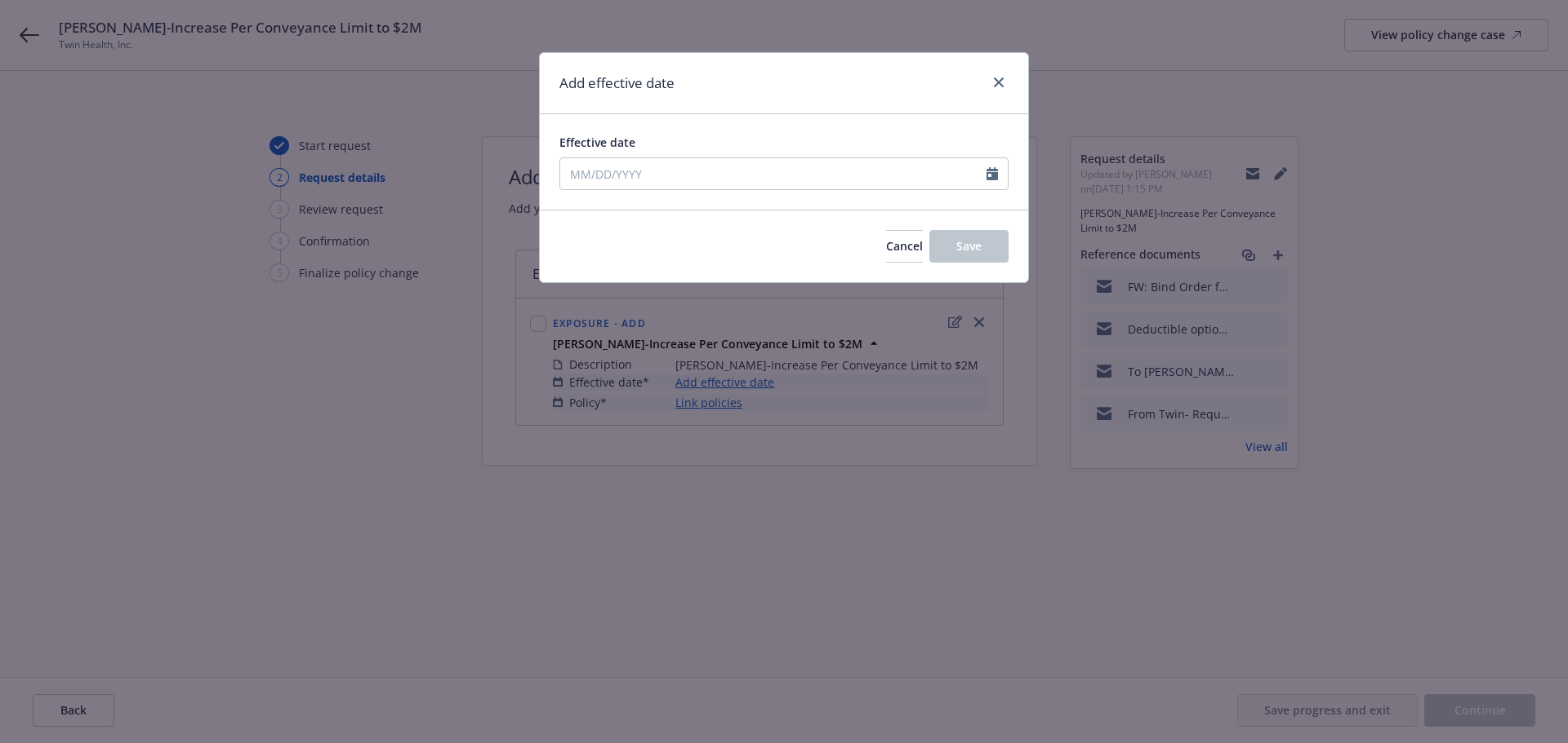
type input "08/24/2025"
click at [968, 247] on span "Save" at bounding box center [969, 246] width 25 height 15
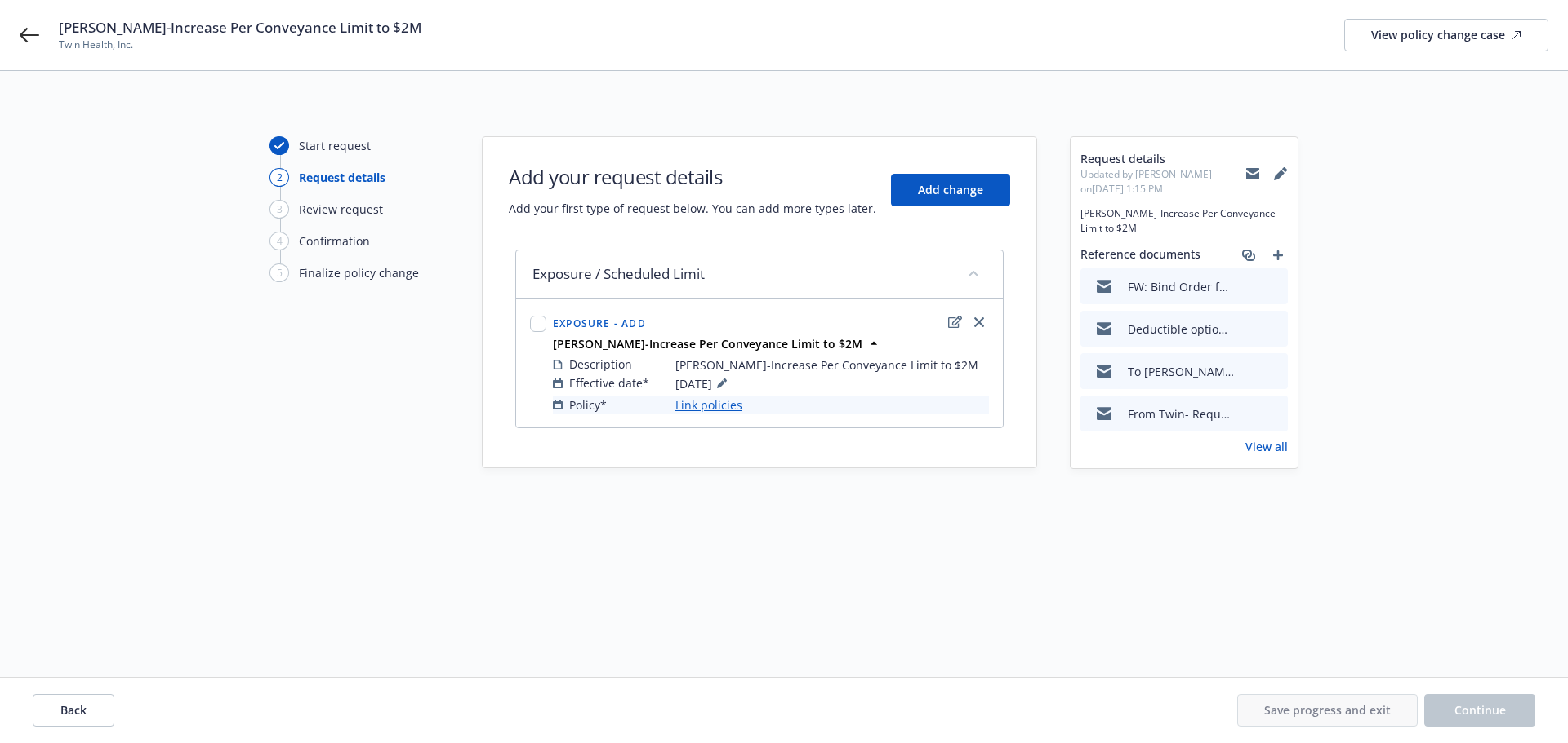
click at [720, 407] on link "Link policies" at bounding box center [709, 405] width 67 height 17
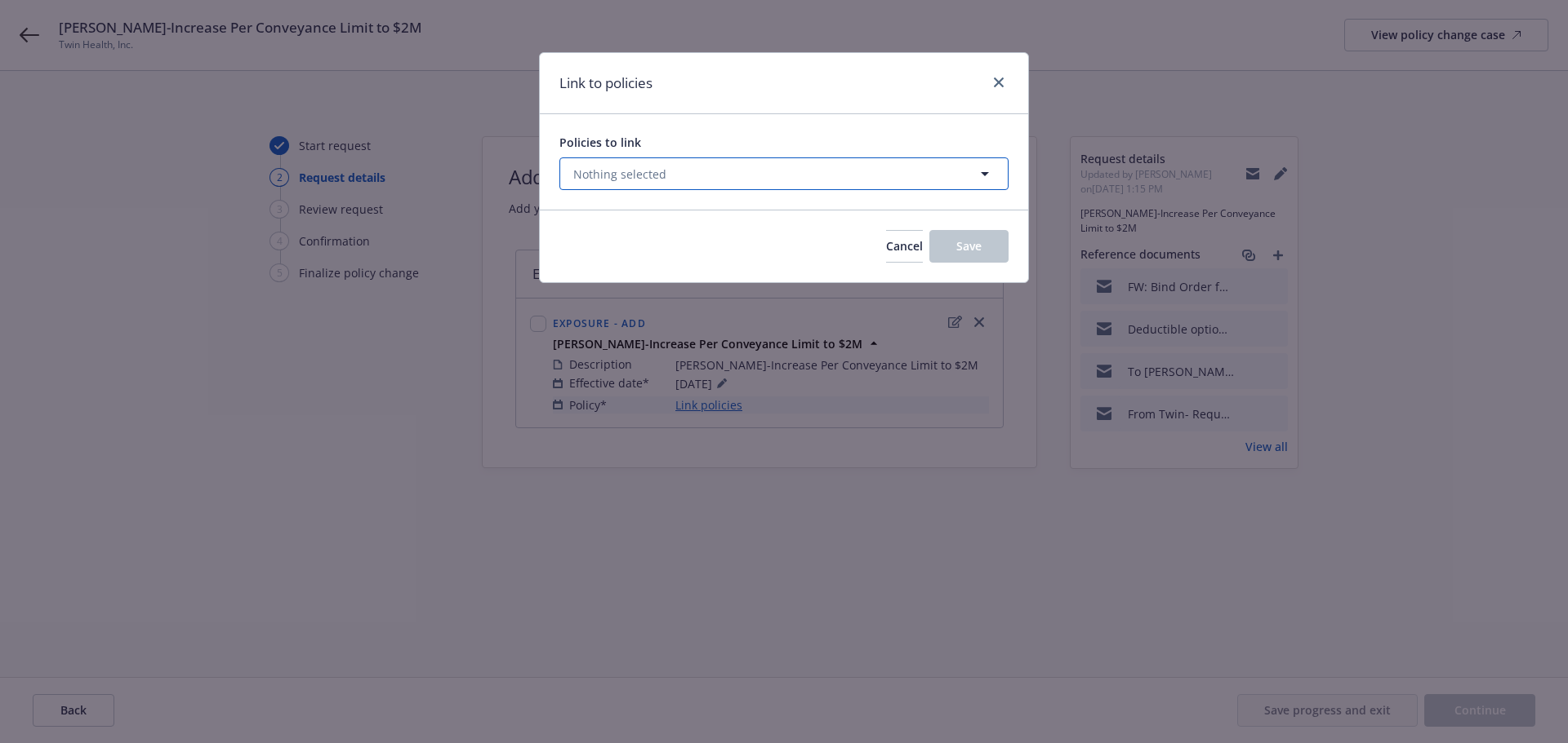
click at [637, 172] on span "Nothing selected" at bounding box center [619, 174] width 93 height 17
select select "ACTIVE"
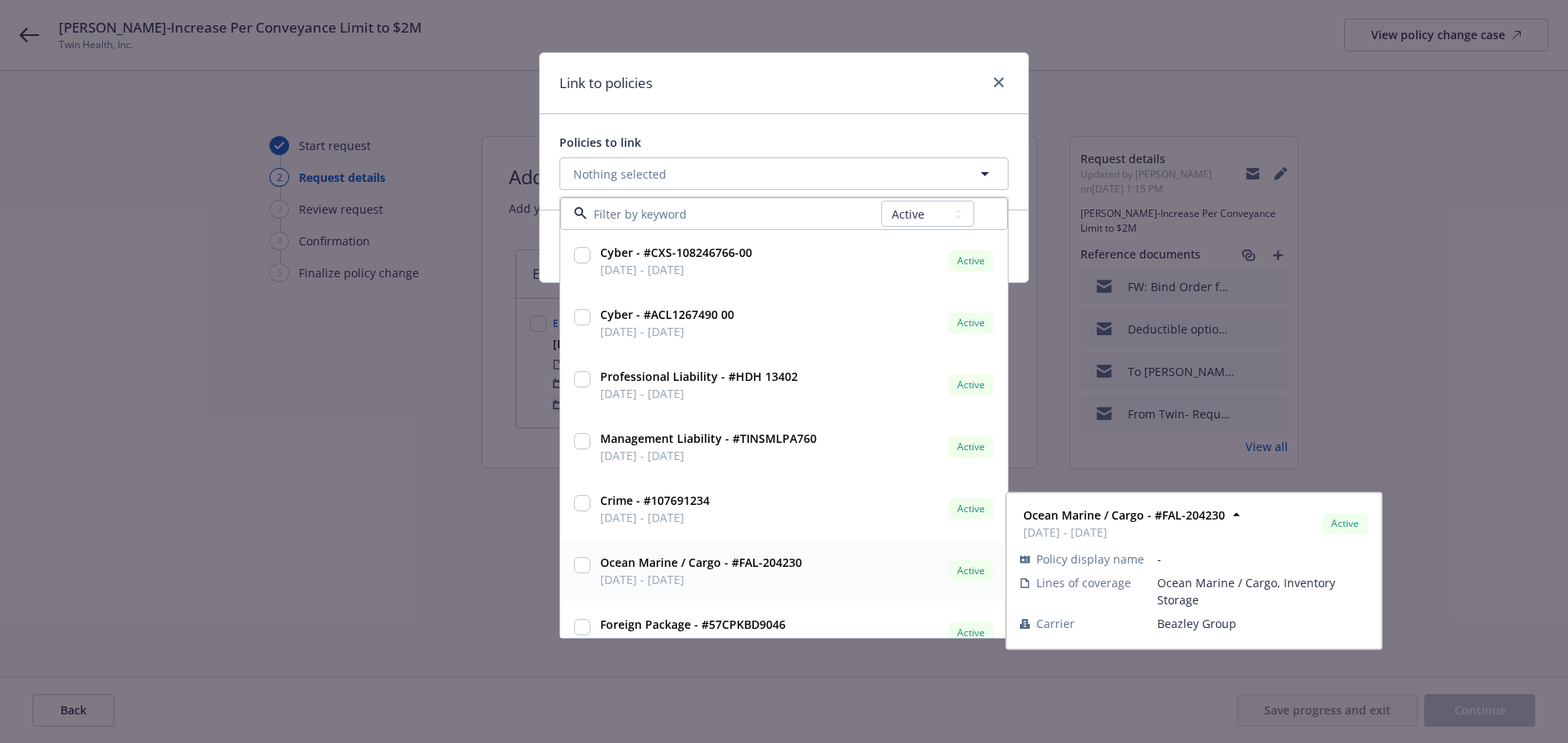
click at [583, 563] on input "checkbox" at bounding box center [582, 565] width 16 height 16
checkbox input "true"
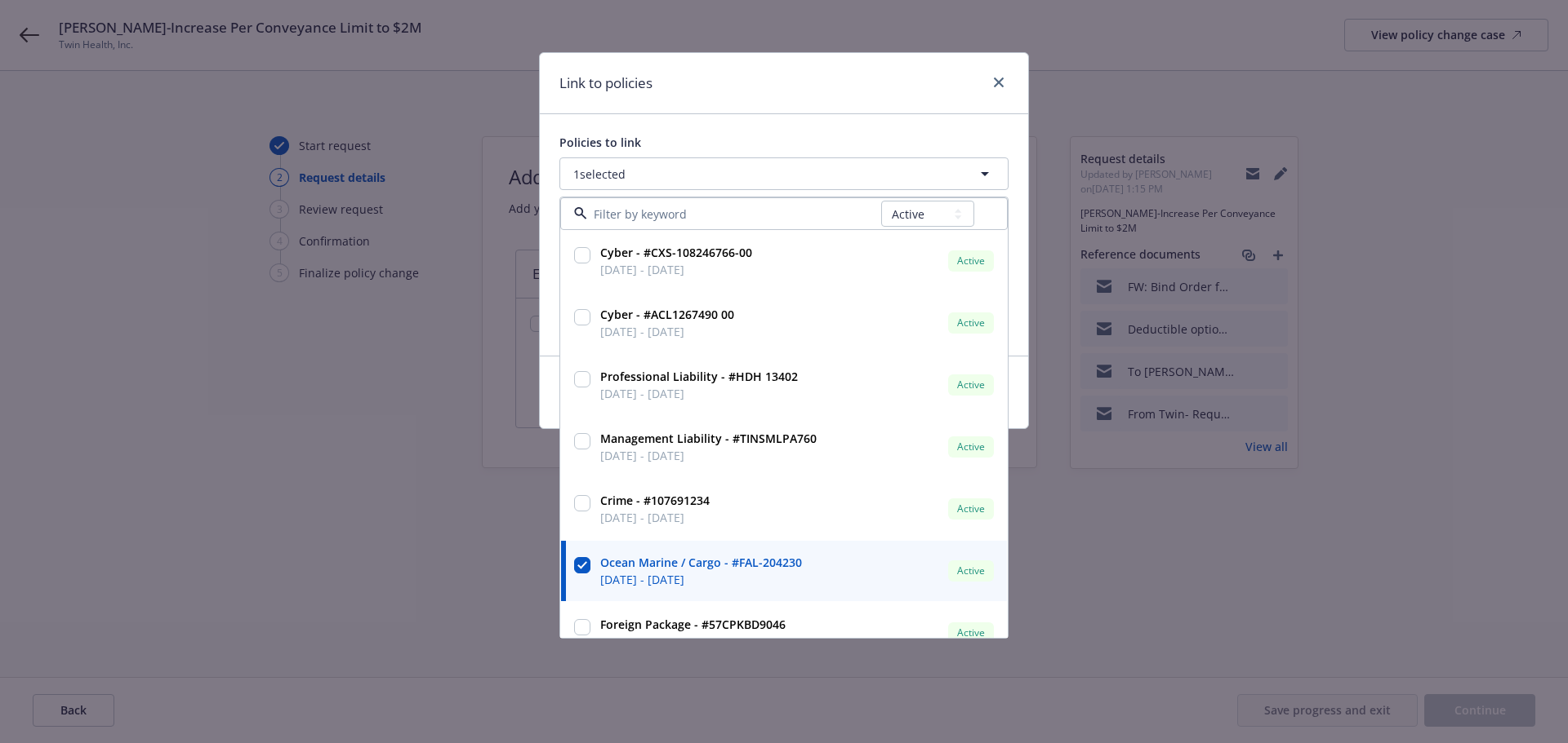
click at [508, 567] on div "Link to policies Policies to link 1 selected All Active Upcoming Expired Cancel…" at bounding box center [784, 372] width 1568 height 743
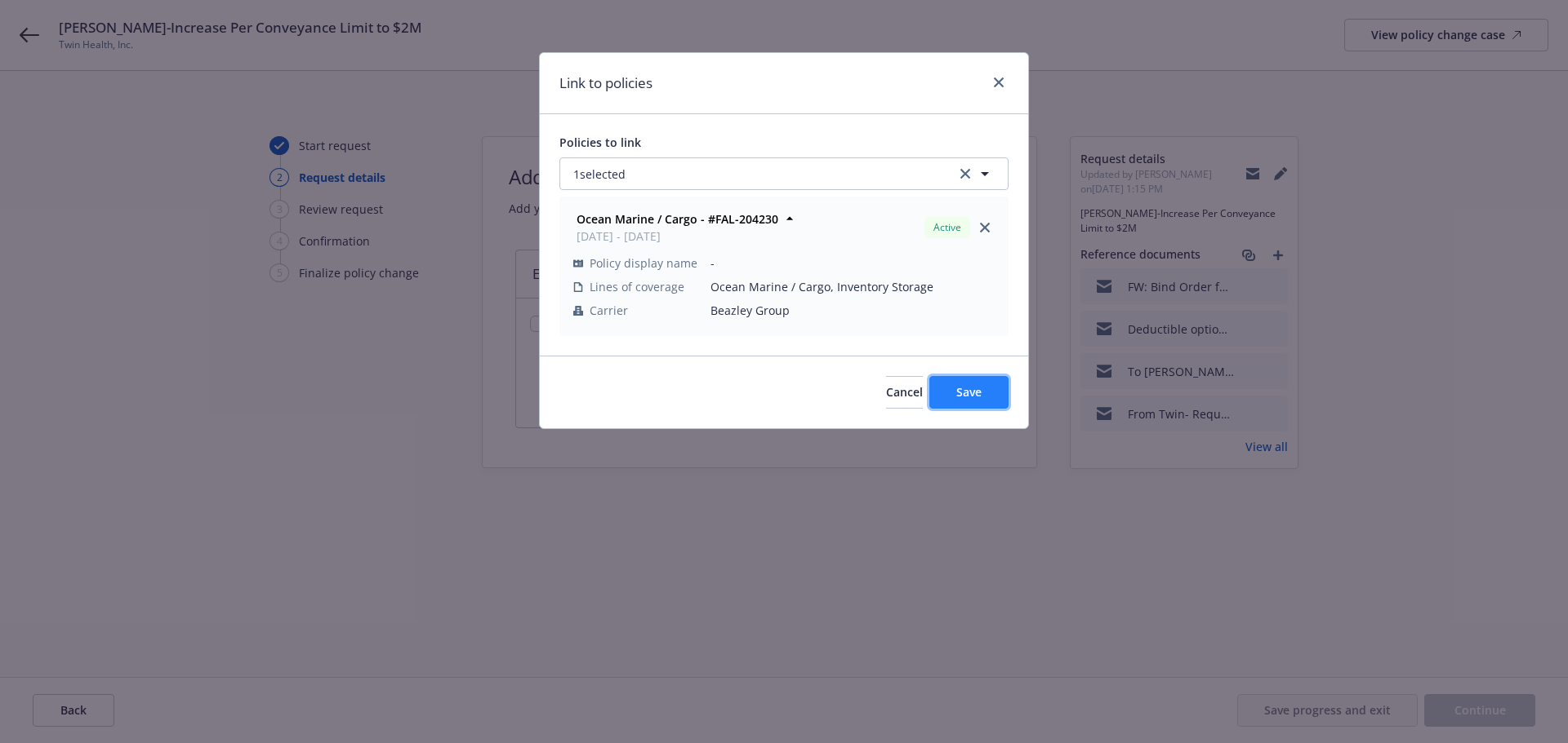
click at [968, 398] on span "Save" at bounding box center [969, 392] width 25 height 15
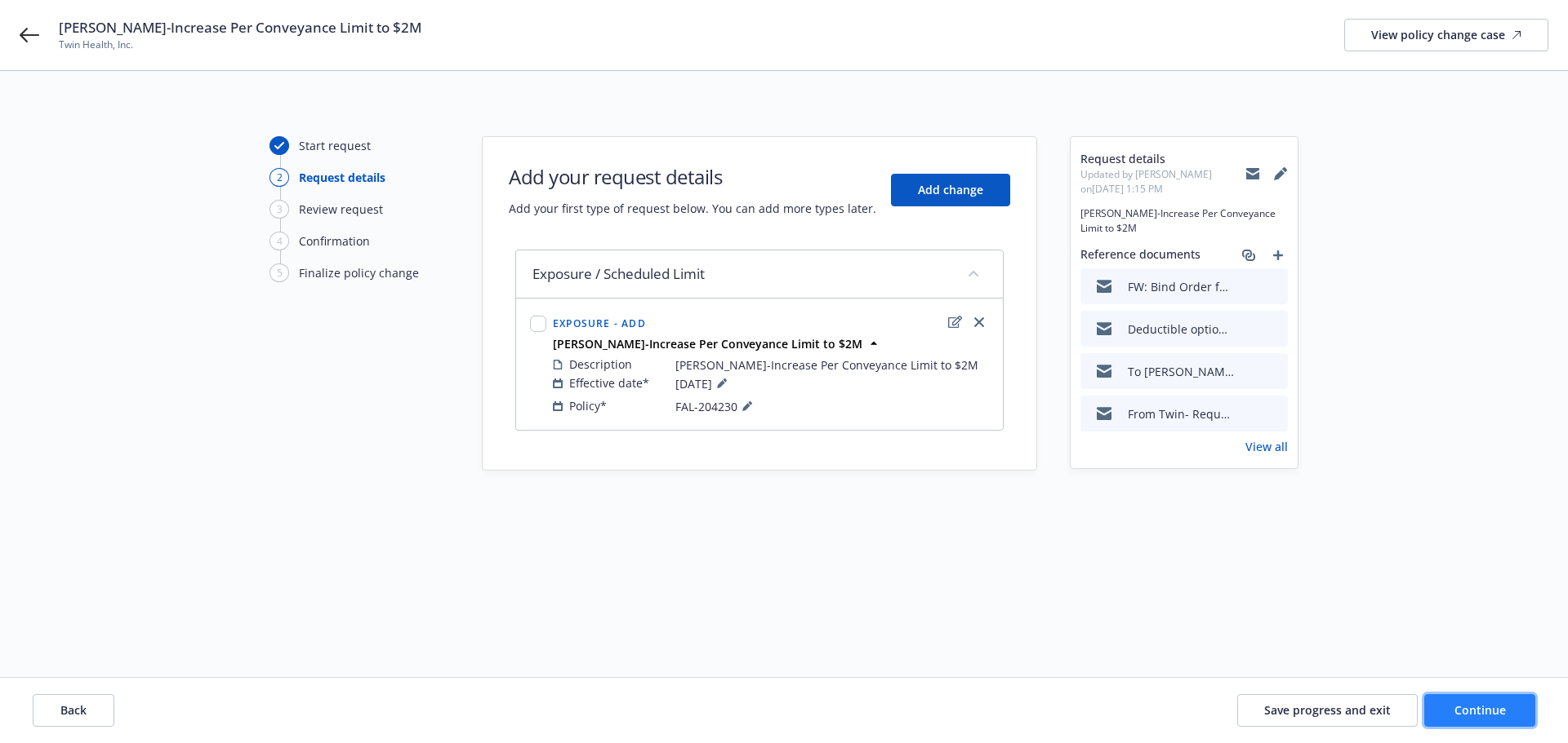
click at [1490, 712] on span "Continue" at bounding box center [1480, 711] width 52 height 15
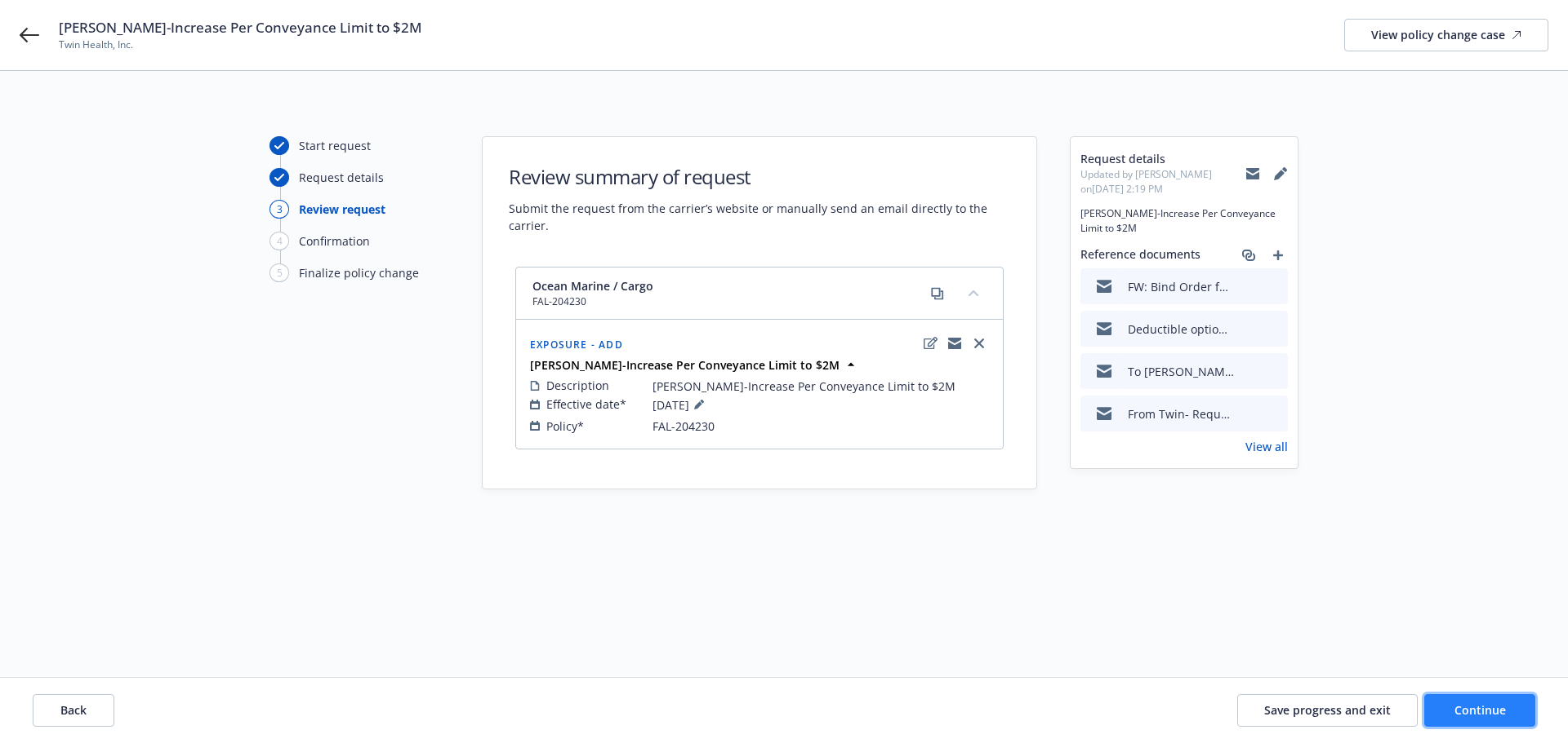
click at [1456, 713] on span "Continue" at bounding box center [1480, 711] width 52 height 15
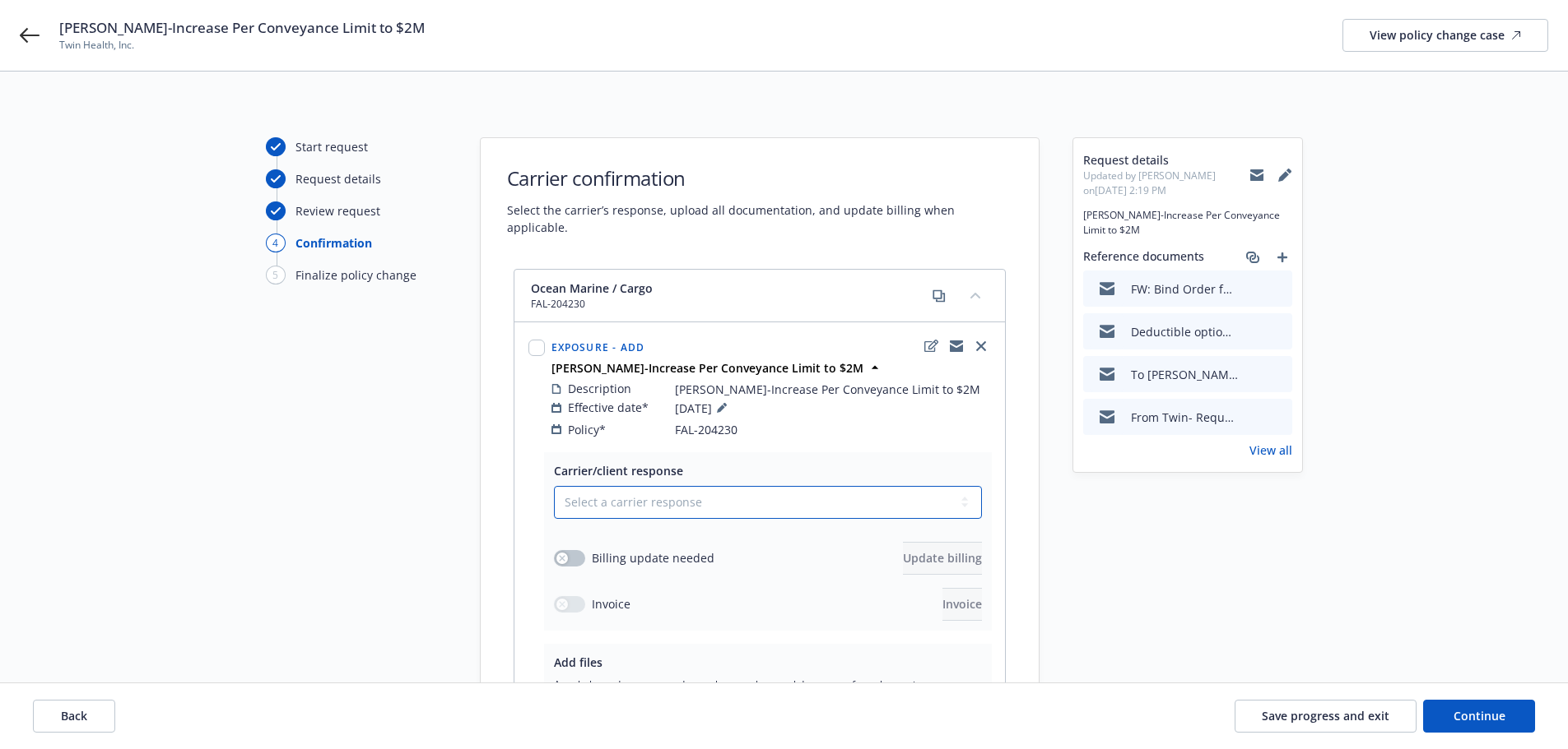
click at [671, 486] on select "Select a carrier response Accepted Accepted with revision No endorsement needed…" at bounding box center [768, 503] width 428 height 33
select select "ACCEPTED"
click at [554, 486] on select "Select a carrier response Accepted Accepted with revision No endorsement needed…" at bounding box center [768, 503] width 428 height 33
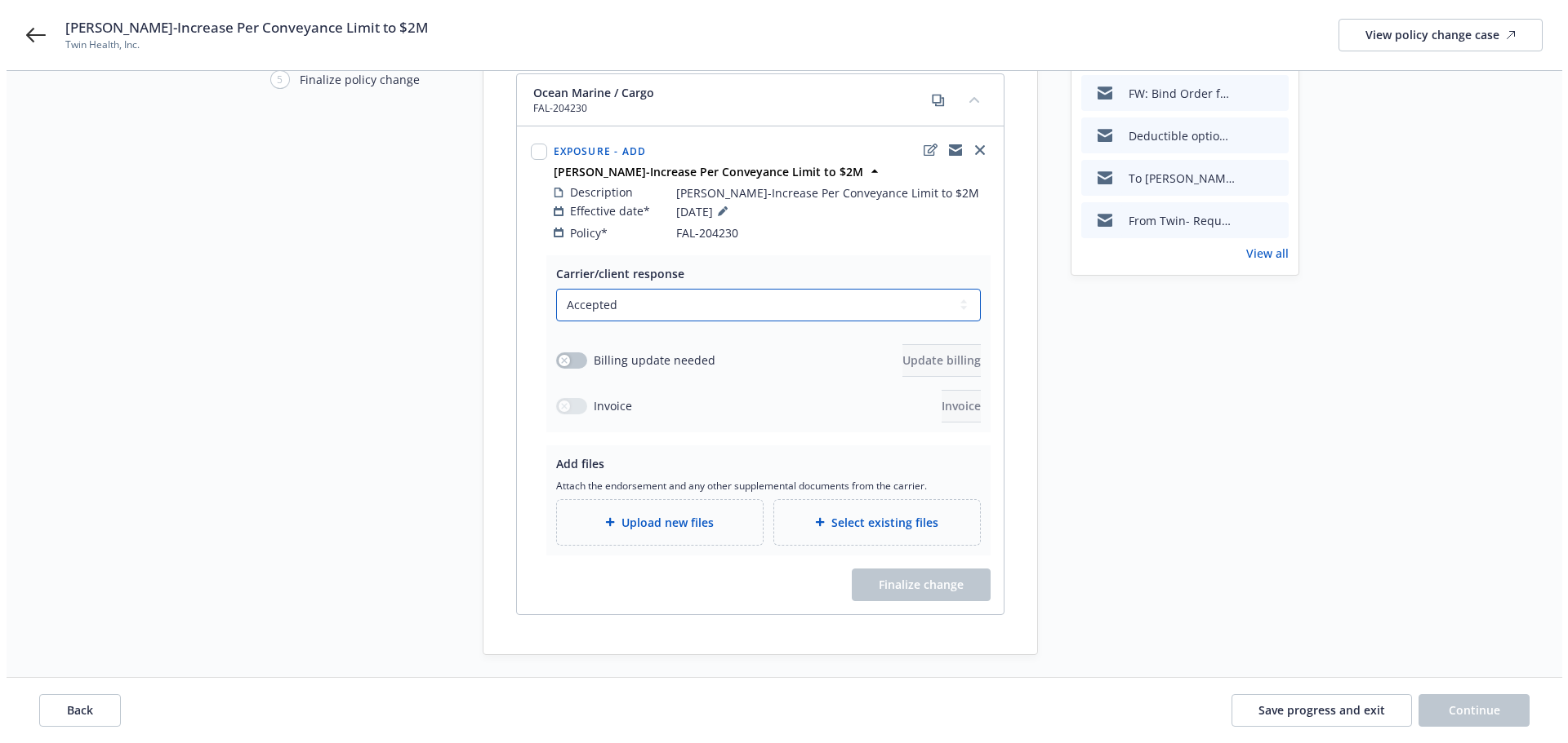
scroll to position [220, 0]
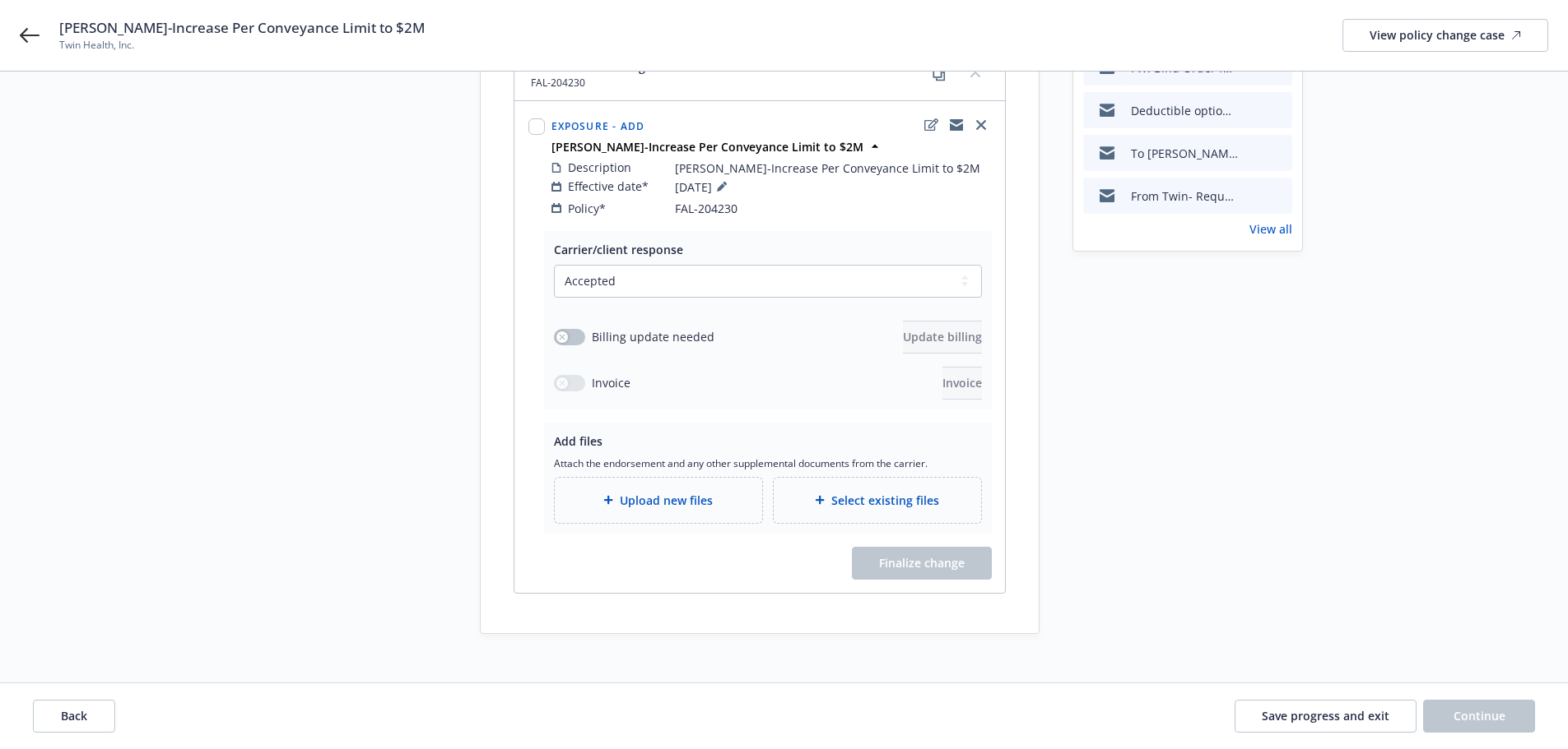
click at [702, 492] on span "Upload new files" at bounding box center [666, 501] width 93 height 17
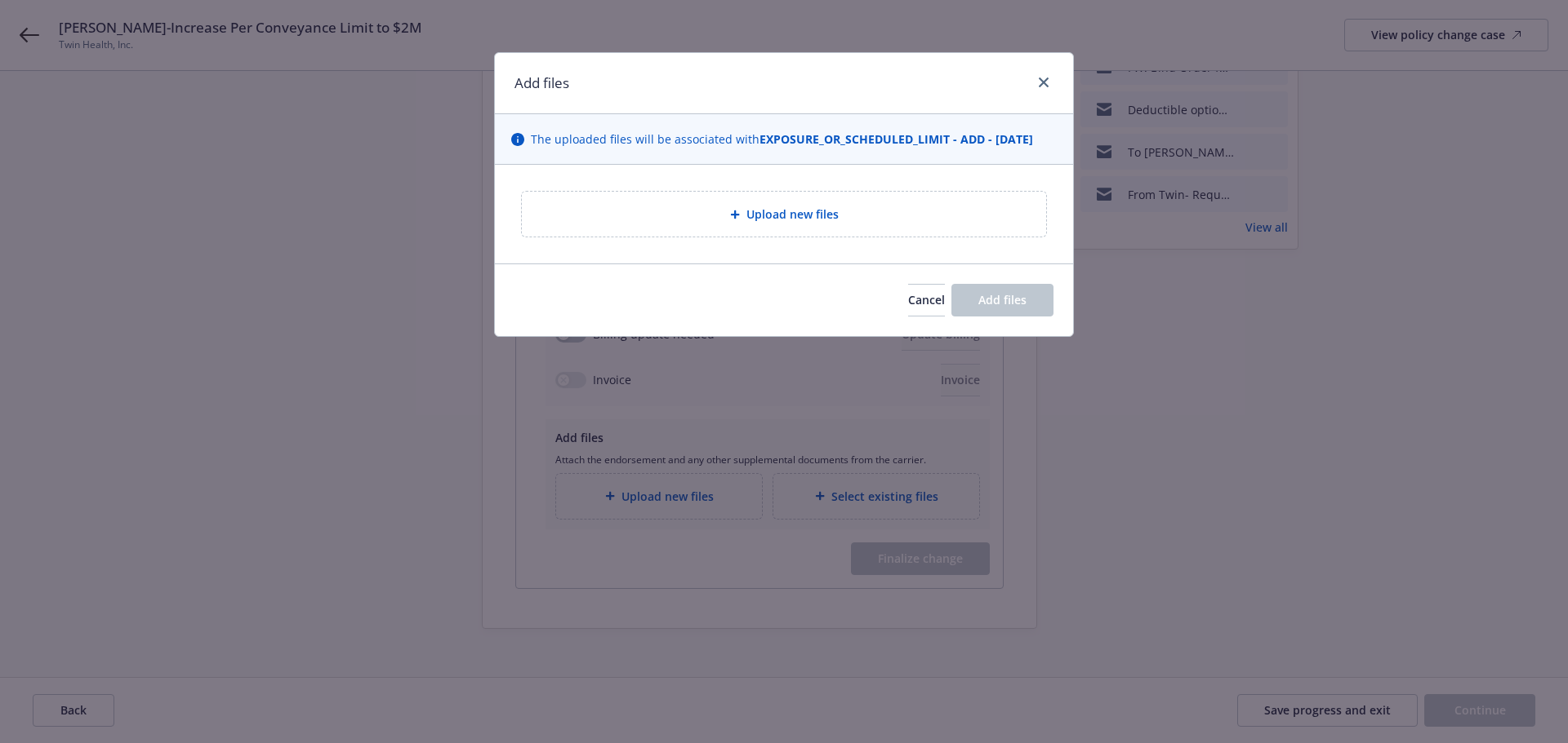
click at [780, 216] on span "Upload new files" at bounding box center [792, 214] width 93 height 17
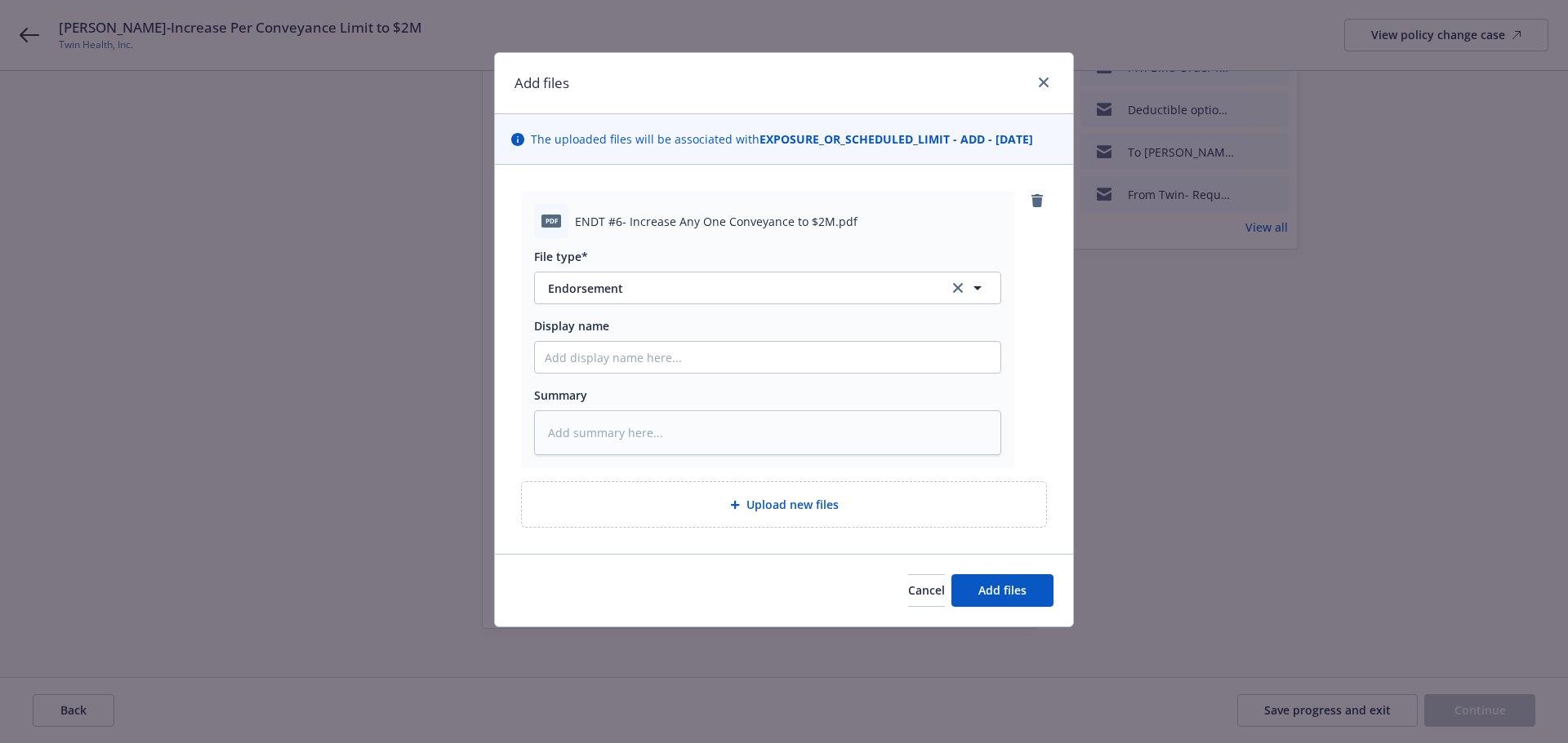
click at [751, 497] on span "Upload new files" at bounding box center [792, 505] width 93 height 17
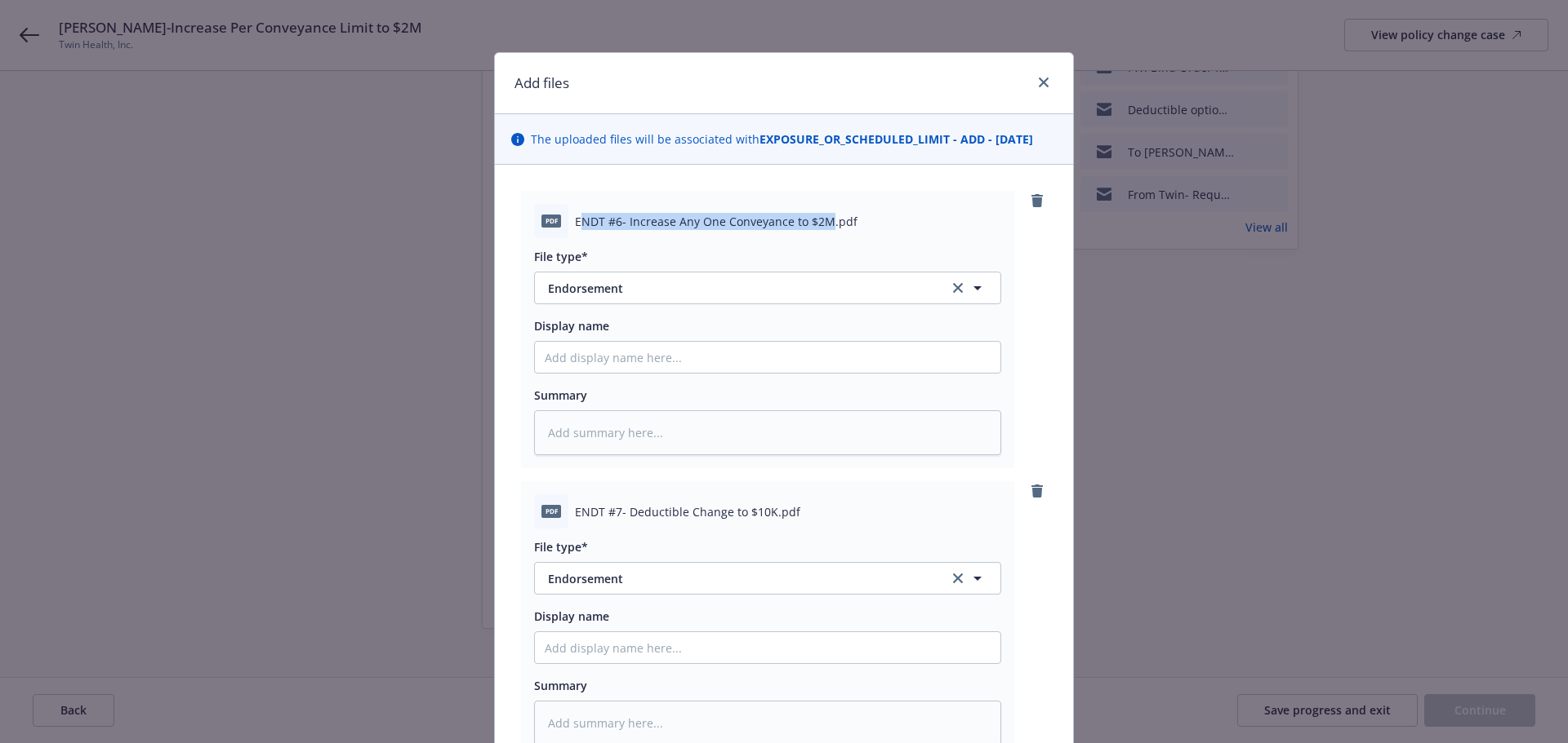
drag, startPoint x: 652, startPoint y: 223, endPoint x: 821, endPoint y: 226, distance: 169.0
click at [821, 226] on span "ENDT #6- Increase Any One Conveyance to $2M.pdf" at bounding box center [717, 222] width 283 height 17
copy span "NDT #6- Increase Any One Conveyance to $2M"
click at [616, 354] on input "Display name" at bounding box center [767, 357] width 465 height 31
paste input "NDT #6- Increase Any One Conveyance to $2M"
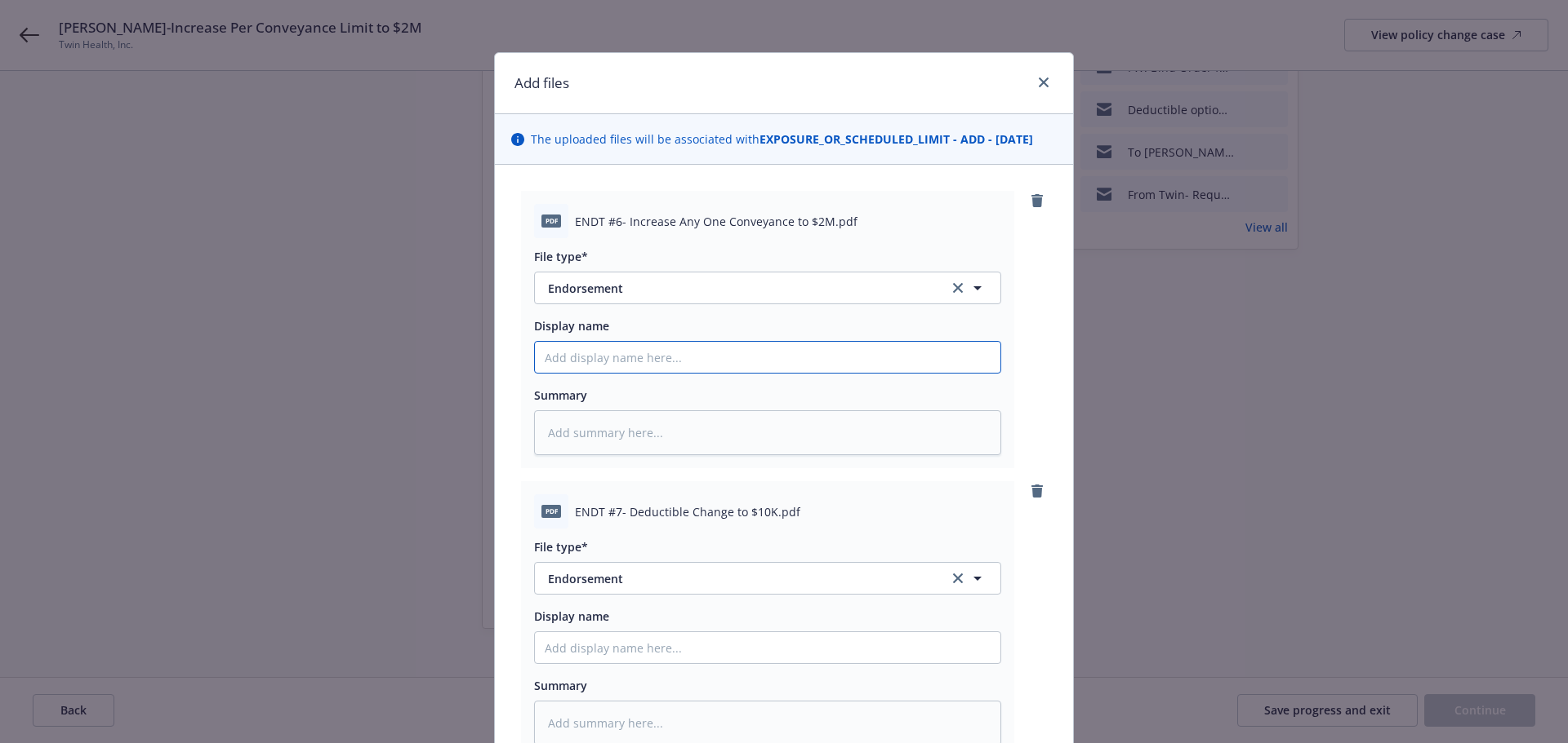
type textarea "x"
type input "NDT #6- Increase Any One Conveyance to $2M"
click at [611, 435] on textarea at bounding box center [767, 433] width 467 height 45
paste textarea "NDT #6- Increase Any One Conveyance to $2M"
type textarea "x"
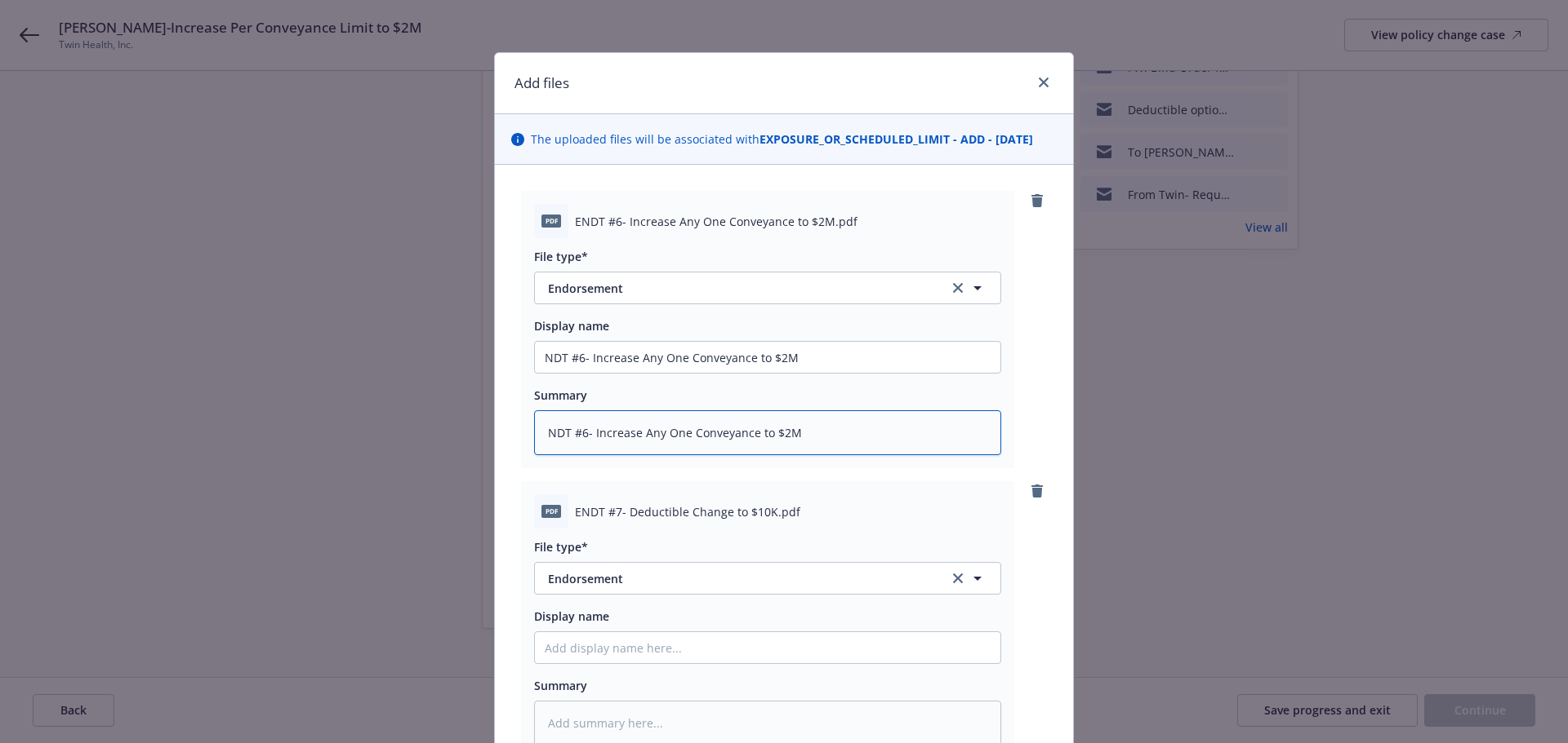
type textarea "NDT #6- Increase Any One Conveyance to $2M"
click at [537, 356] on input "NDT #6- Increase Any One Conveyance to $2M" at bounding box center [767, 357] width 465 height 31
type textarea "x"
type input "ENDT #6- Increase Any One Conveyance to $2M"
click at [541, 435] on textarea "NDT #6- Increase Any One Conveyance to $2M" at bounding box center [767, 433] width 467 height 45
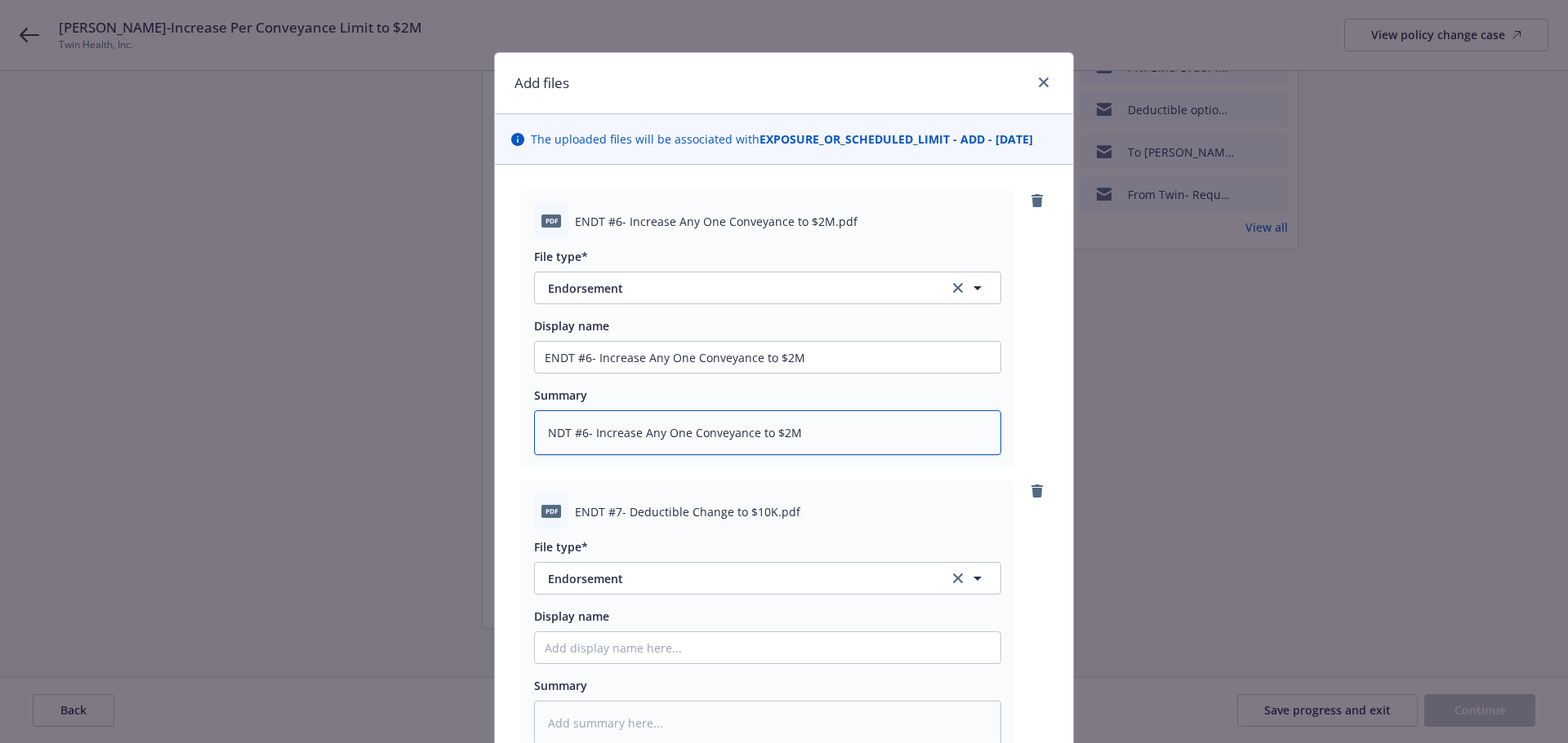
type textarea "x"
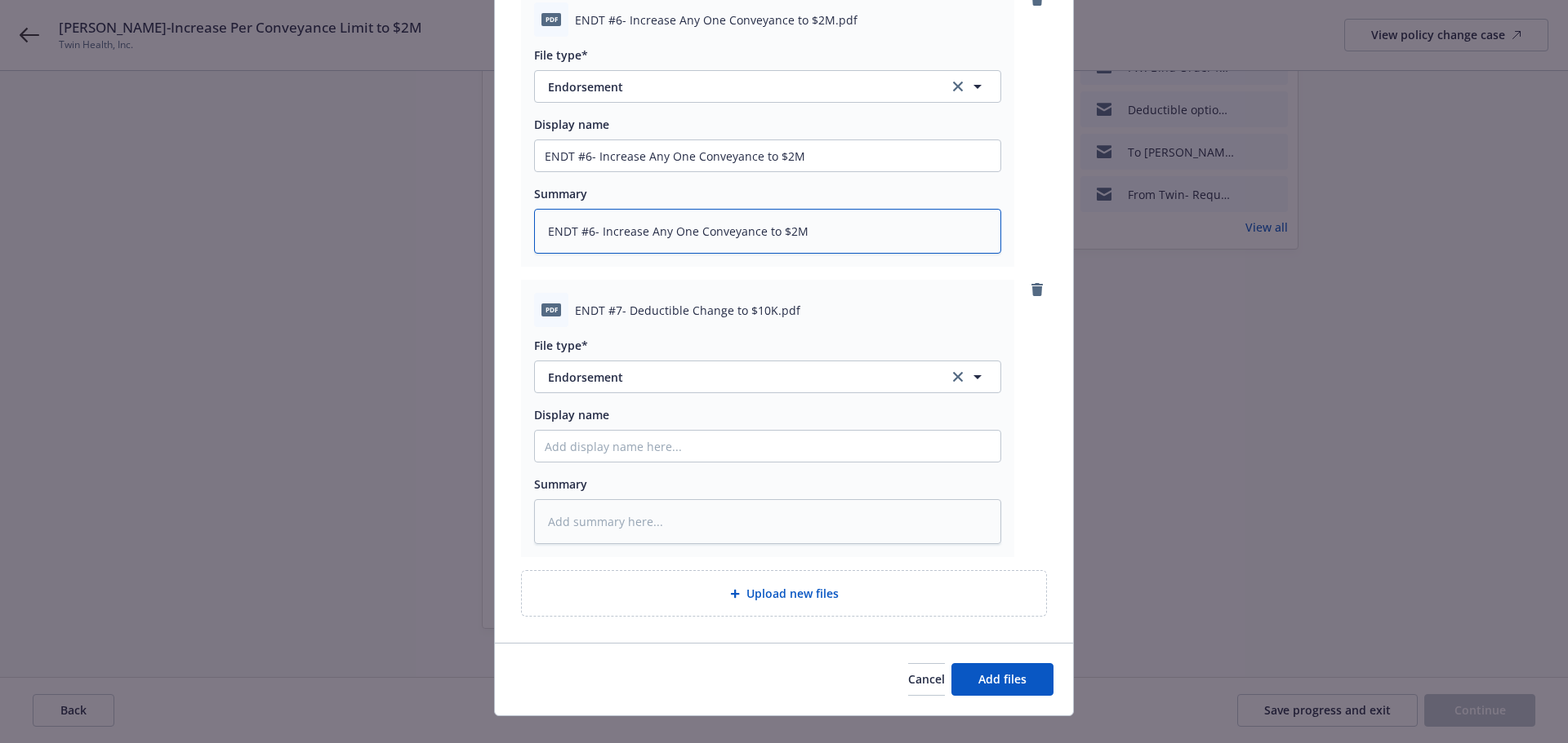
scroll to position [227, 0]
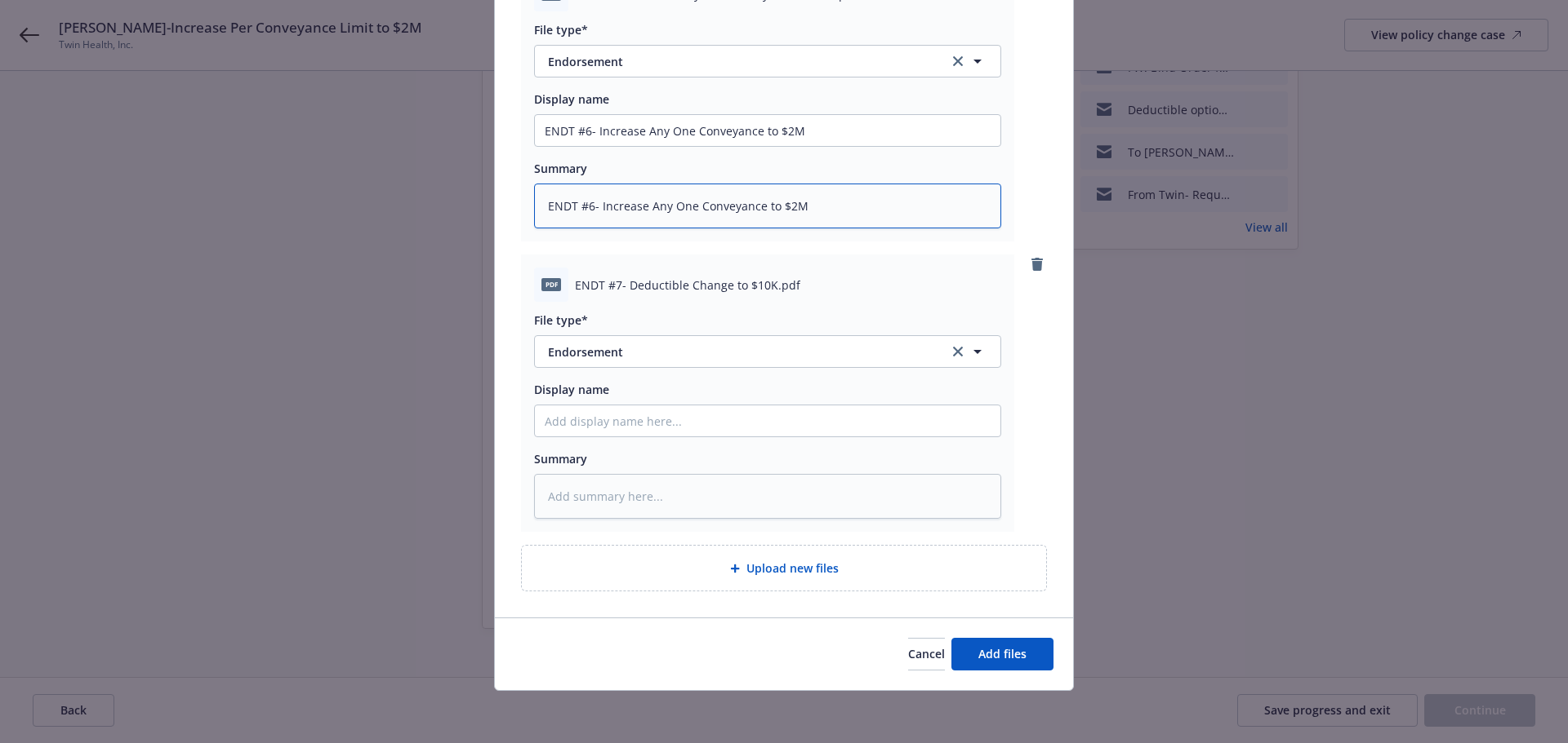
type textarea "ENDT #6- Increase Any One Conveyance to $2M"
drag, startPoint x: 567, startPoint y: 283, endPoint x: 764, endPoint y: 288, distance: 197.1
click at [764, 288] on div "pdf ENDT #7- Deductible Change to $10K.pdf" at bounding box center [767, 285] width 467 height 34
copy span "ENDT #7- Deductible Change to $10K"
click at [572, 423] on input "Display name" at bounding box center [767, 421] width 465 height 31
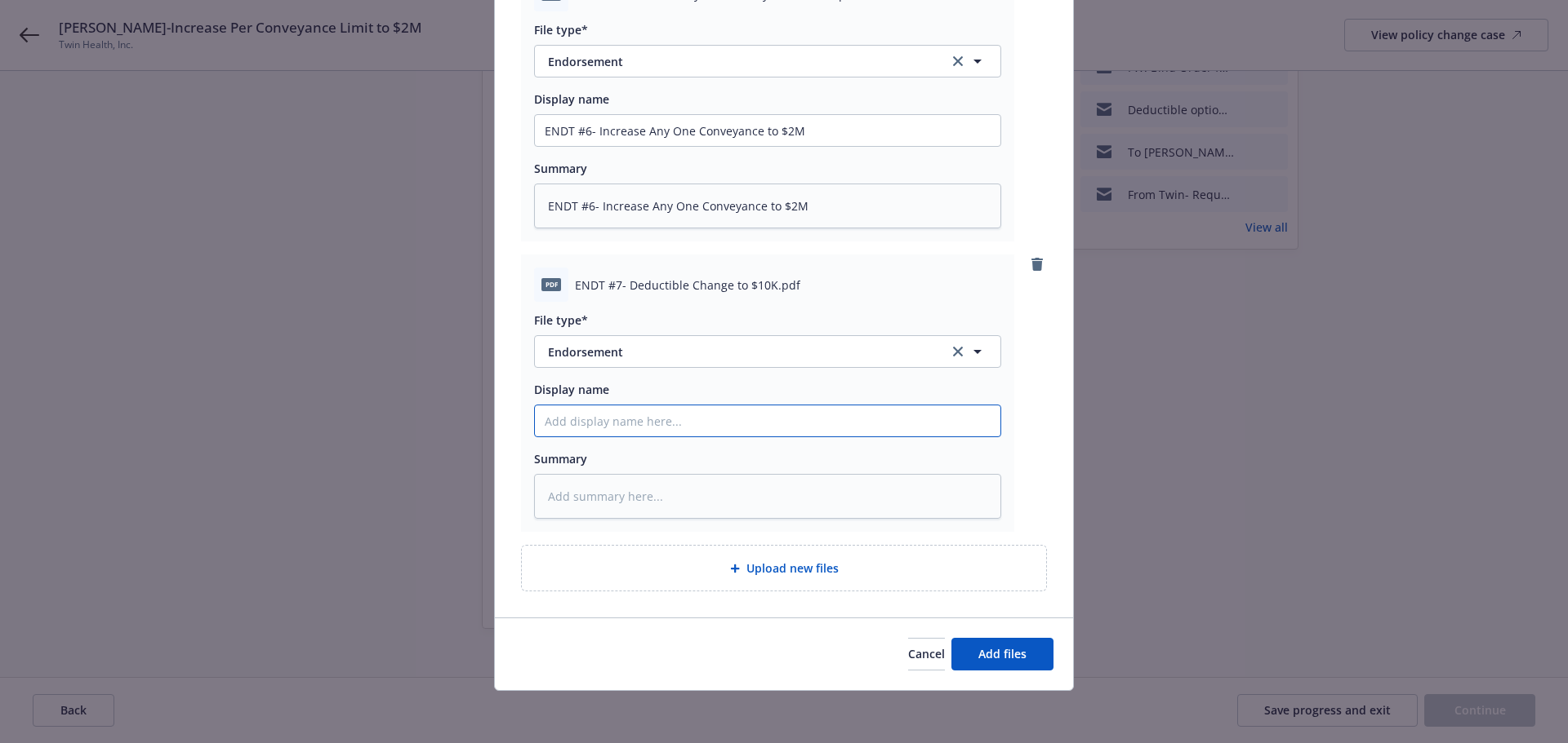
paste input "ENDT #7- Deductible Change to $10K"
type textarea "x"
type input "ENDT #7- Deductible Change to $10K"
click at [574, 485] on textarea at bounding box center [767, 496] width 467 height 45
paste textarea "ENDT #7- Deductible Change to $10K"
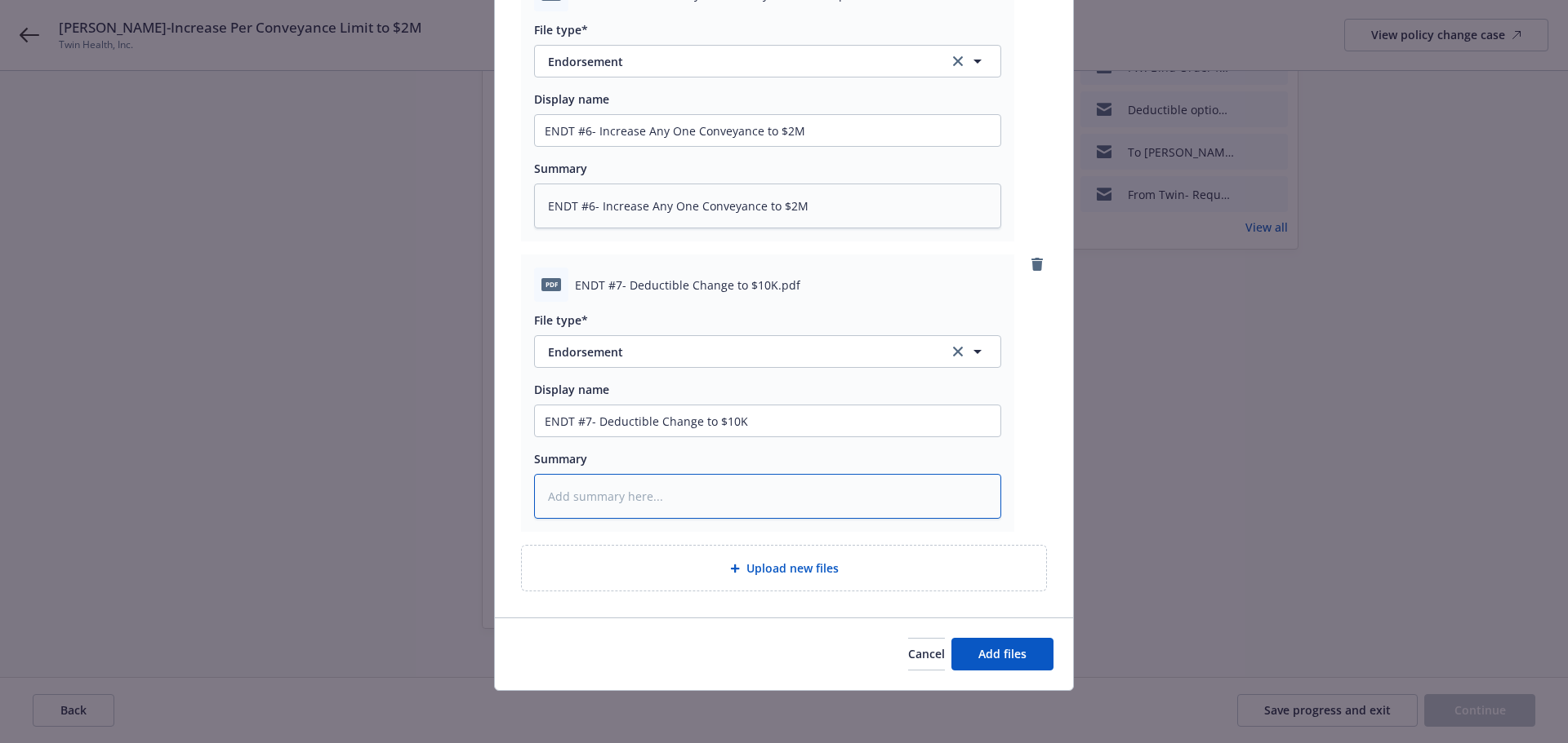
type textarea "x"
type textarea "ENDT #7- Deductible Change to $10K"
click at [1000, 650] on span "Add files" at bounding box center [1002, 654] width 48 height 15
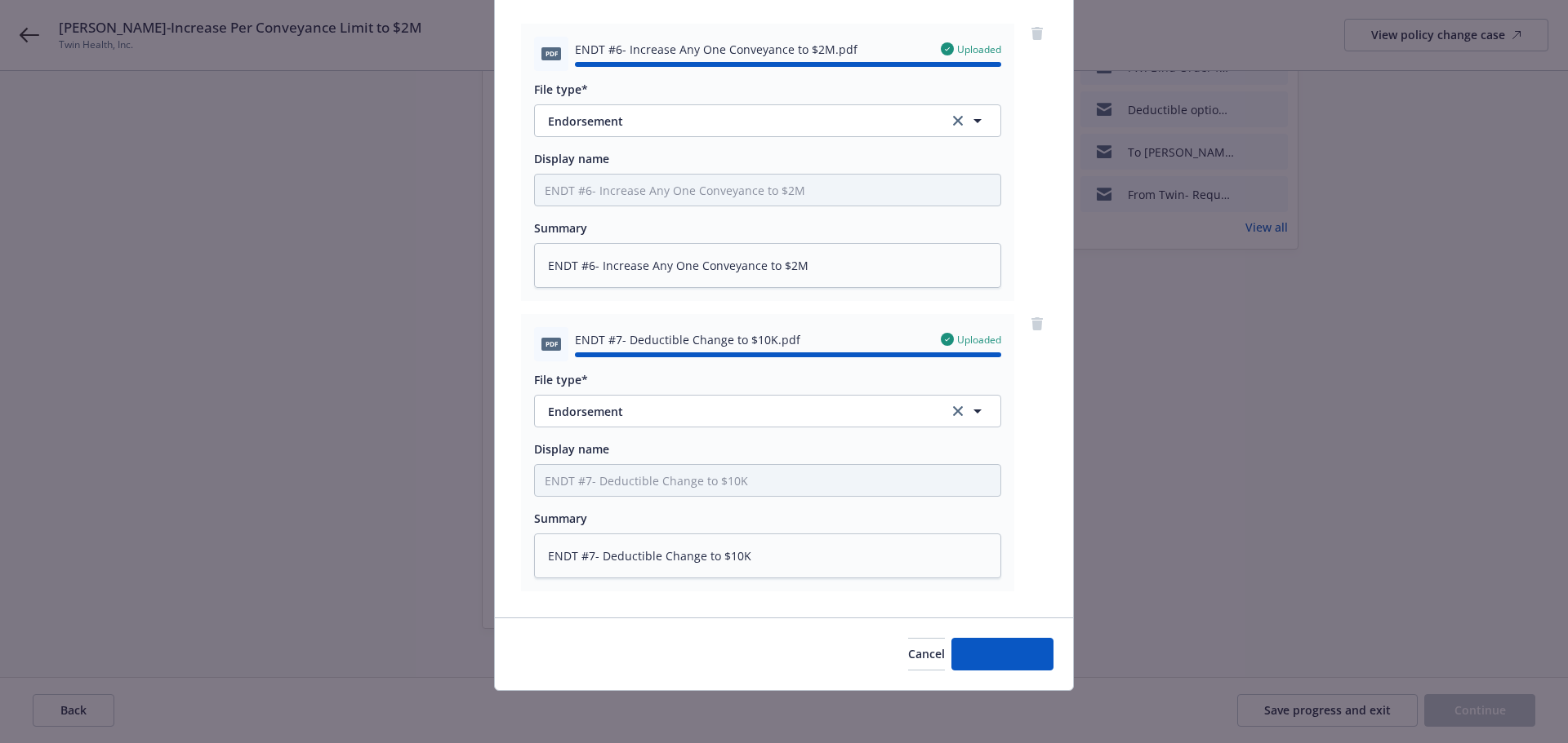
type textarea "x"
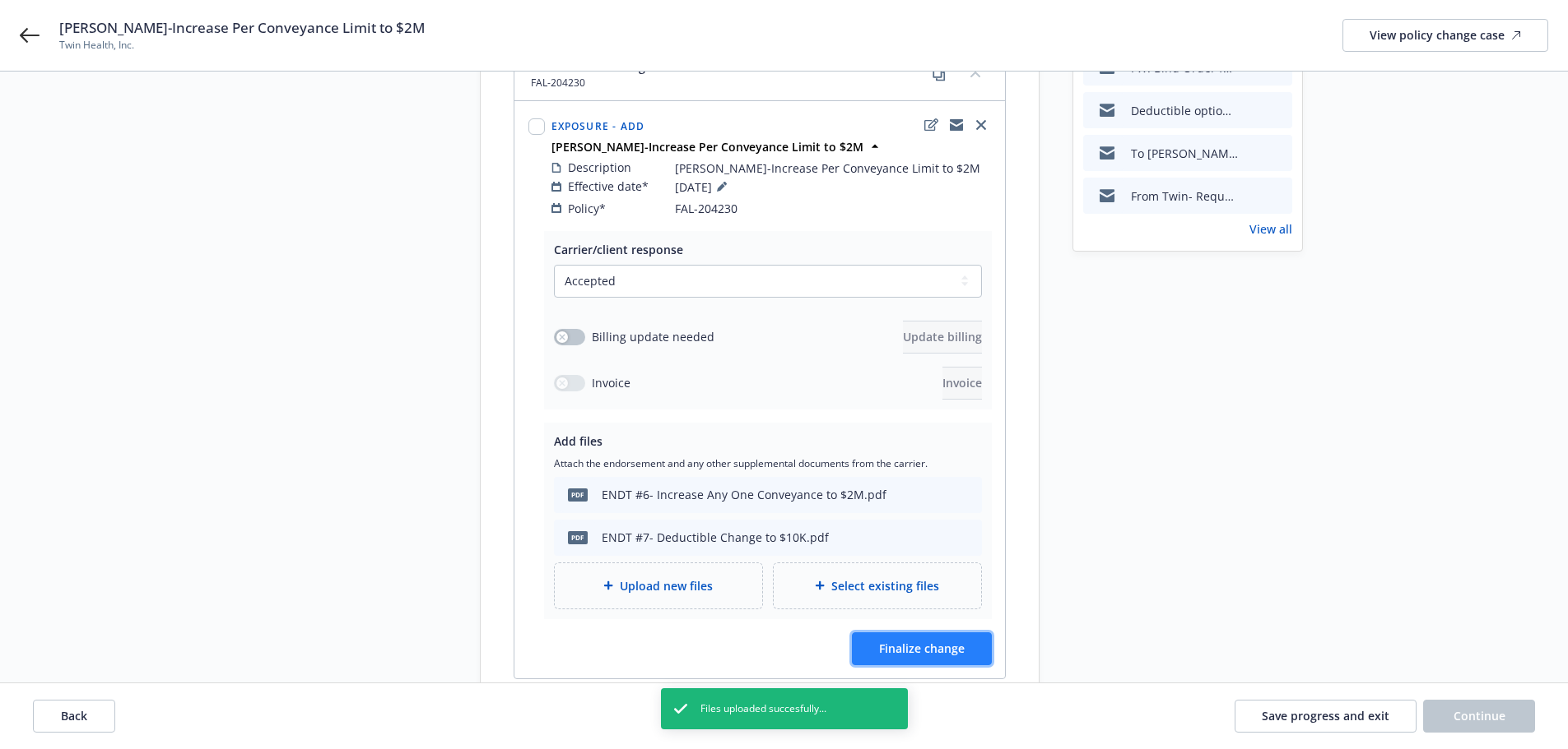
click at [913, 641] on span "Finalize change" at bounding box center [922, 649] width 86 height 15
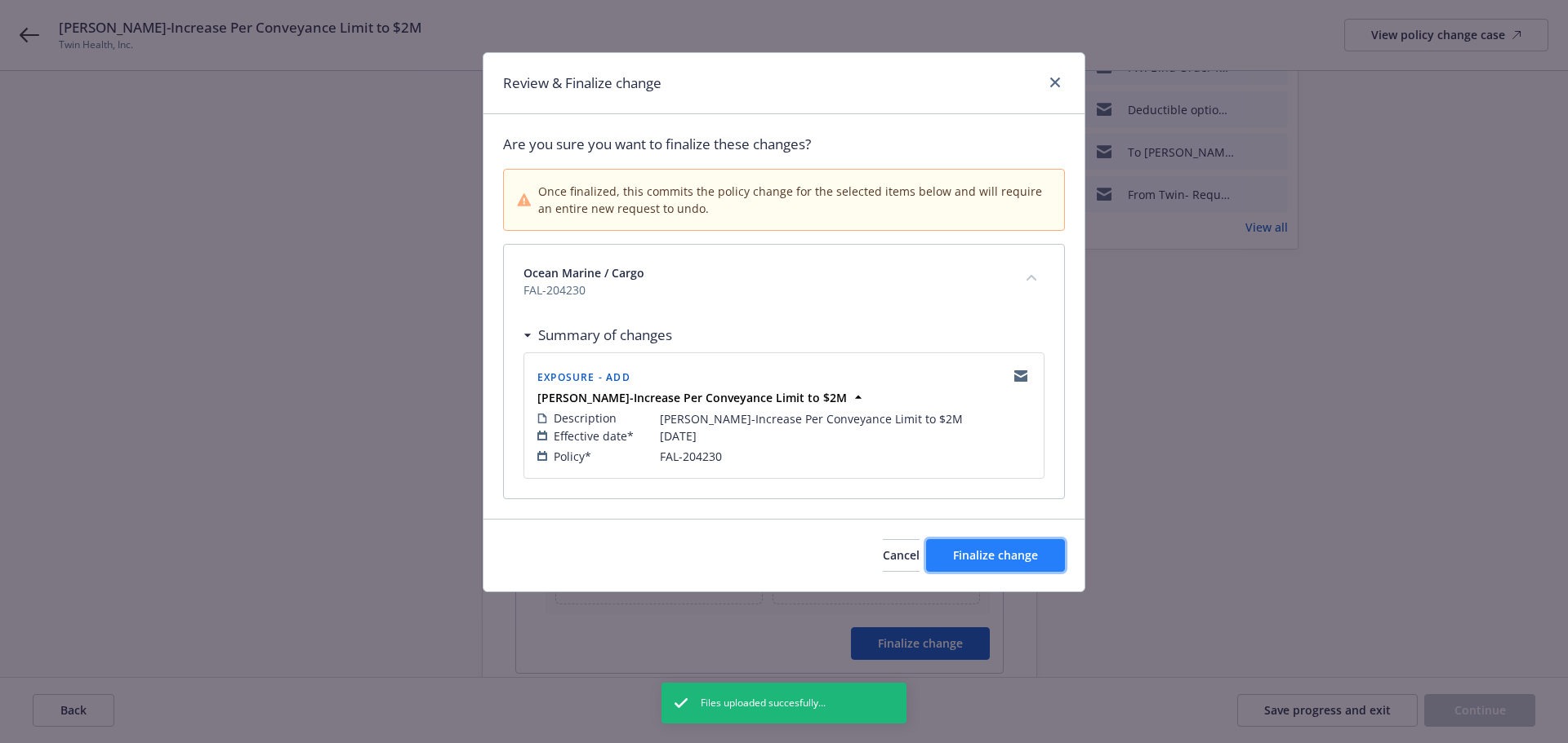
click at [1023, 549] on span "Finalize change" at bounding box center [995, 555] width 85 height 15
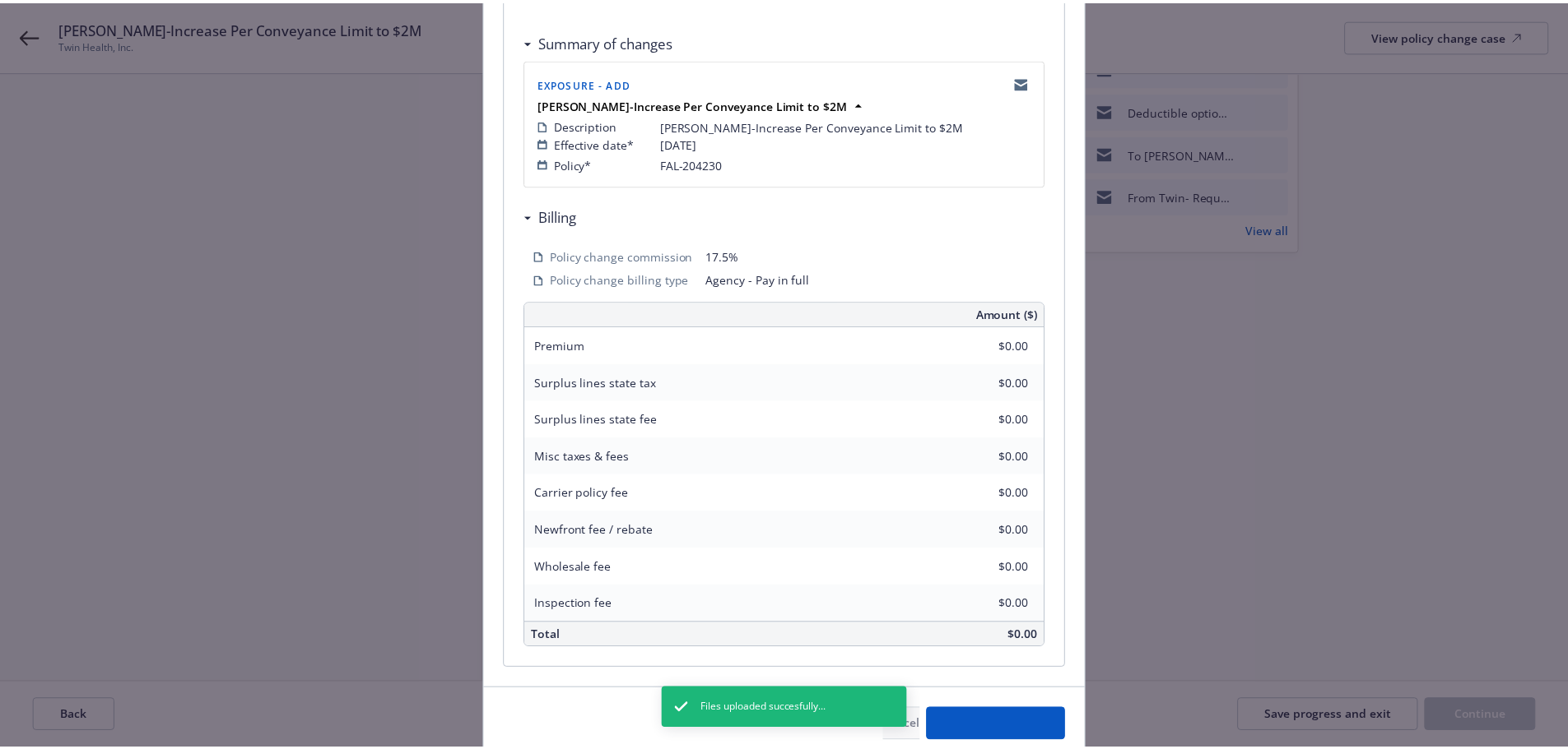
scroll to position [363, 0]
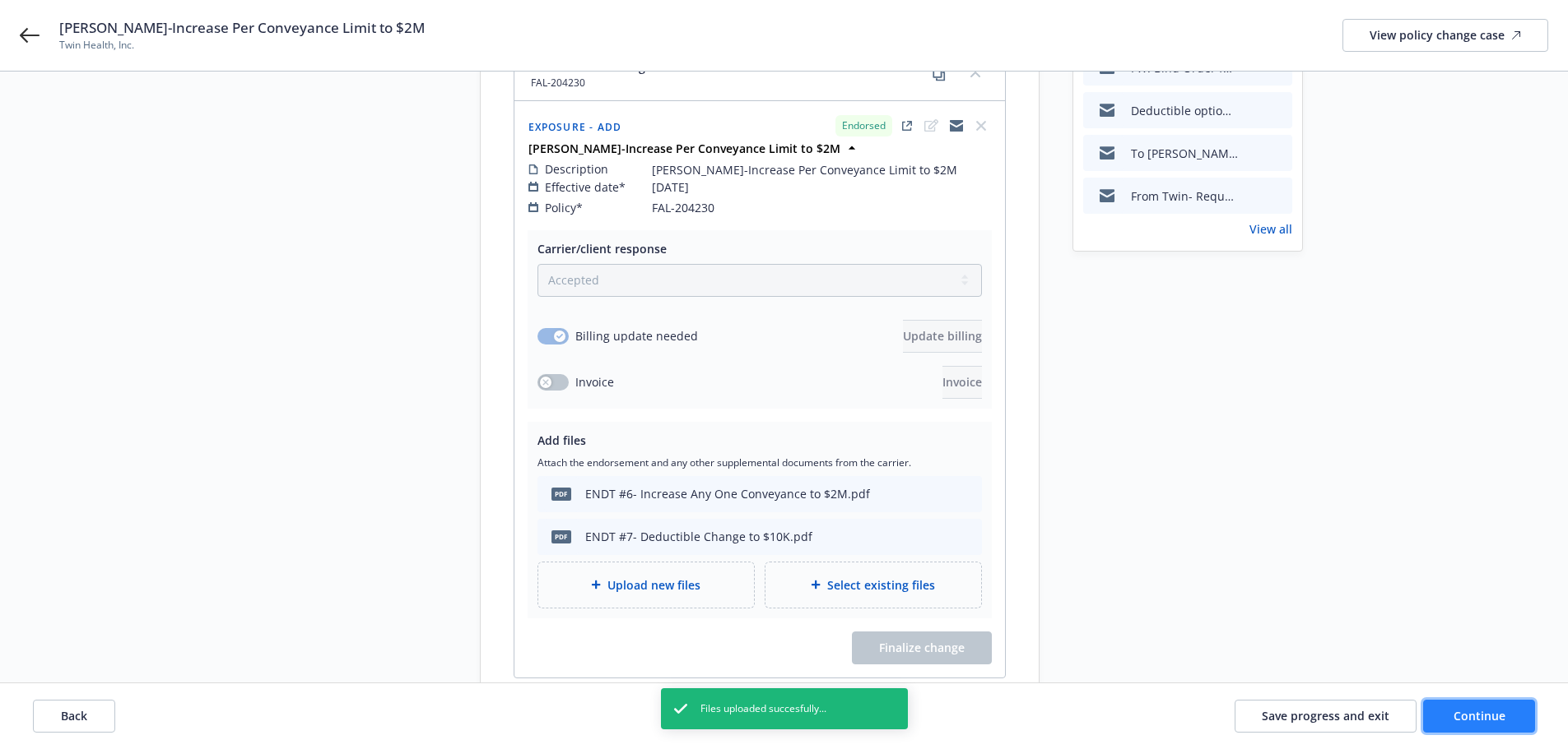
click at [1471, 714] on span "Continue" at bounding box center [1479, 716] width 52 height 15
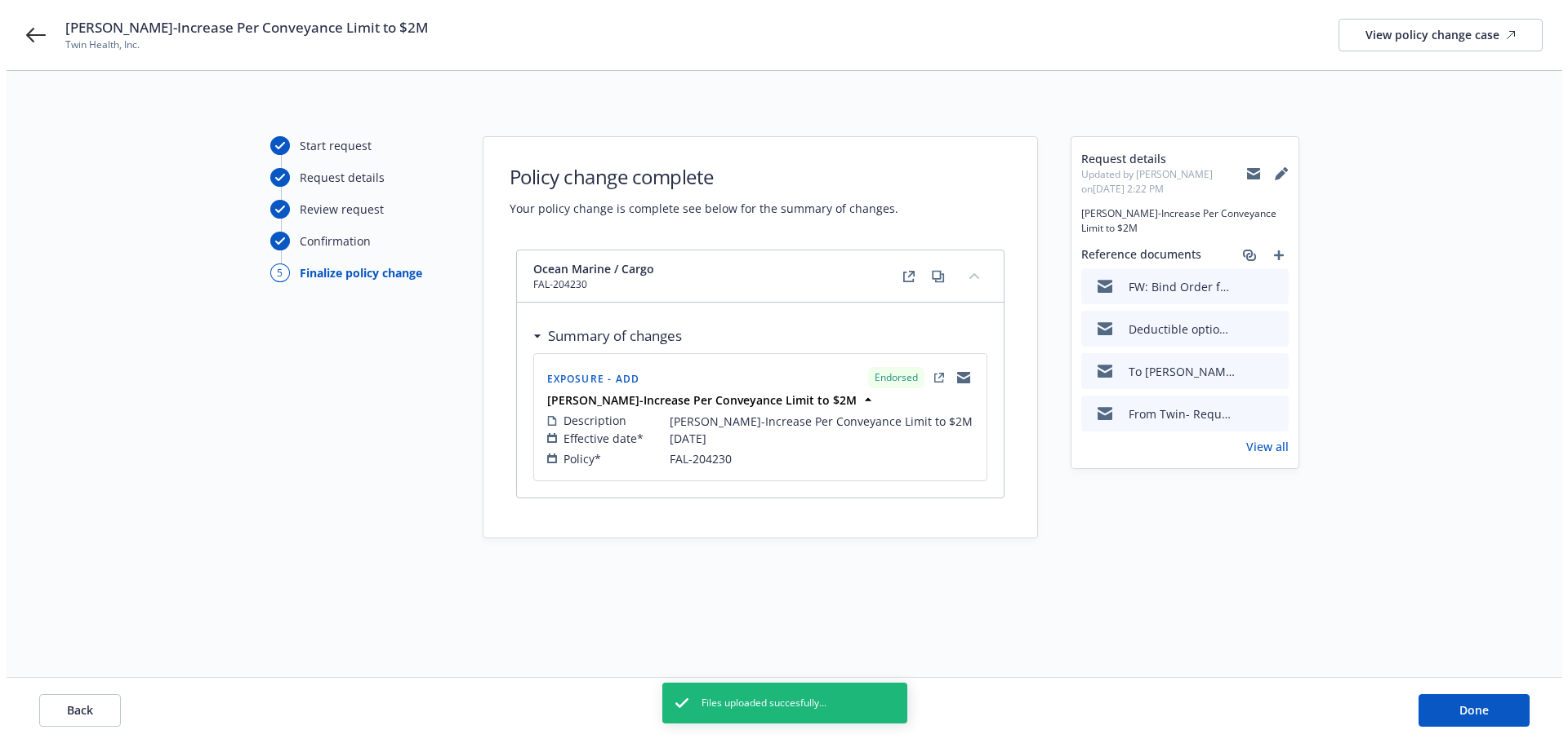
scroll to position [0, 0]
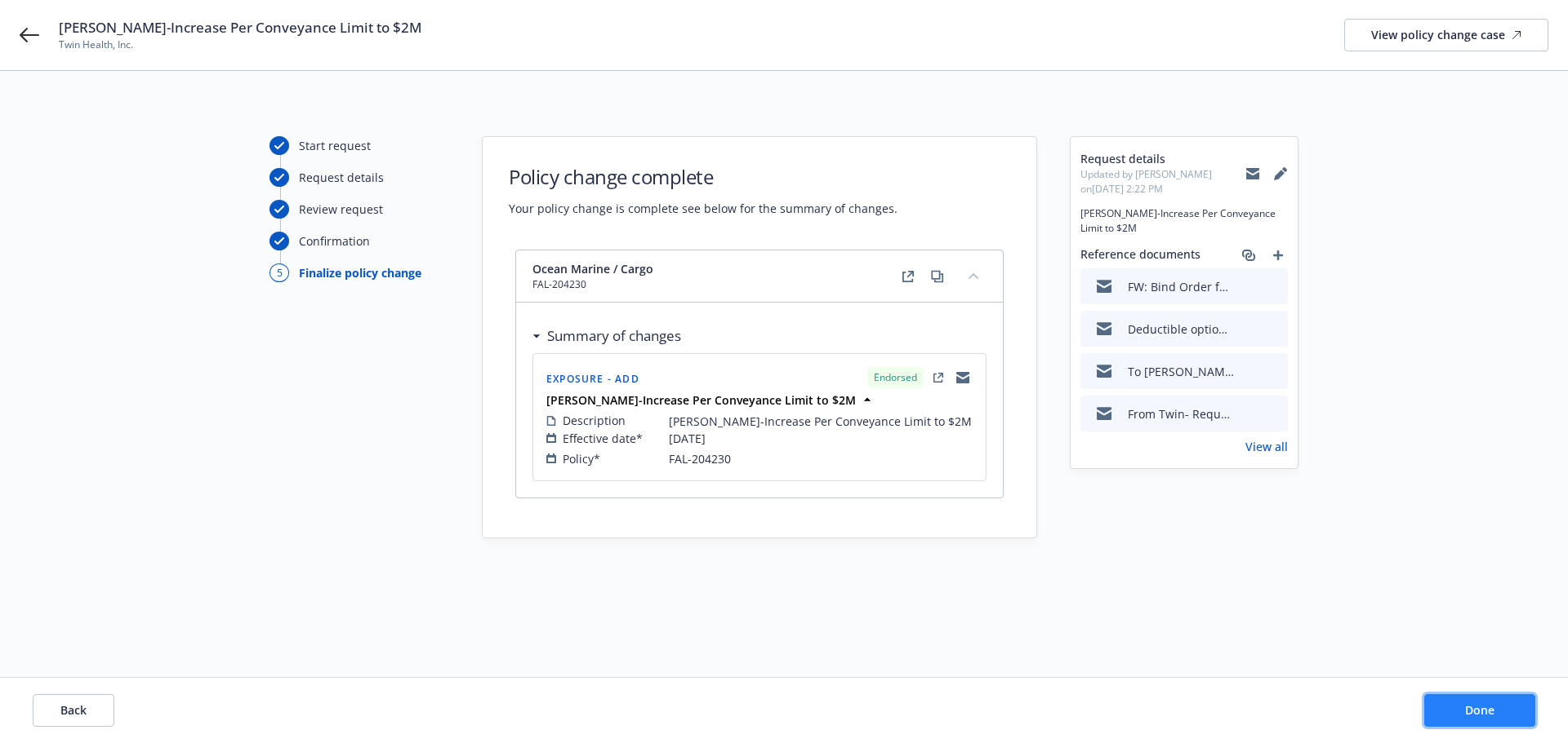
click at [1479, 702] on button "Done" at bounding box center [1479, 711] width 111 height 32
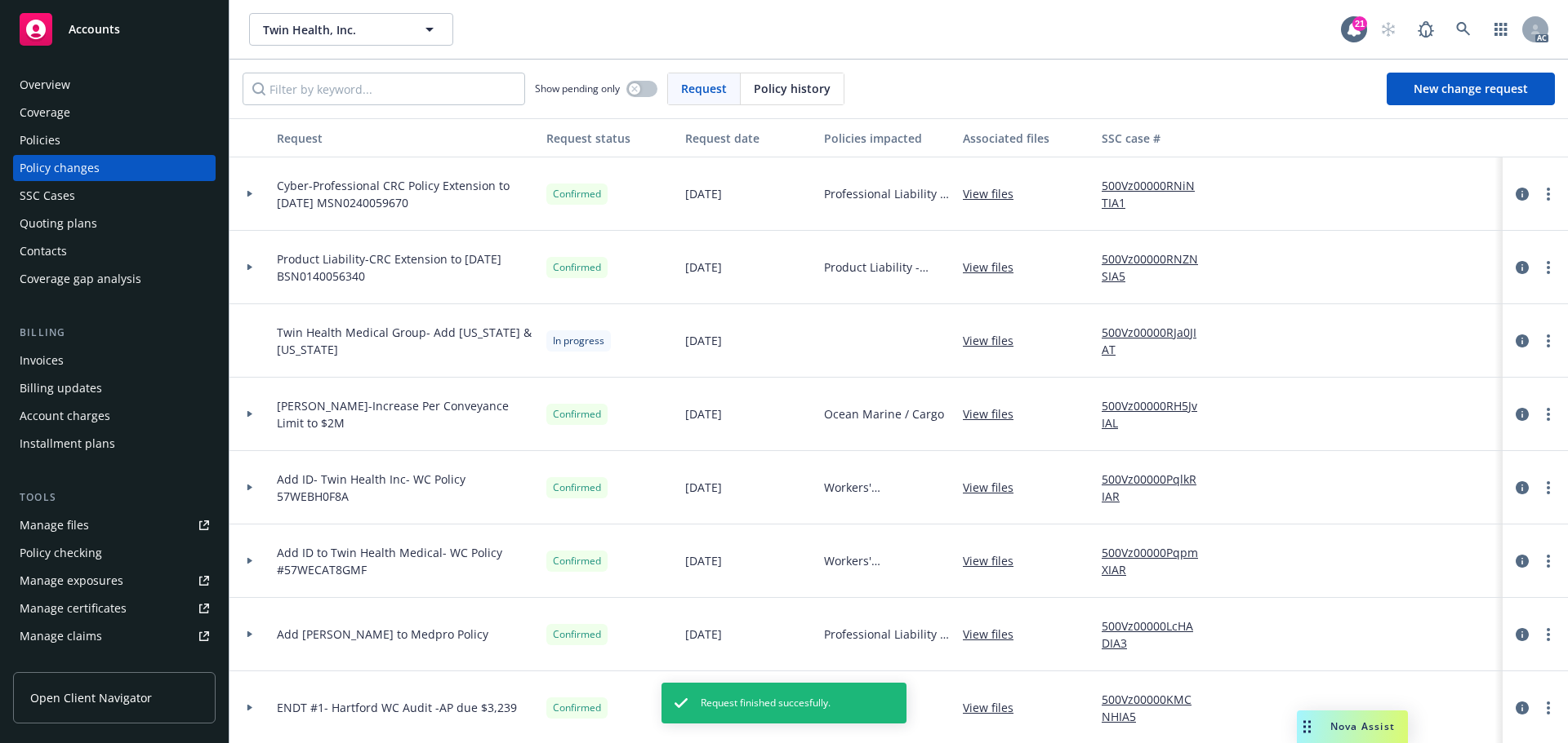
click at [1130, 409] on link "500Vz00000RH5JvIAL" at bounding box center [1156, 414] width 110 height 34
click at [45, 138] on div "Policies" at bounding box center [40, 139] width 41 height 26
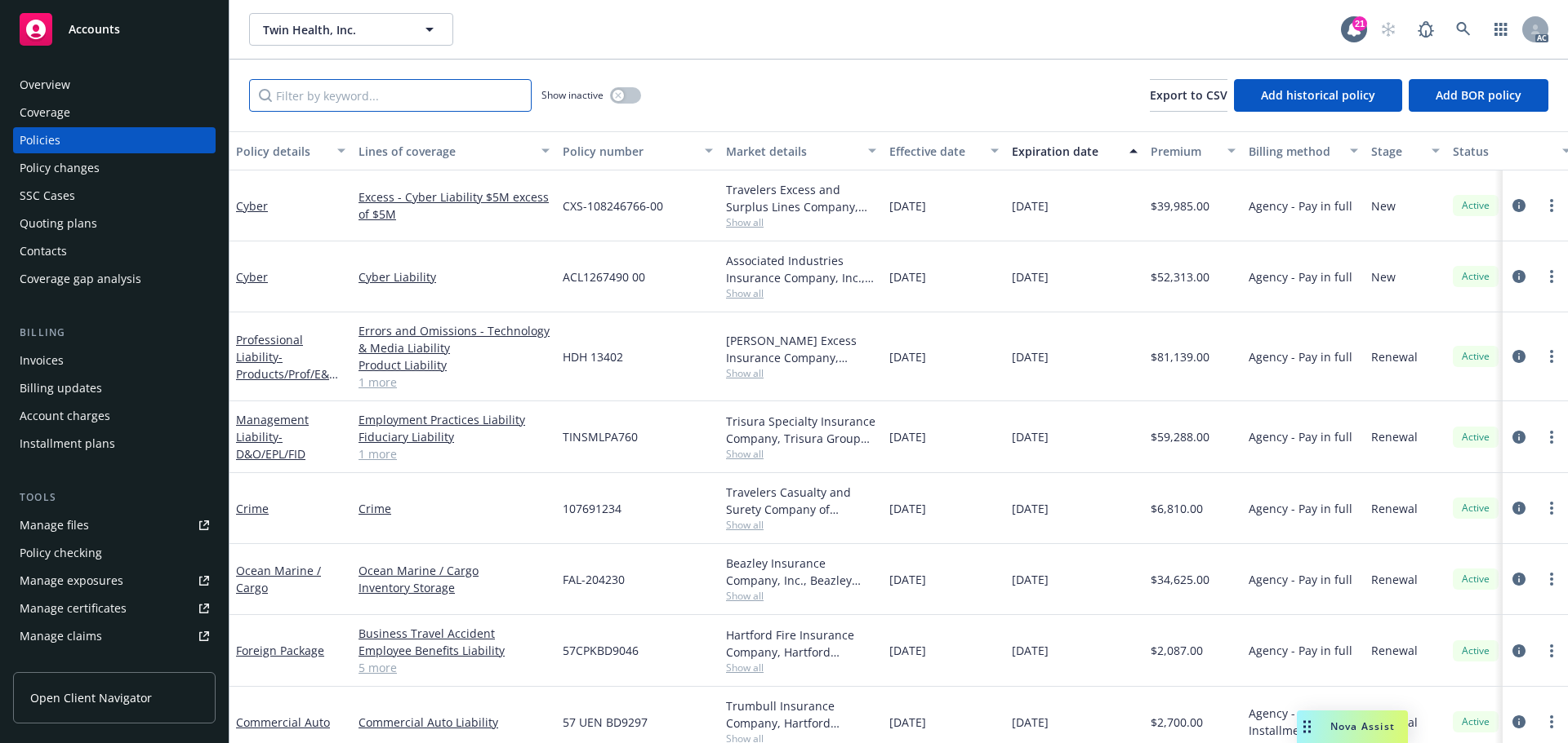
click at [356, 96] on input "Filter by keyword..." at bounding box center [391, 96] width 283 height 32
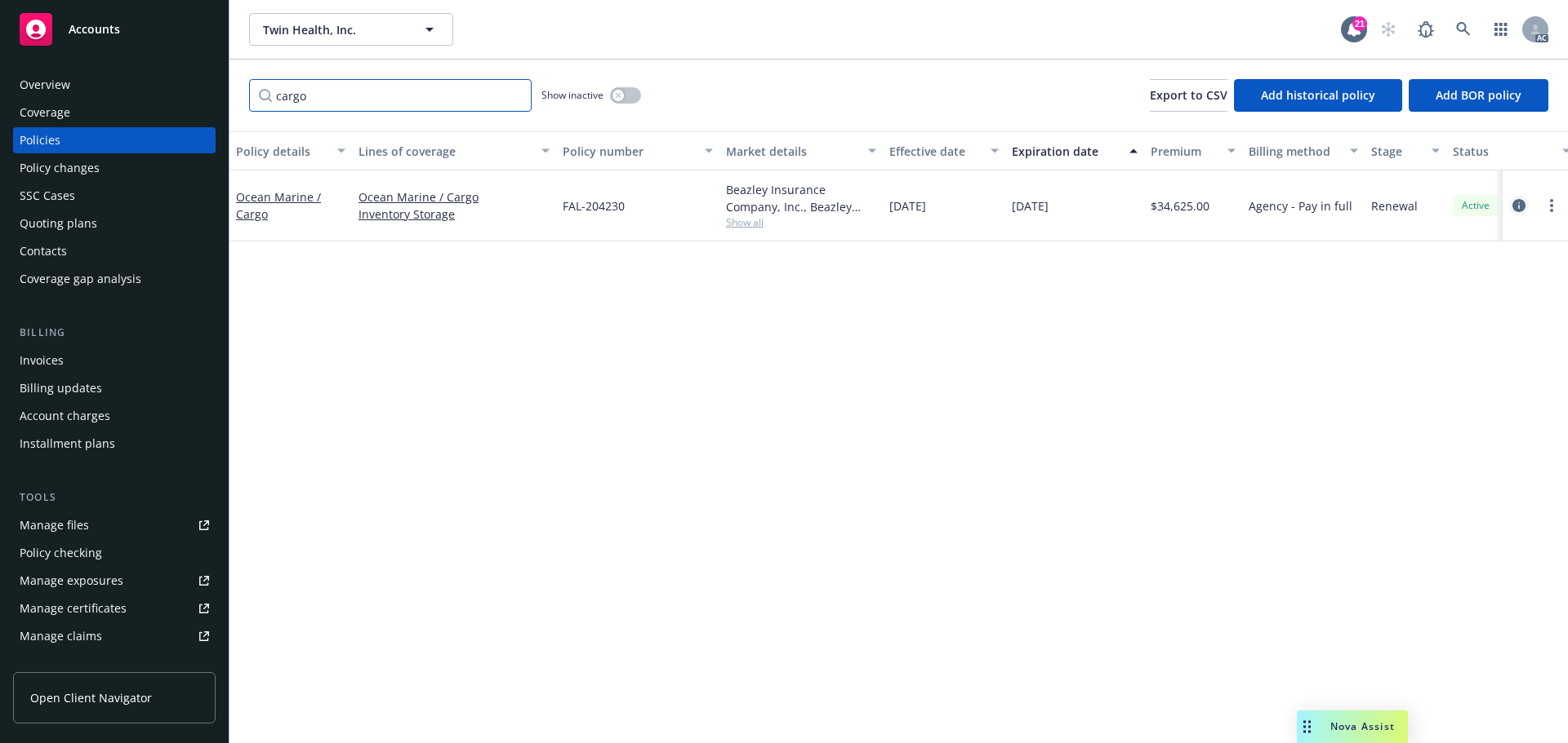
type input "cargo"
click at [1515, 204] on icon "circleInformation" at bounding box center [1519, 206] width 13 height 13
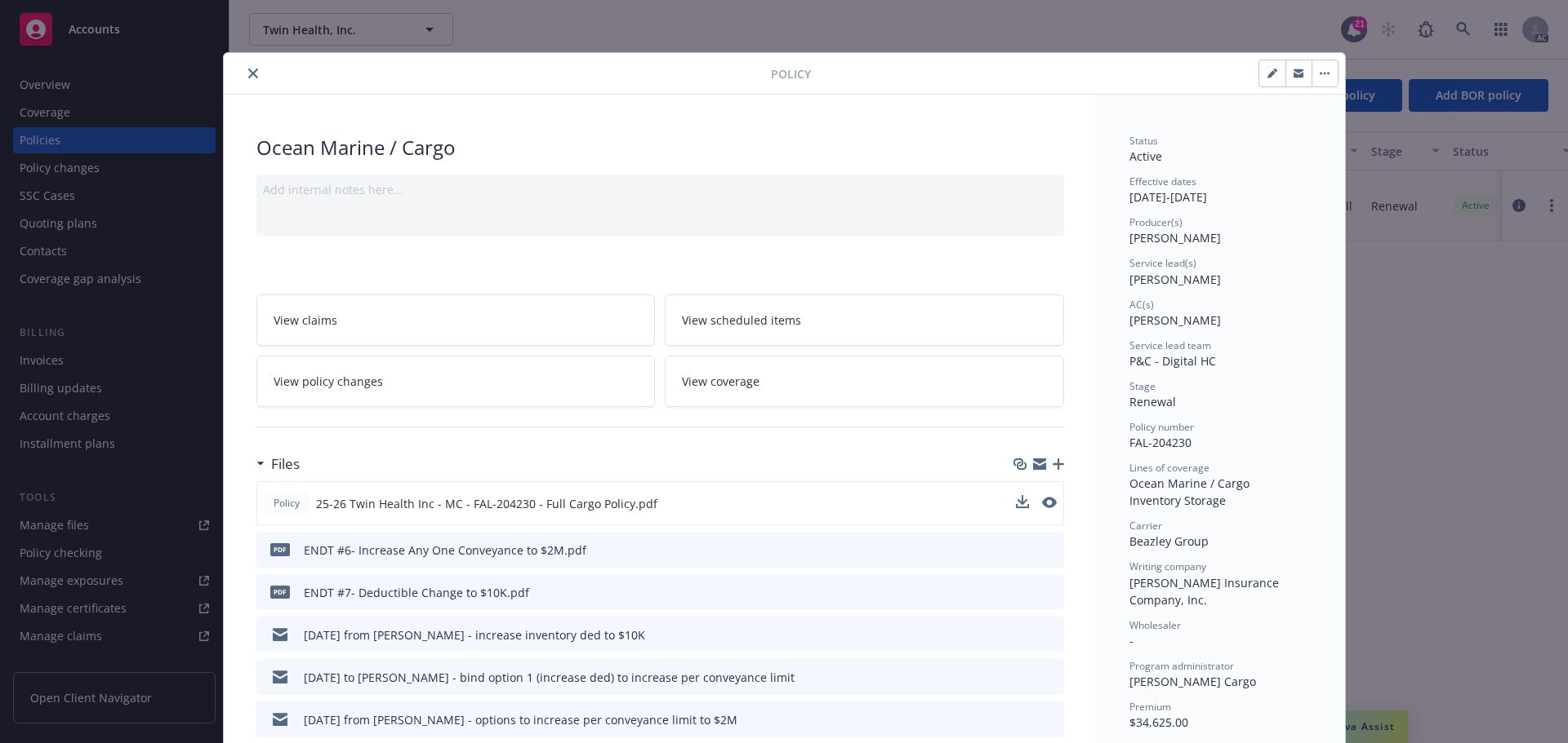
scroll to position [49, 0]
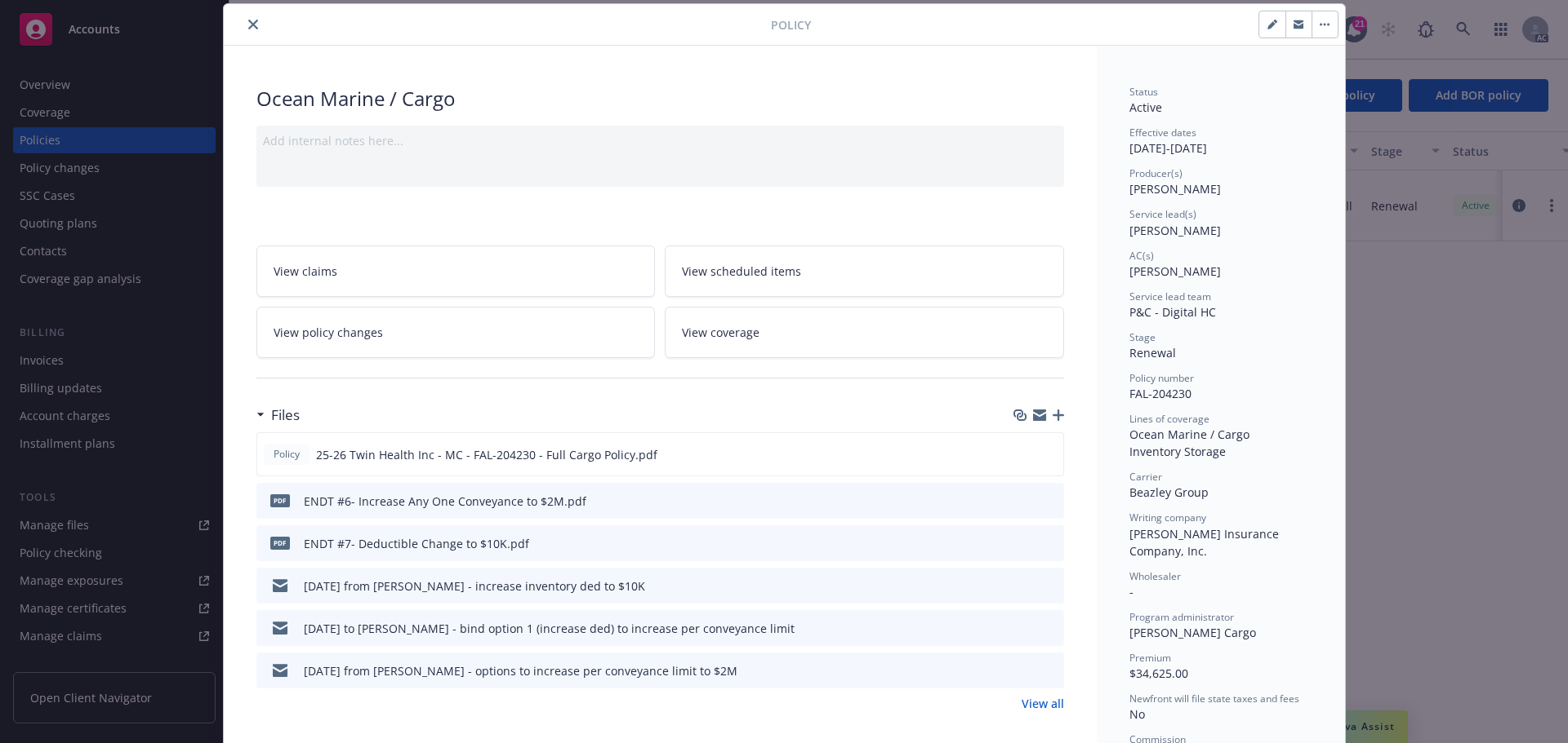
click at [767, 336] on link "View coverage" at bounding box center [865, 332] width 399 height 52
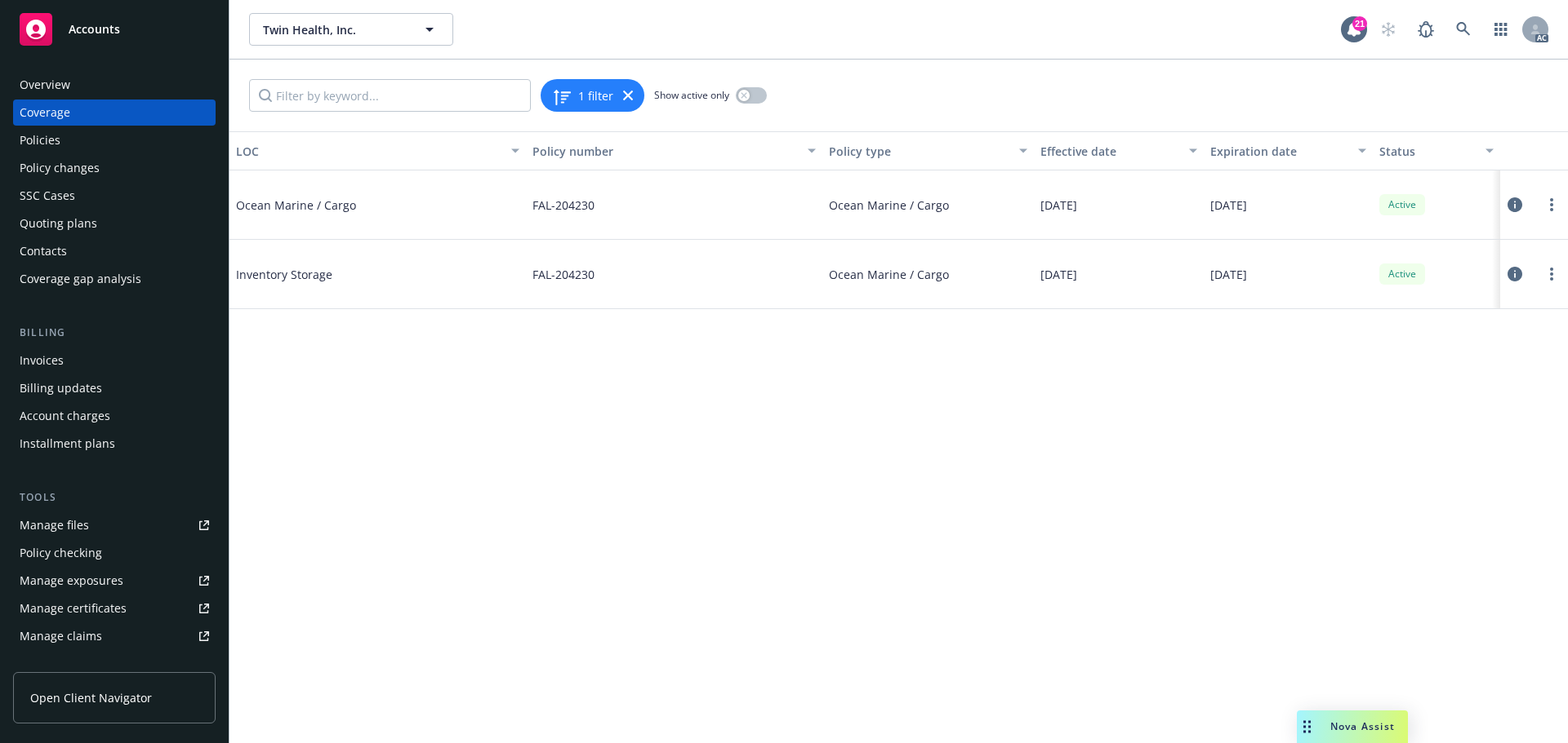
click at [1510, 202] on icon at bounding box center [1514, 204] width 14 height 14
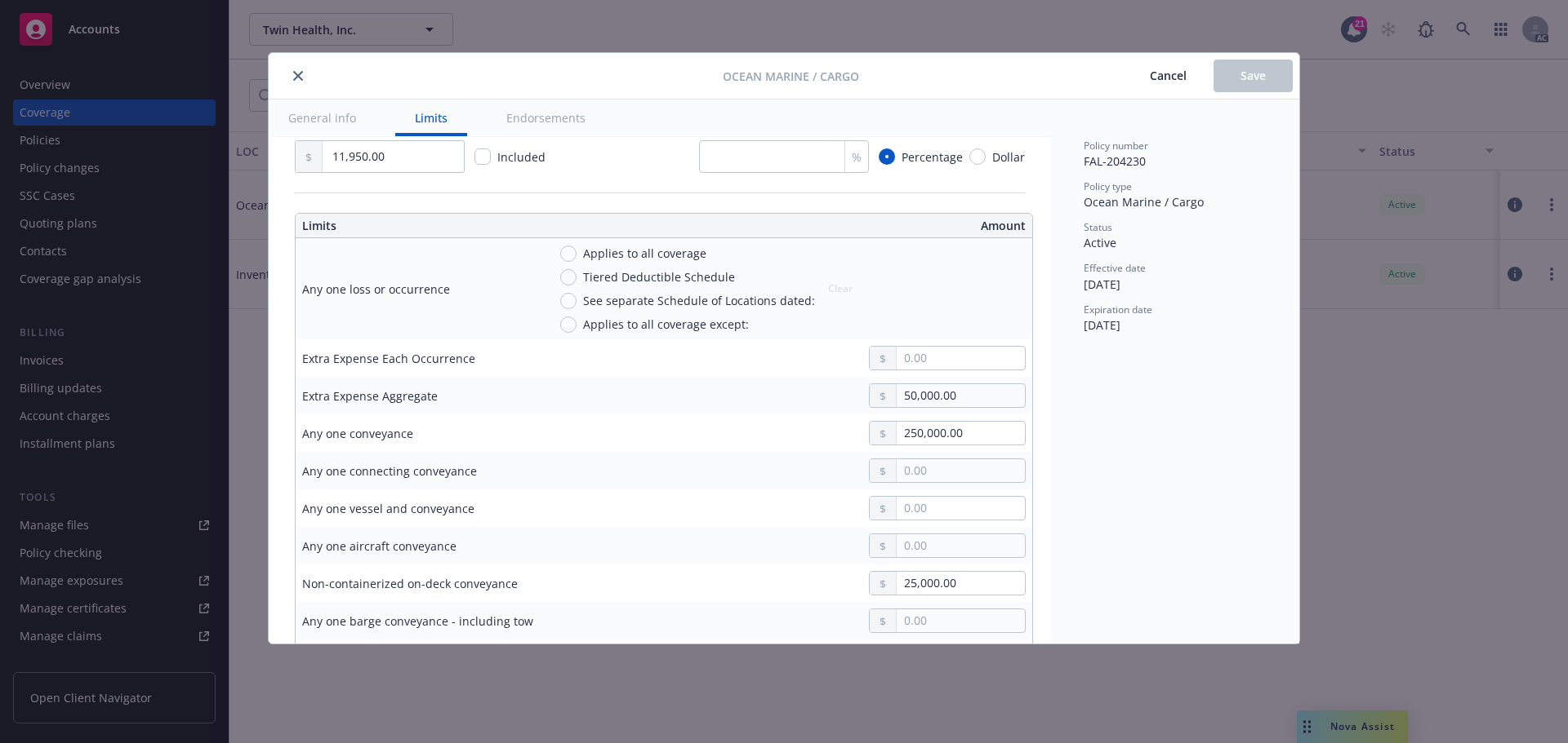
scroll to position [408, 0]
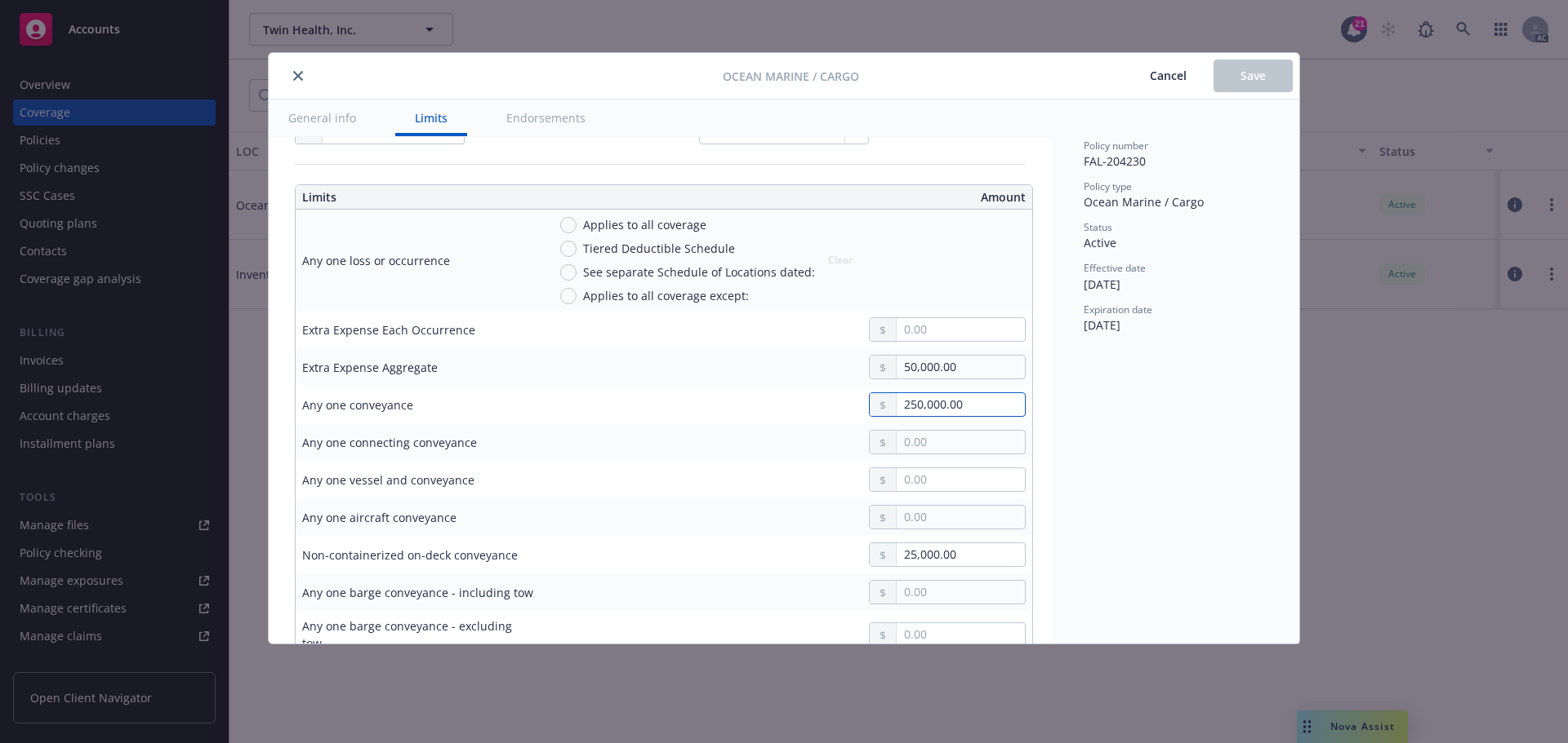
drag, startPoint x: 962, startPoint y: 405, endPoint x: 835, endPoint y: 395, distance: 127.4
click at [856, 400] on div "250,000.00" at bounding box center [941, 405] width 170 height 25
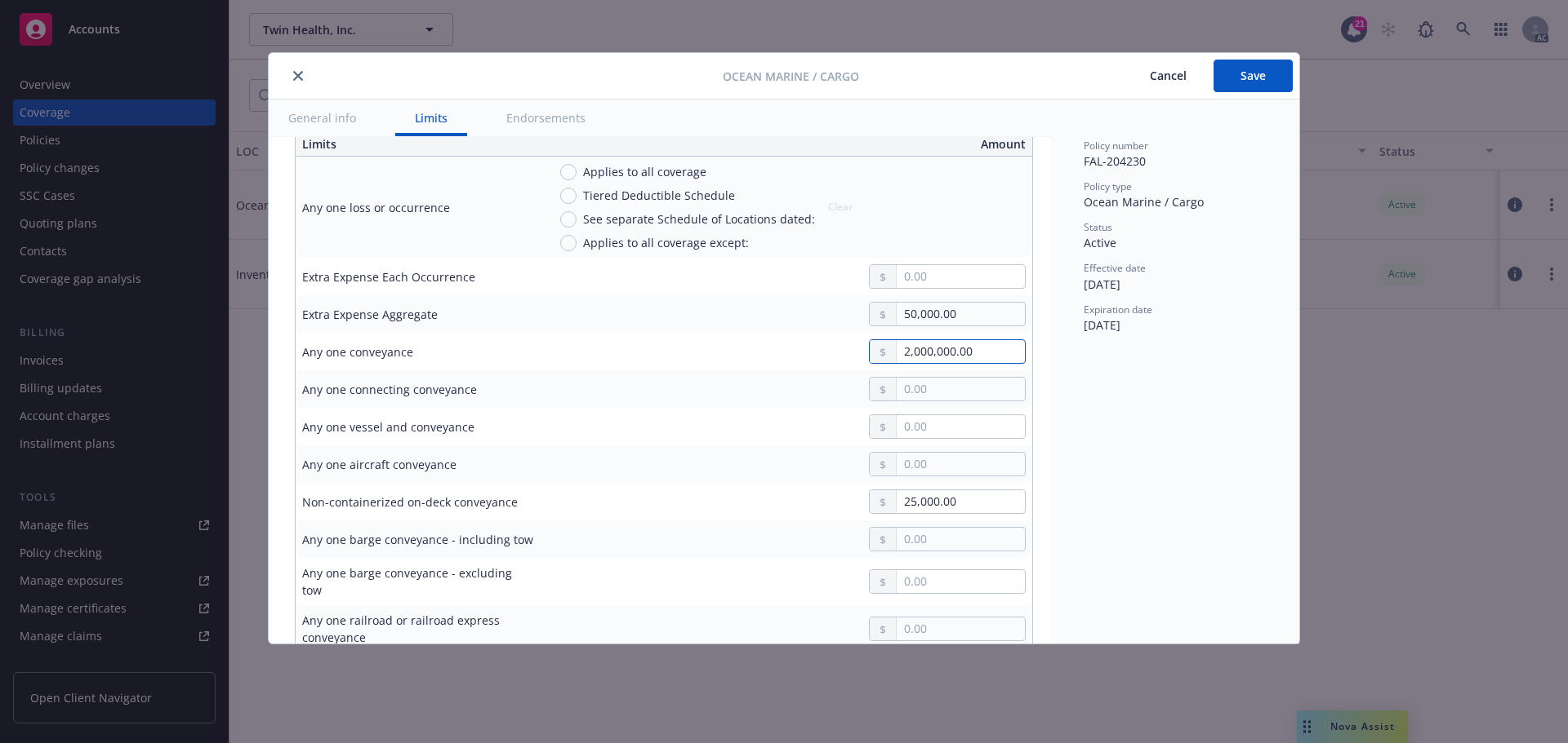
scroll to position [490, 0]
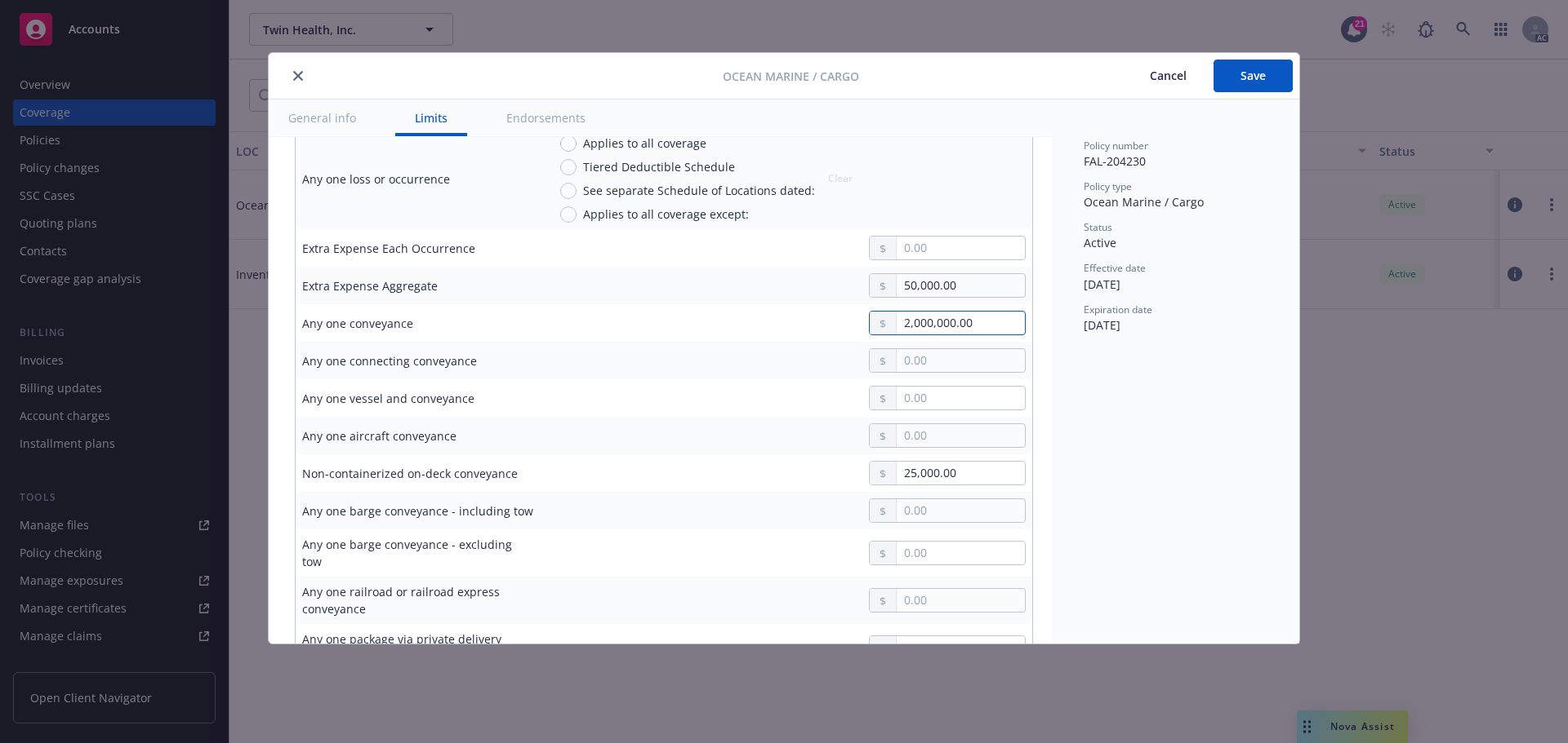
type input "2,000,000.00"
click at [715, 384] on td at bounding box center [786, 397] width 491 height 37
click at [1261, 77] on span "Save" at bounding box center [1253, 75] width 25 height 15
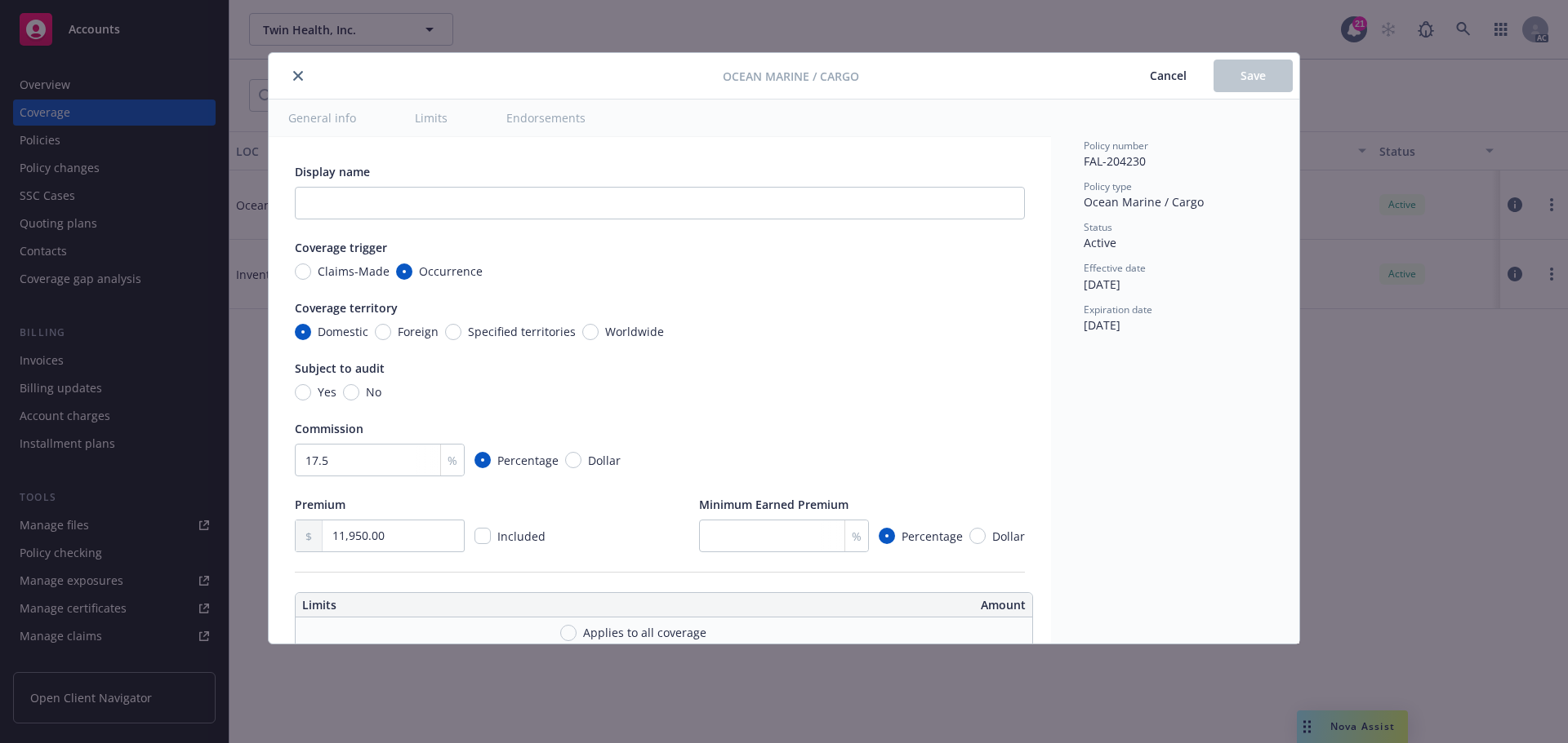
type input "2,000,000.00"
click at [296, 75] on icon "close" at bounding box center [298, 75] width 10 height 10
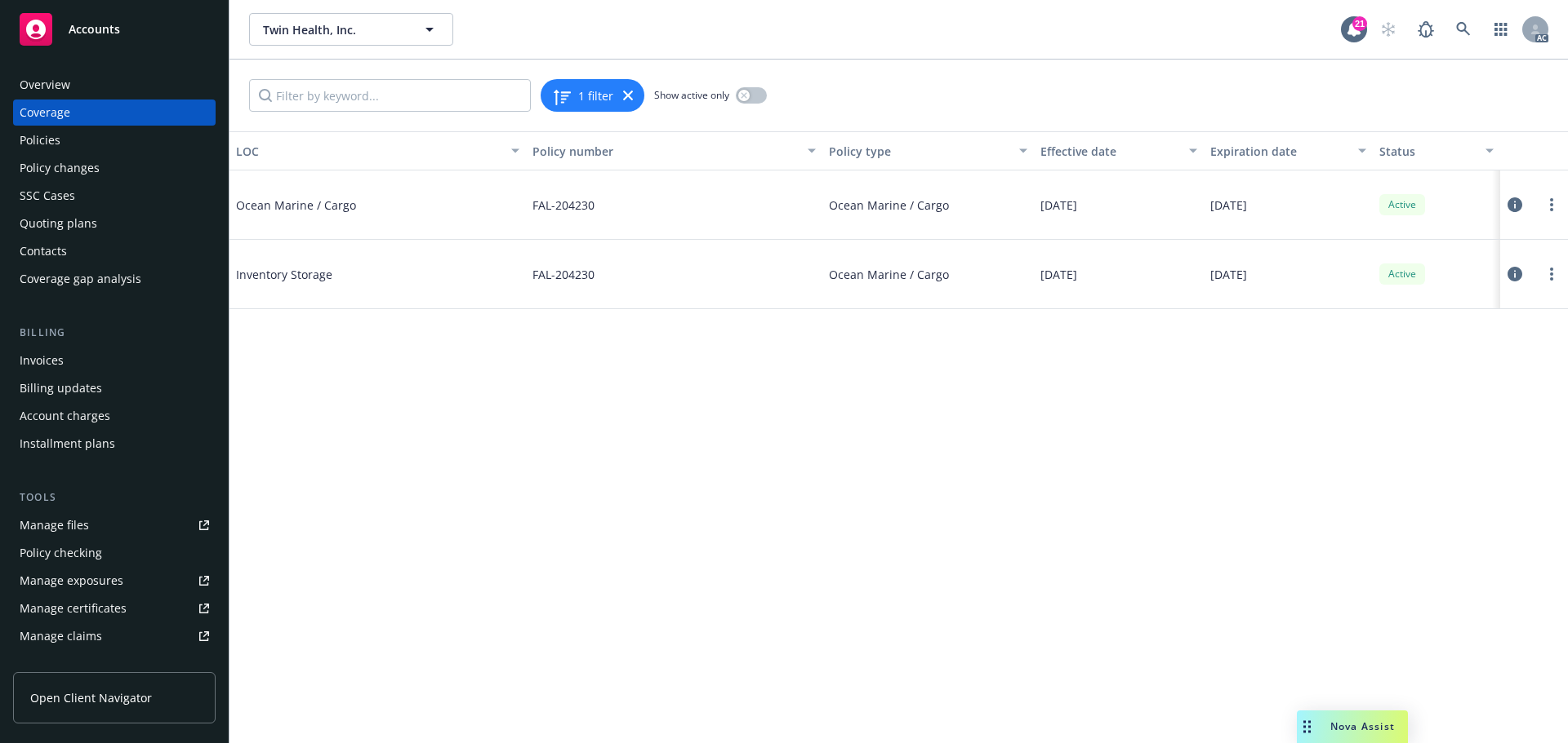
click at [101, 34] on span "Accounts" at bounding box center [95, 30] width 52 height 13
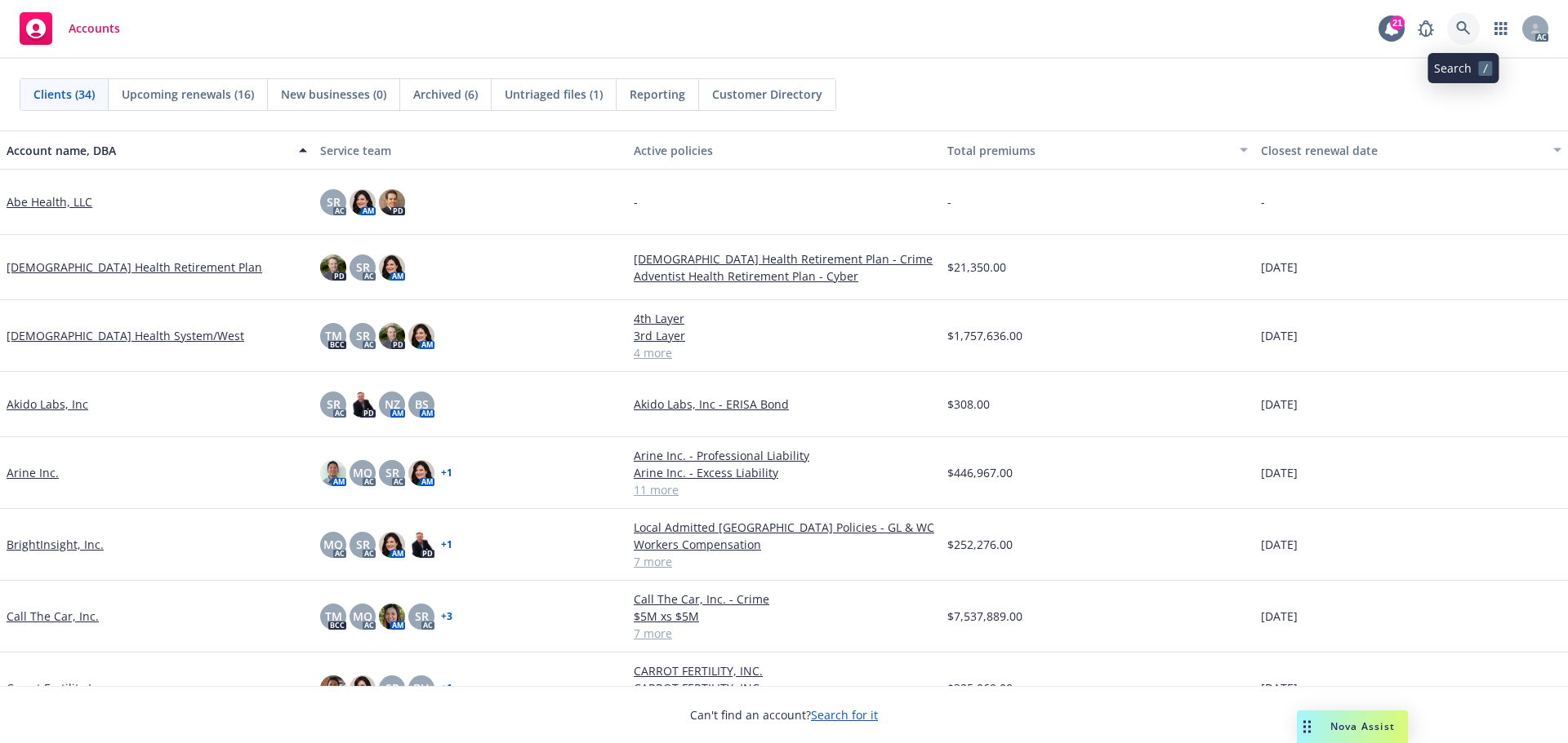
click at [1469, 29] on icon at bounding box center [1463, 28] width 14 height 14
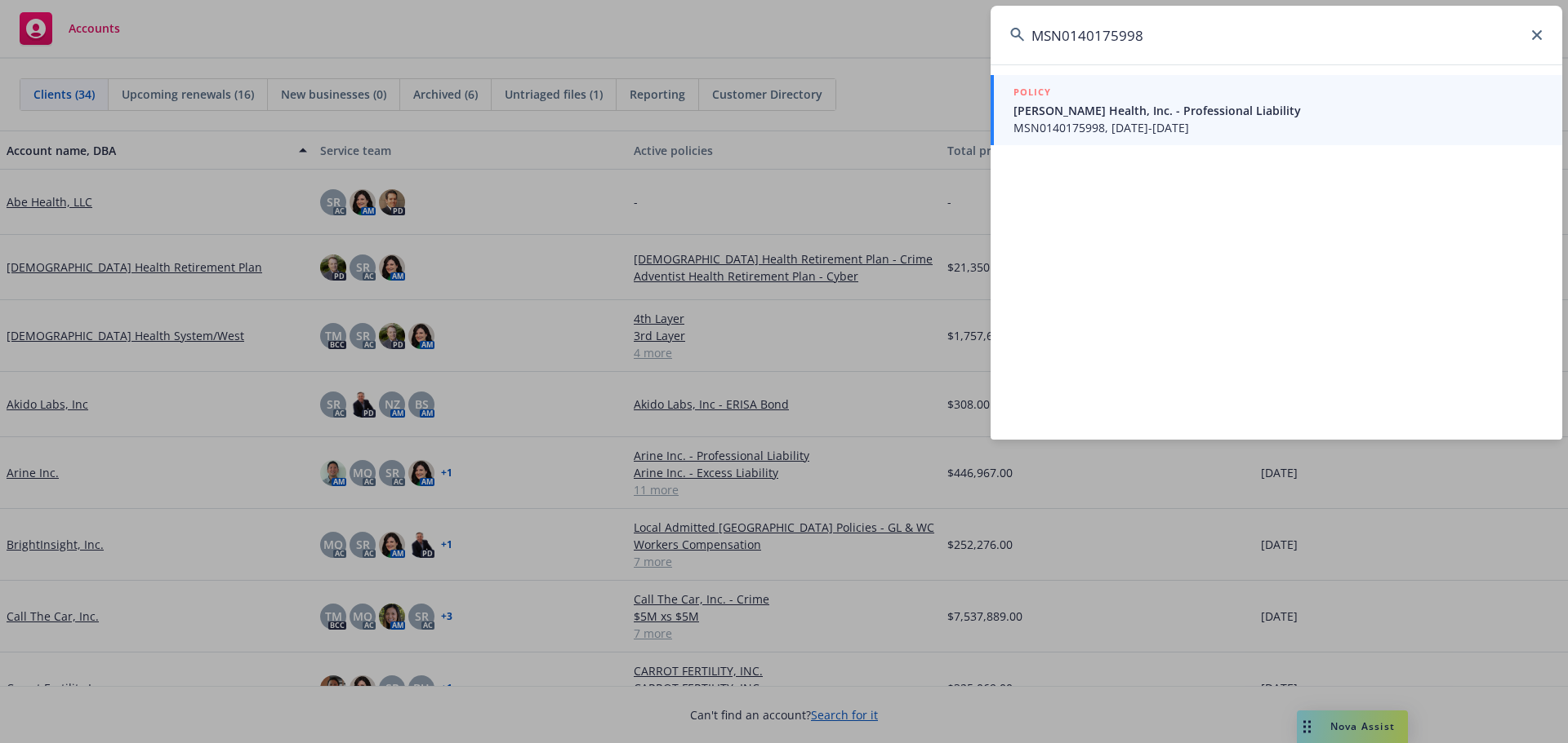
type input "MSN0140175998"
click at [1212, 134] on span "MSN0140175998, 12/17/2024-12/17/2025" at bounding box center [1278, 128] width 529 height 17
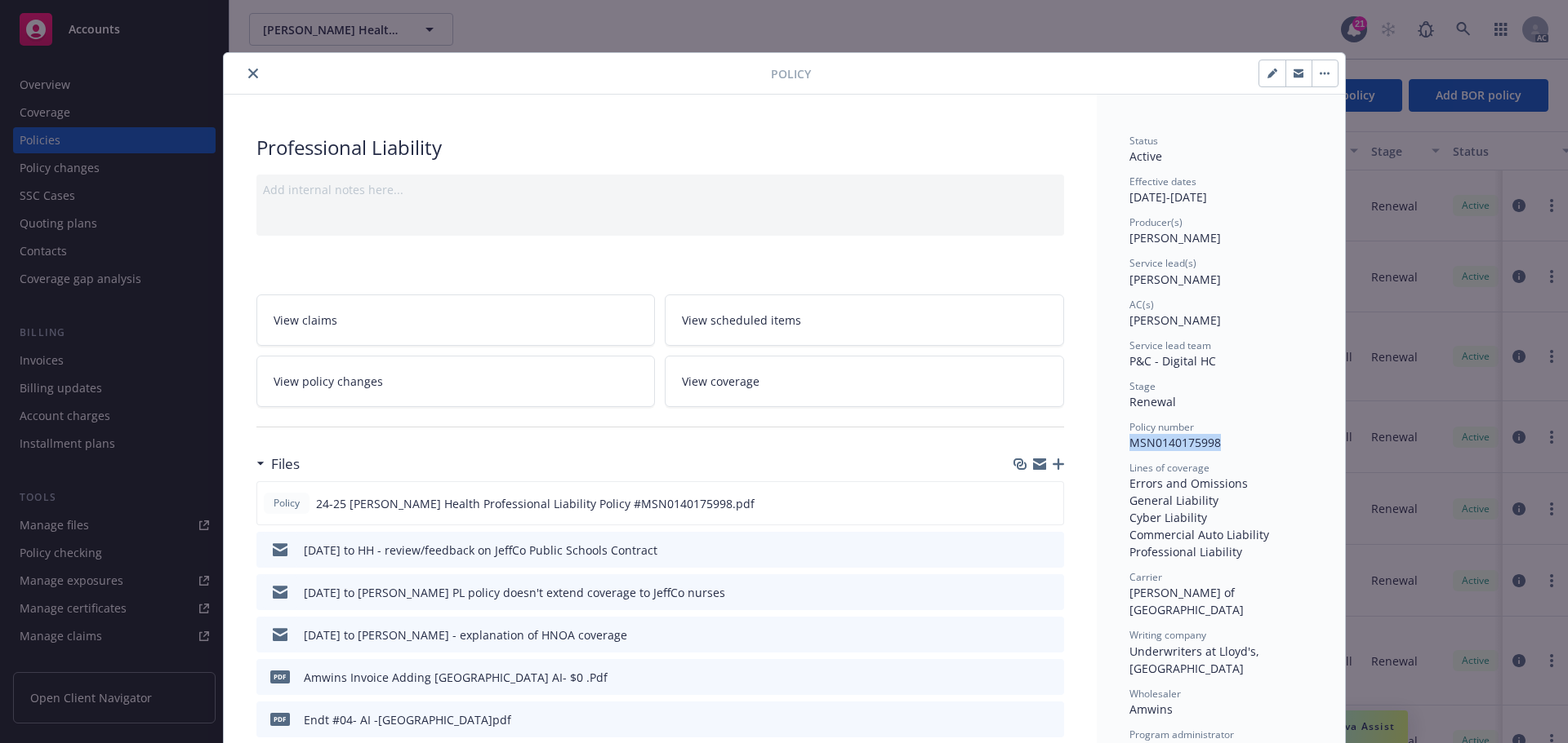
drag, startPoint x: 1216, startPoint y: 443, endPoint x: 1148, endPoint y: 446, distance: 68.1
click at [1129, 448] on div "Policy number MSN0140175998" at bounding box center [1220, 435] width 183 height 31
copy span "MSN0140175998"
click at [248, 74] on icon "close" at bounding box center [253, 74] width 10 height 10
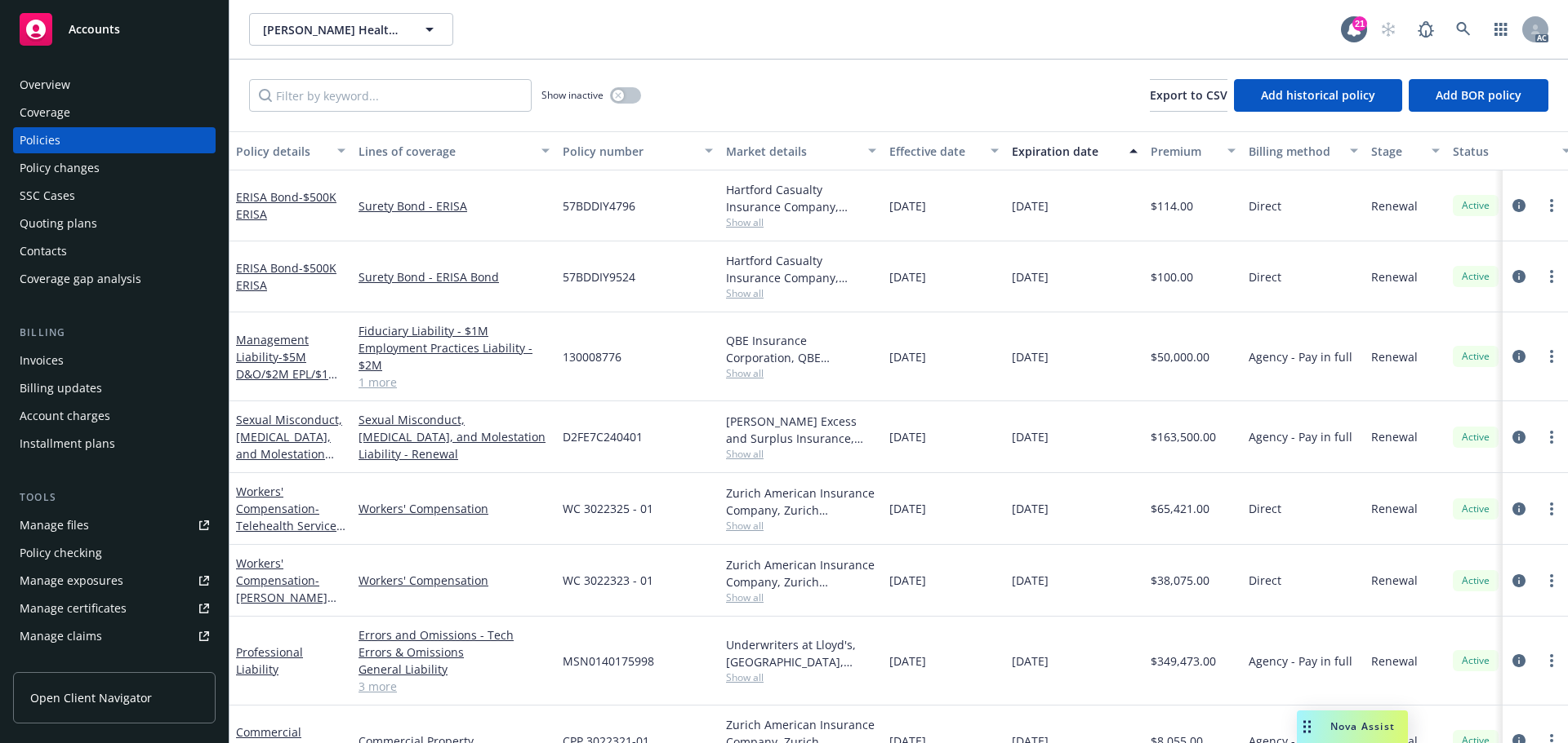
click at [76, 523] on div "Manage files" at bounding box center [54, 525] width 70 height 26
click at [97, 28] on span "Accounts" at bounding box center [95, 30] width 52 height 13
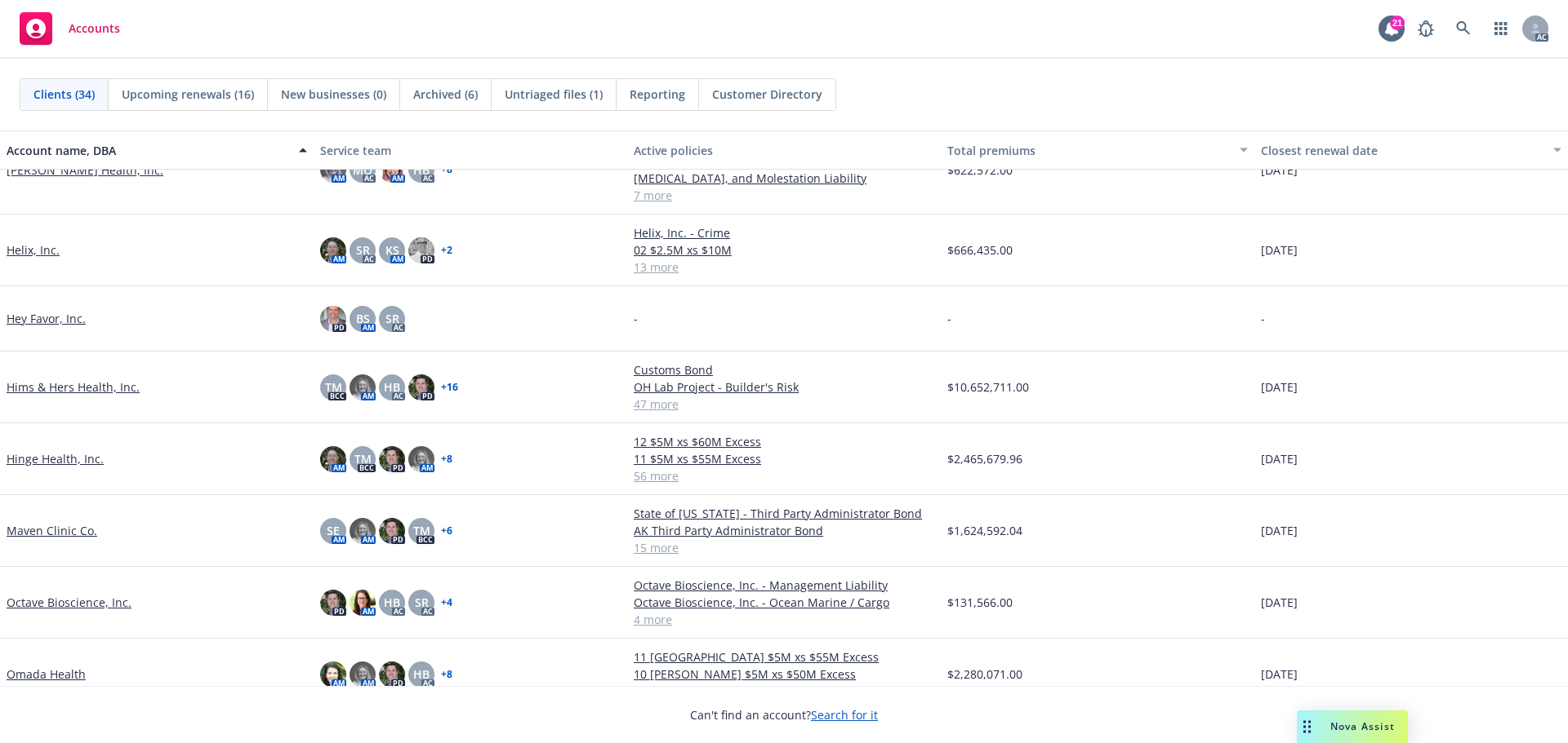
scroll to position [979, 0]
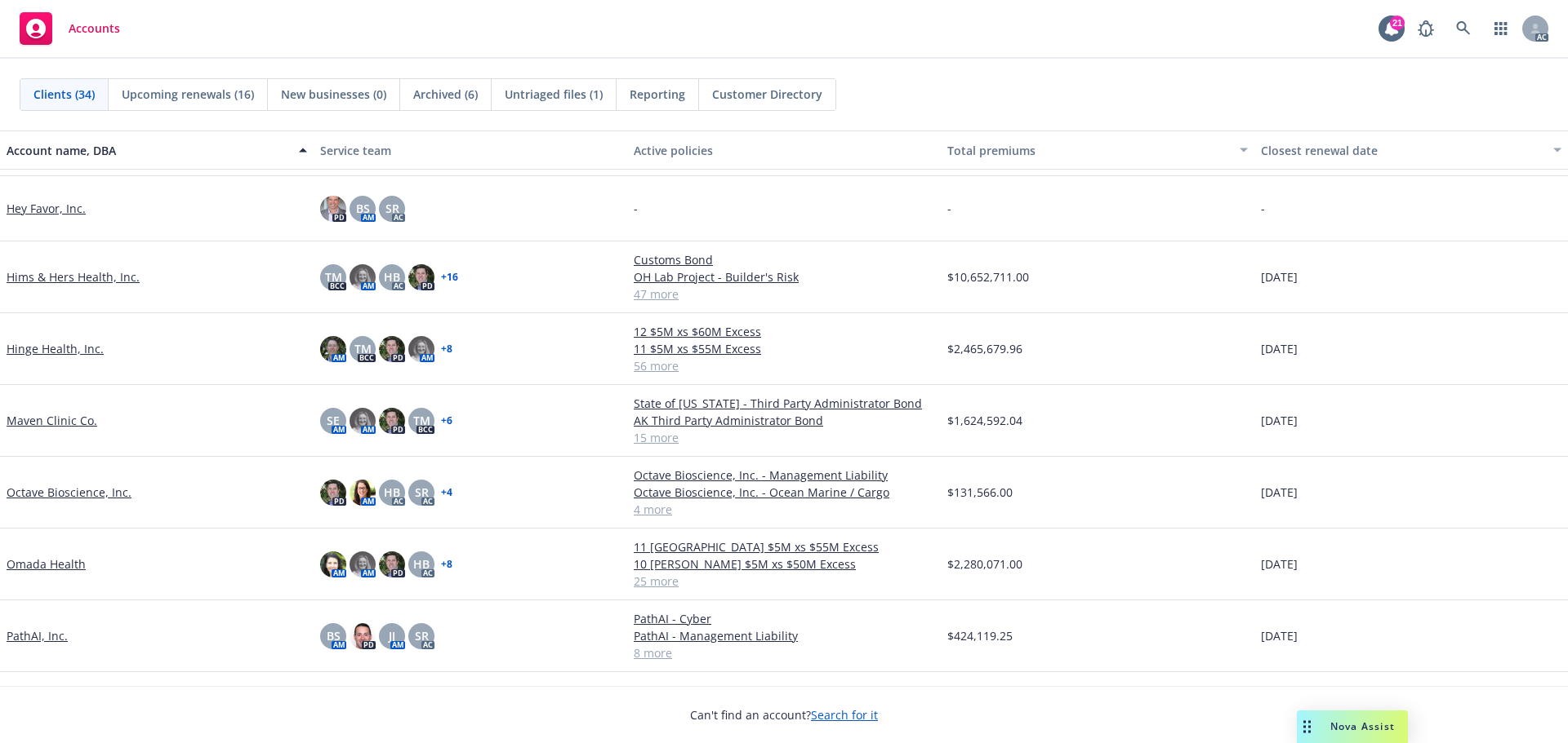
click at [96, 275] on link "Hims & Hers Health, Inc." at bounding box center [73, 277] width 133 height 17
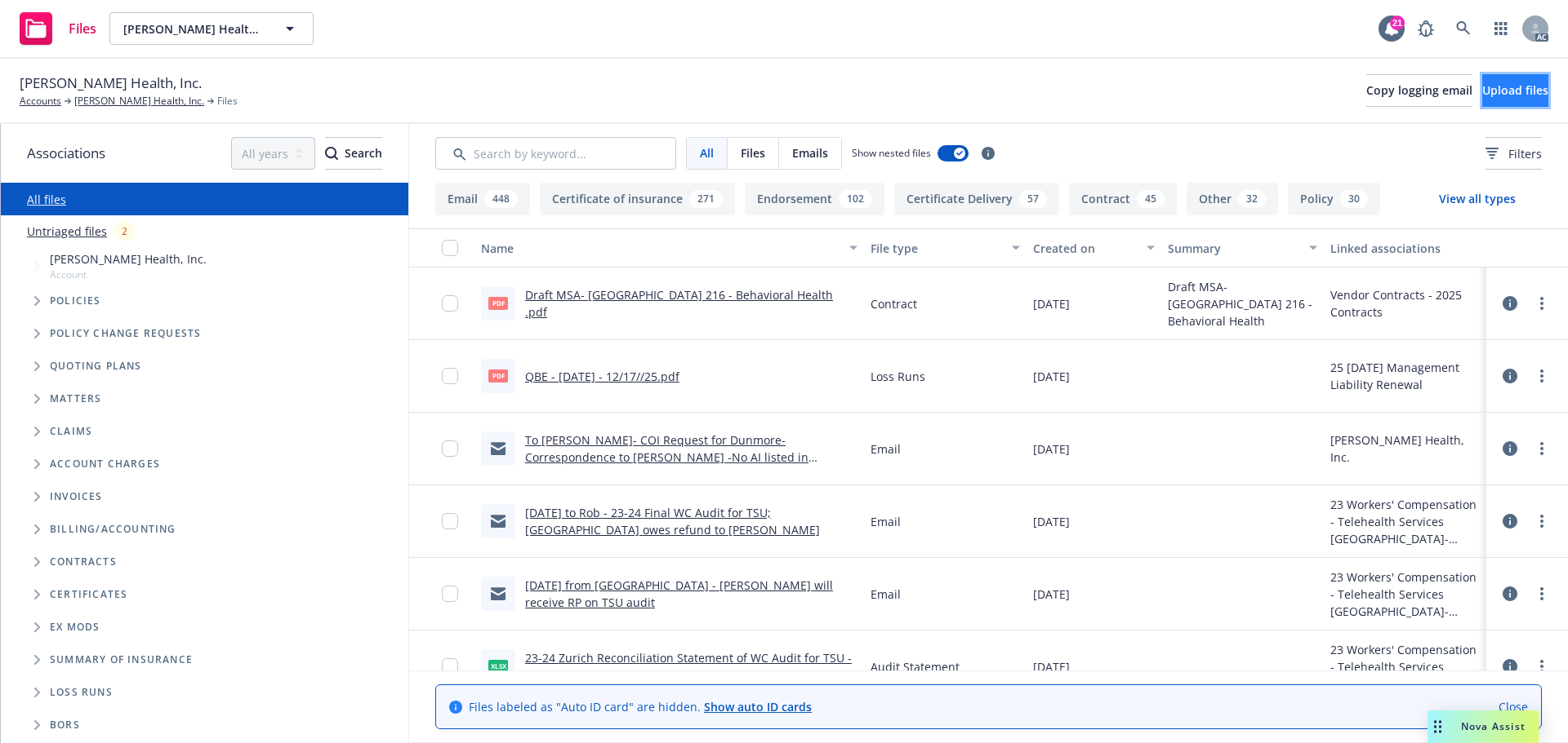
click at [1482, 83] on span "Upload files" at bounding box center [1514, 90] width 66 height 15
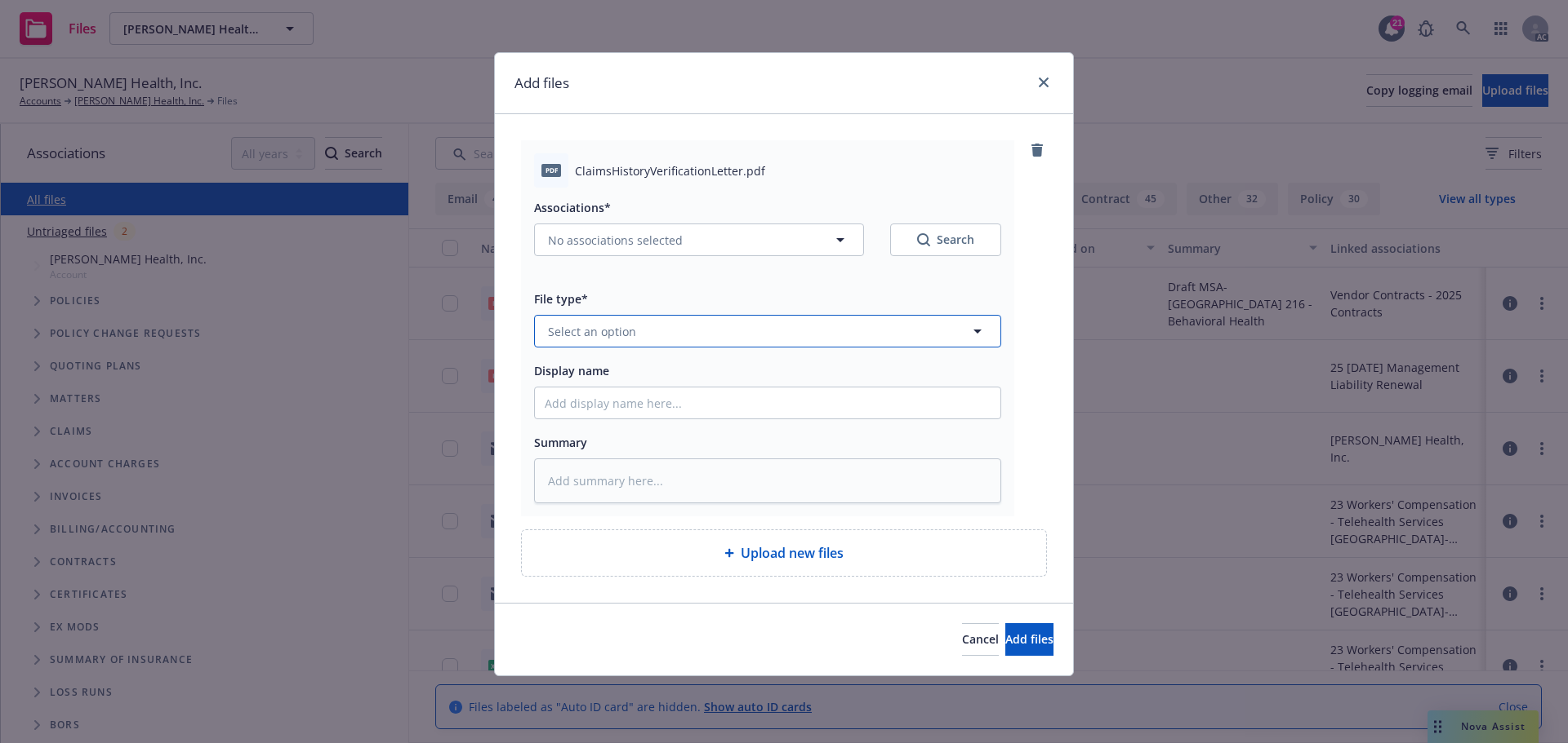
click at [614, 328] on span "Select an option" at bounding box center [591, 331] width 88 height 17
type input "cred"
click at [643, 414] on span "Credentialing Request" at bounding box center [613, 420] width 124 height 17
click at [560, 399] on input "Display name" at bounding box center [767, 403] width 465 height 31
type textarea "x"
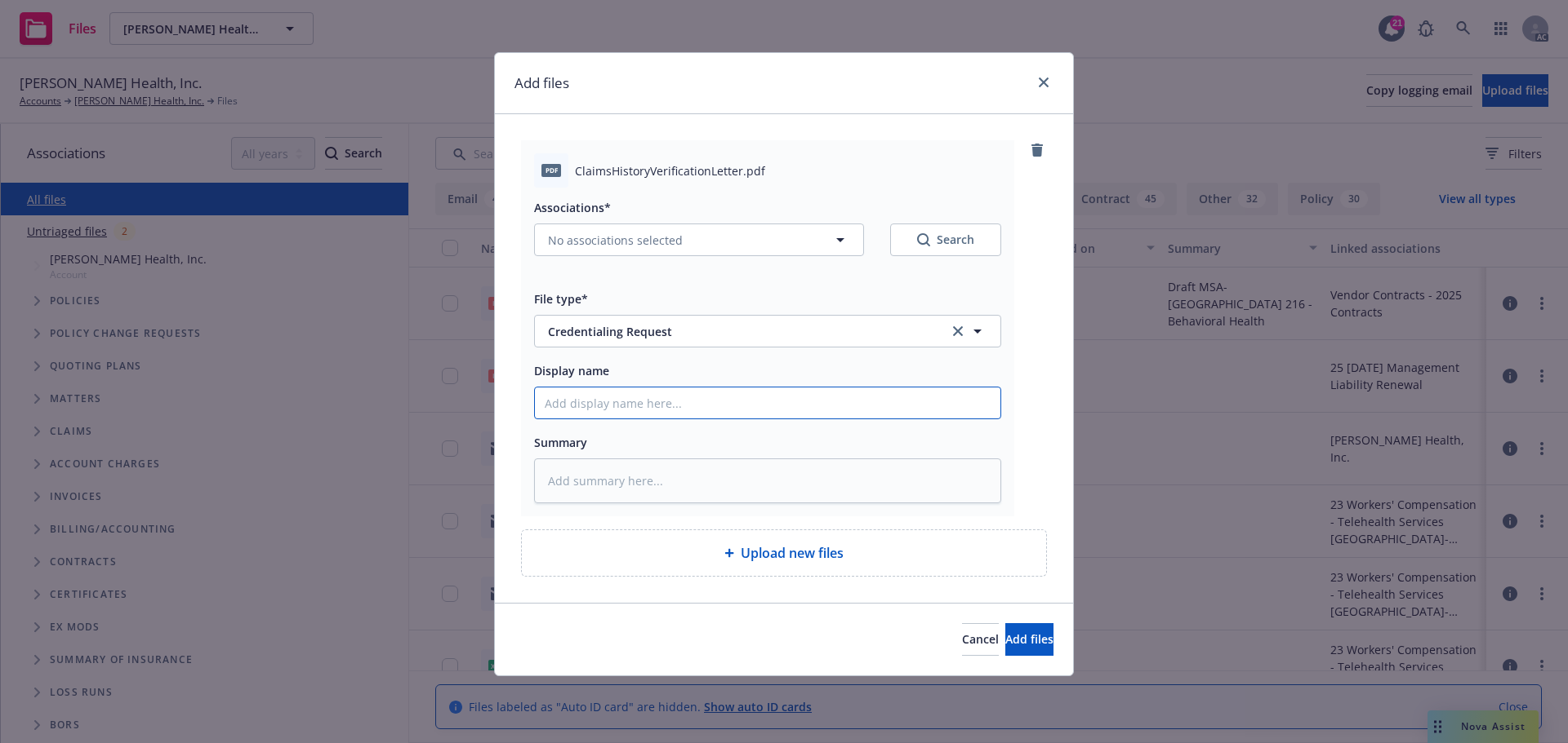
type input "C"
type textarea "x"
type input "Cr"
type textarea "x"
type input "Cre"
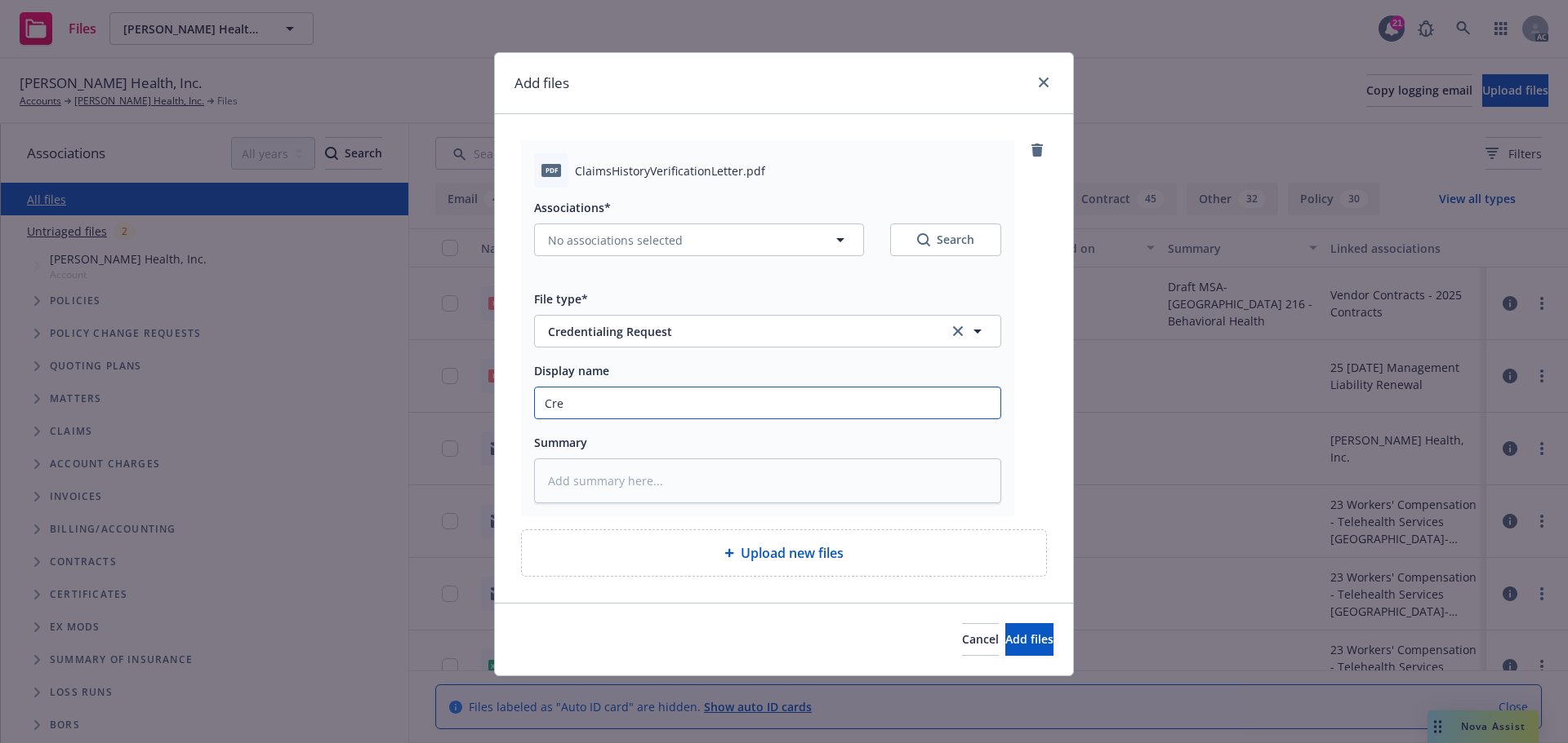
type textarea "x"
type input "Cred"
type textarea "x"
type input "Crede"
type textarea "x"
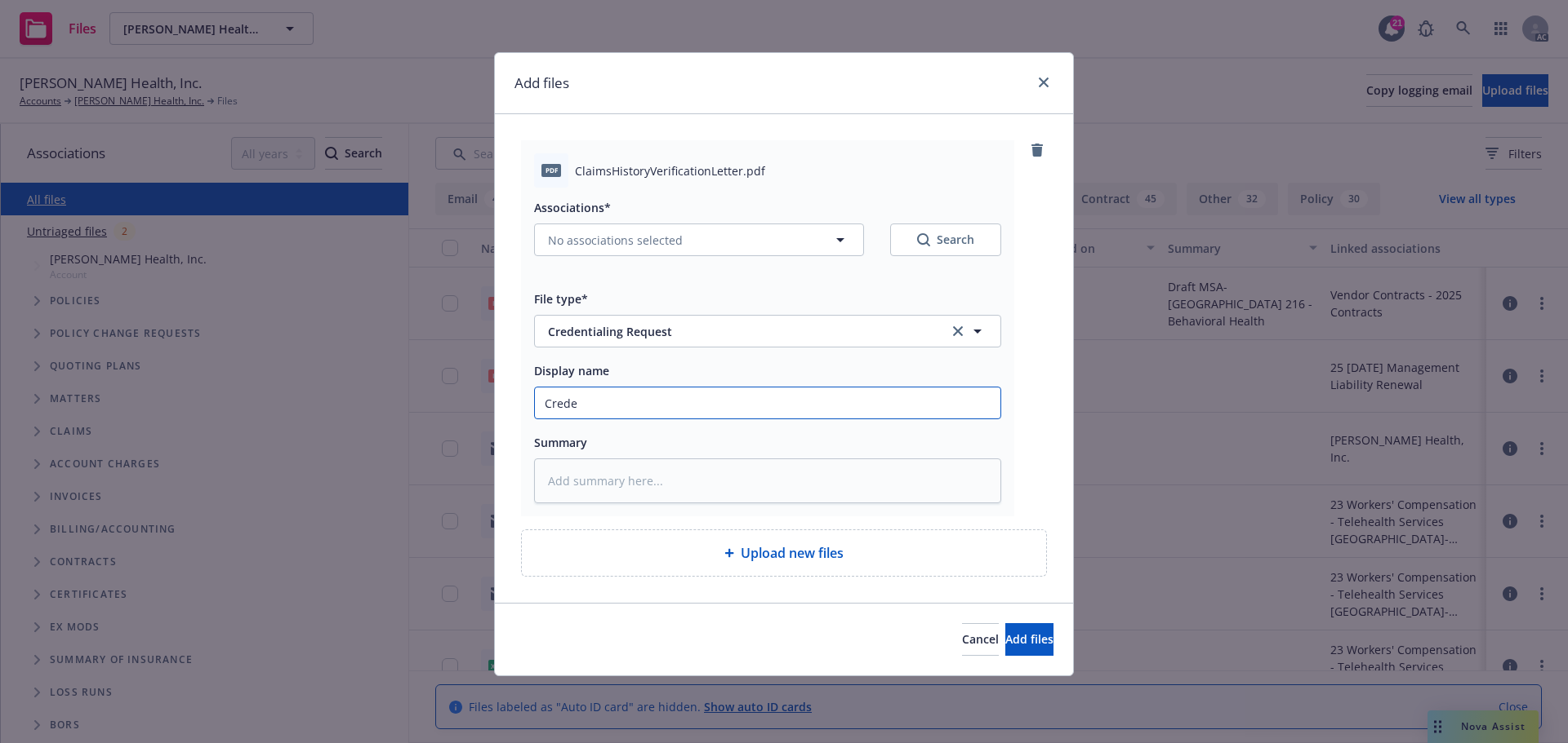
type input "Creden"
type textarea "x"
type input "Credent"
type textarea "x"
type input "Credenti"
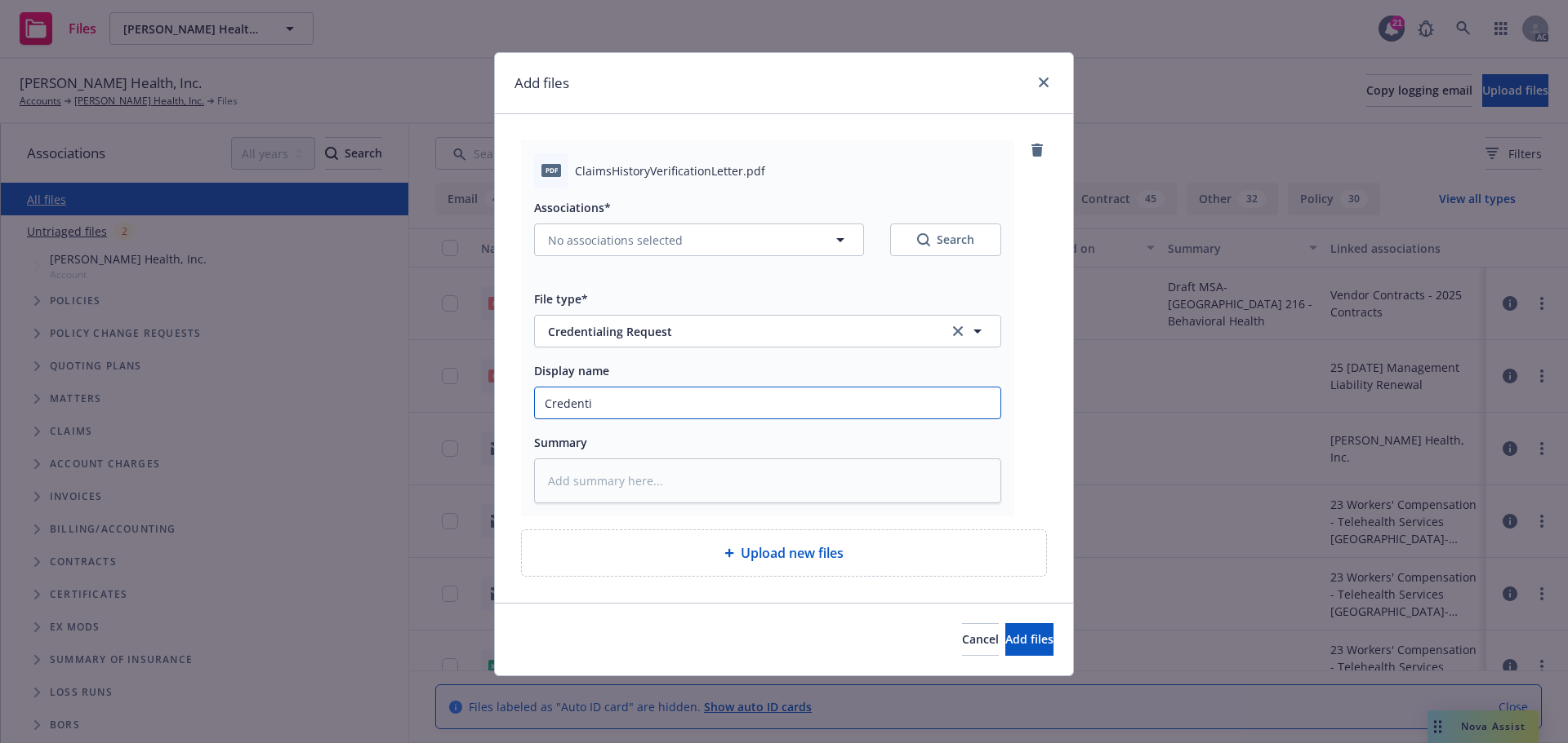
type textarea "x"
type input "Credentia"
type textarea "x"
type input "Credential"
type textarea "x"
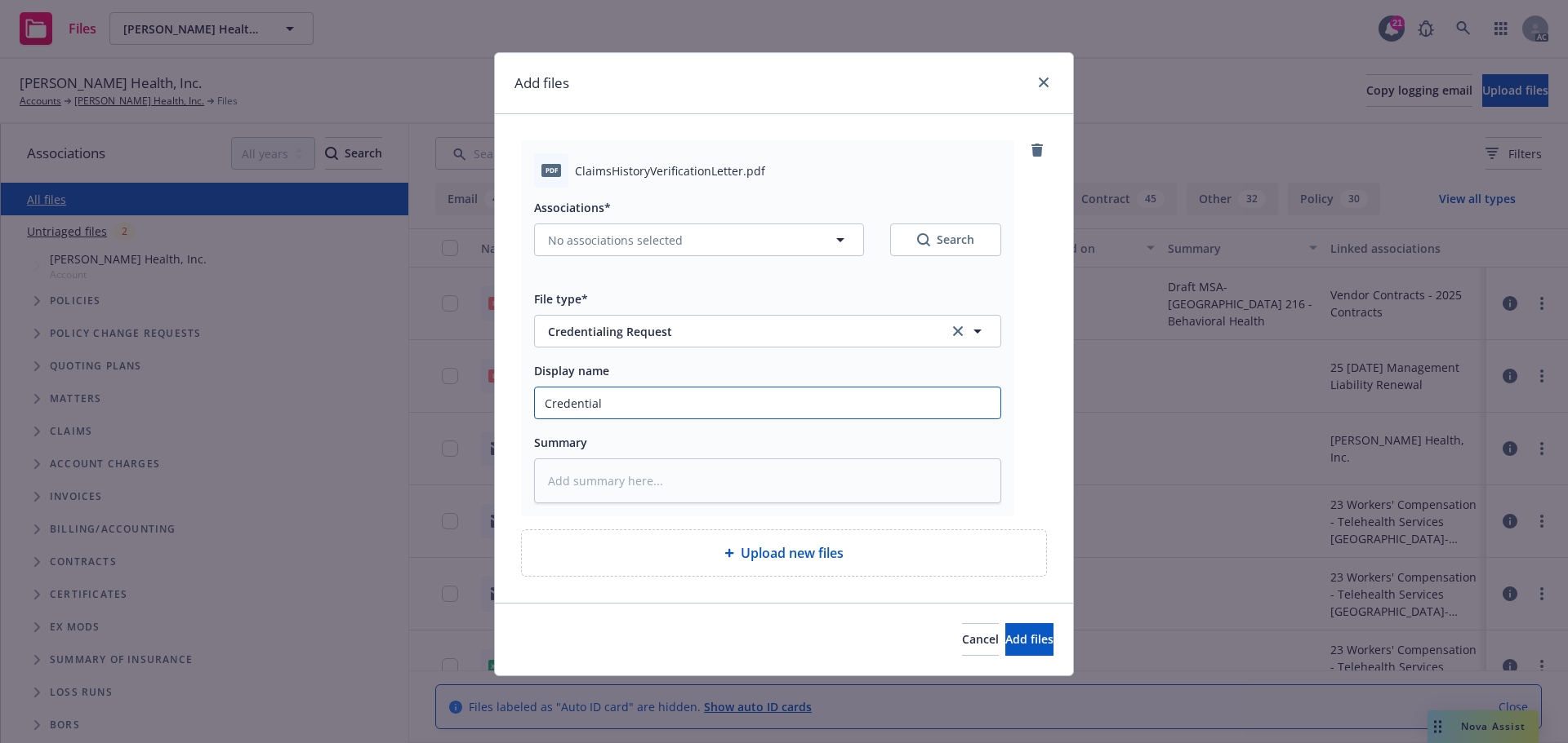
type input "Credentiali"
type textarea "x"
type input "Credentialin"
type textarea "x"
type input "Credentialing"
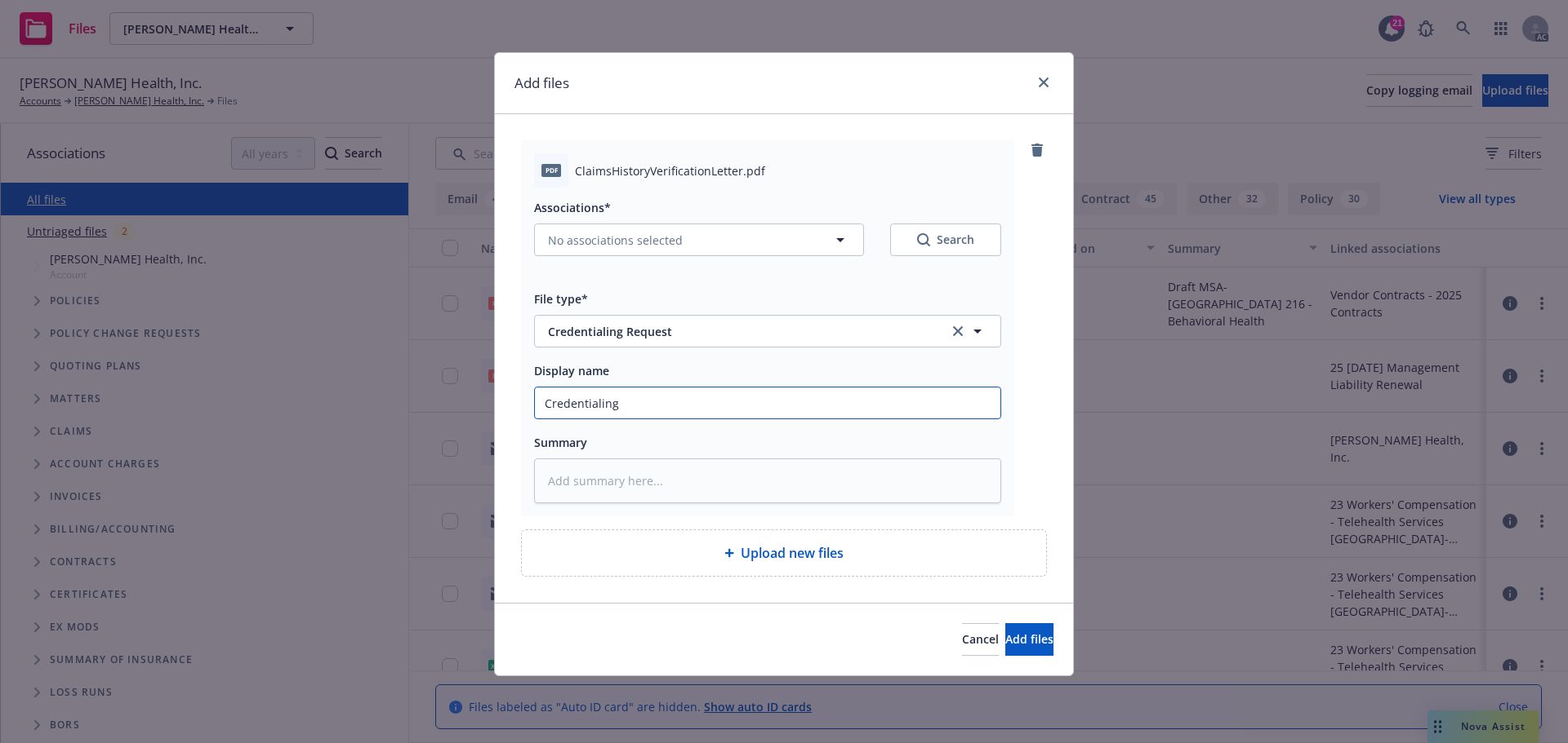
type textarea "x"
type input "Credentialing"
type textarea "x"
type input "Credentialing L"
type textarea "x"
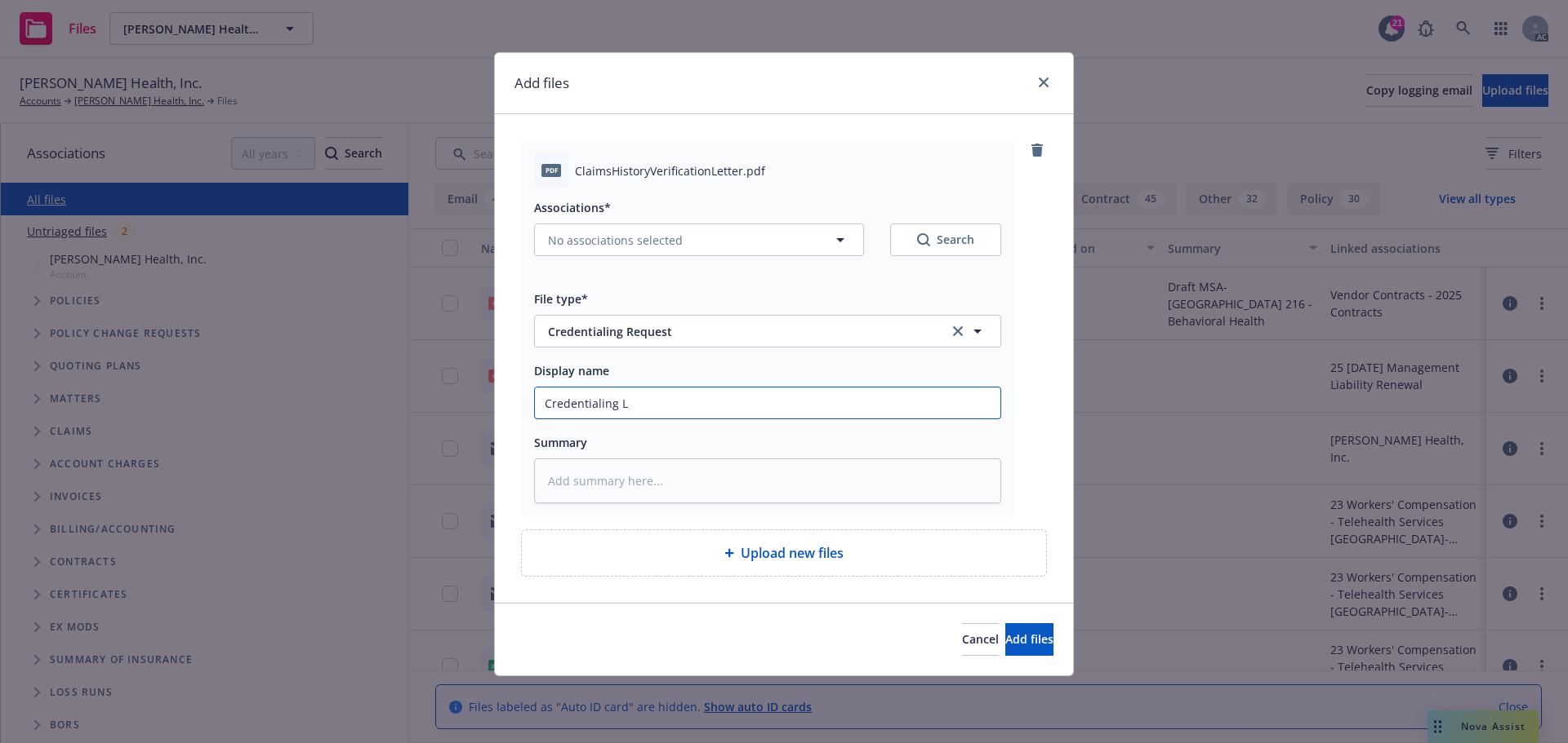
type input "Credentialing Le"
type textarea "x"
type input "Credentialing Let"
type textarea "x"
type input "Credentialing Lett"
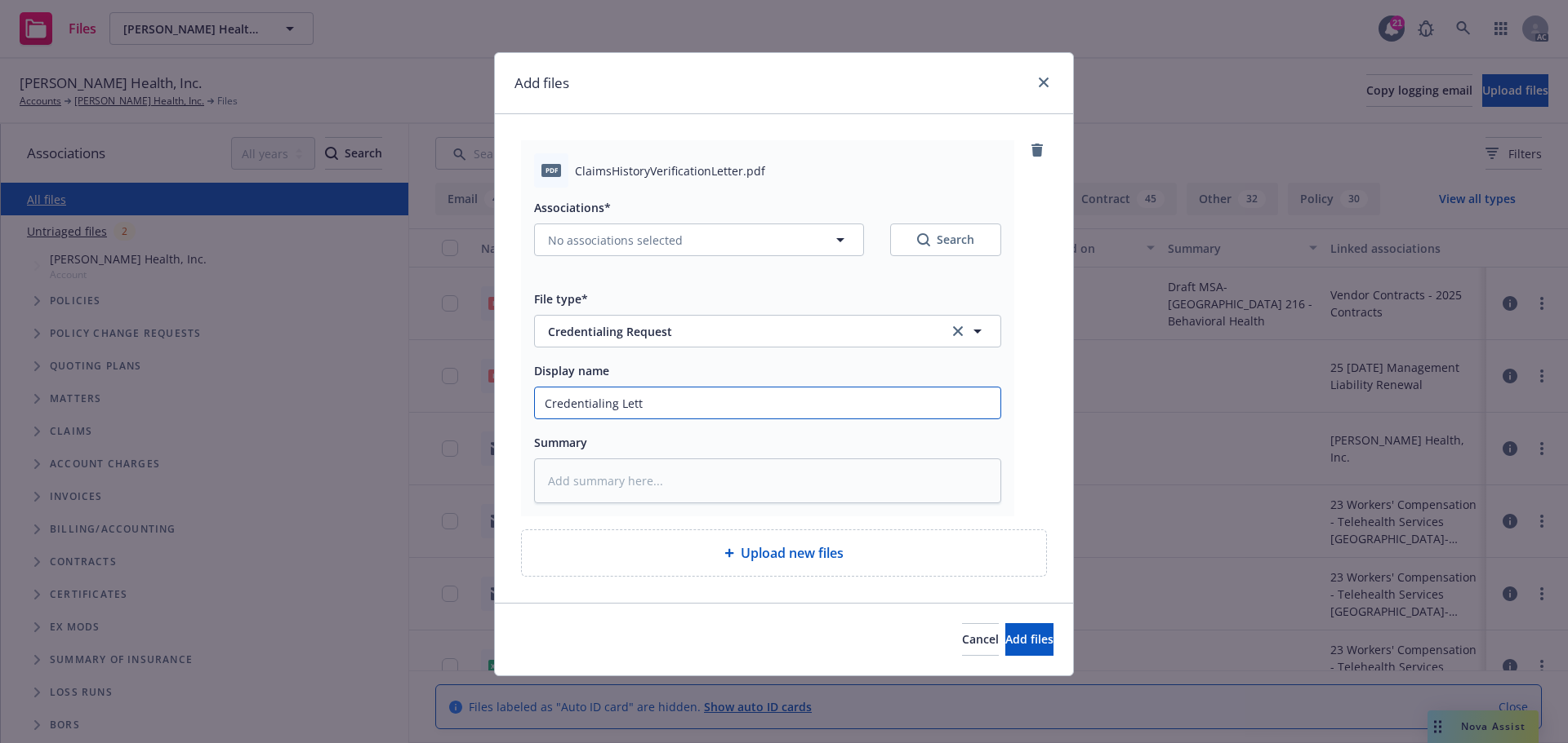
type textarea "x"
type input "Credentialing Lette"
type textarea "x"
type input "Credentialing Letter"
type textarea "x"
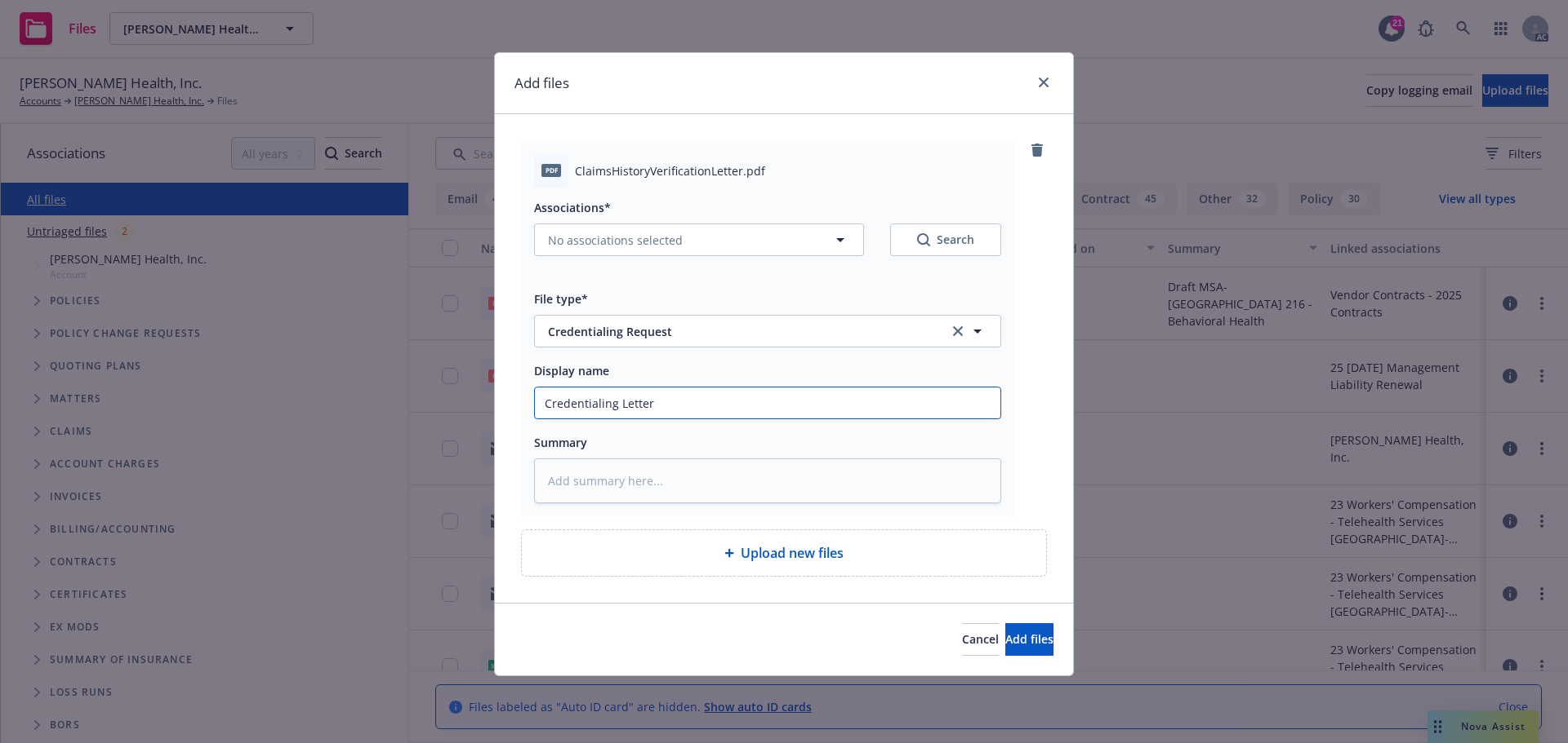
type input "Credentialing Letter R"
type textarea "x"
type input "Credentialing Letter Re"
type textarea "x"
type input "Credentialing Letter Req"
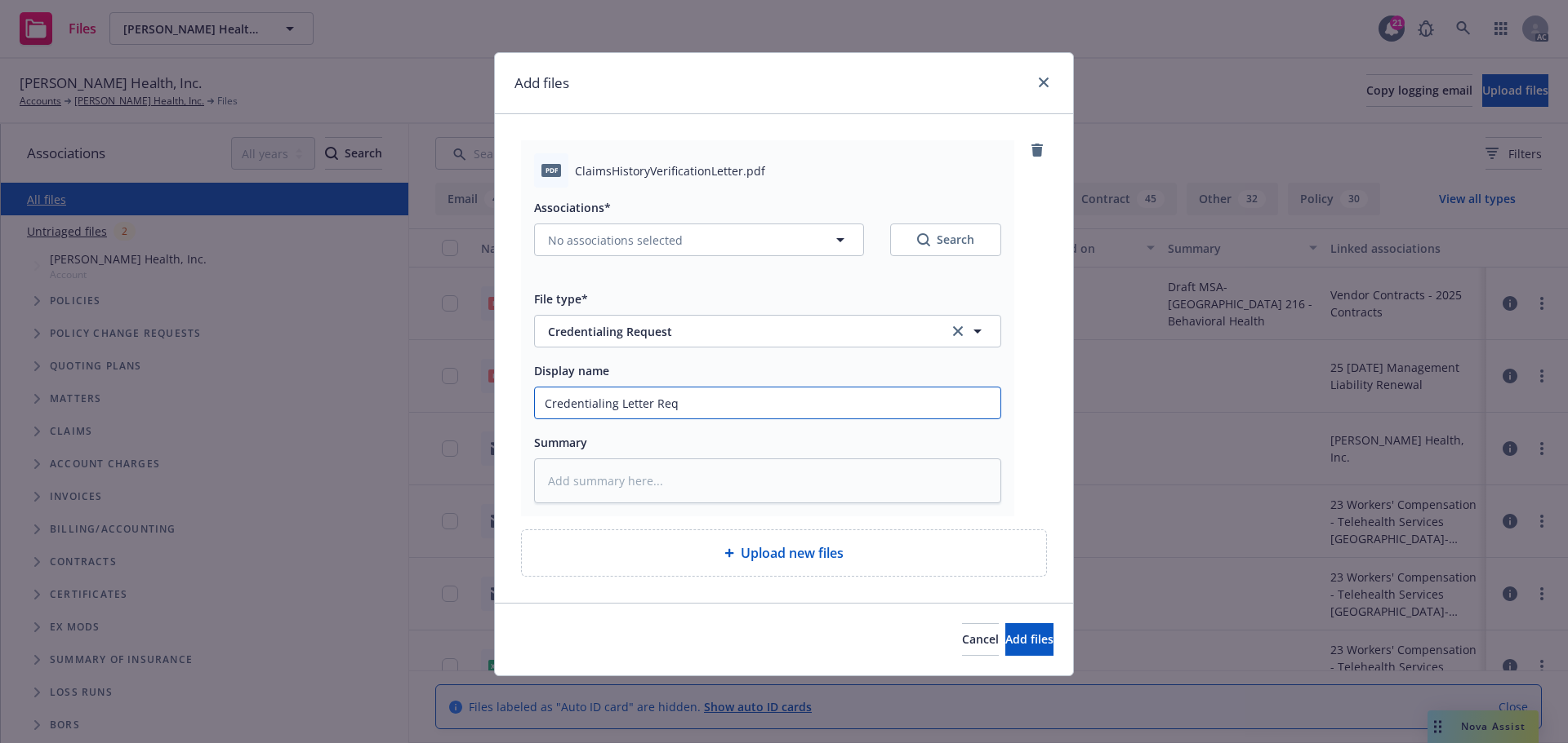
type textarea "x"
type input "Credentialing Letter Requ"
type textarea "x"
type input "Credentialing Letter Reque"
type textarea "x"
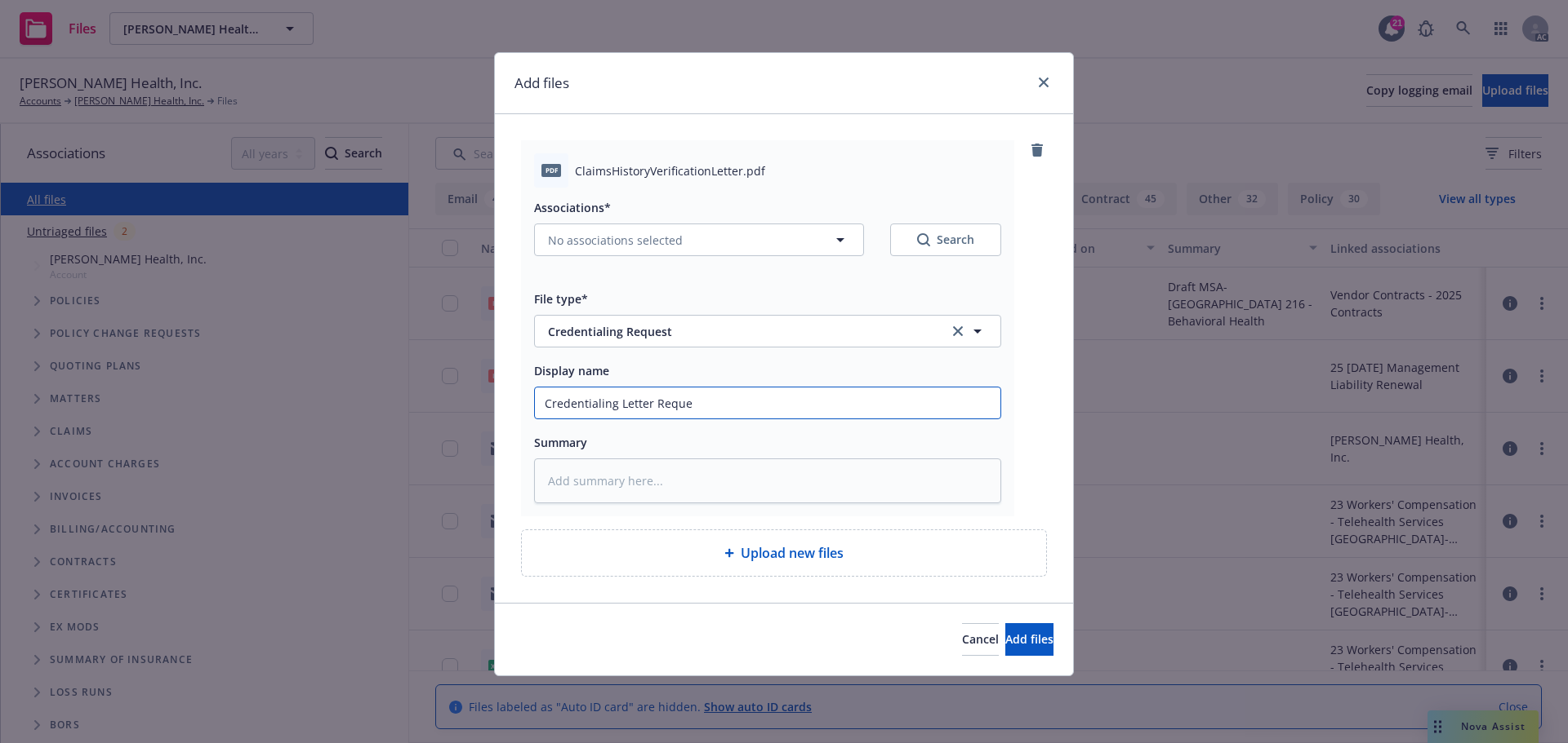
type input "Credentialing Letter Reques"
type textarea "x"
type input "Credentialing Letter Request"
type textarea "x"
type input "Credentialing Letter Request"
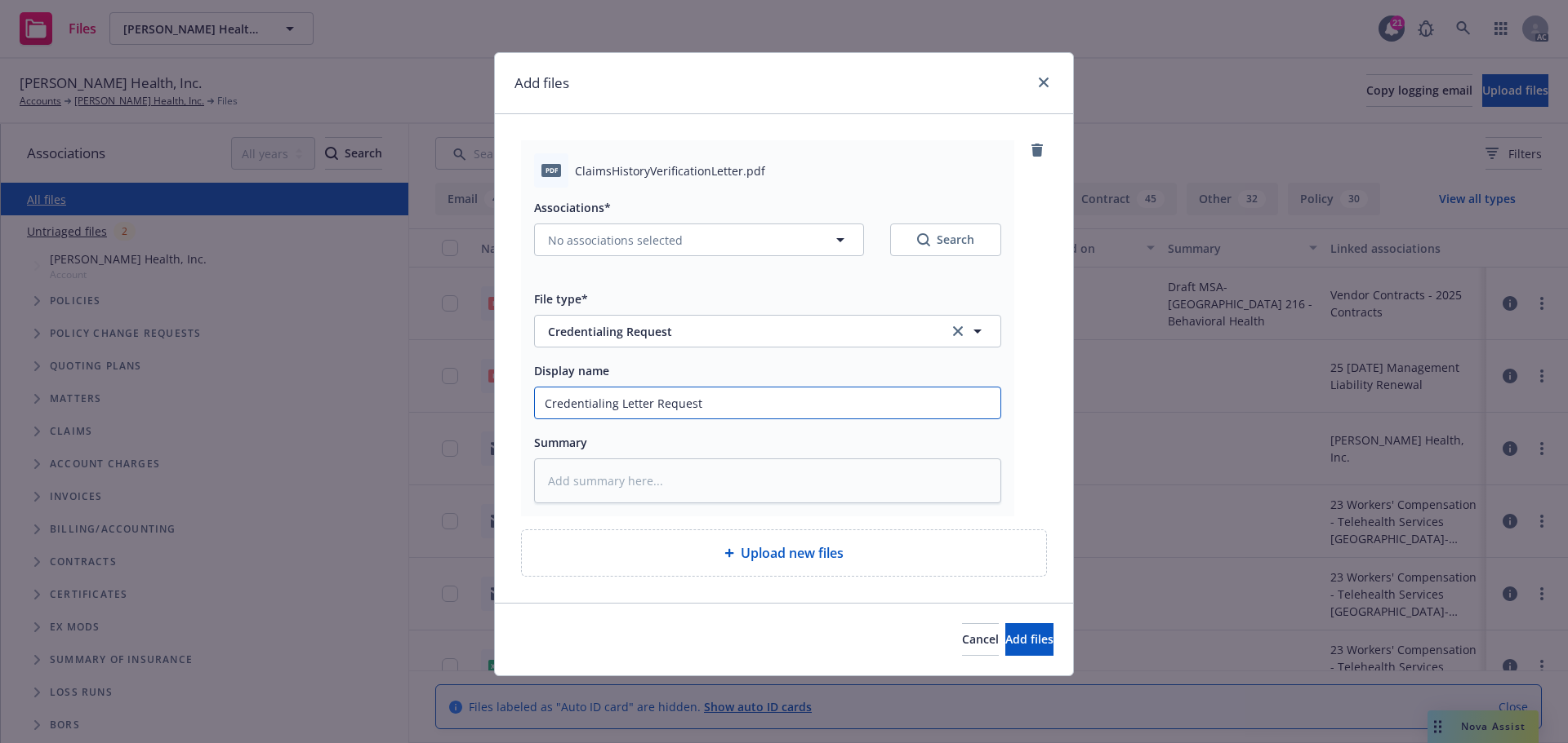
click at [721, 402] on input "Credentialing Letter Request" at bounding box center [767, 403] width 465 height 31
type textarea "x"
type input "Credentialing Letter Request -"
type textarea "x"
type input "Credentialing Letter Request -M"
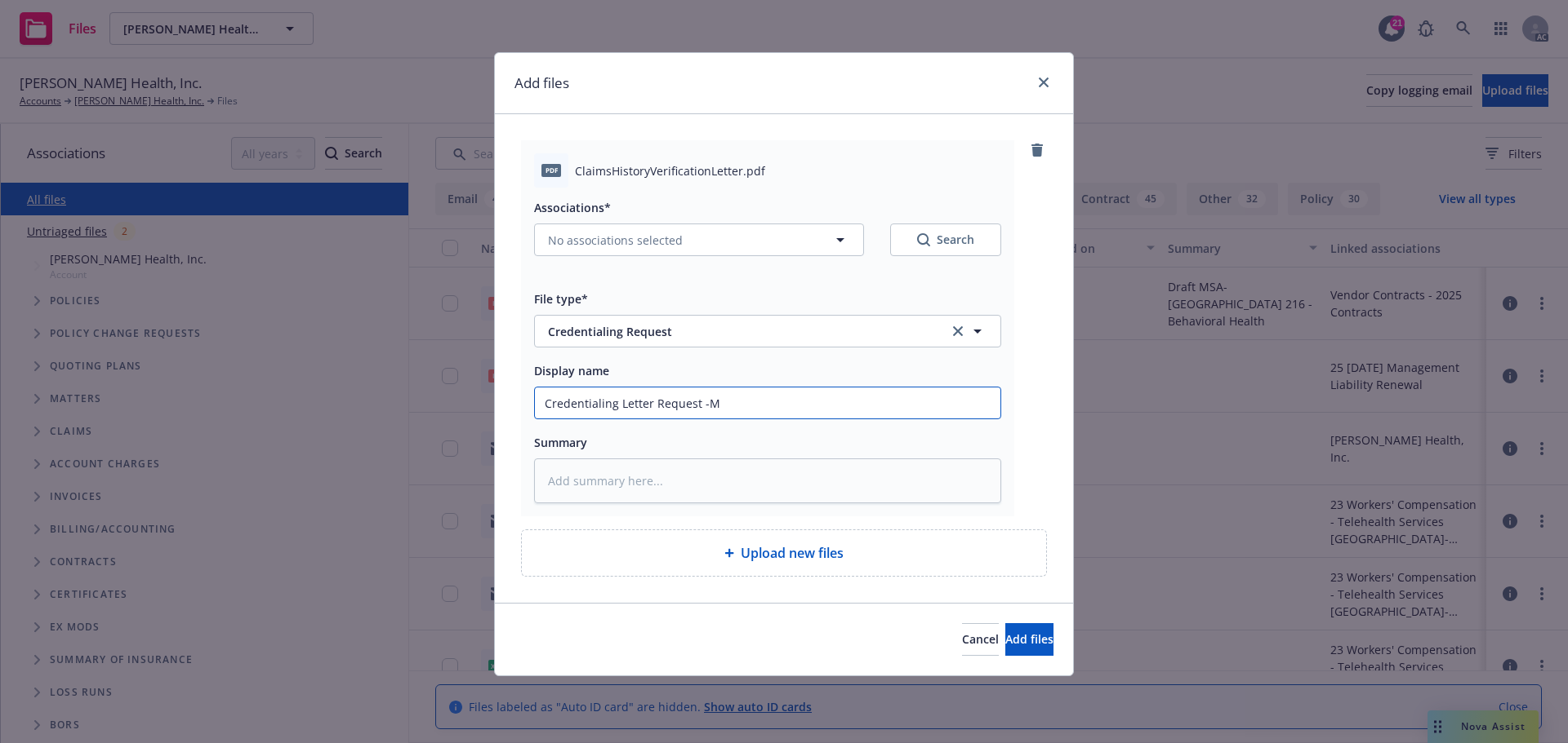
type textarea "x"
type input "Credentialing Letter Request -Ma"
type textarea "x"
type input "Credentialing Letter Request -Mar"
type textarea "x"
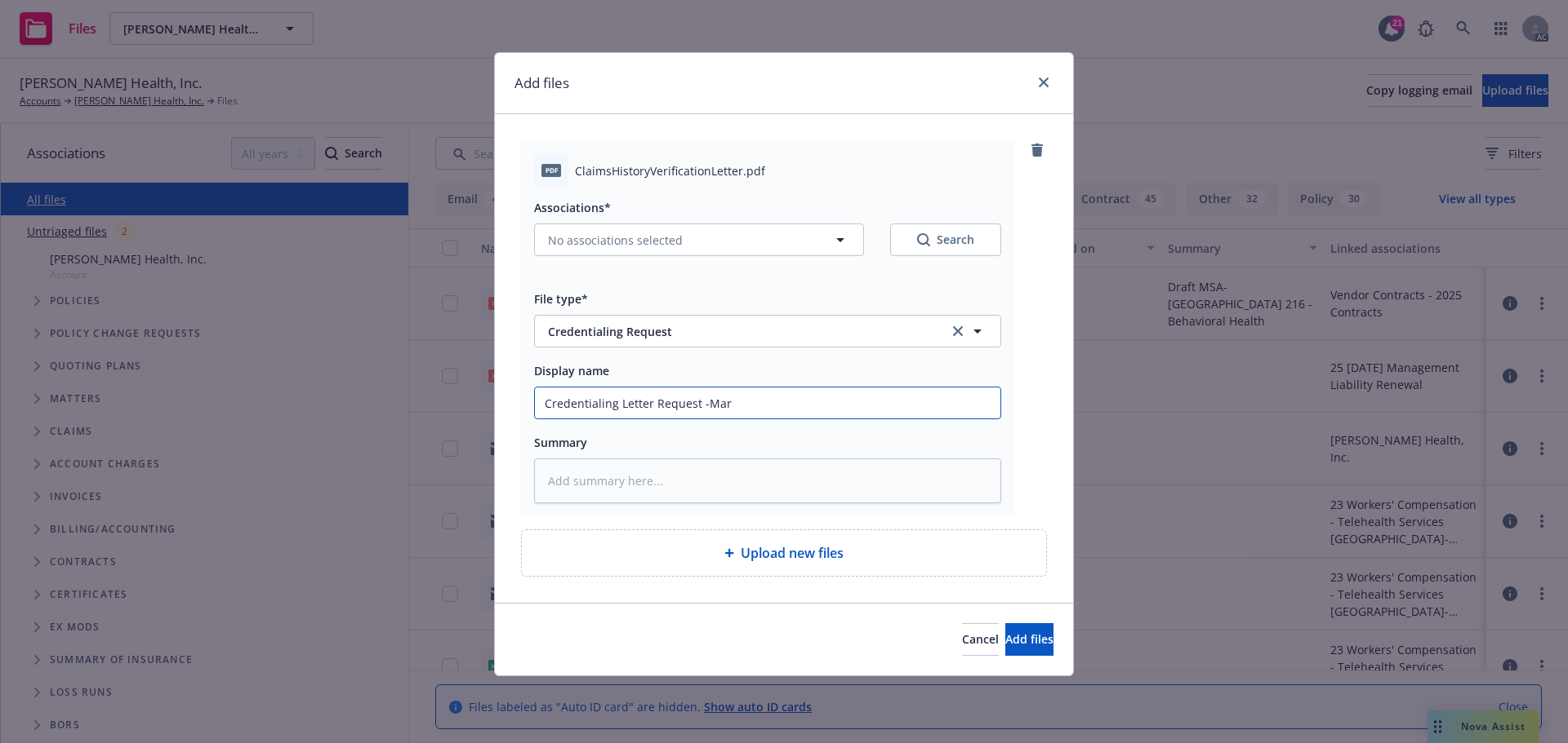
type input "Credentialing Letter Request -[PERSON_NAME]"
type textarea "x"
type input "Credentialing Letter Request -[PERSON_NAME]"
type textarea "x"
type input "Credentialing Letter Request -[PERSON_NAME]"
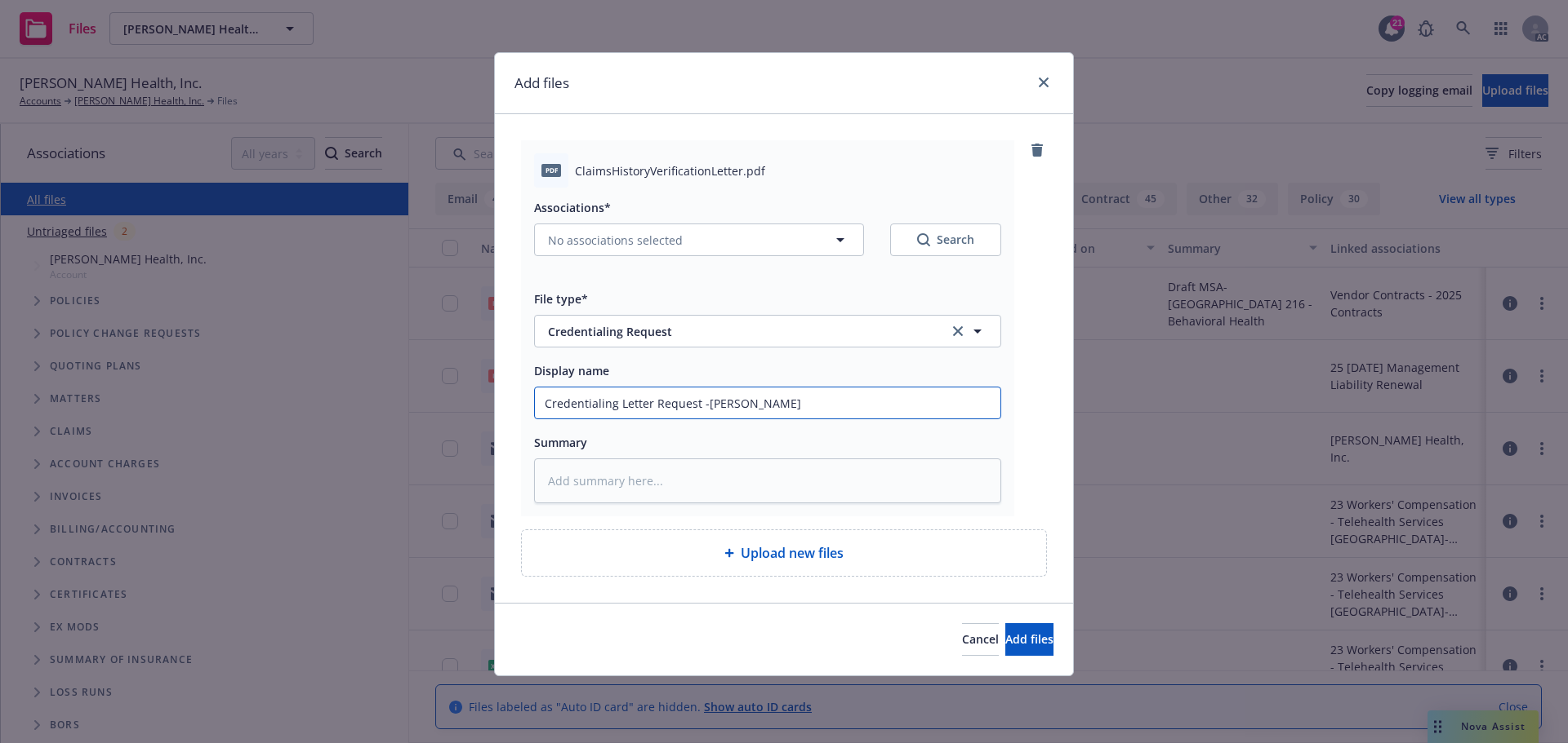
type textarea "x"
type input "Credentialing Letter Request -[PERSON_NAME]"
type textarea "x"
type input "Credentialing Letter Request -[PERSON_NAME]"
type textarea "x"
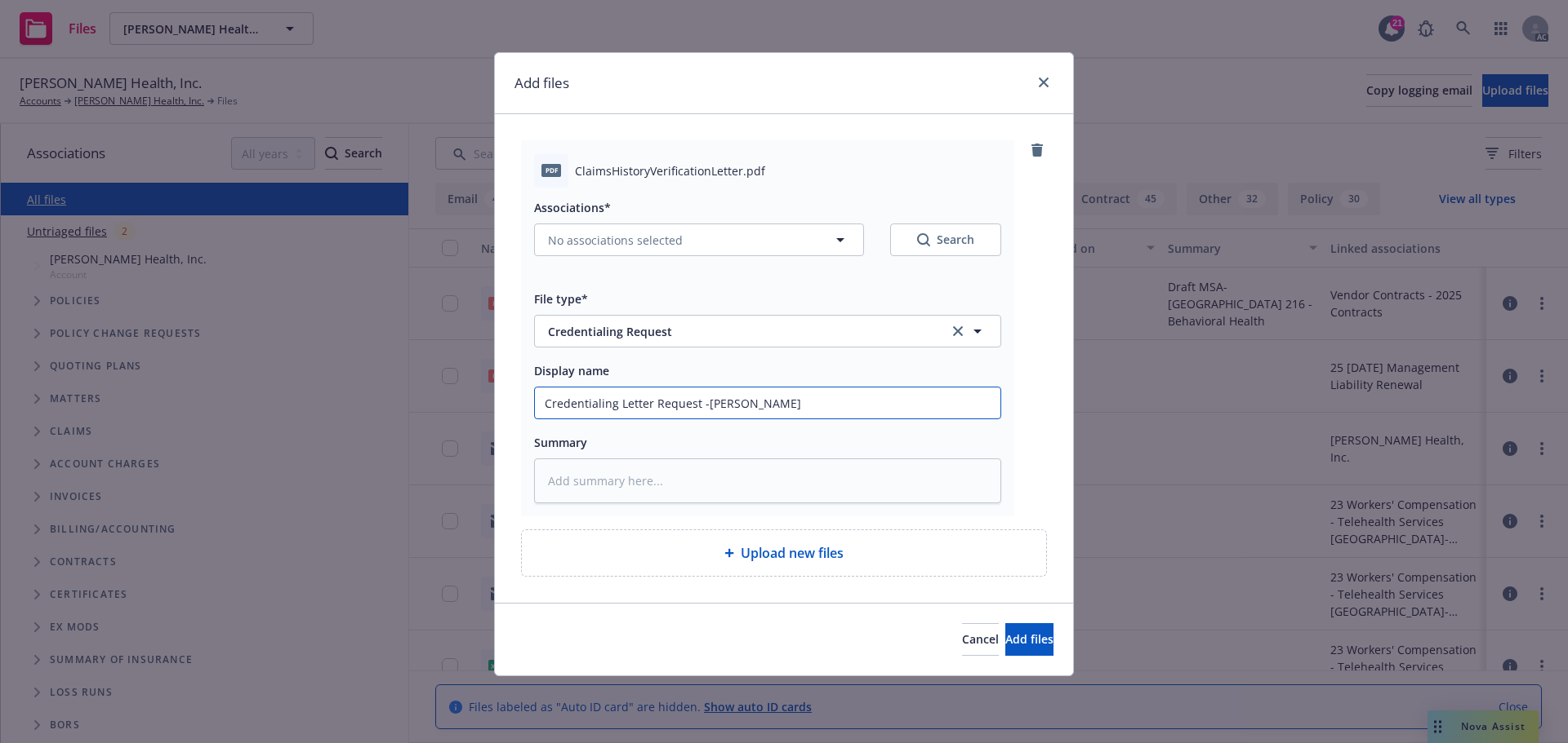
type input "Credentialing Letter Request -[PERSON_NAME]"
type textarea "x"
type input "Credentialing Letter Request -[PERSON_NAME]"
type textarea "x"
type input "Credentialing Letter Request -[PERSON_NAME]"
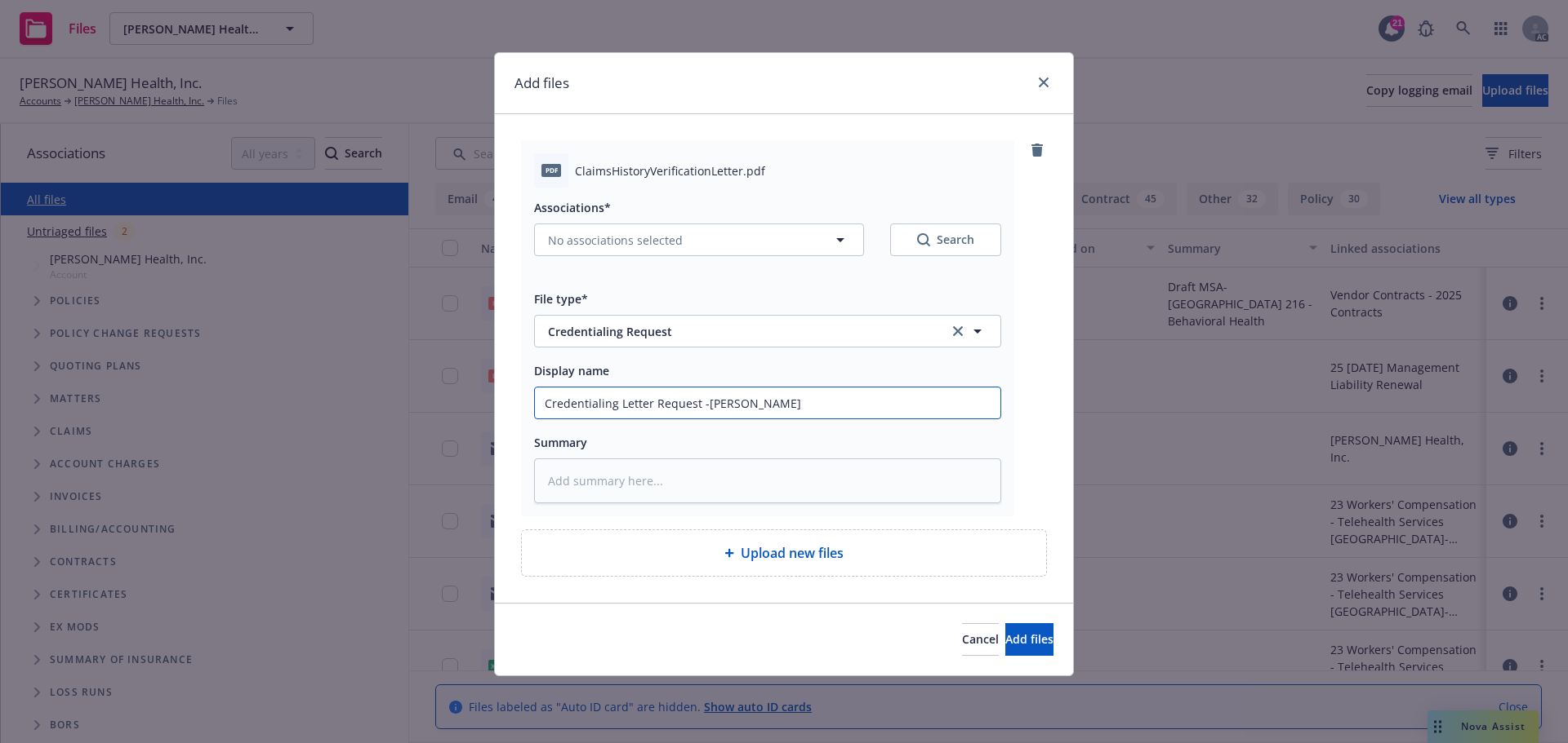
type textarea "x"
type input "Credentialing Letter Request -[PERSON_NAME]"
type textarea "x"
type input "Credentialing Letter Request -[PERSON_NAME]"
type textarea "x"
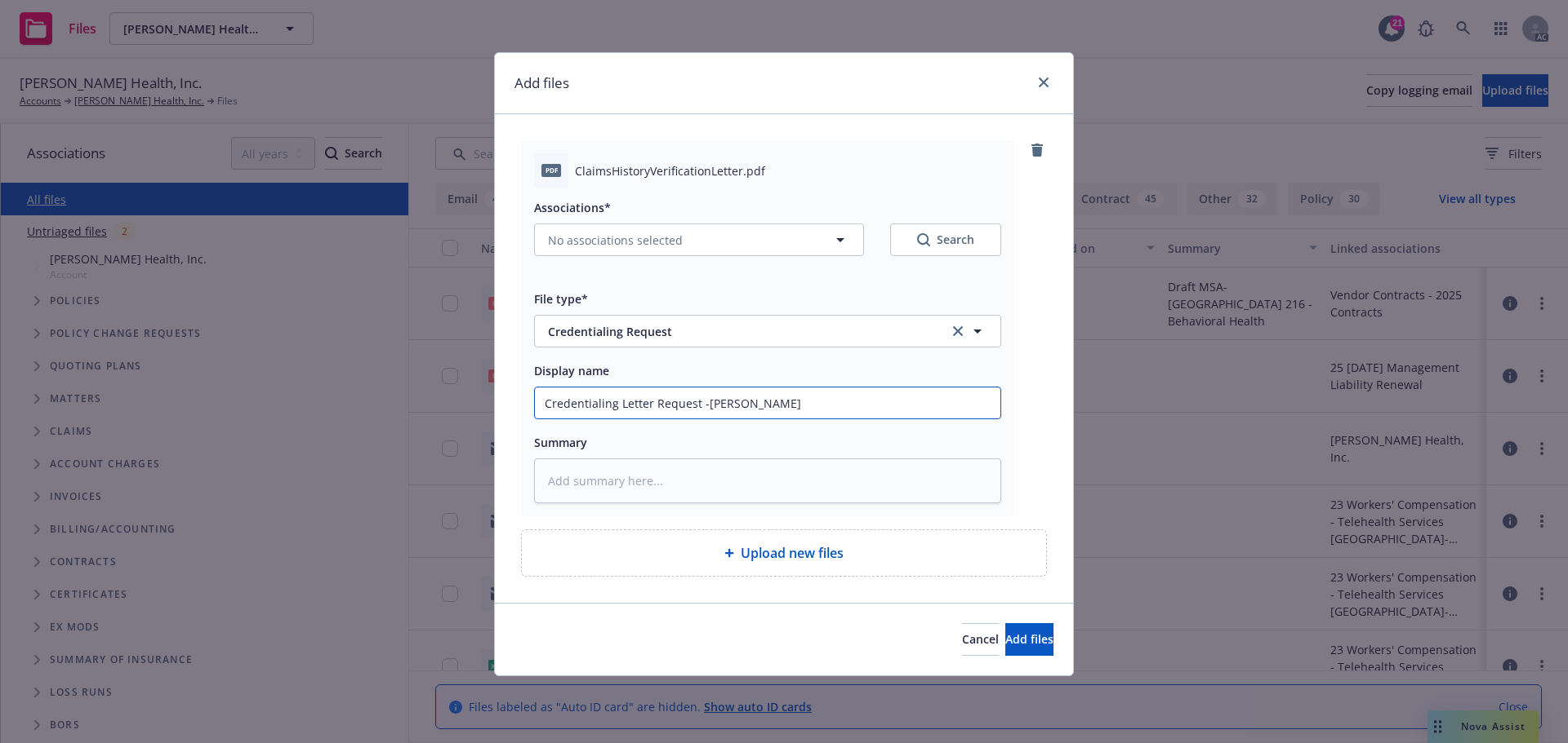
type input "Credentialing Letter Request -[PERSON_NAME],"
type textarea "x"
type input "Credentialing Letter Request -[PERSON_NAME],"
type textarea "x"
type input "Credentialing Letter Request -[PERSON_NAME], P"
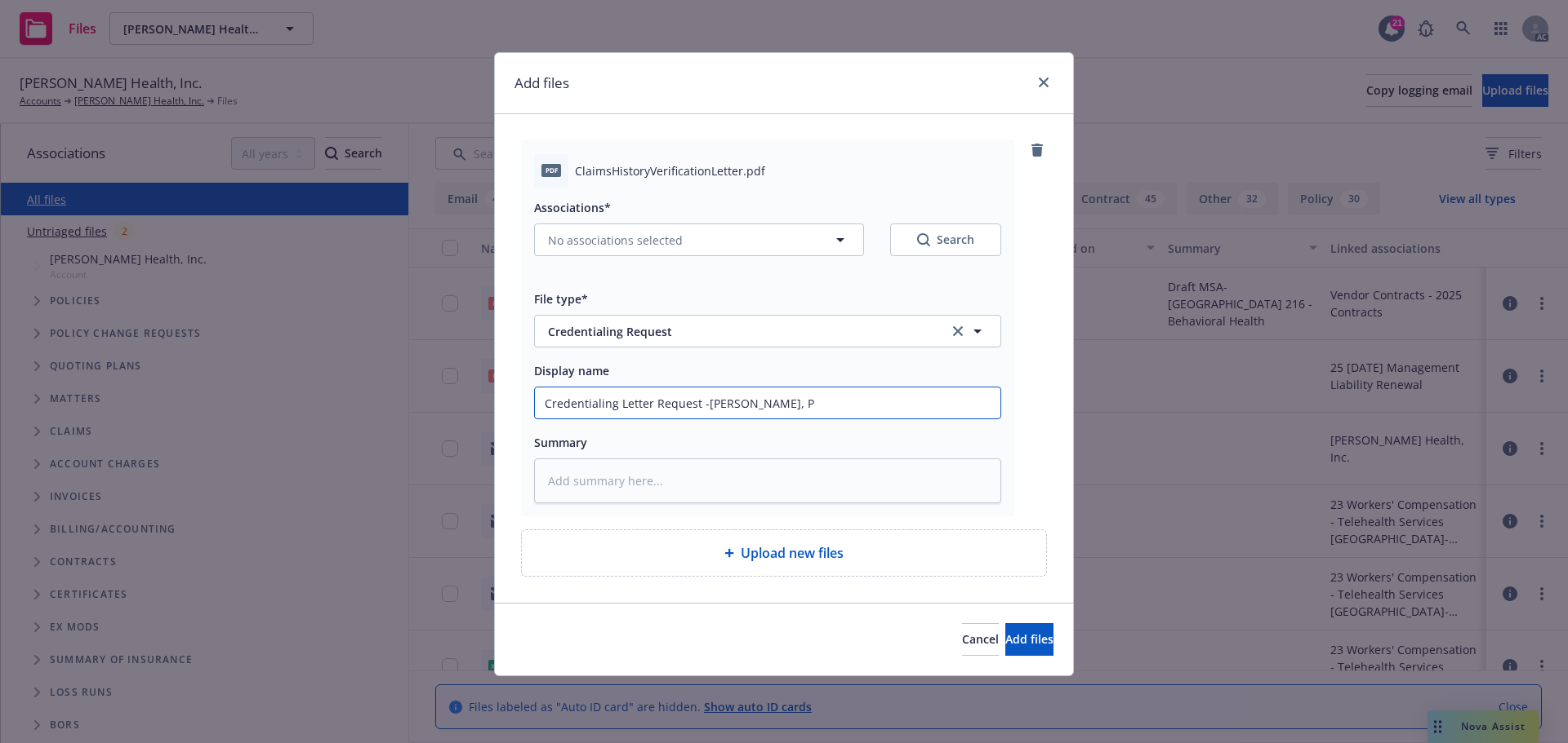
type textarea "x"
type input "Credentialing Letter Request -[PERSON_NAME], [GEOGRAPHIC_DATA]"
type textarea "x"
drag, startPoint x: 838, startPoint y: 399, endPoint x: 517, endPoint y: 399, distance: 321.0
click at [517, 399] on div "pdf ClaimsHistoryVerificationLetter.pdf Associations* No associations selected …" at bounding box center [784, 359] width 578 height 489
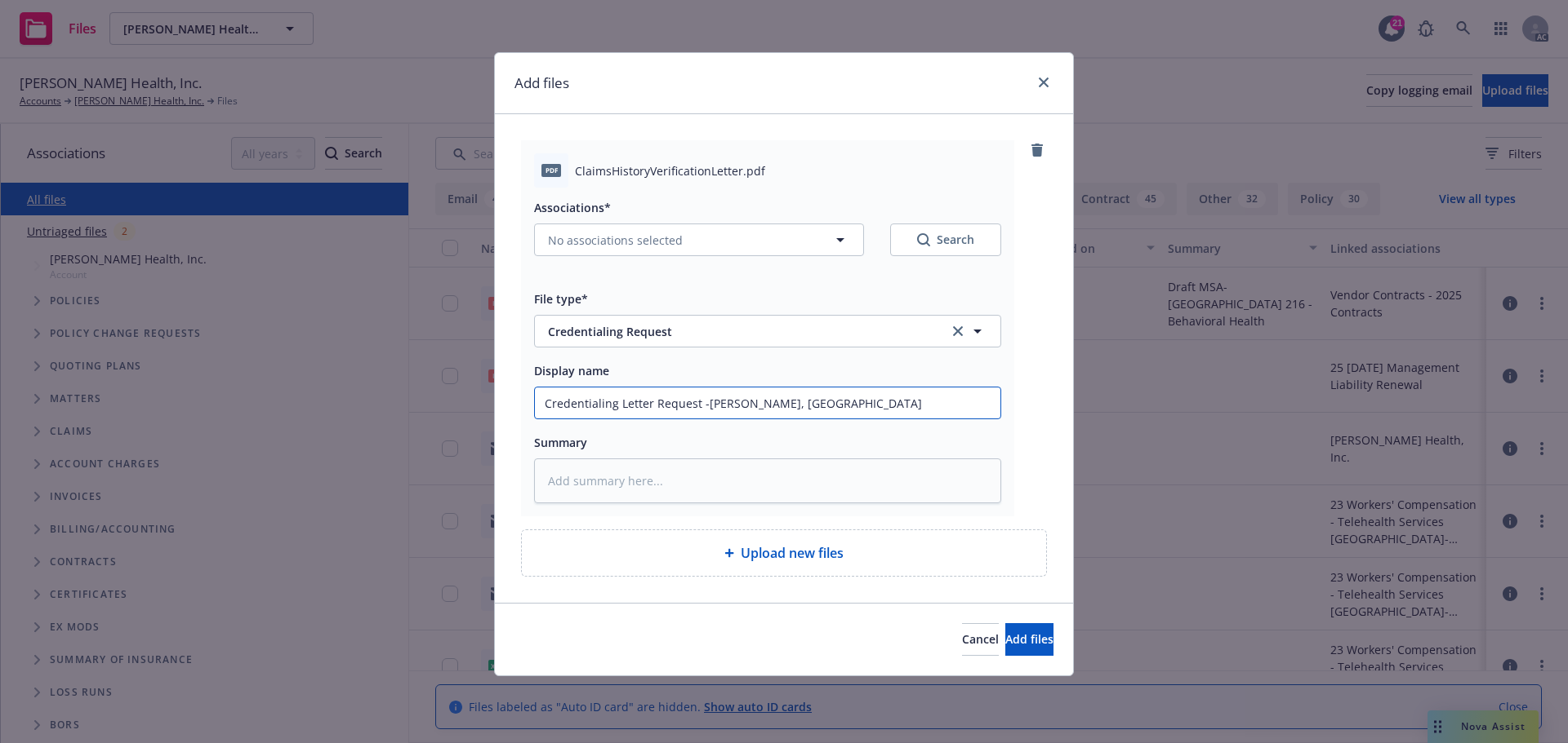
type input "Credentialing Letter Request -[PERSON_NAME], [GEOGRAPHIC_DATA]"
click at [599, 483] on textarea at bounding box center [767, 480] width 467 height 45
paste textarea "Credentialing Letter Request -[PERSON_NAME], [GEOGRAPHIC_DATA]"
type textarea "x"
type textarea "Credentialing Letter Request -[PERSON_NAME], [GEOGRAPHIC_DATA]"
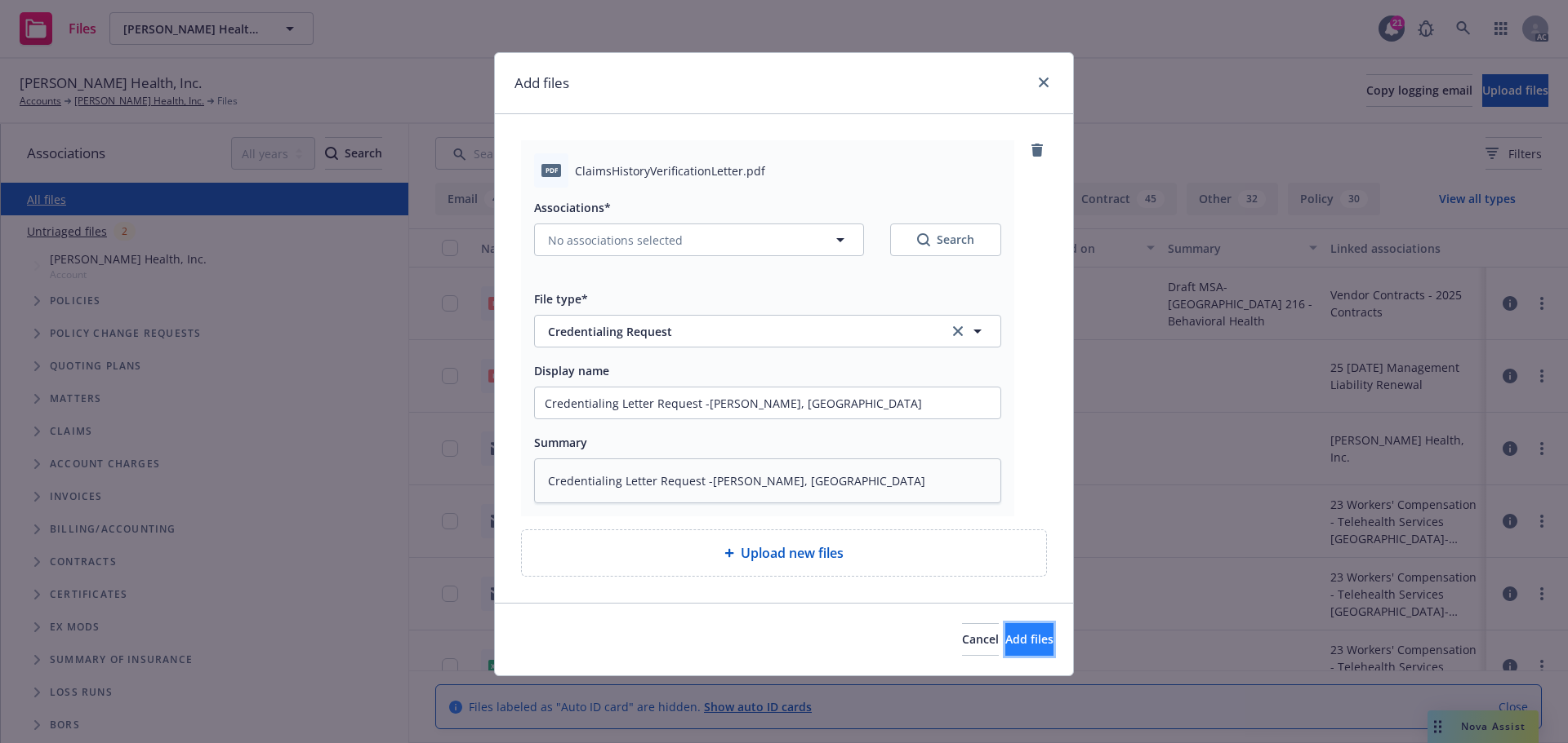
click at [1005, 632] on span "Add files" at bounding box center [1029, 639] width 48 height 15
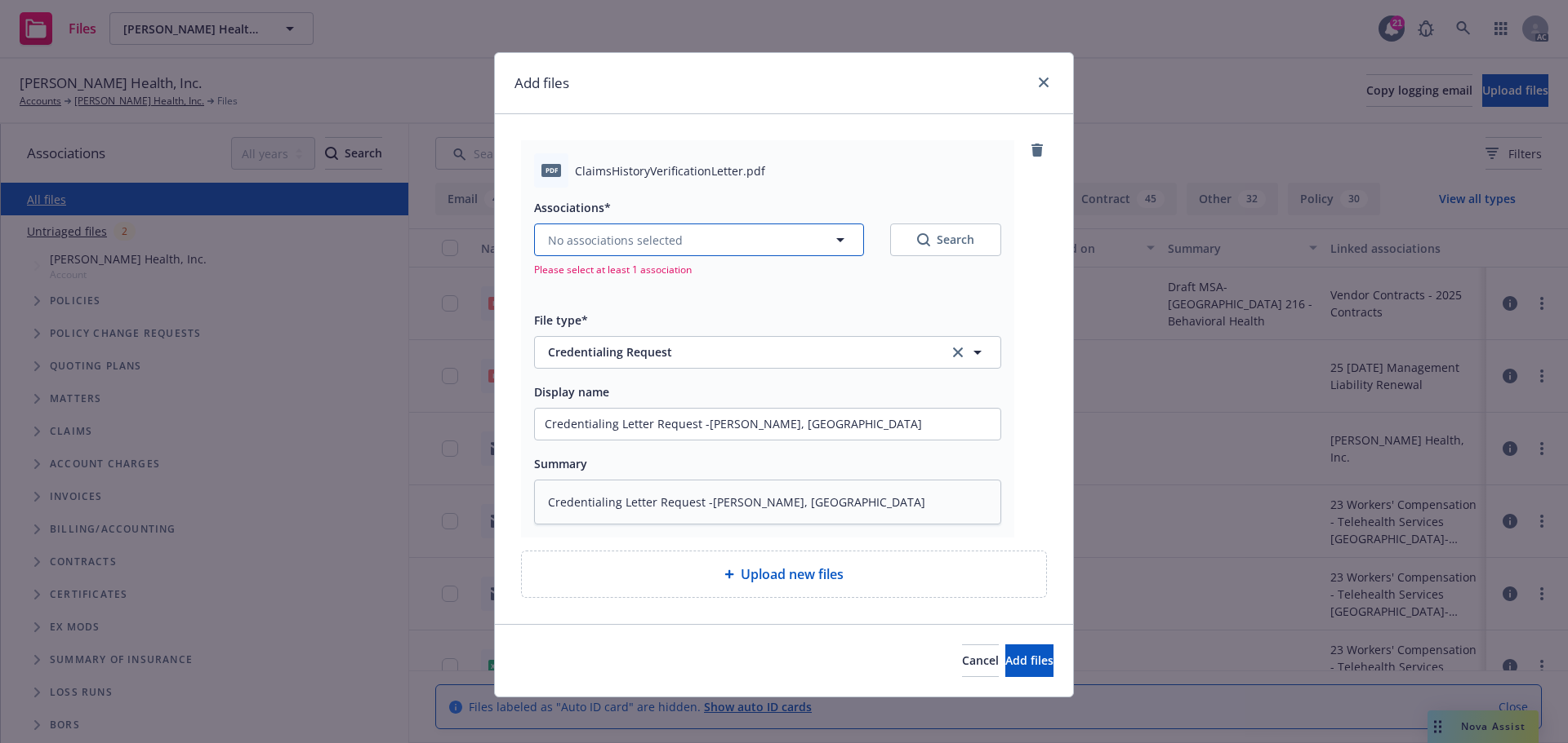
click at [834, 238] on icon "button" at bounding box center [840, 240] width 20 height 20
type textarea "x"
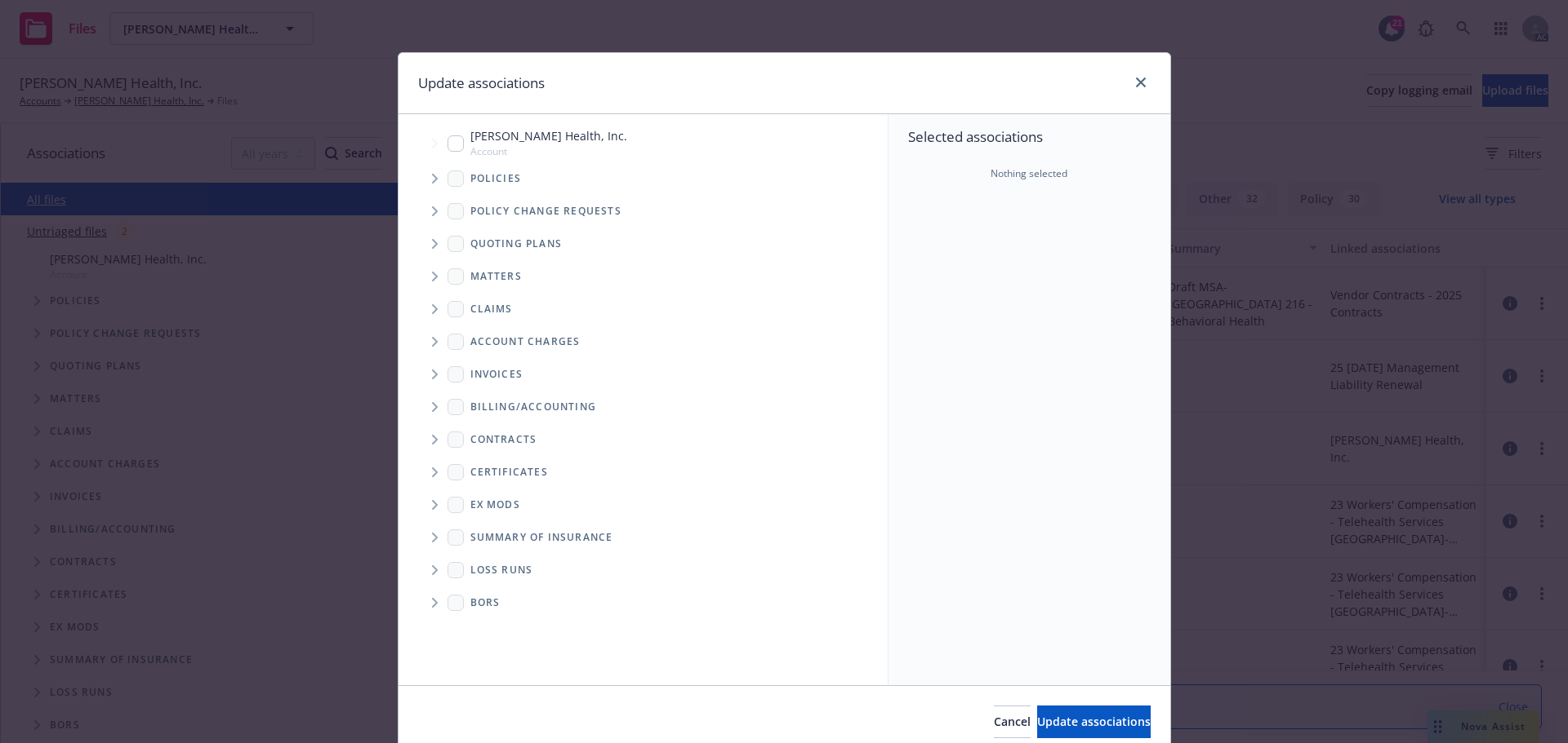
click at [452, 143] on input "Tree Example" at bounding box center [455, 143] width 16 height 16
checkbox input "true"
click at [1044, 718] on span "Update associations" at bounding box center [1093, 722] width 114 height 15
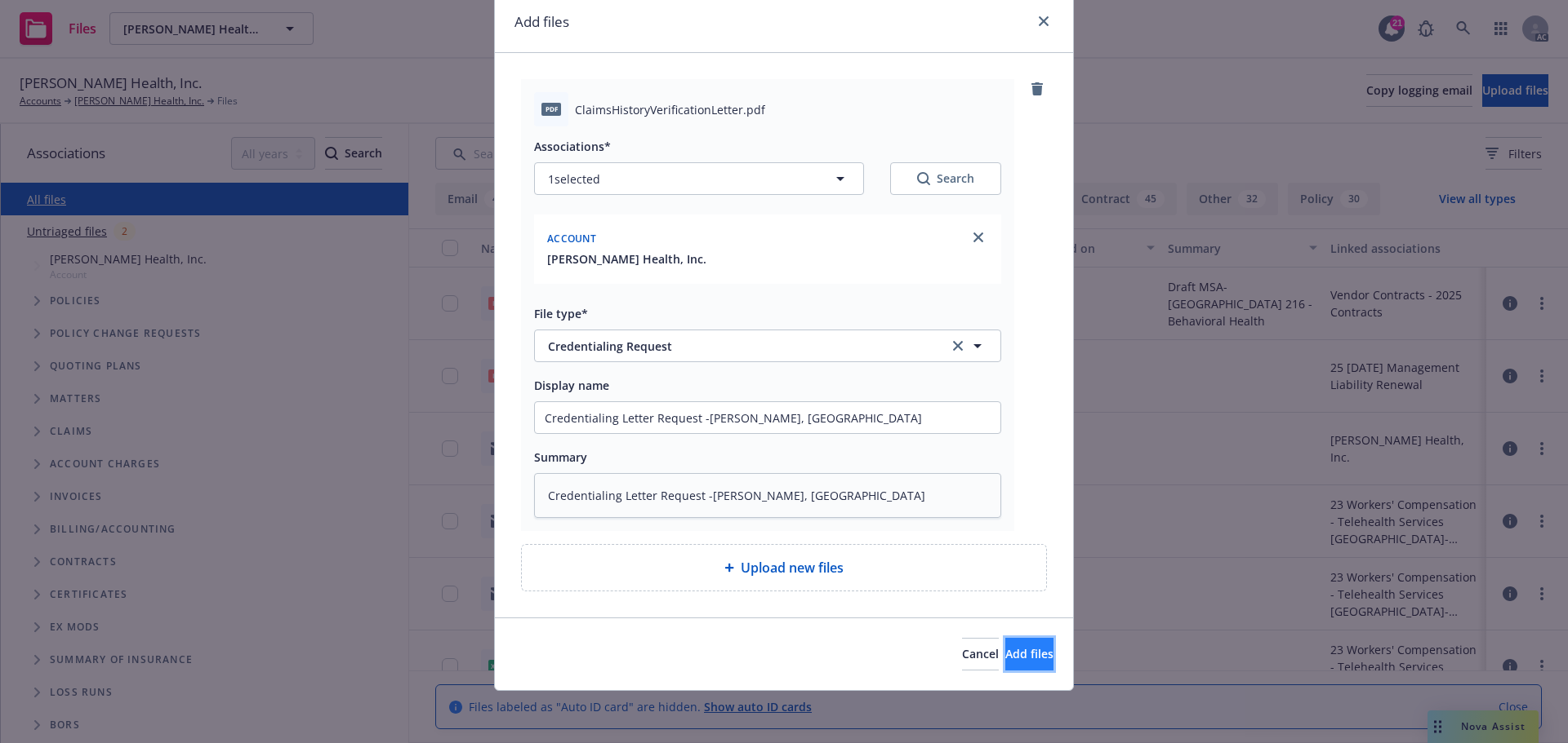
drag, startPoint x: 1012, startPoint y: 656, endPoint x: 980, endPoint y: 644, distance: 34.2
click at [1012, 656] on span "Add files" at bounding box center [1029, 654] width 48 height 15
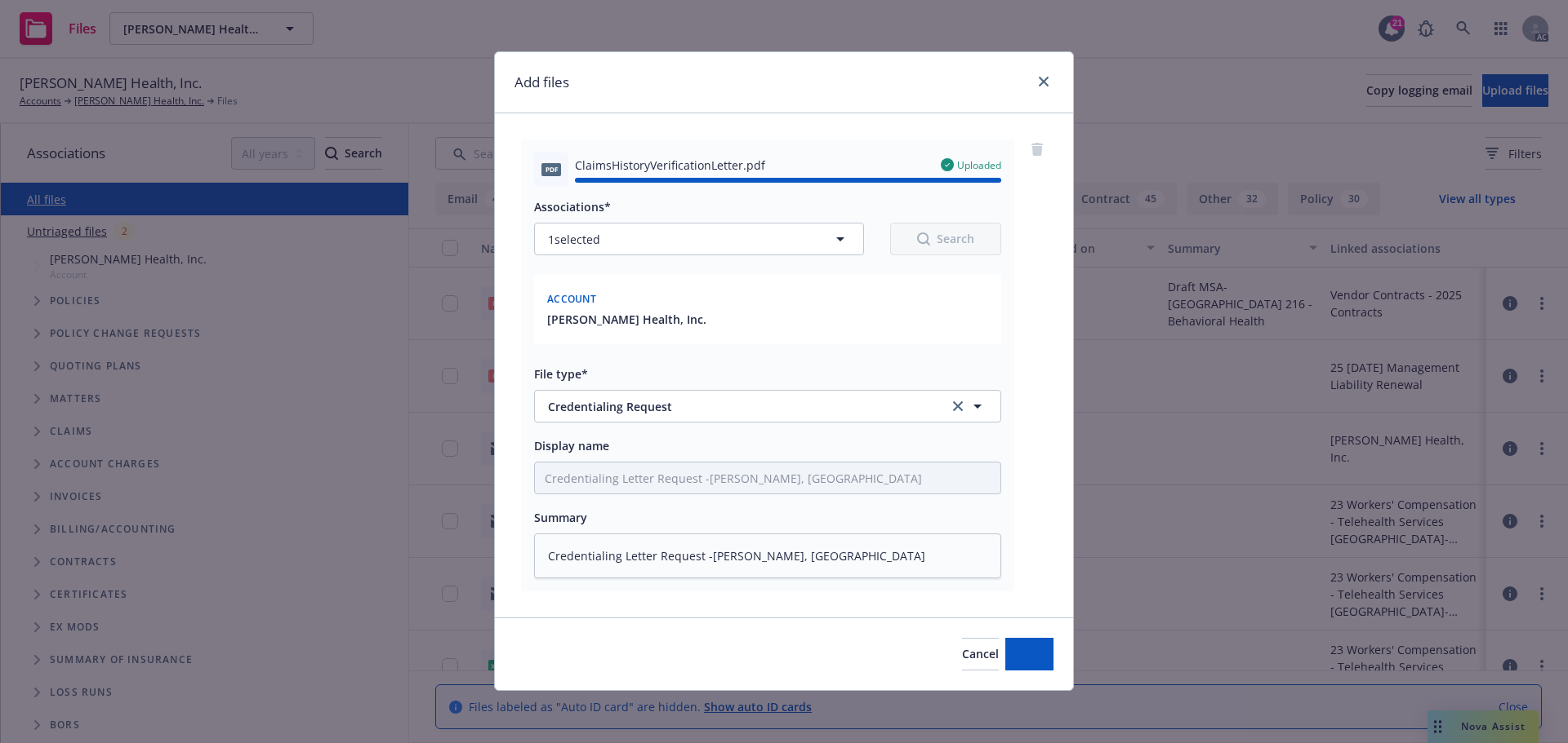
type textarea "x"
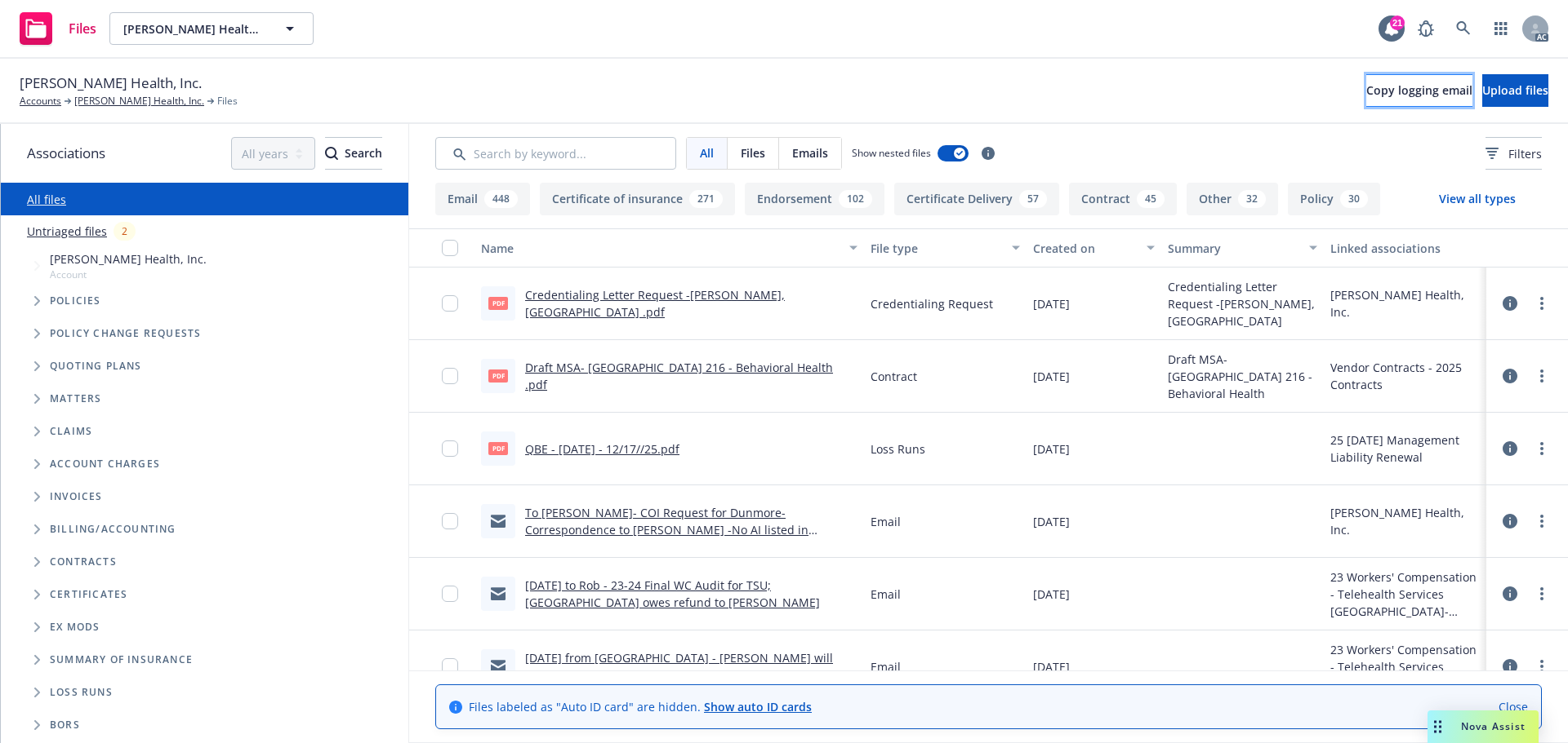
drag, startPoint x: 1313, startPoint y: 98, endPoint x: 1267, endPoint y: 94, distance: 46.2
click at [1366, 98] on button "Copy logging email" at bounding box center [1419, 91] width 106 height 32
